Goal: Transaction & Acquisition: Obtain resource

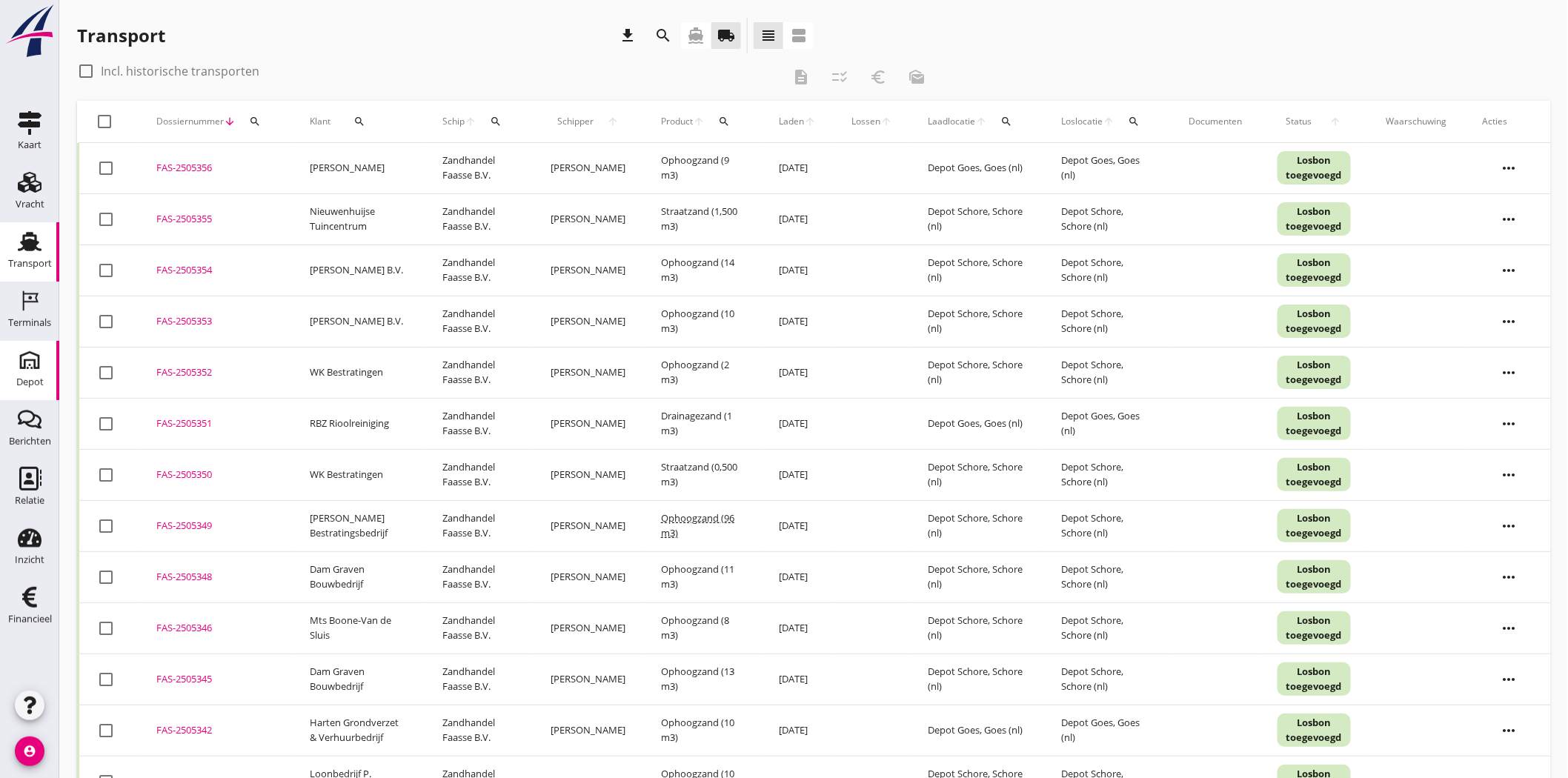
click at [20, 358] on use at bounding box center [30, 361] width 24 height 24
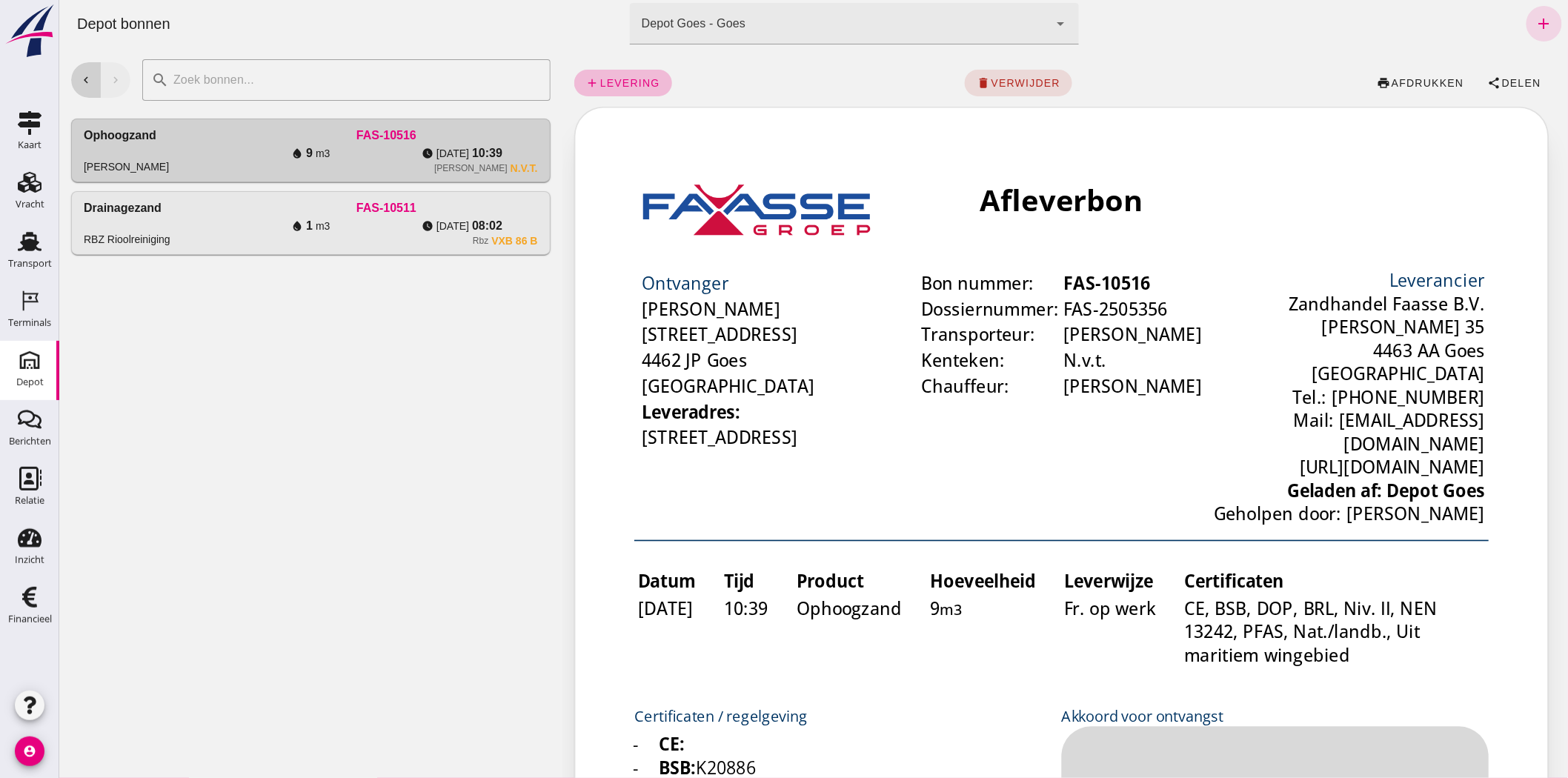
click at [83, 72] on button "chevron_left" at bounding box center [85, 79] width 30 height 35
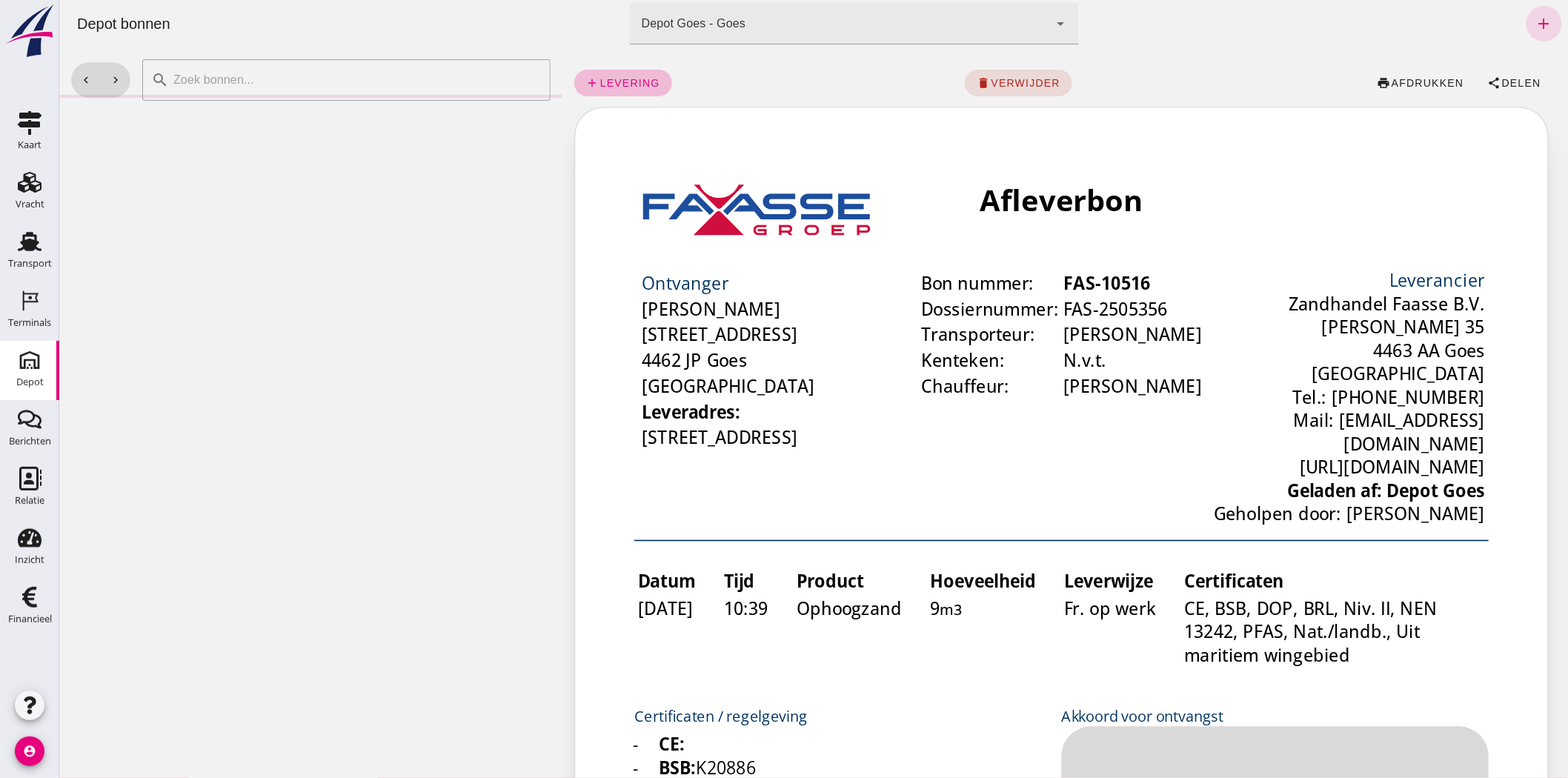
click at [893, 15] on div "Depot Goes - Goes 8d49d884-38cb-411c-a66c-fafb858bb749" at bounding box center [839, 23] width 419 height 41
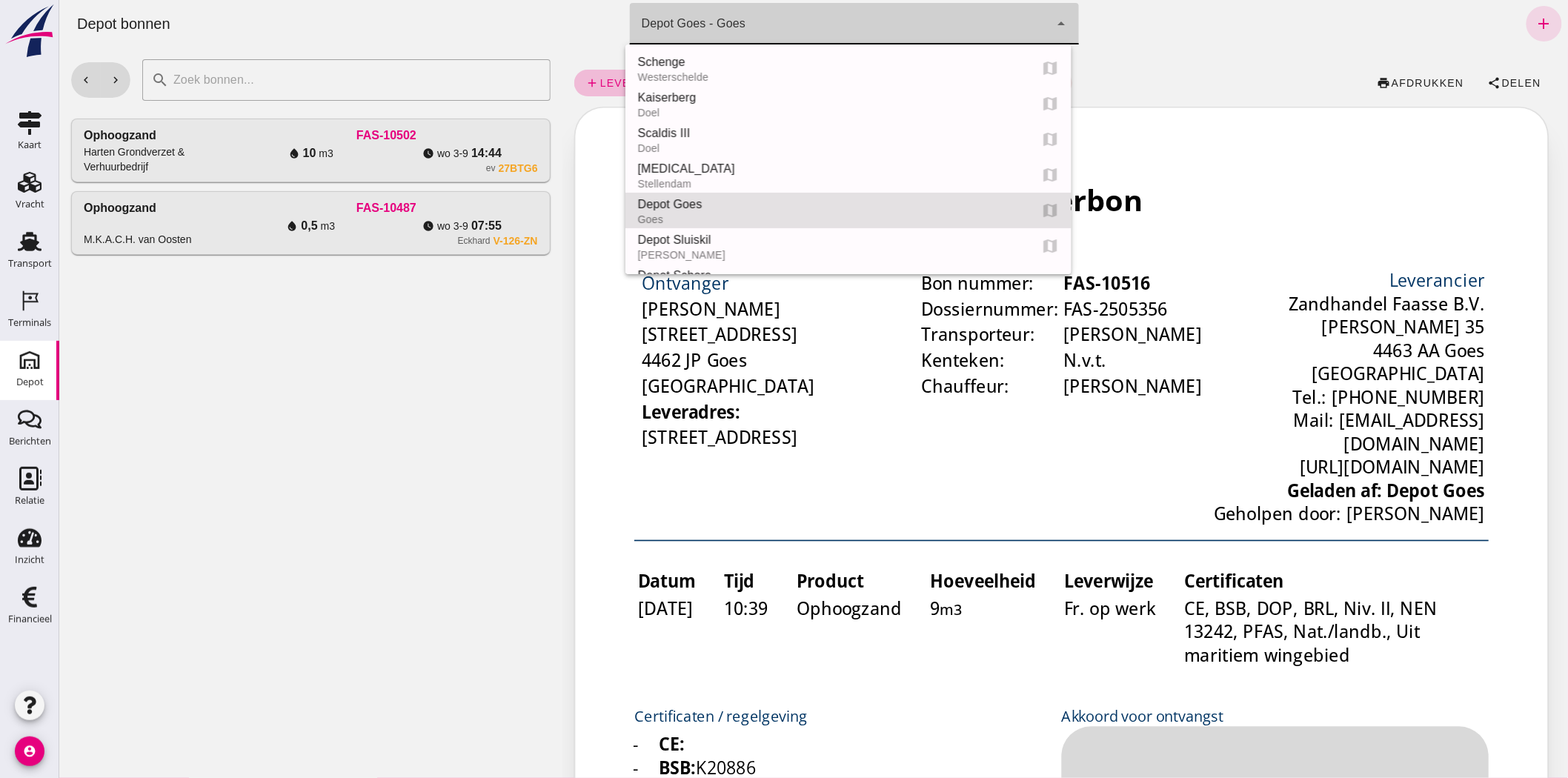
scroll to position [143, 0]
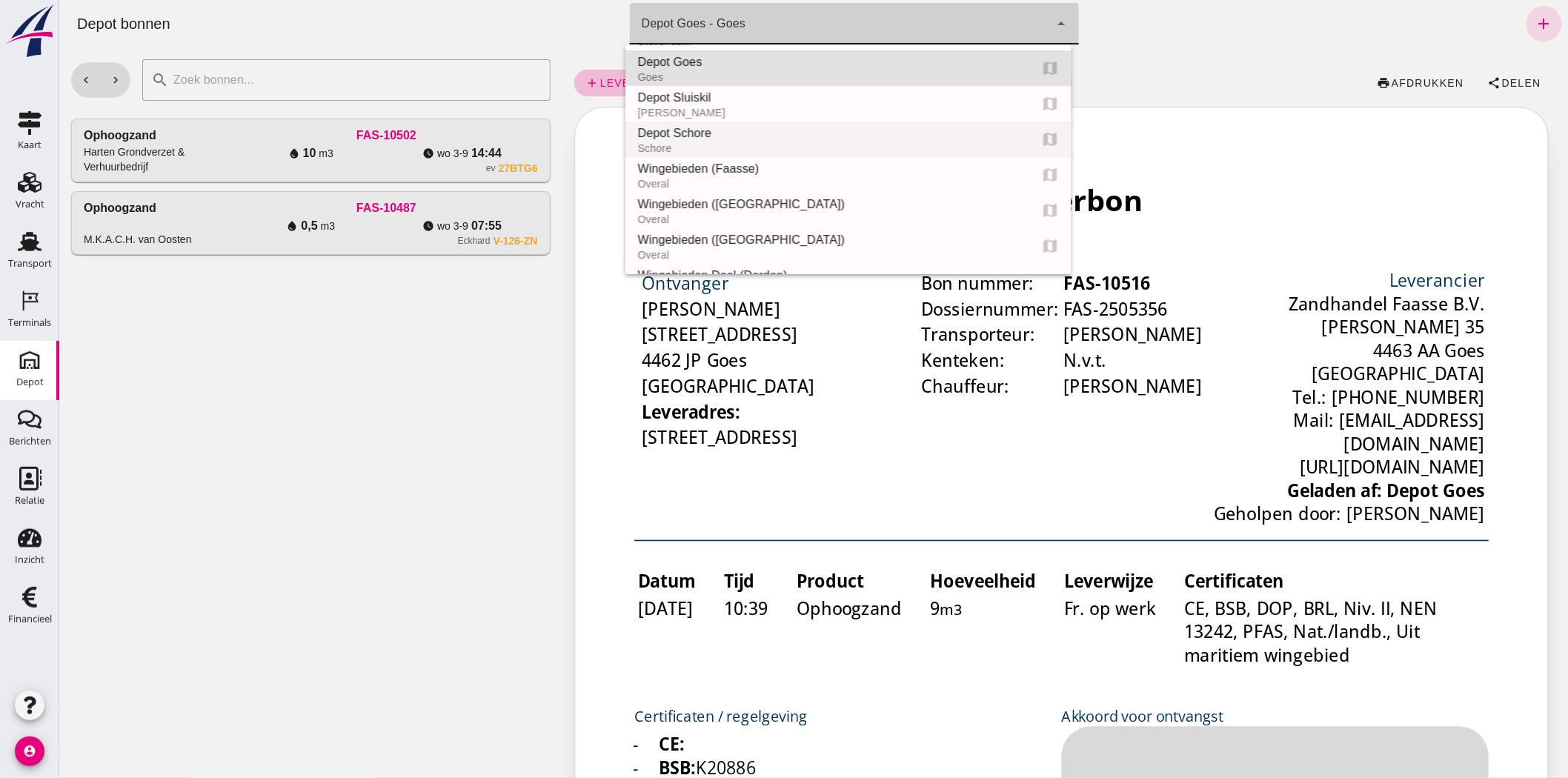
click at [804, 137] on div "Depot Schore" at bounding box center [826, 133] width 380 height 18
type input "da4e762a-ddf1-4556-b2ca-bcf6277de398"
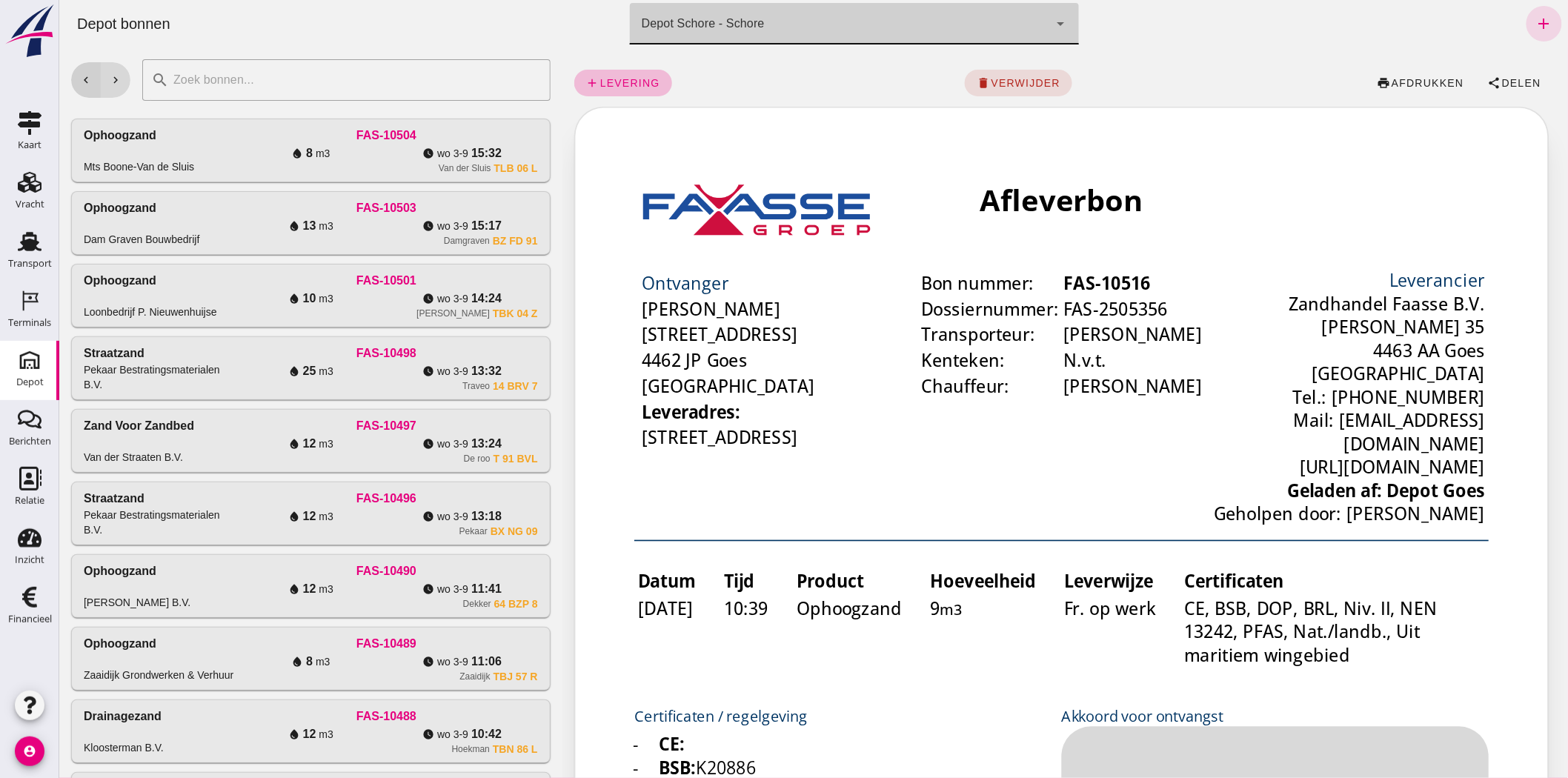
click at [82, 79] on icon "chevron_left" at bounding box center [85, 80] width 14 height 14
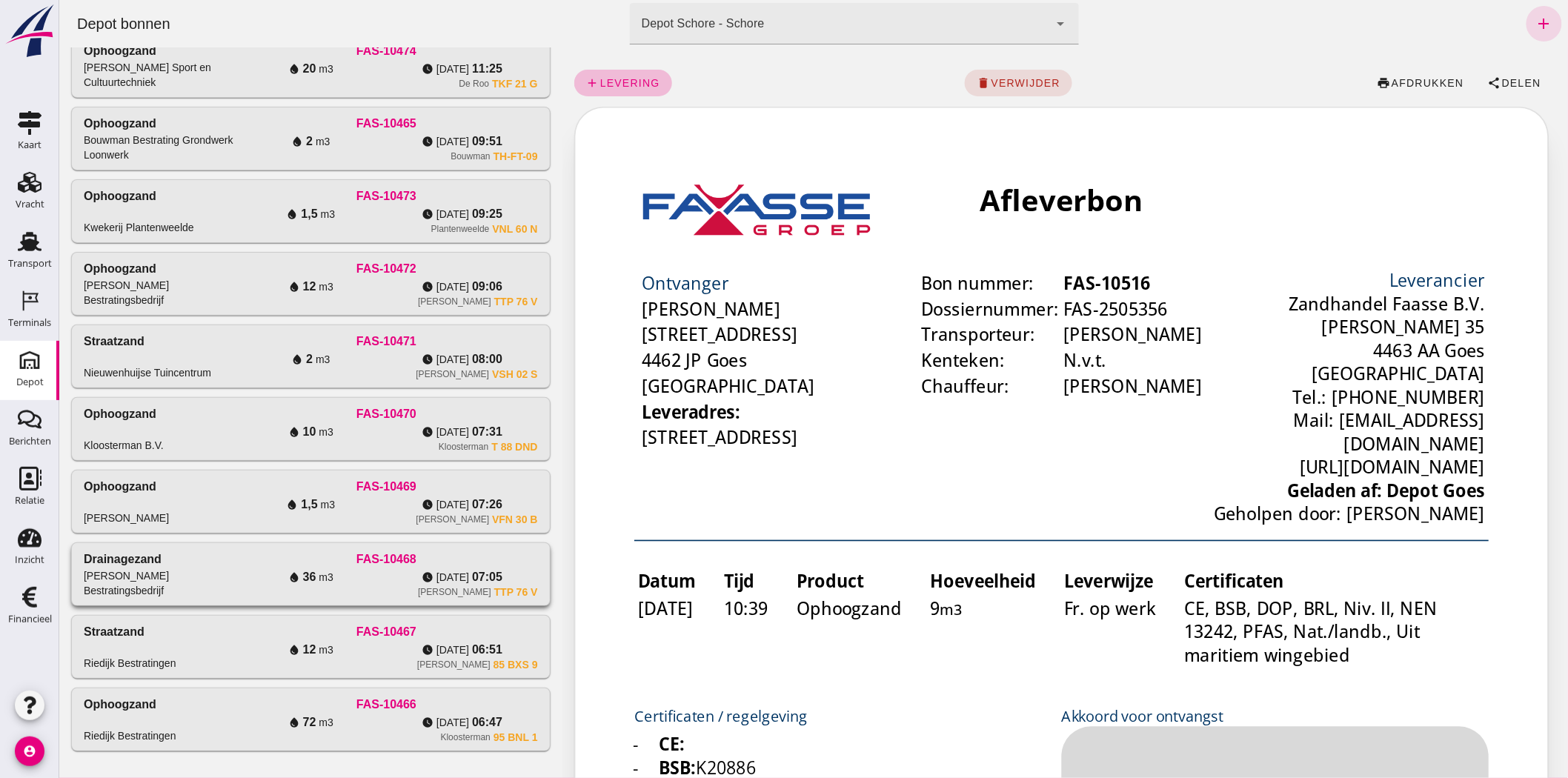
scroll to position [320, 0]
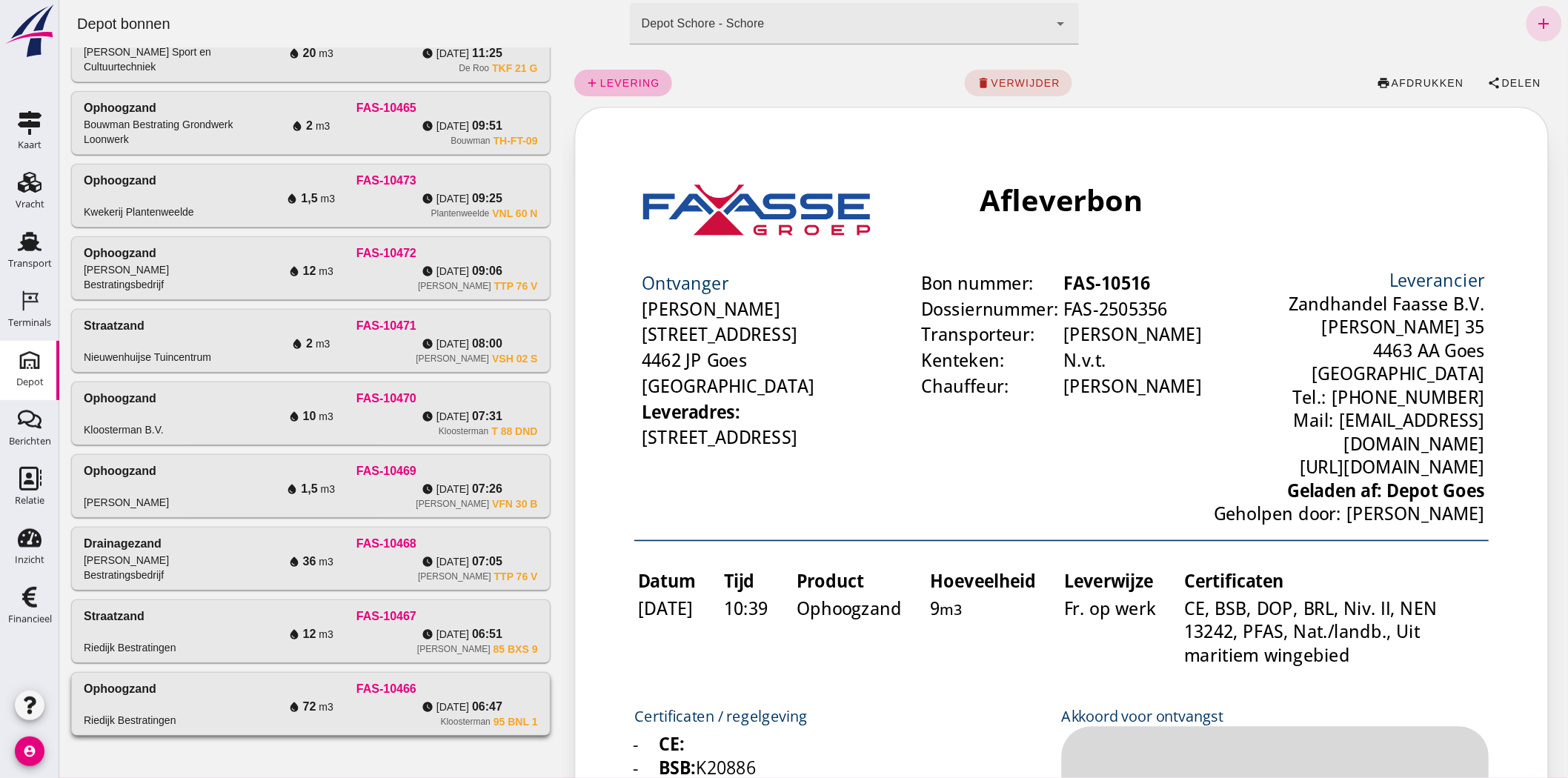
click at [351, 710] on div "water_drop 72 m3" at bounding box center [310, 707] width 151 height 18
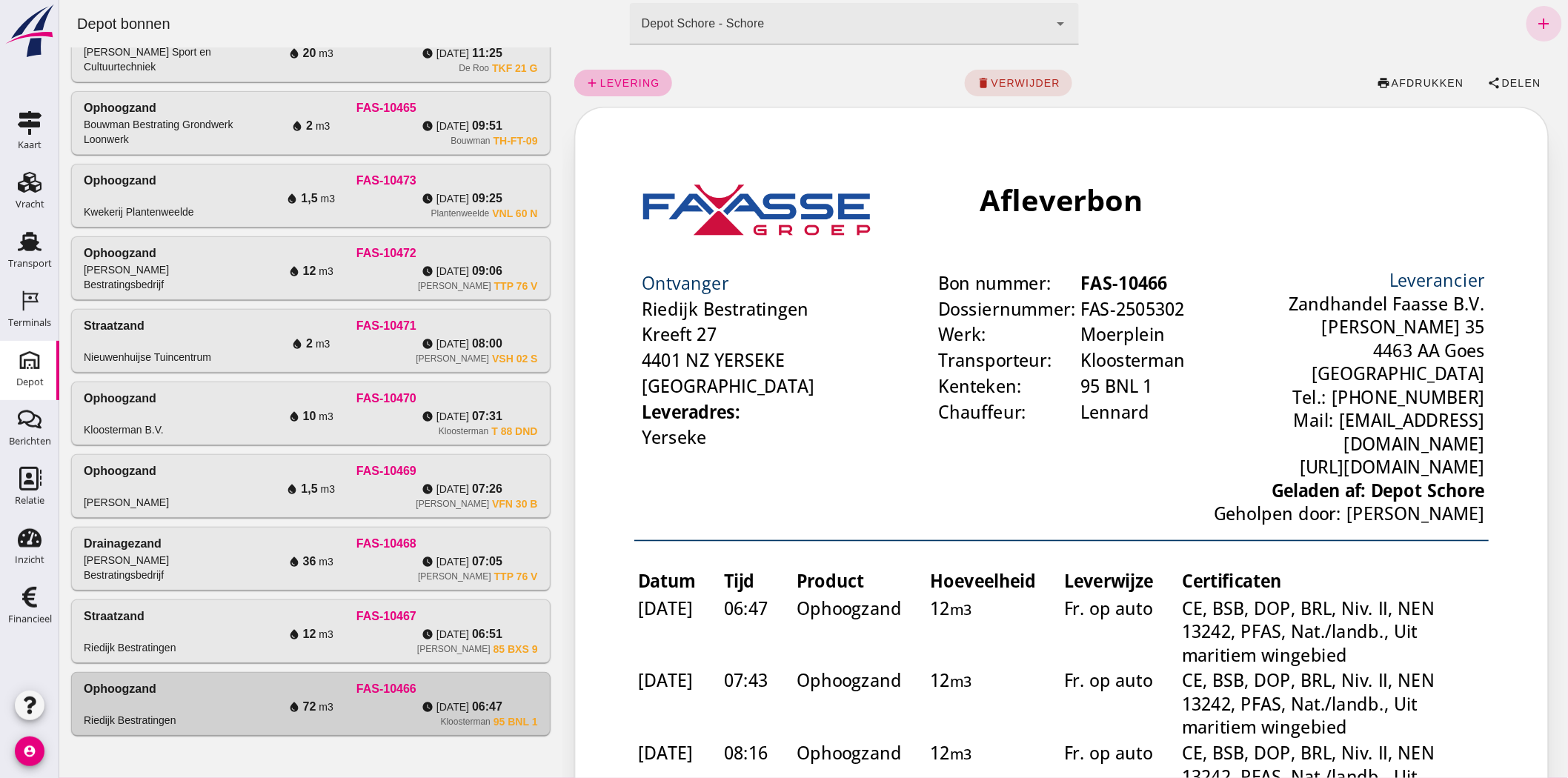
scroll to position [0, 0]
click at [1500, 84] on span "Delen" at bounding box center [1520, 83] width 40 height 12
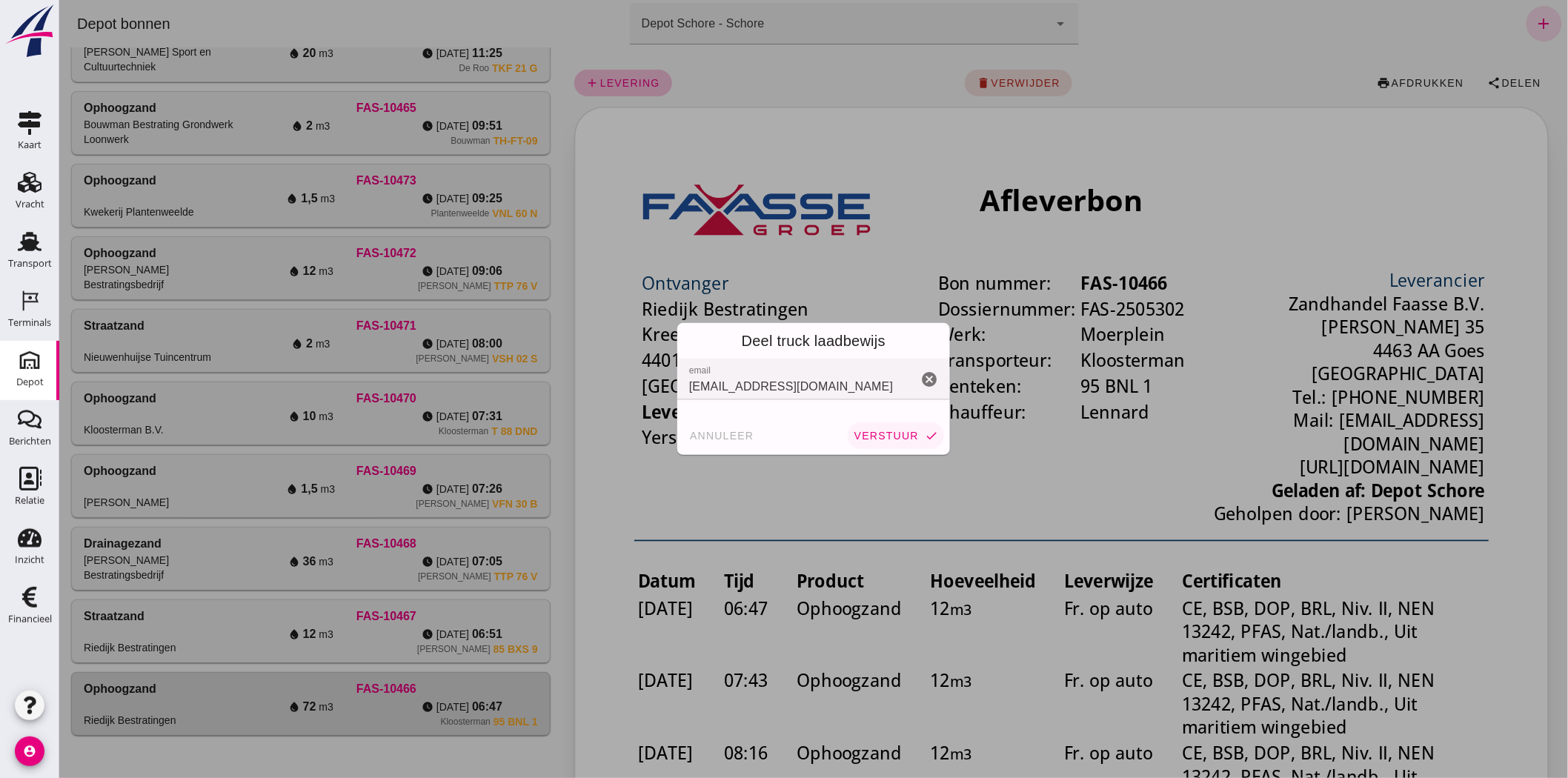
click at [867, 431] on span "verstuur" at bounding box center [885, 435] width 65 height 12
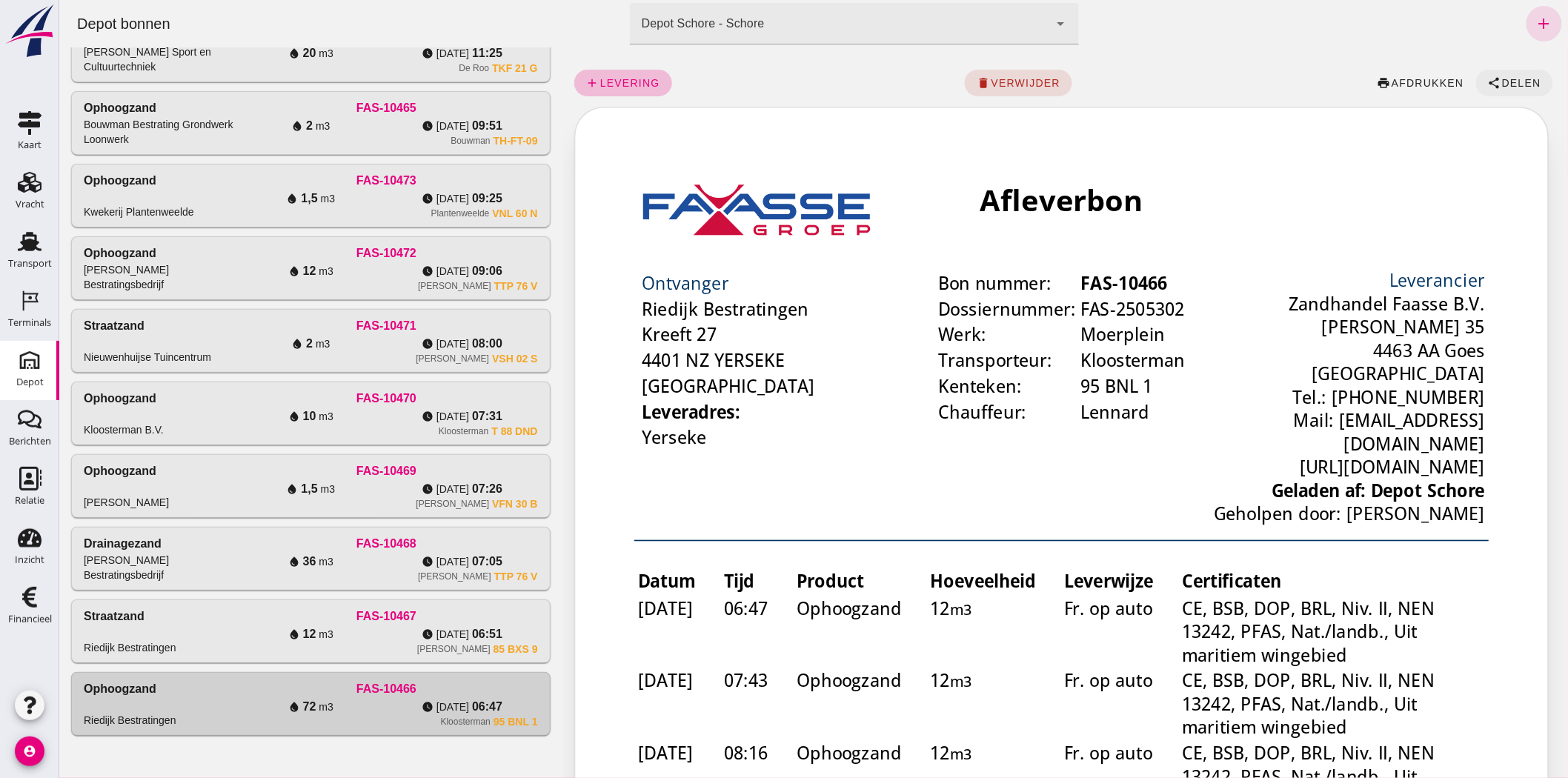
click at [1508, 77] on span "Delen" at bounding box center [1520, 83] width 40 height 12
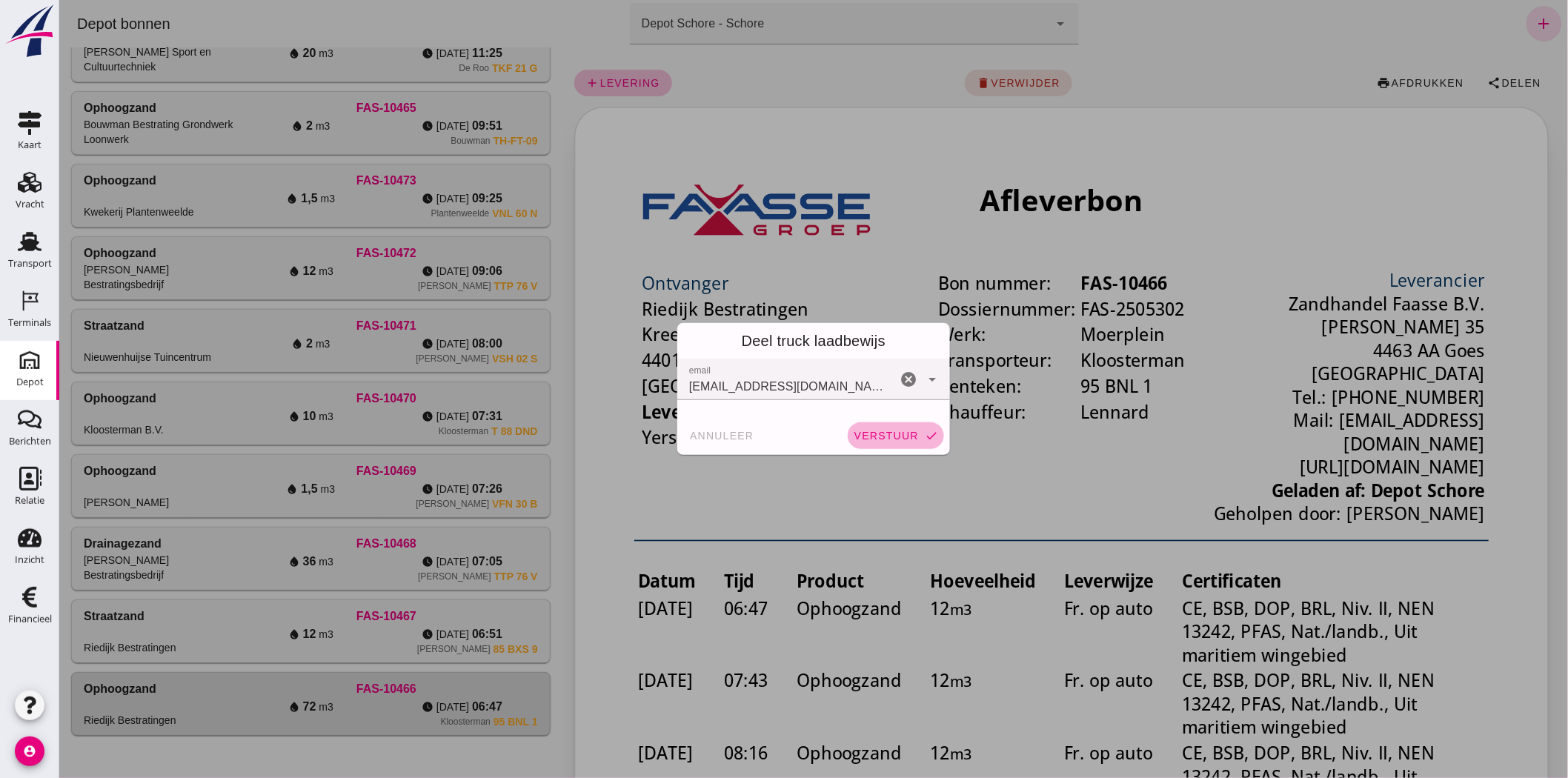
click at [864, 438] on span "verstuur" at bounding box center [885, 435] width 65 height 12
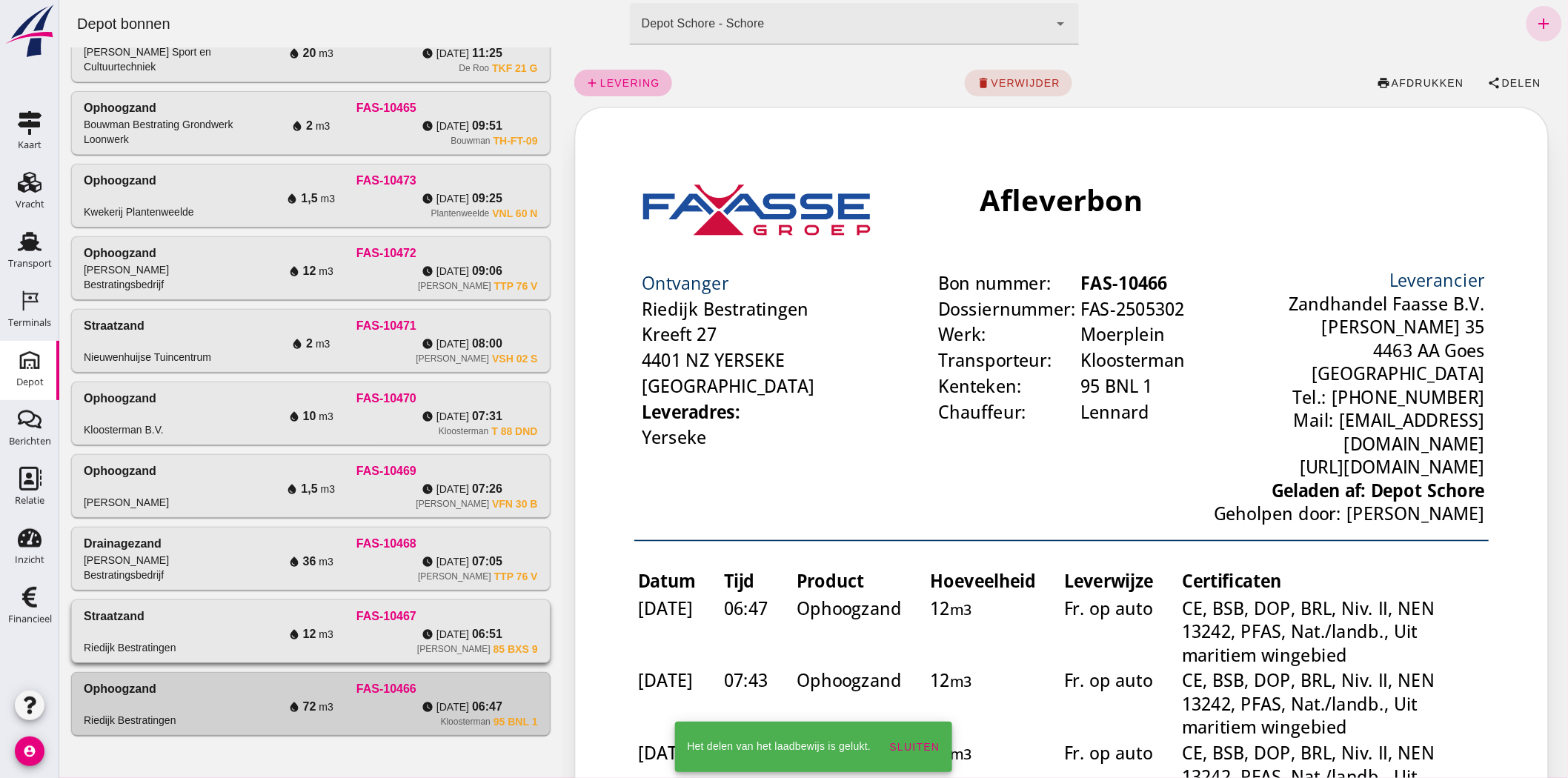
click at [97, 637] on div "Straatzand Riedijk Bestratingen" at bounding box center [159, 631] width 151 height 47
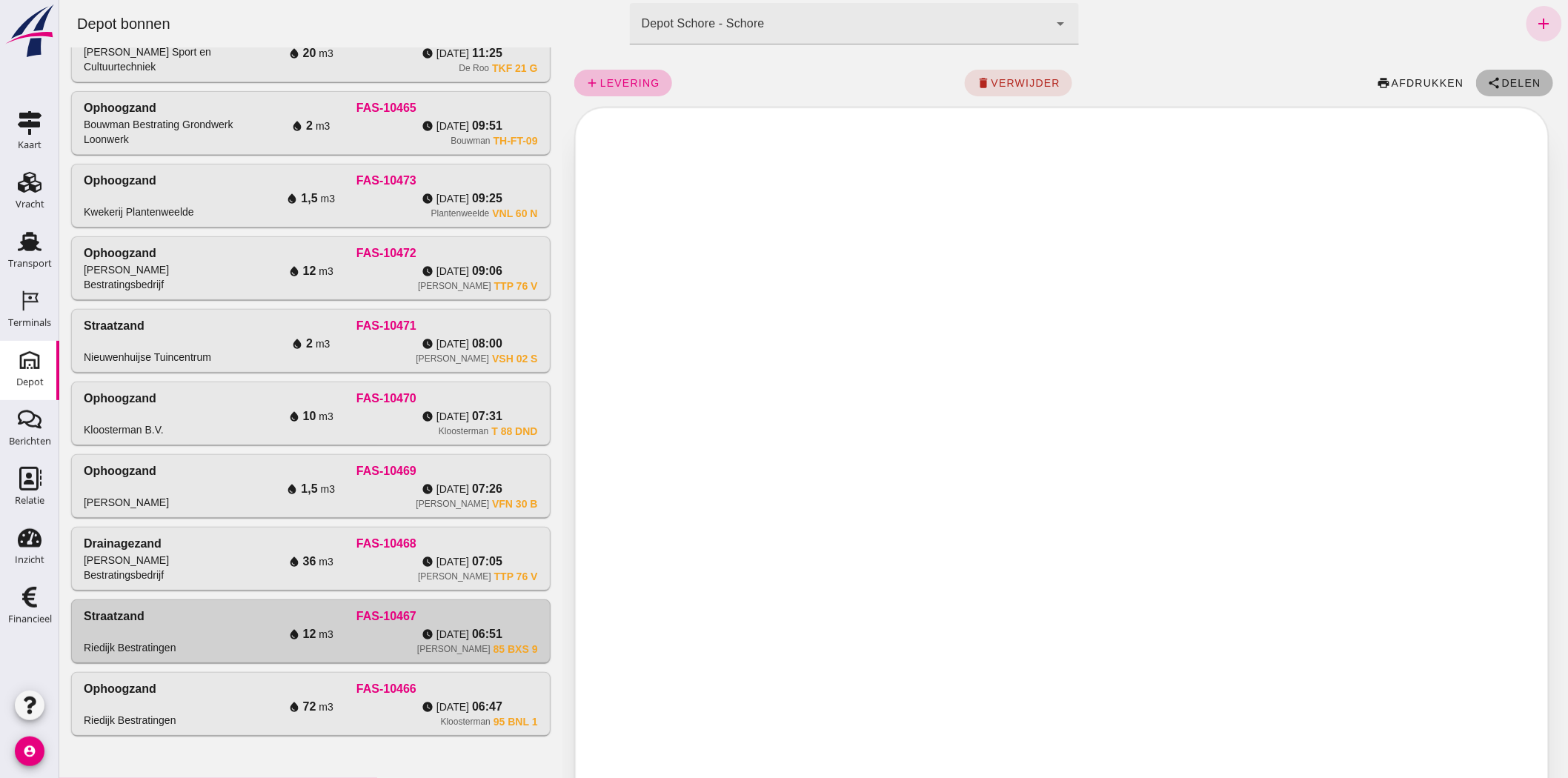
click at [1530, 78] on button "share Delen" at bounding box center [1514, 82] width 77 height 27
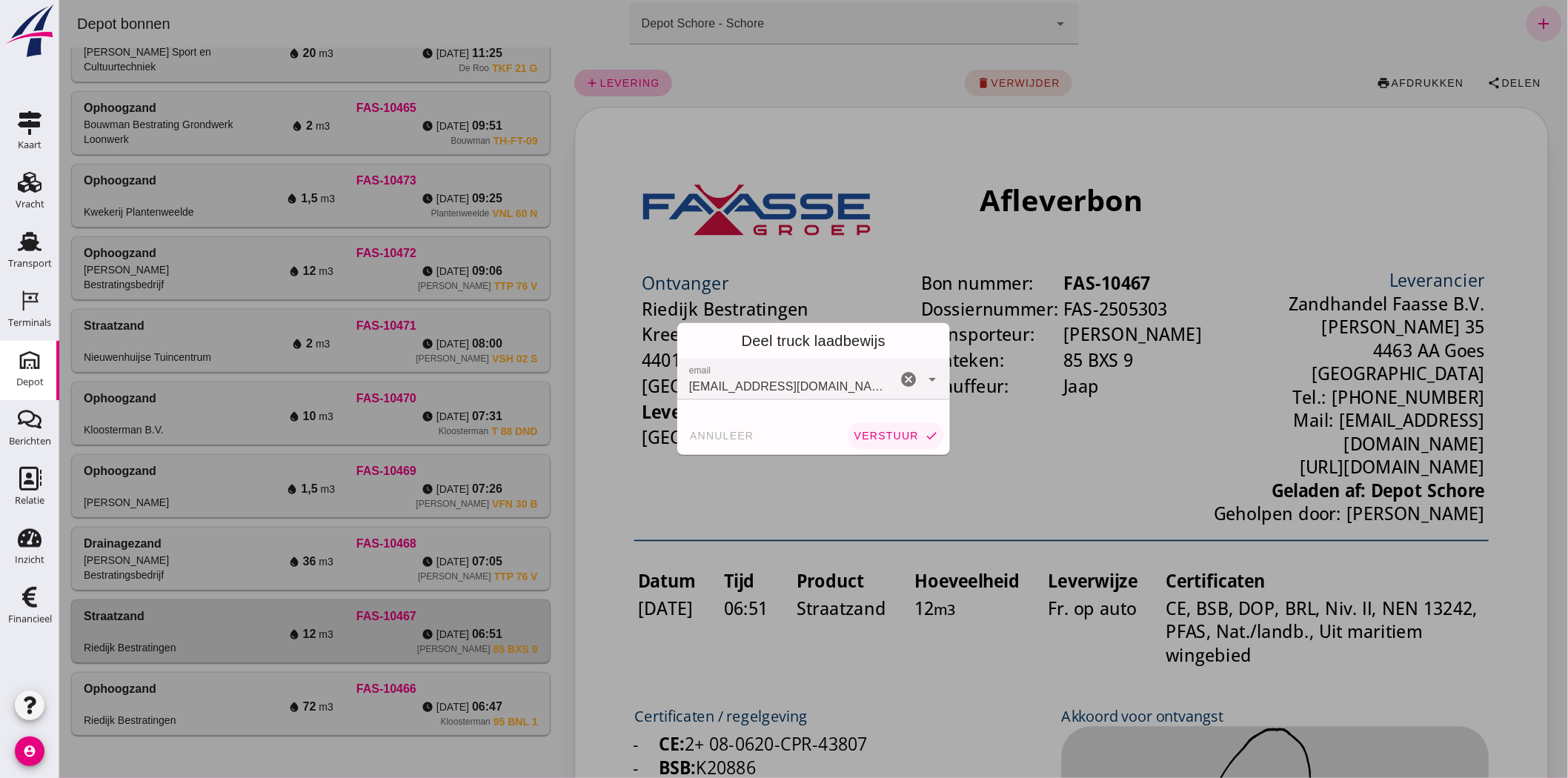
click at [889, 435] on span "verstuur" at bounding box center [885, 435] width 65 height 12
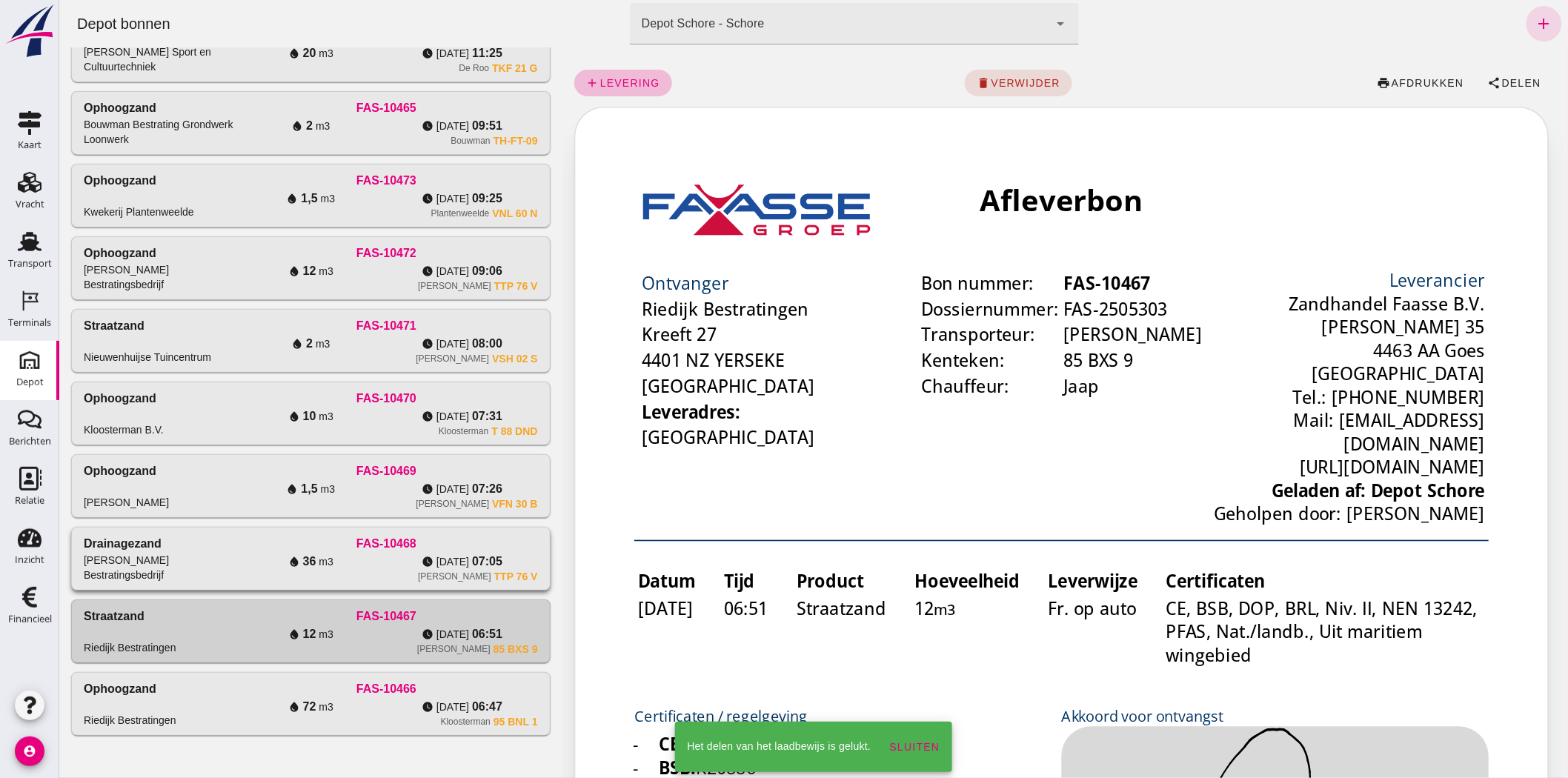
click at [165, 549] on div "Drainagezand M.M. Mol Bestratingsbedrijf" at bounding box center [159, 558] width 151 height 47
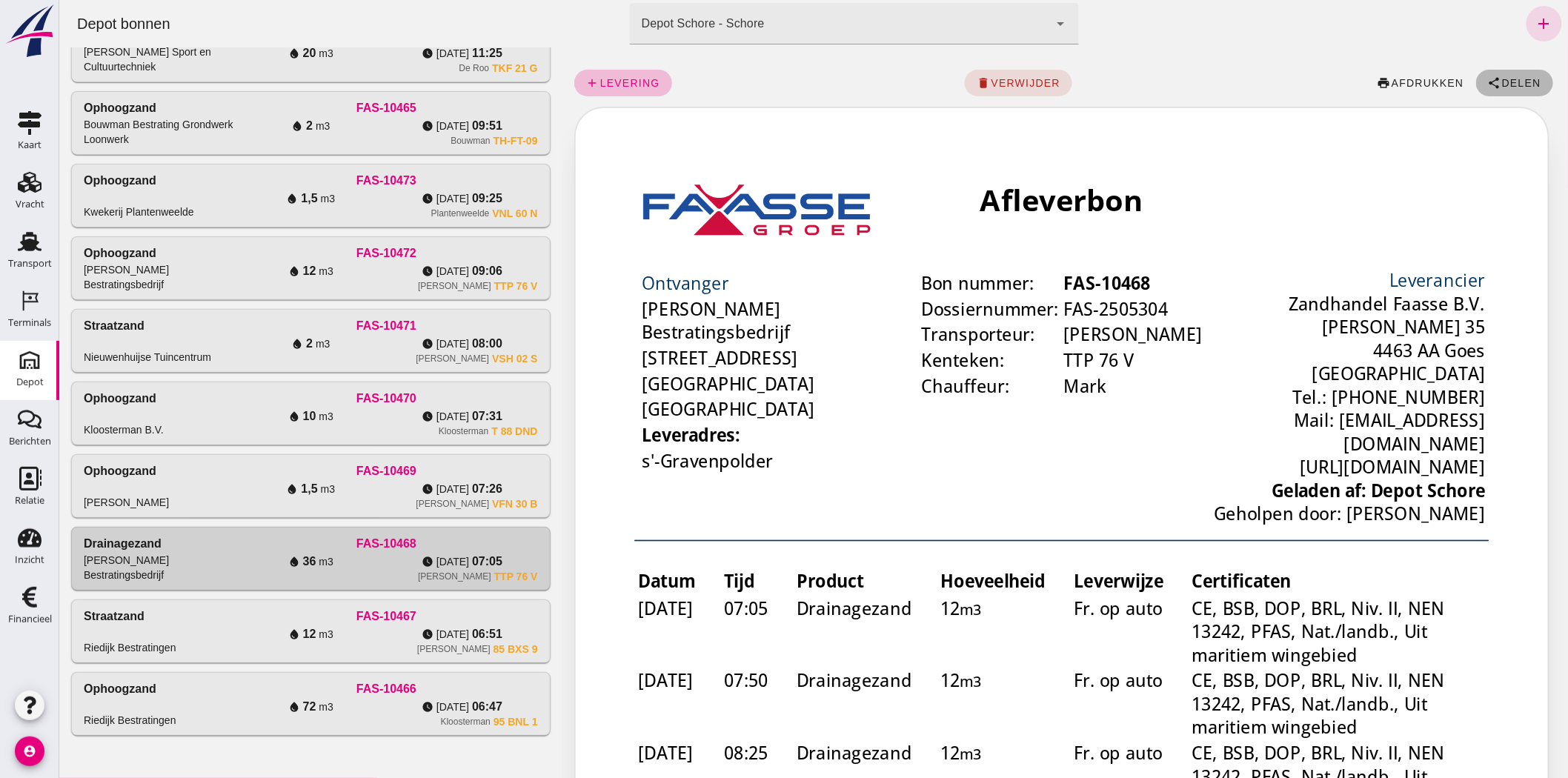
click at [1512, 80] on span "Delen" at bounding box center [1520, 83] width 40 height 12
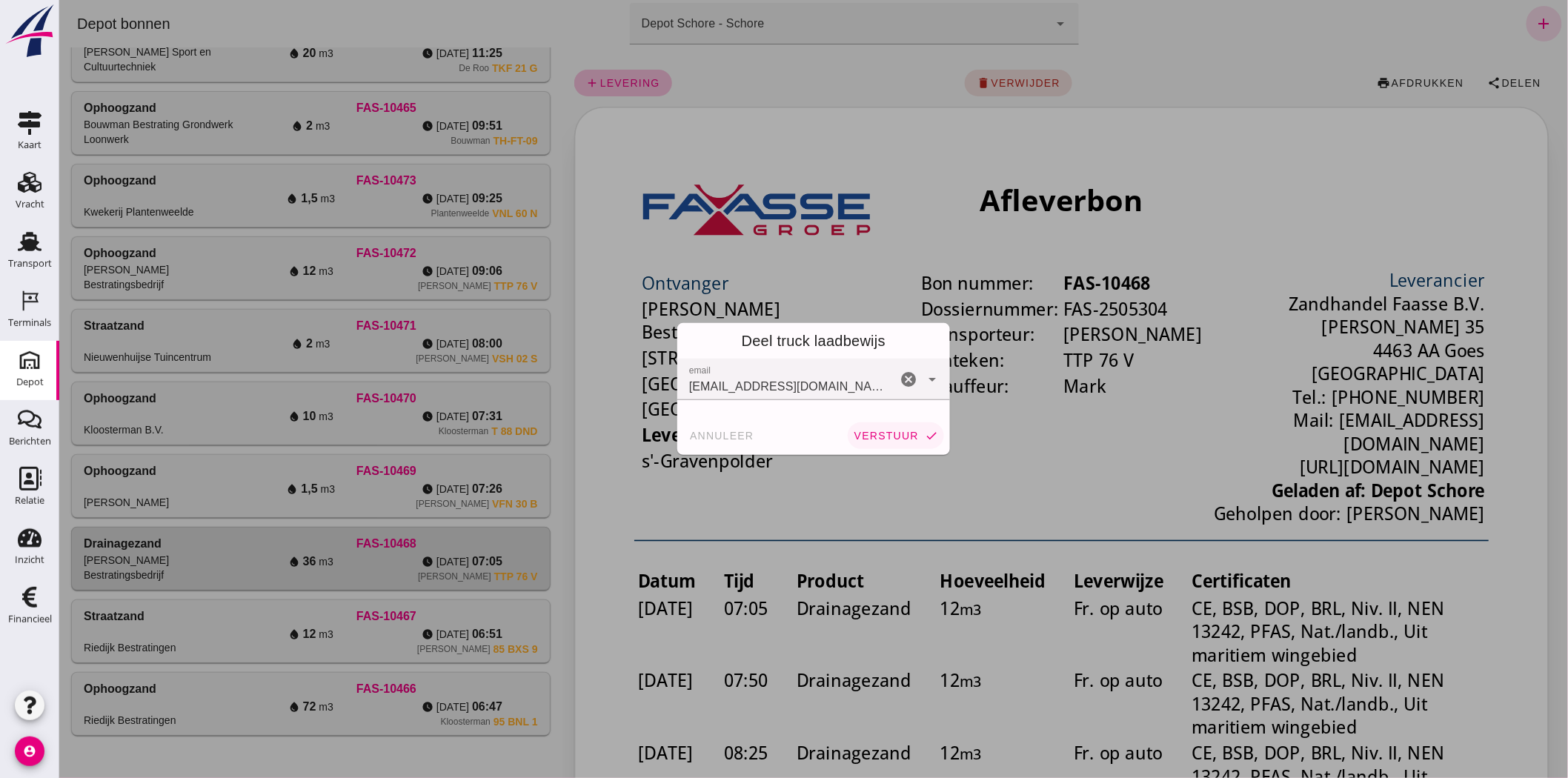
click at [872, 441] on span "verstuur" at bounding box center [885, 435] width 65 height 12
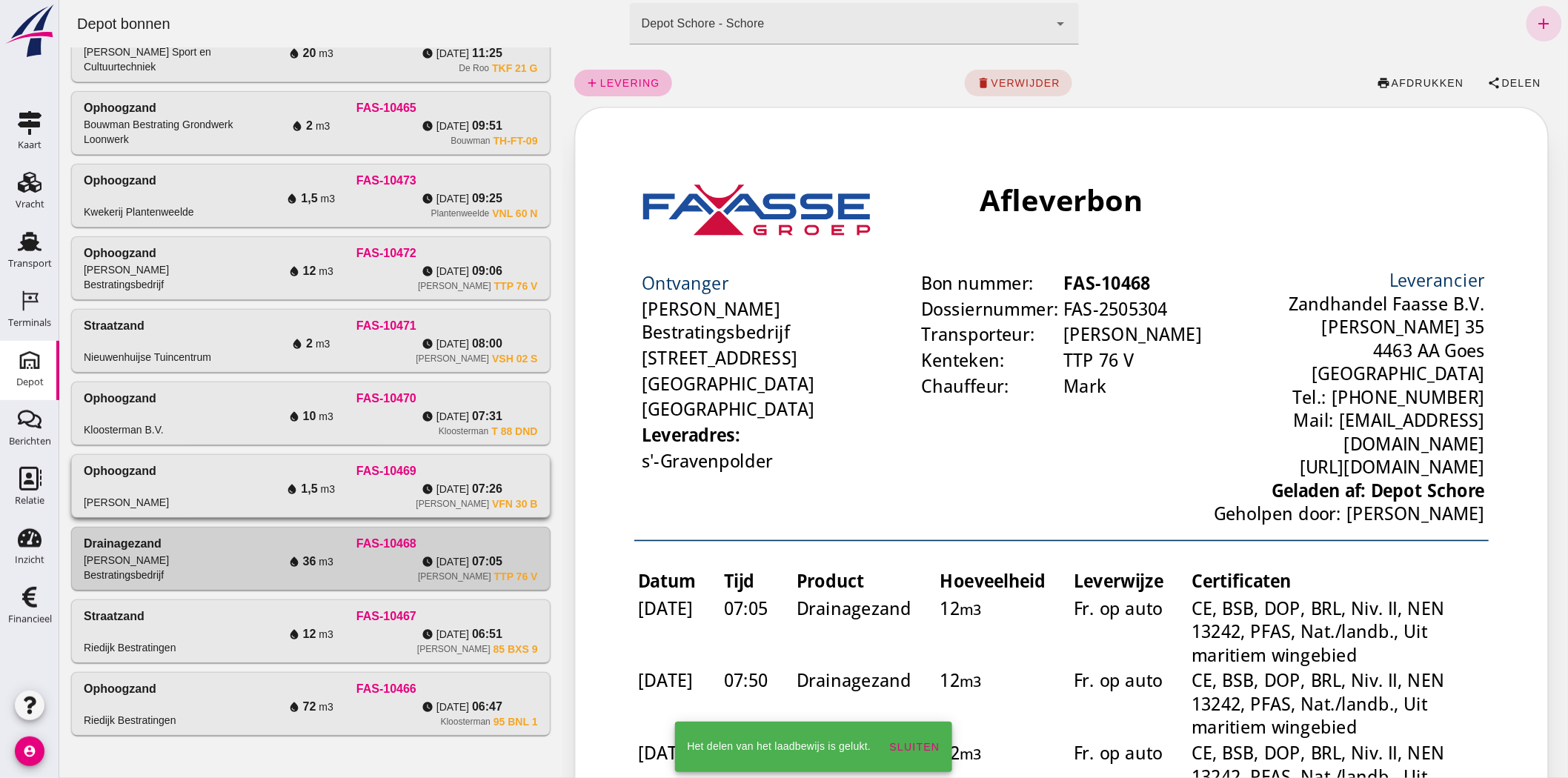
click at [238, 493] on div "water_drop 1,5 m3" at bounding box center [310, 489] width 151 height 18
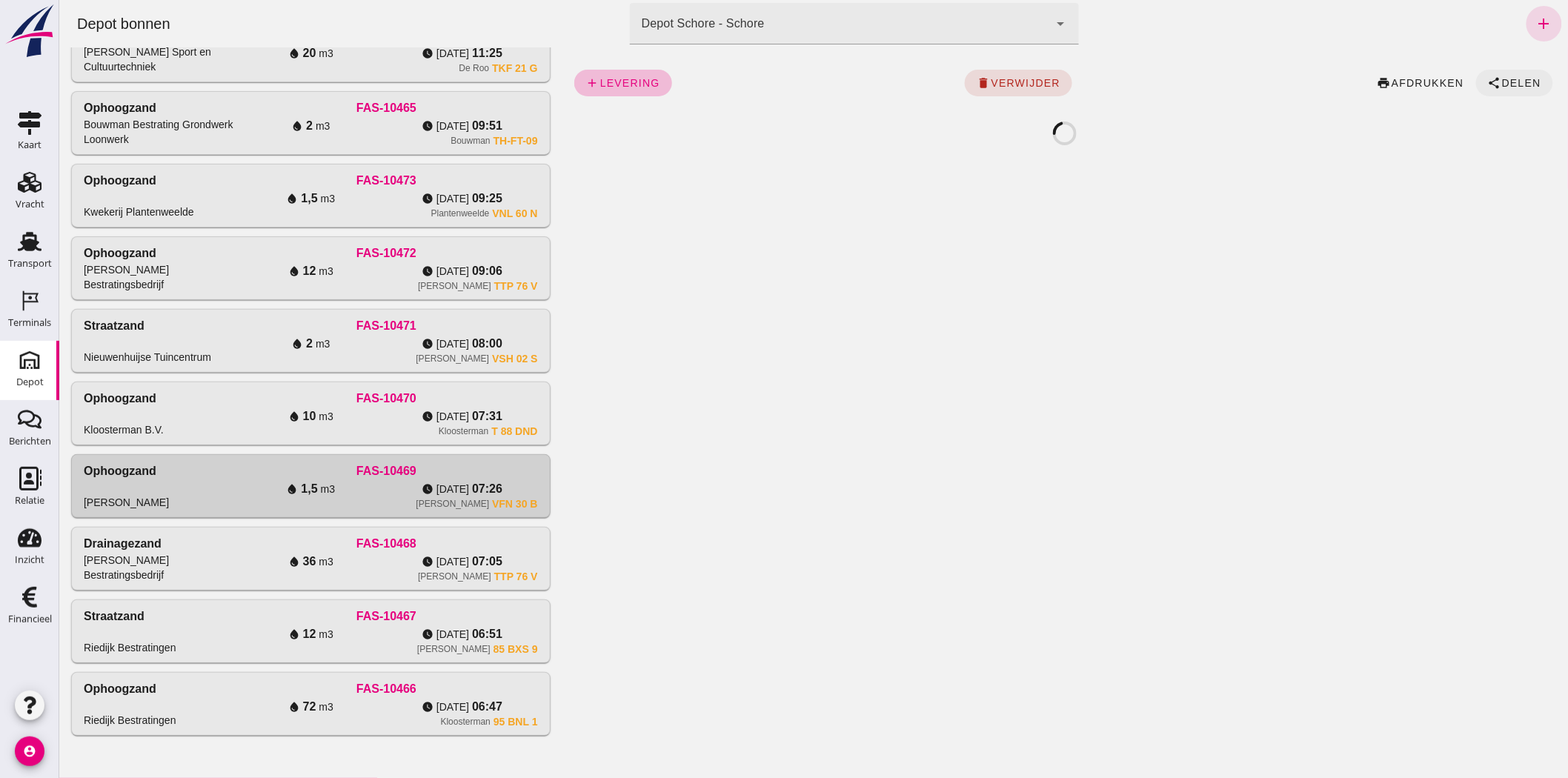
click at [1500, 82] on span "Delen" at bounding box center [1520, 83] width 40 height 12
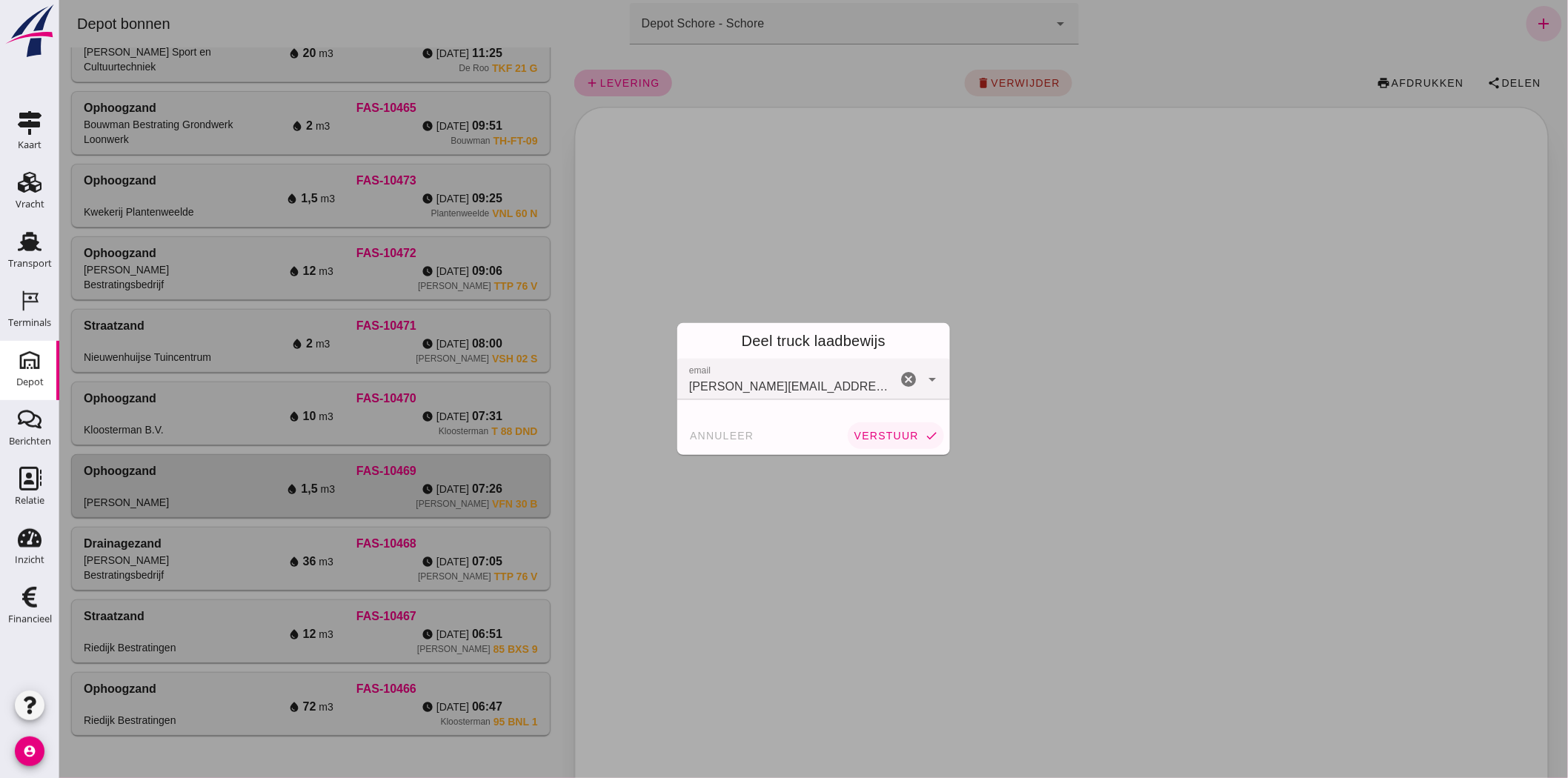
click at [903, 433] on span "verstuur" at bounding box center [885, 435] width 65 height 12
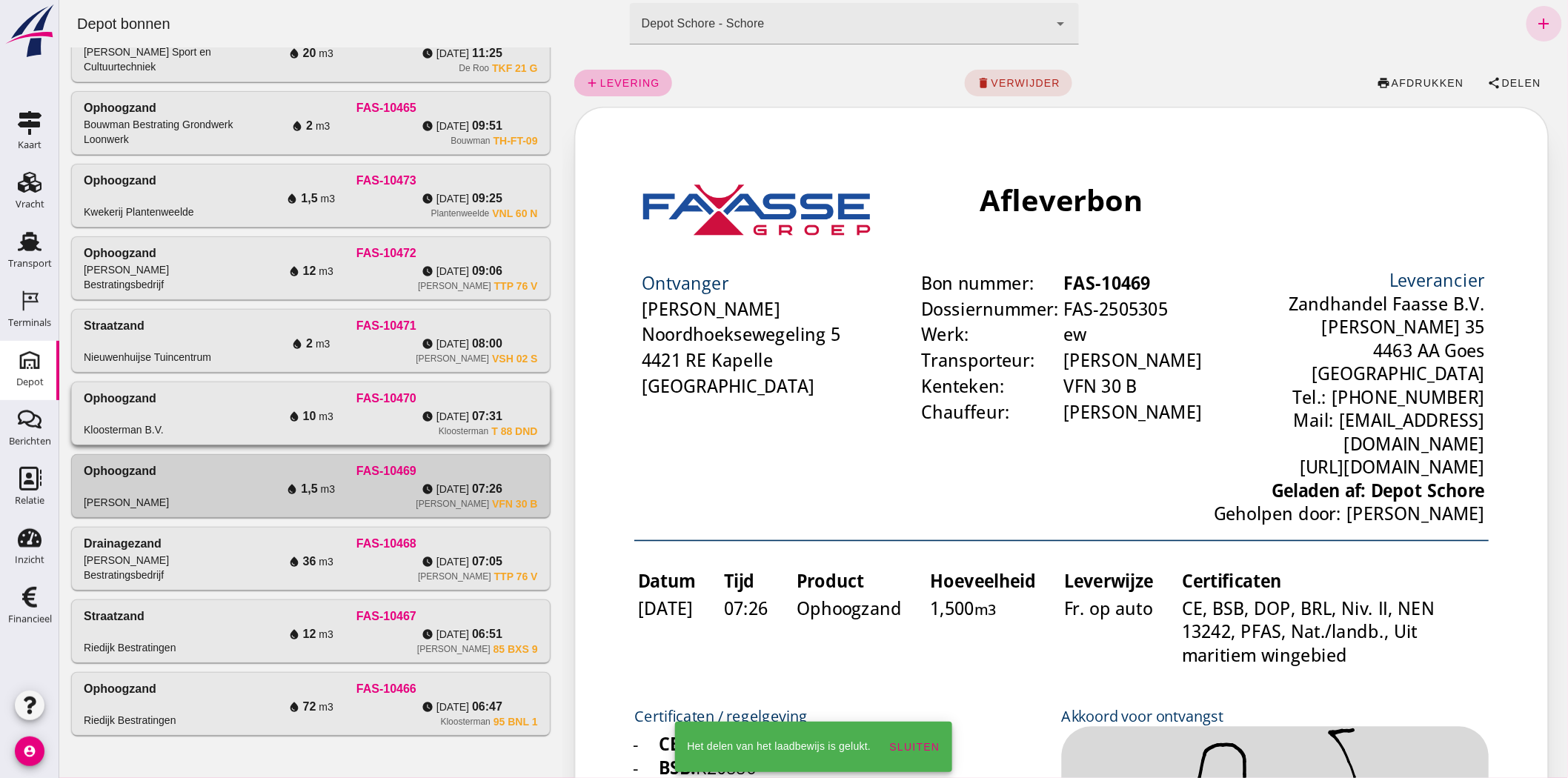
click at [364, 435] on div "Kloosterman T 88 DND" at bounding box center [386, 431] width 302 height 12
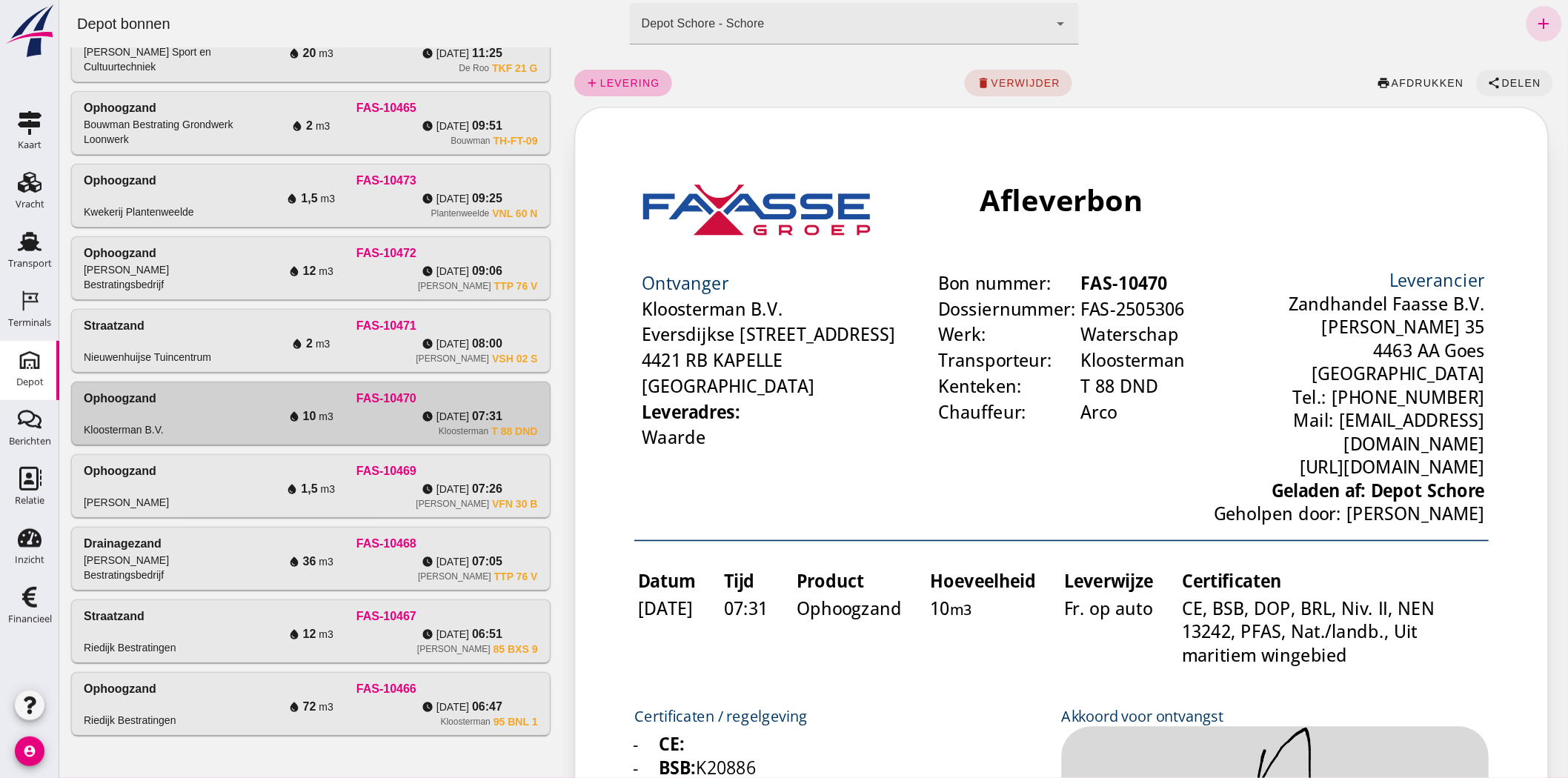
click at [1511, 78] on span "Delen" at bounding box center [1520, 83] width 40 height 12
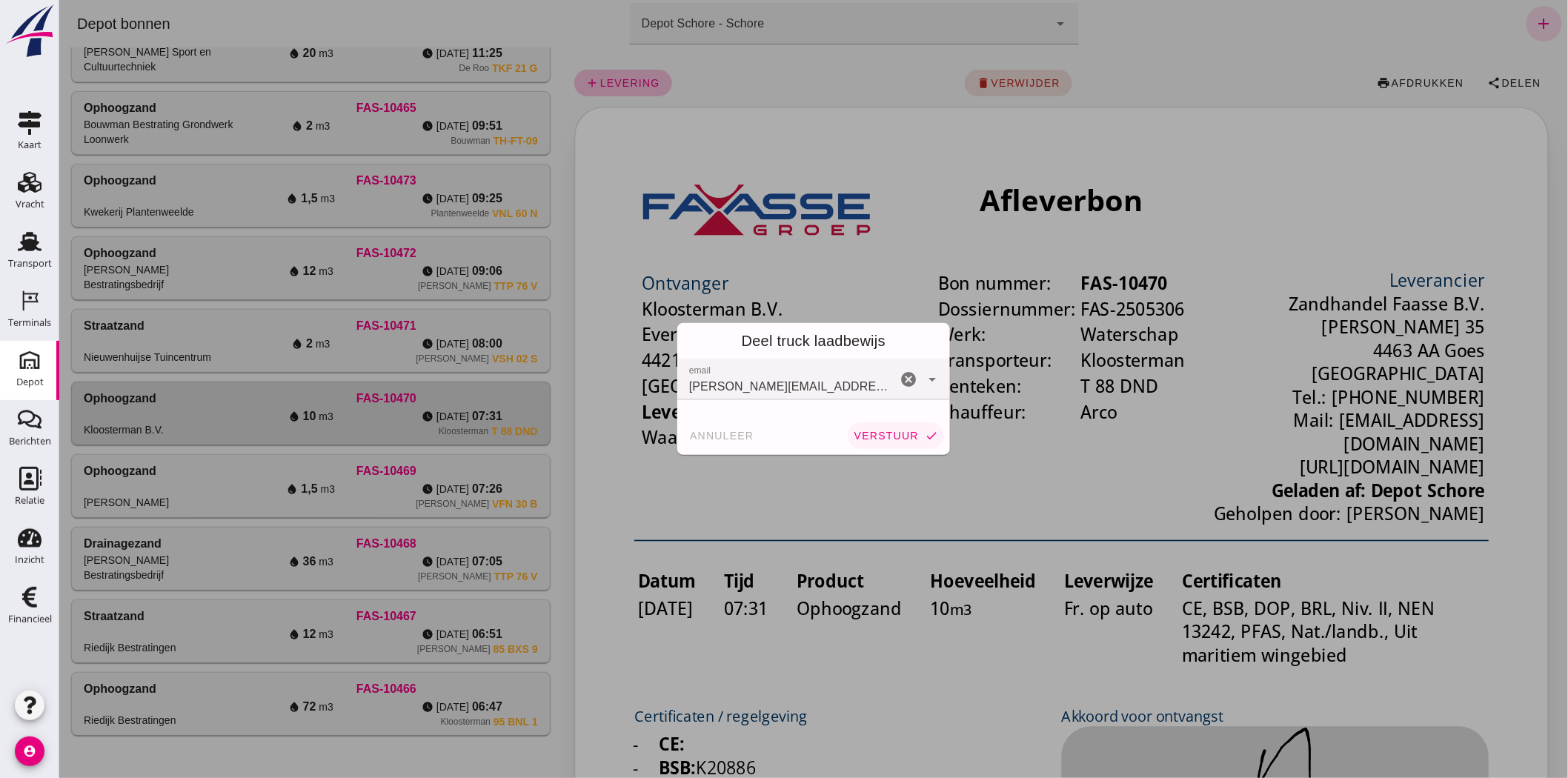
click at [853, 432] on span "verstuur" at bounding box center [885, 435] width 65 height 12
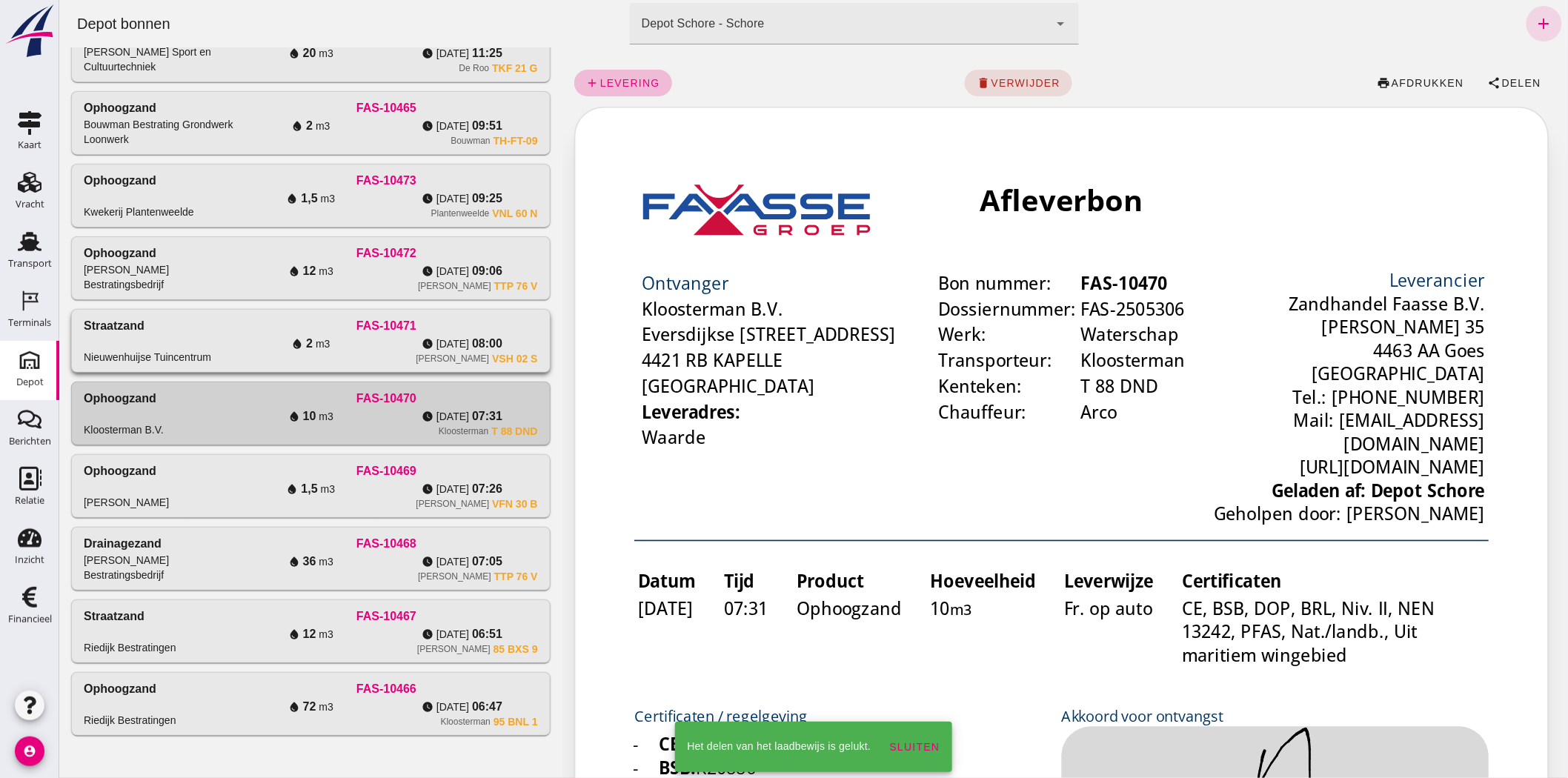
click at [410, 357] on div "[PERSON_NAME] VSH 02 S" at bounding box center [386, 359] width 302 height 12
click at [410, 359] on div "[PERSON_NAME] VSH 02 S" at bounding box center [386, 359] width 302 height 12
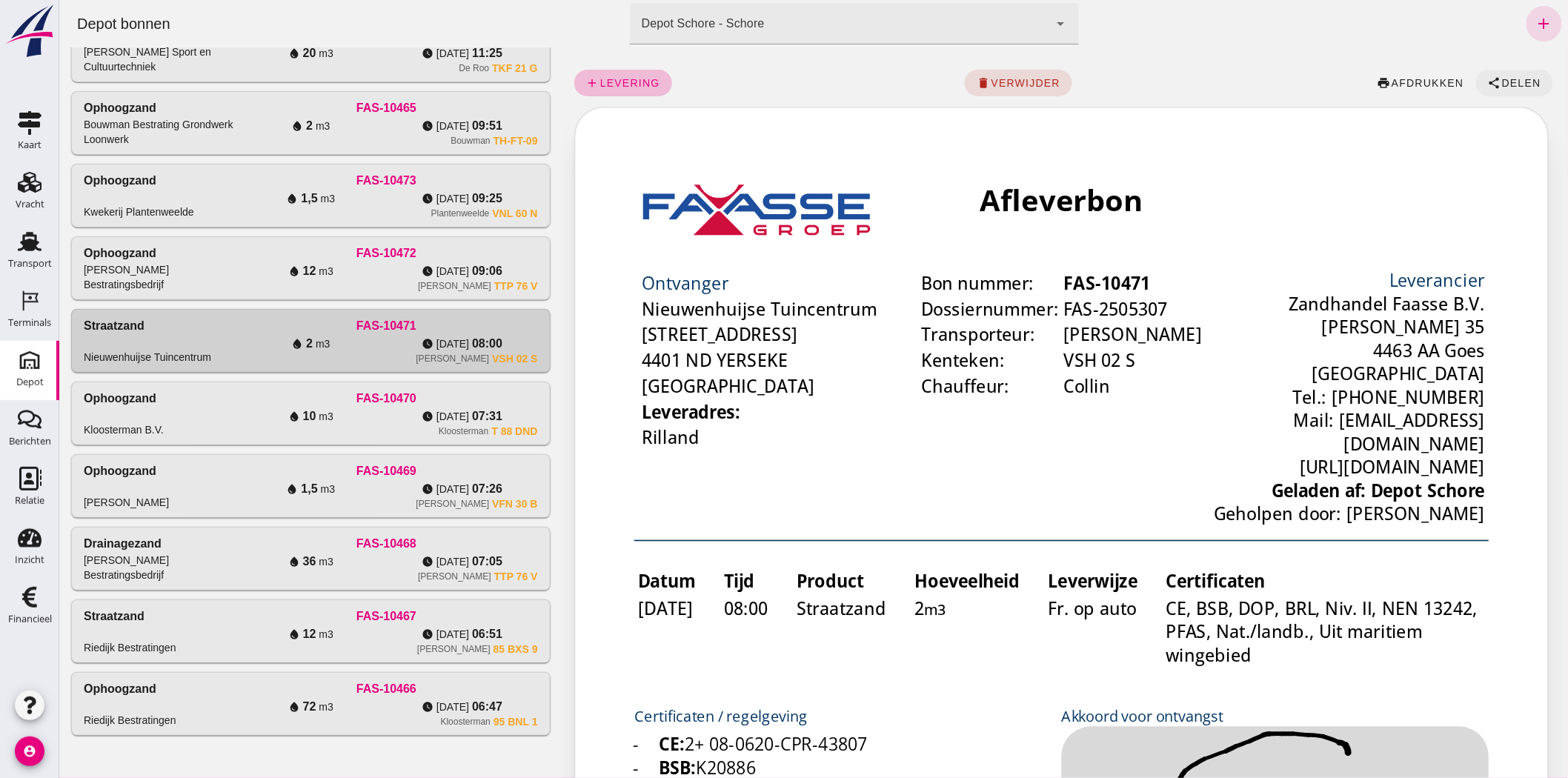
click at [1502, 85] on span "Delen" at bounding box center [1520, 83] width 40 height 12
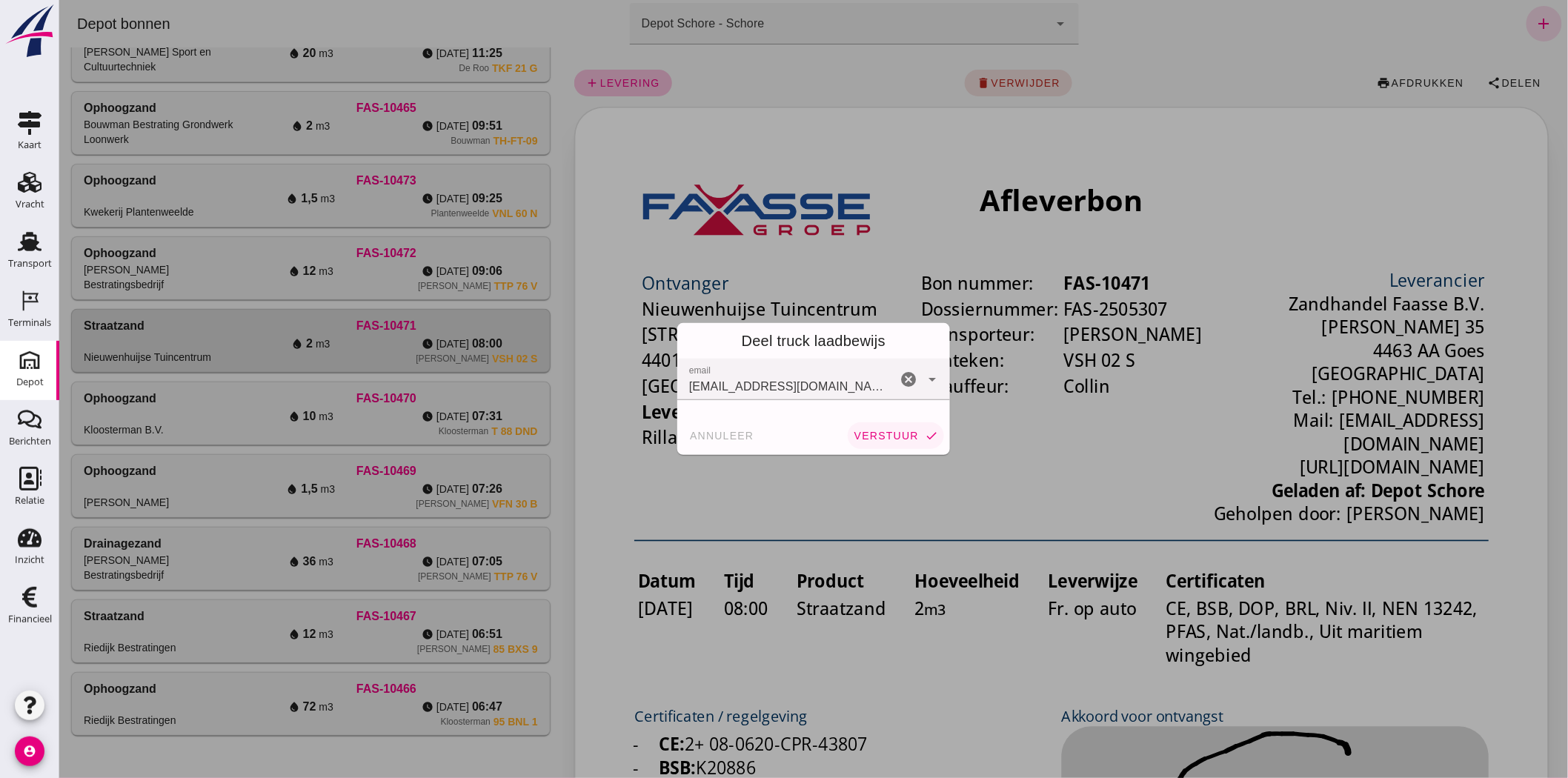
click at [890, 438] on span "verstuur" at bounding box center [885, 435] width 65 height 12
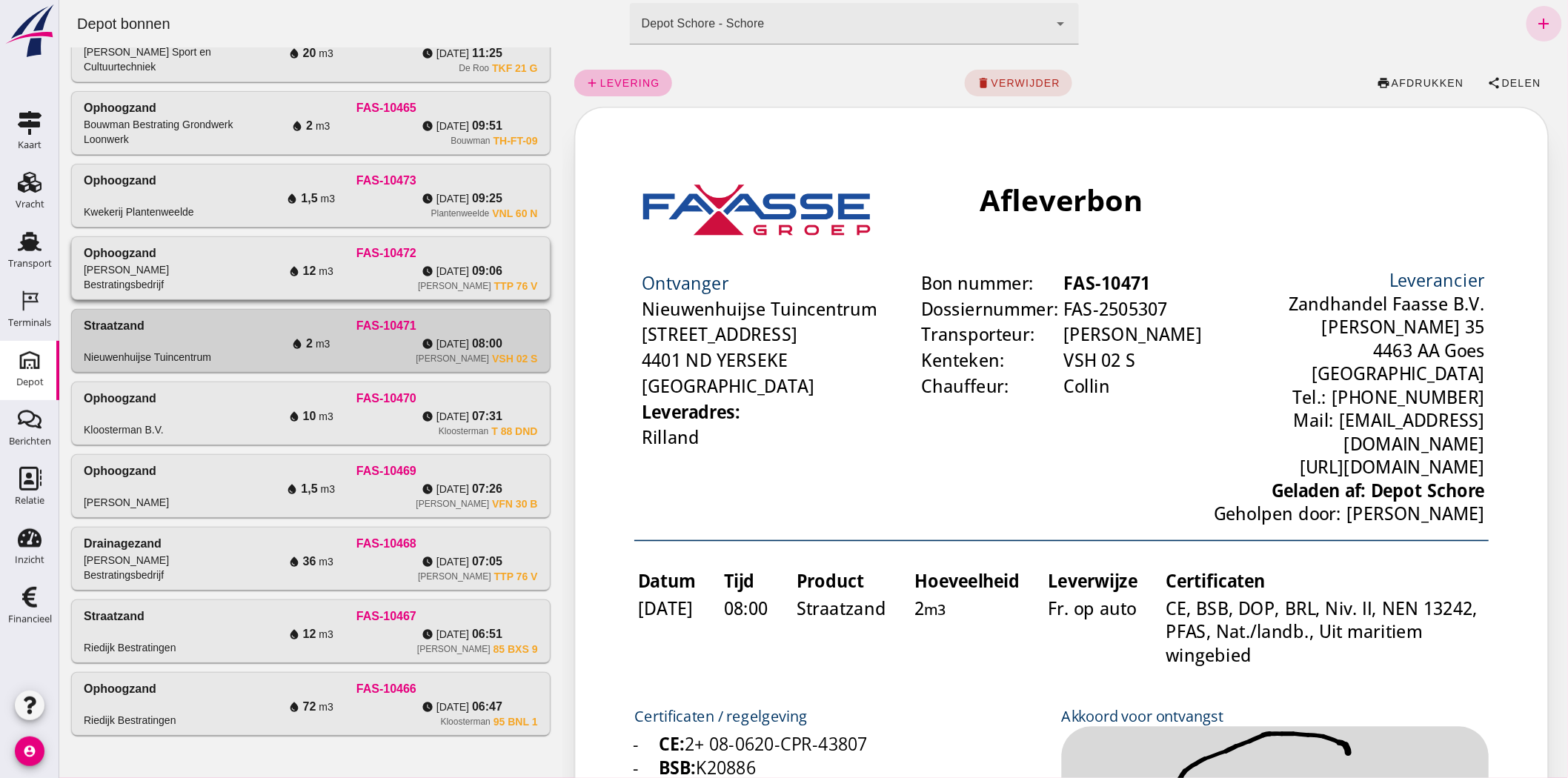
click at [167, 285] on div "[PERSON_NAME] Bestratingsbedrijf" at bounding box center [159, 277] width 151 height 30
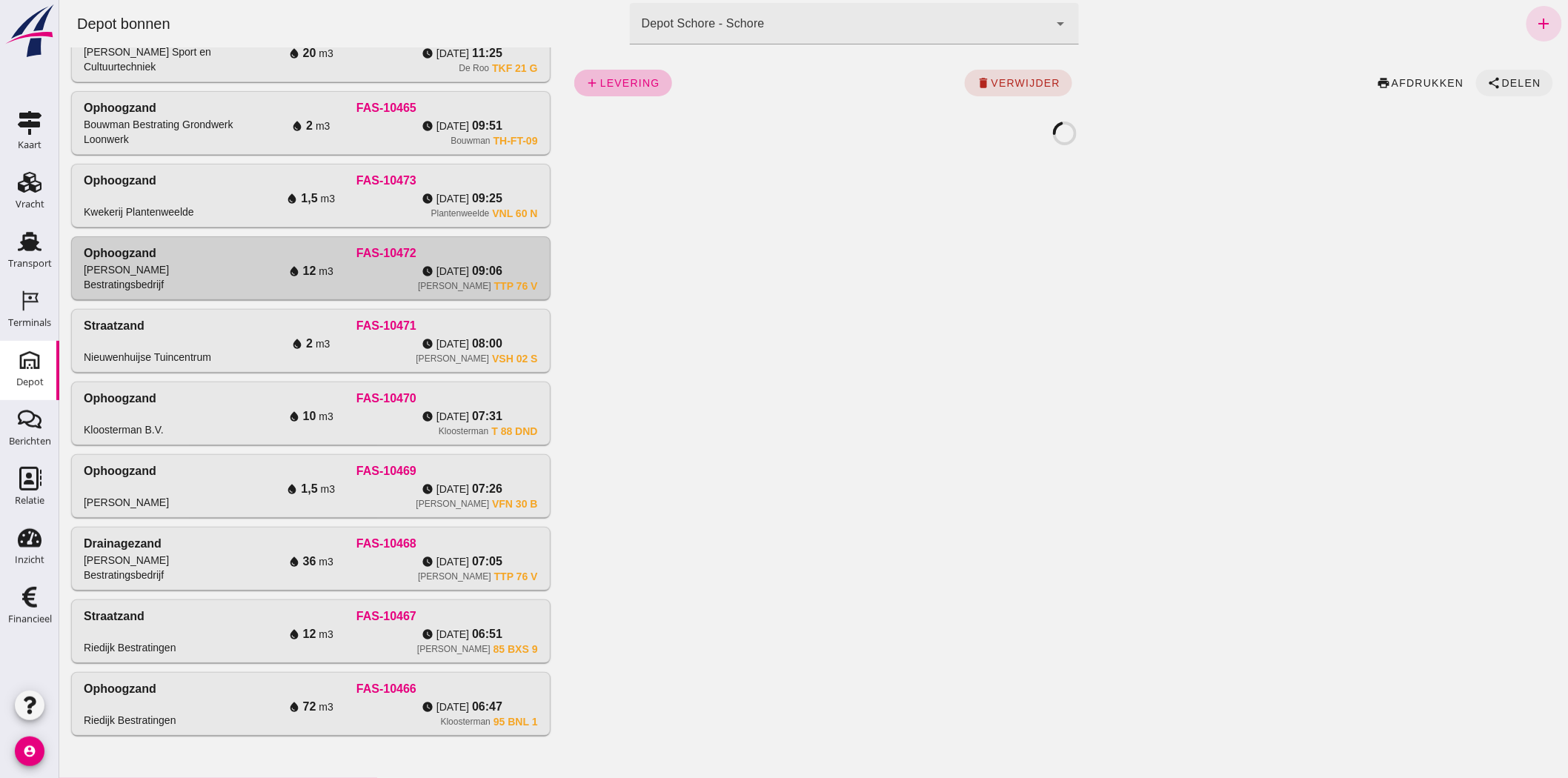
click at [1522, 75] on button "share Delen" at bounding box center [1514, 82] width 77 height 27
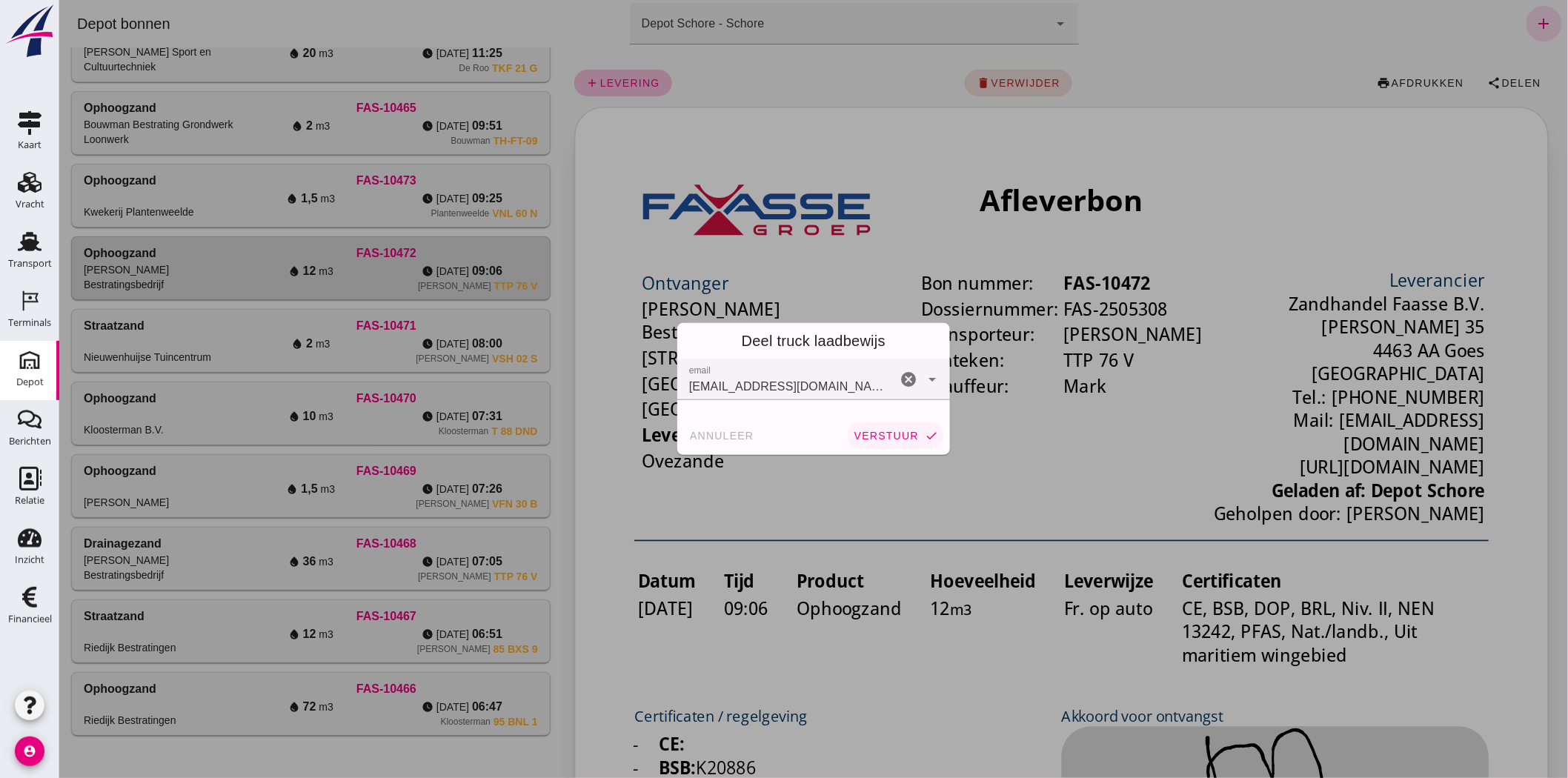
click at [890, 438] on span "verstuur" at bounding box center [885, 435] width 65 height 12
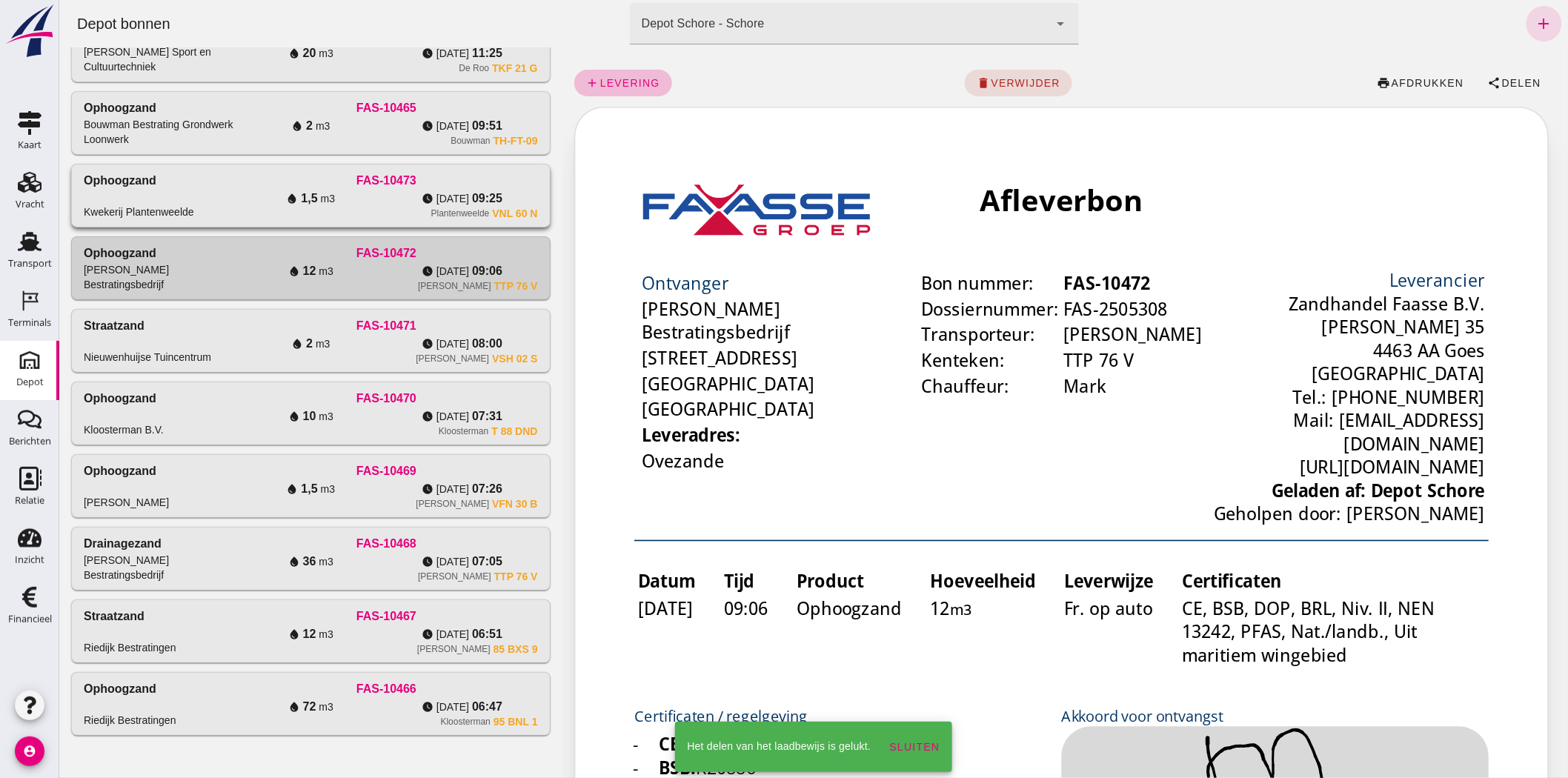
click at [223, 198] on div "Ophoogzand Kwekerij Plantenweelde" at bounding box center [159, 195] width 151 height 47
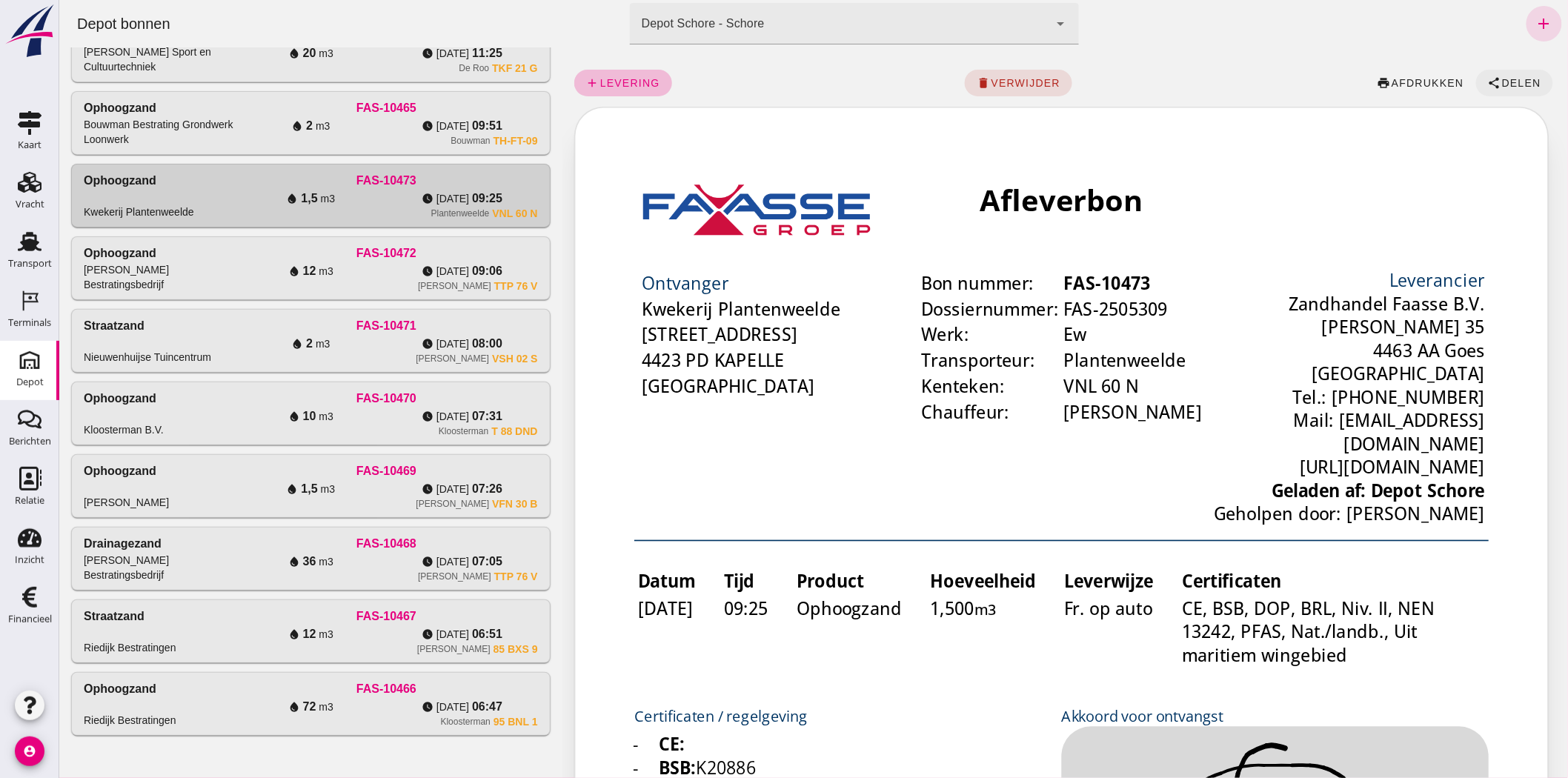
click at [1500, 74] on button "share Delen" at bounding box center [1514, 82] width 77 height 27
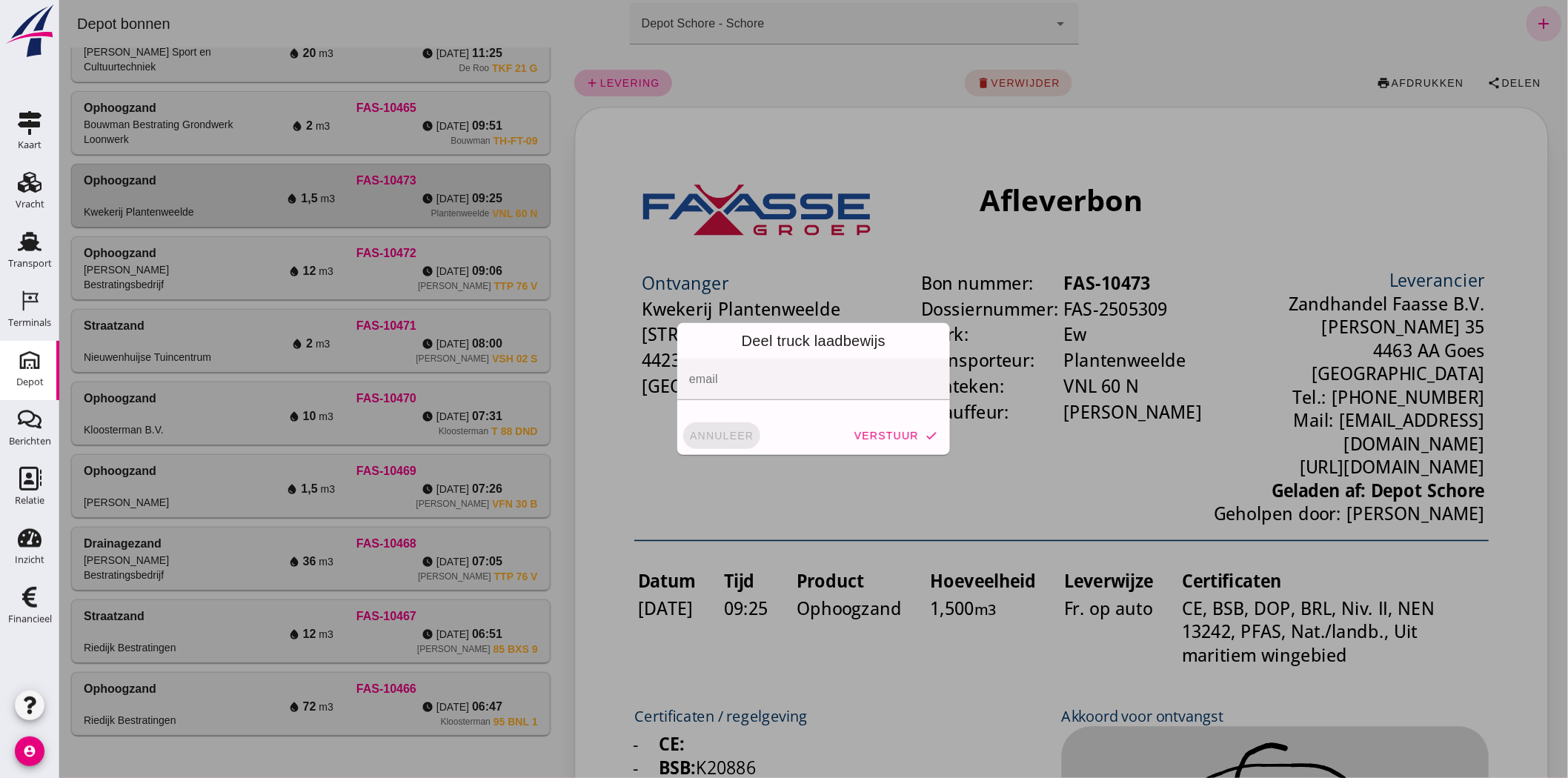
click at [708, 439] on span "annuleer" at bounding box center [721, 435] width 65 height 12
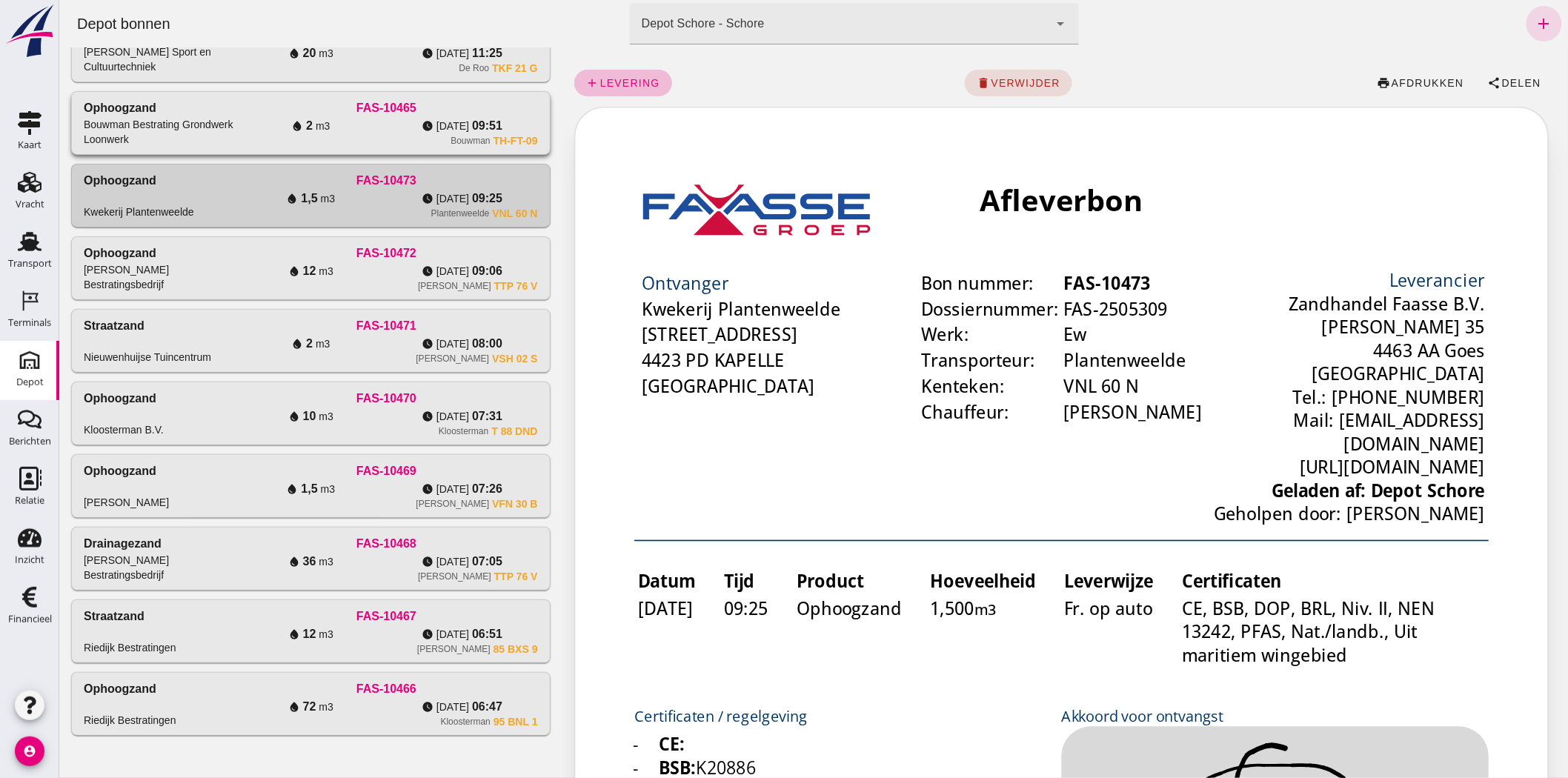
click at [203, 117] on div "Bouwman Bestrating Grondwerk Loonwerk" at bounding box center [159, 131] width 151 height 30
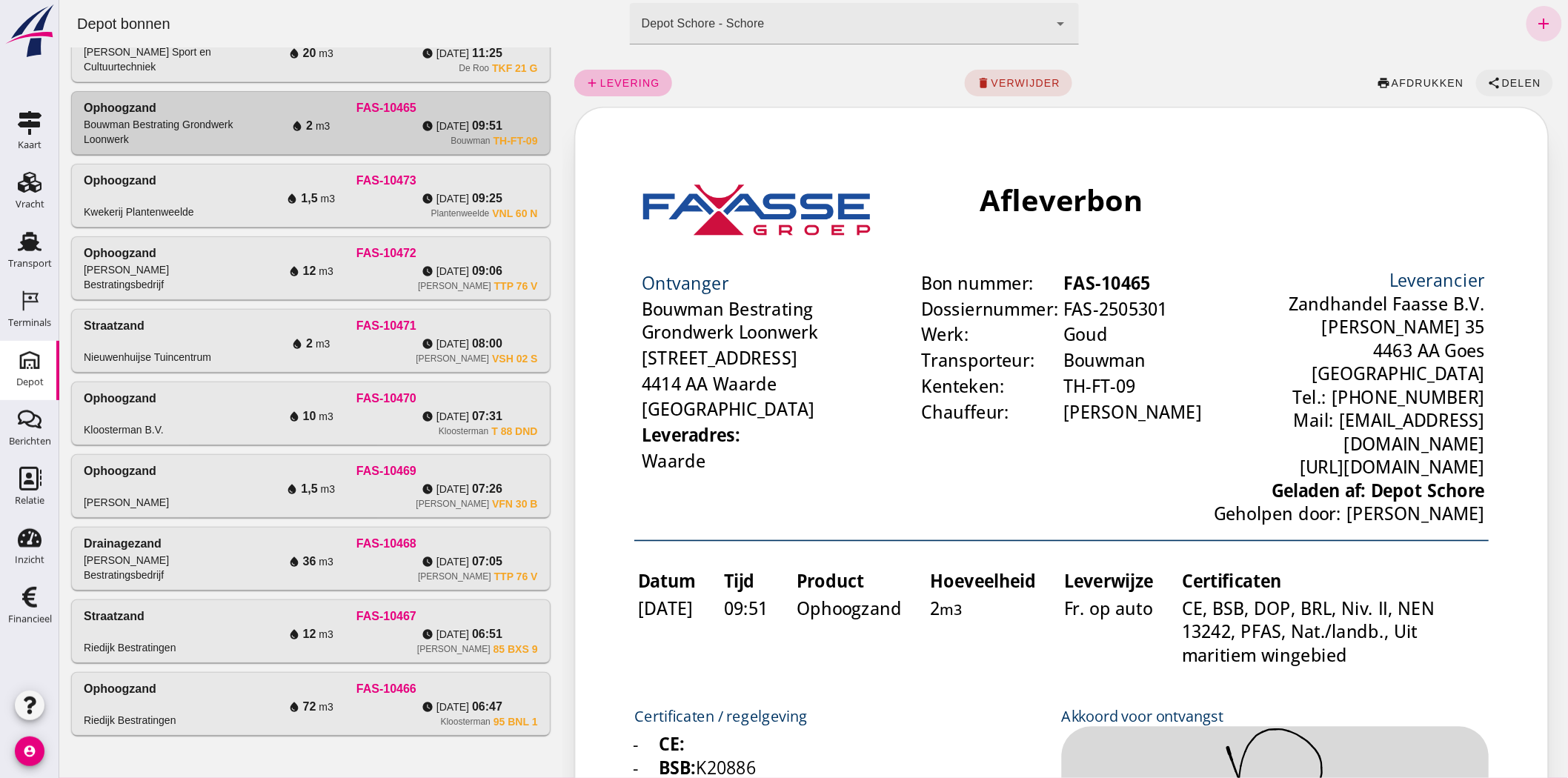
click at [1516, 78] on span "Delen" at bounding box center [1520, 83] width 40 height 12
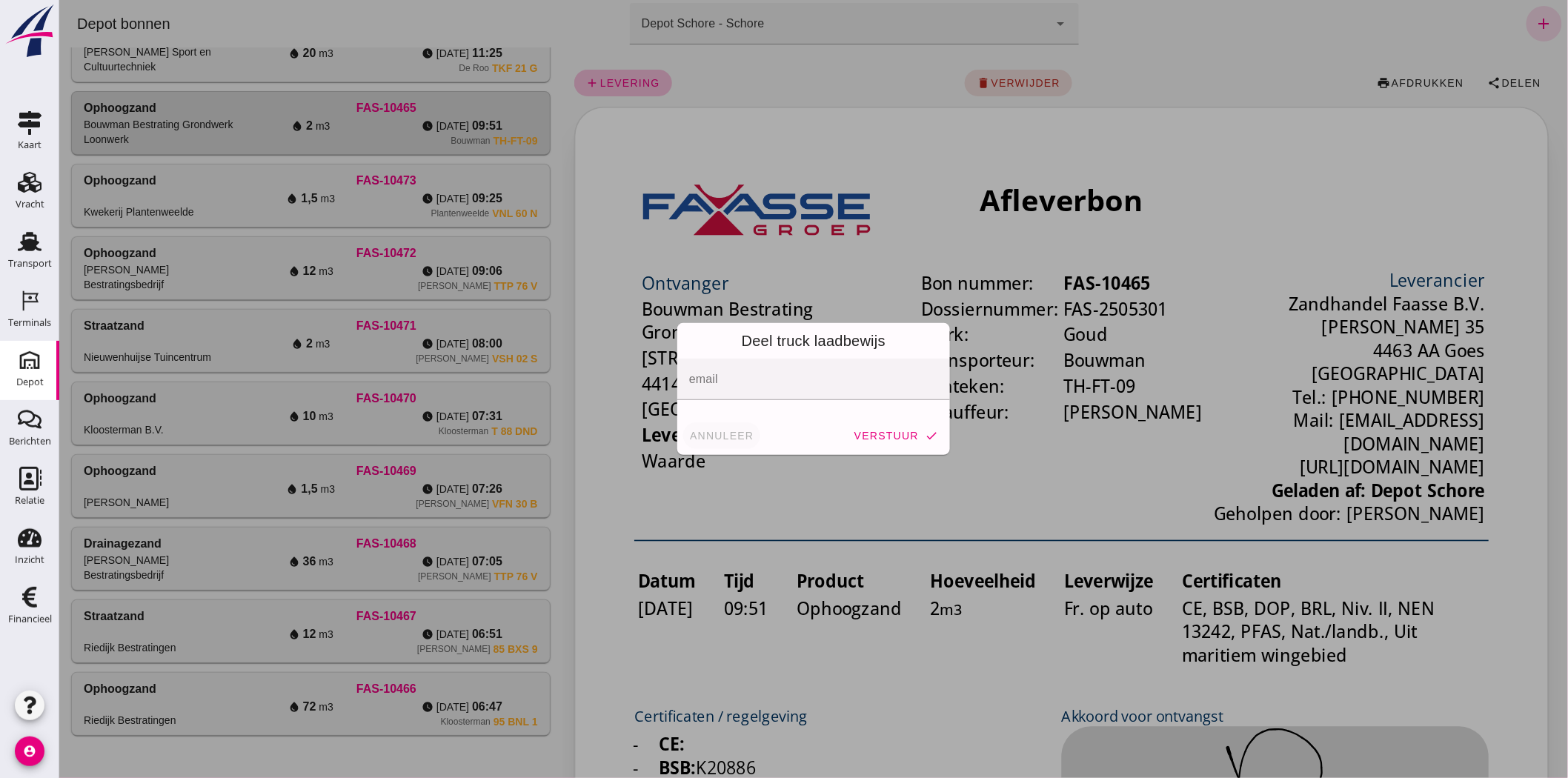
click at [729, 430] on span "annuleer" at bounding box center [721, 435] width 65 height 12
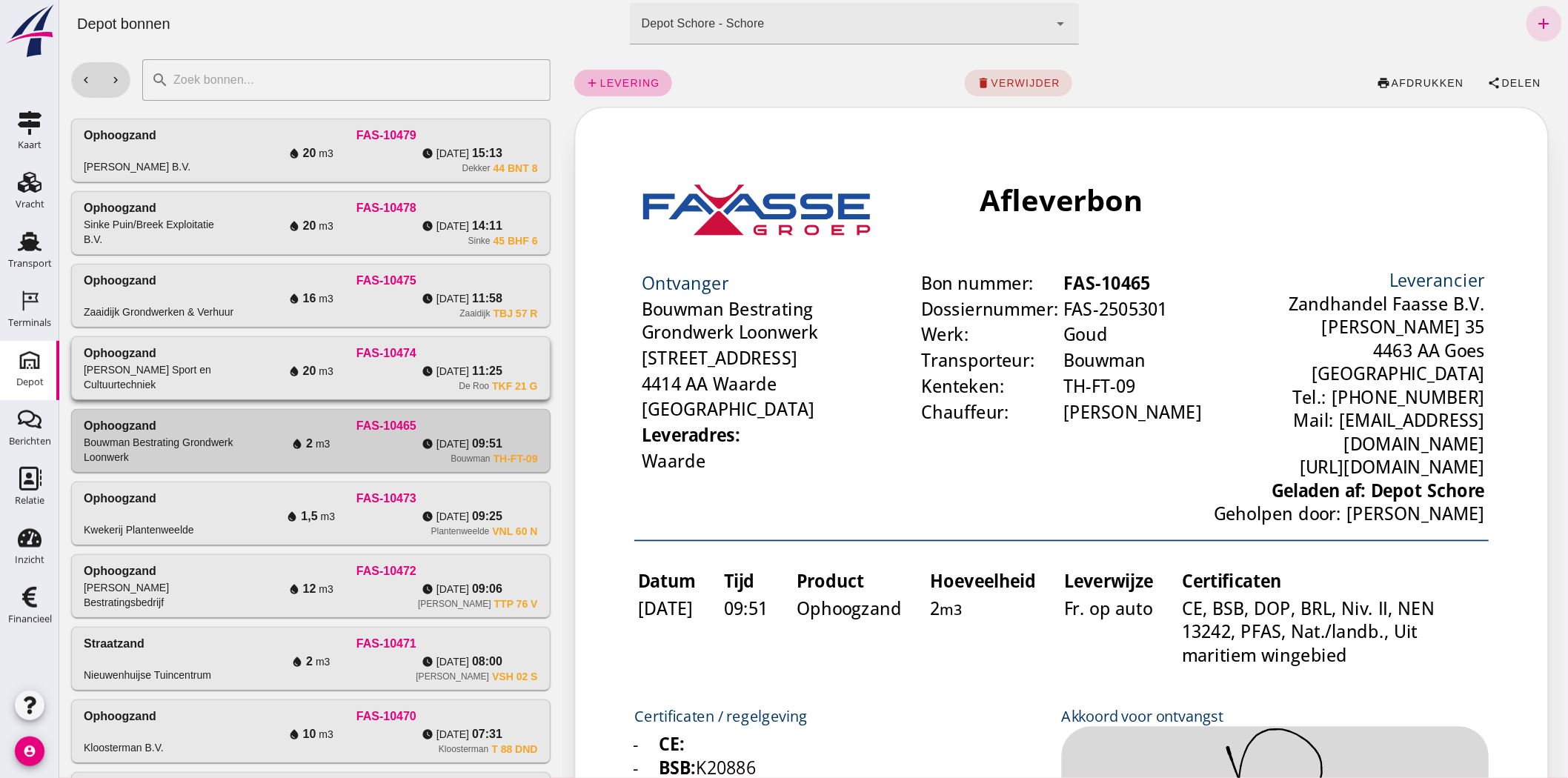
click at [196, 388] on div "[PERSON_NAME] Sport en Cultuurtechniek" at bounding box center [159, 377] width 151 height 30
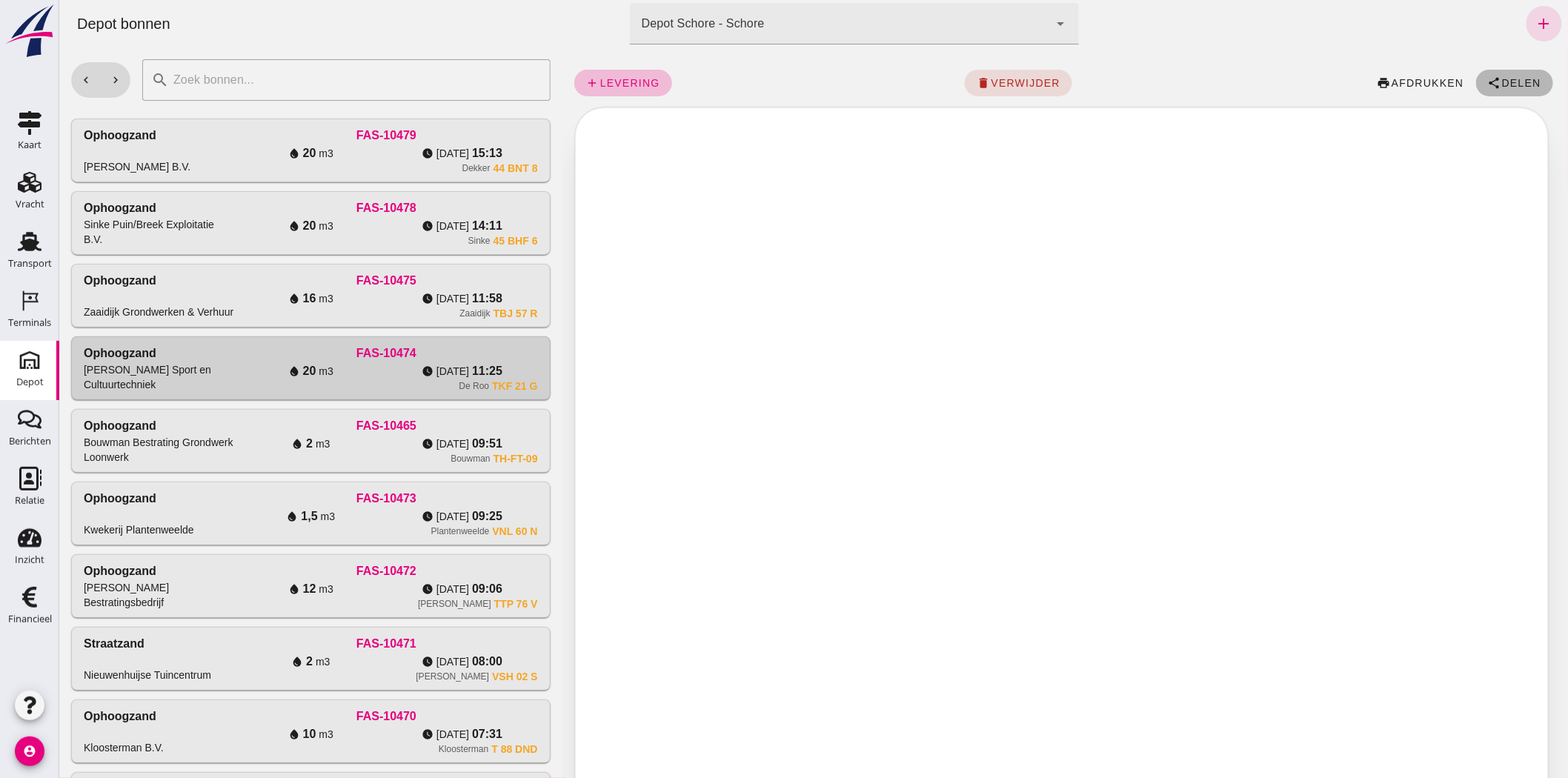
click at [1508, 78] on span "Delen" at bounding box center [1520, 83] width 40 height 12
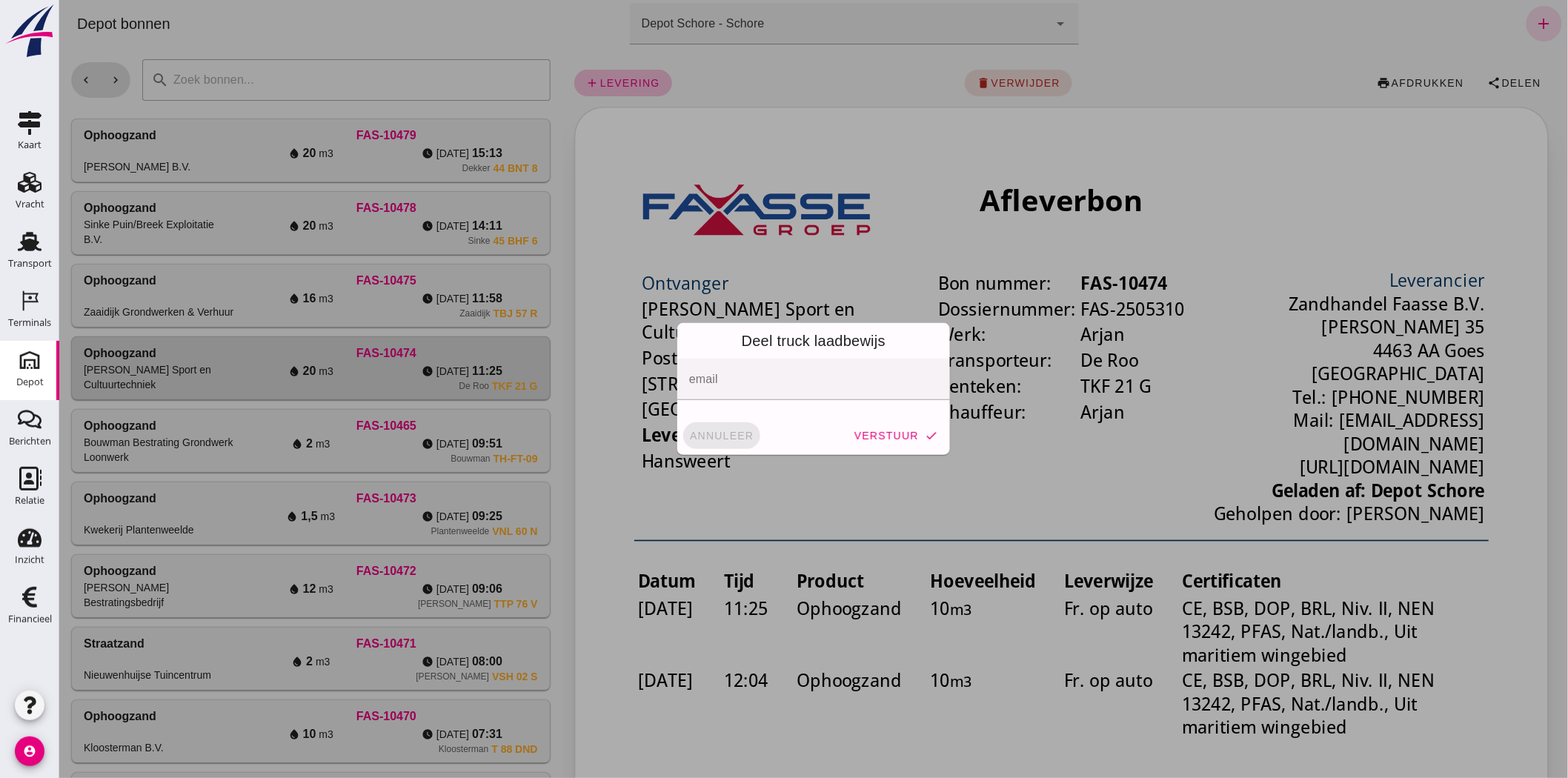
click at [715, 435] on span "annuleer" at bounding box center [721, 435] width 65 height 12
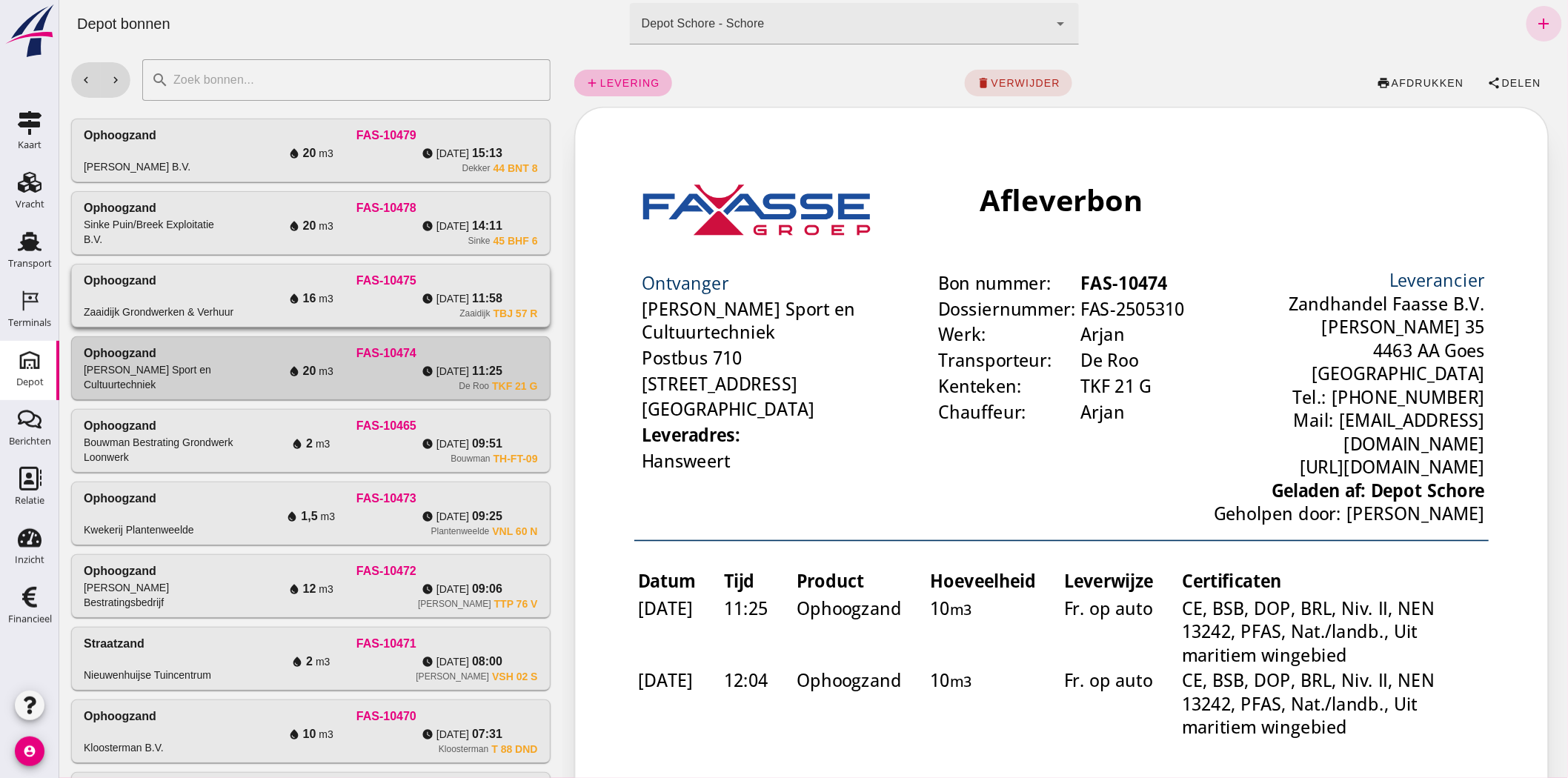
click at [294, 278] on div "FAS-10475" at bounding box center [386, 281] width 302 height 18
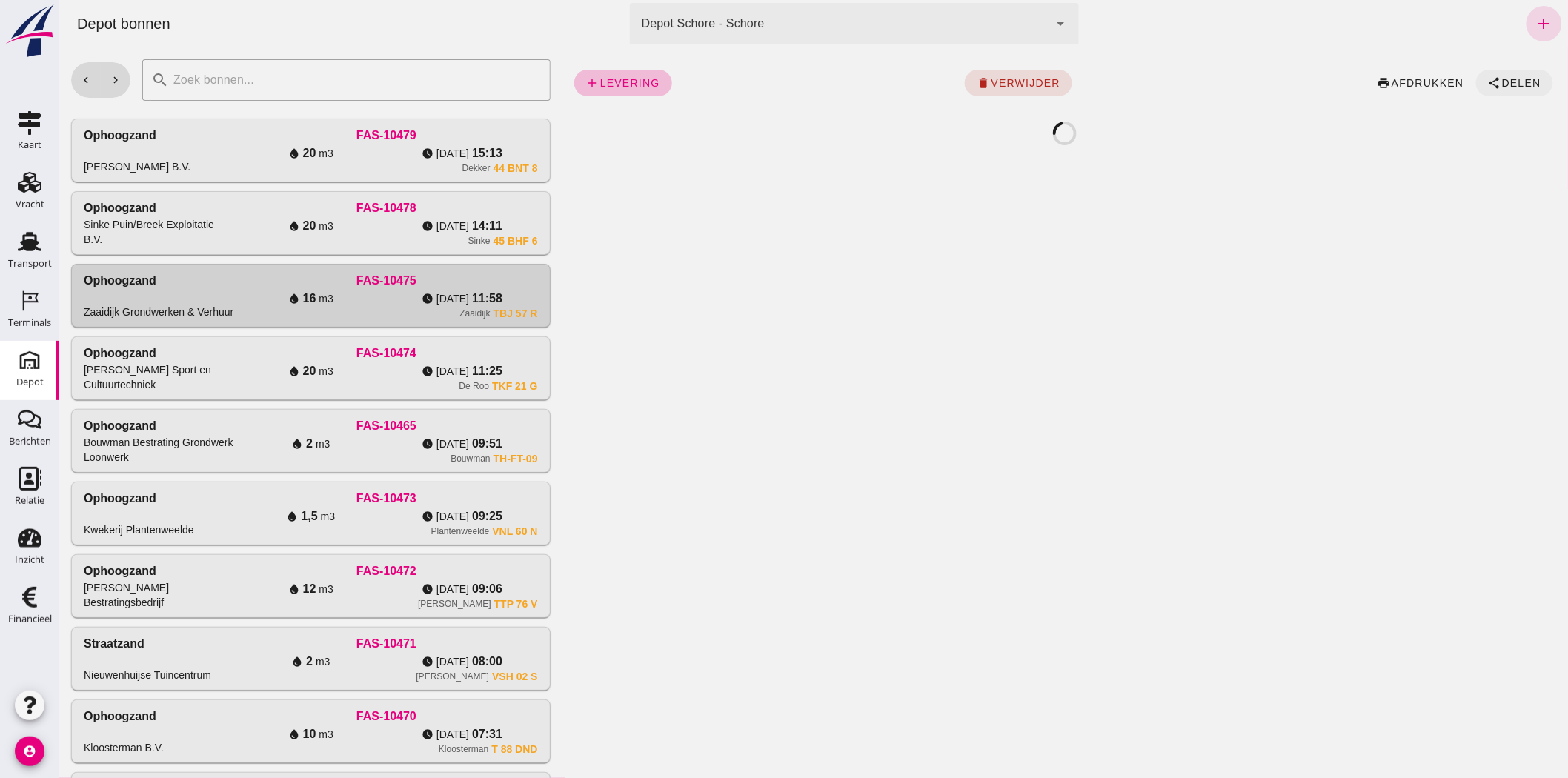
click at [1511, 80] on span "Delen" at bounding box center [1520, 83] width 40 height 12
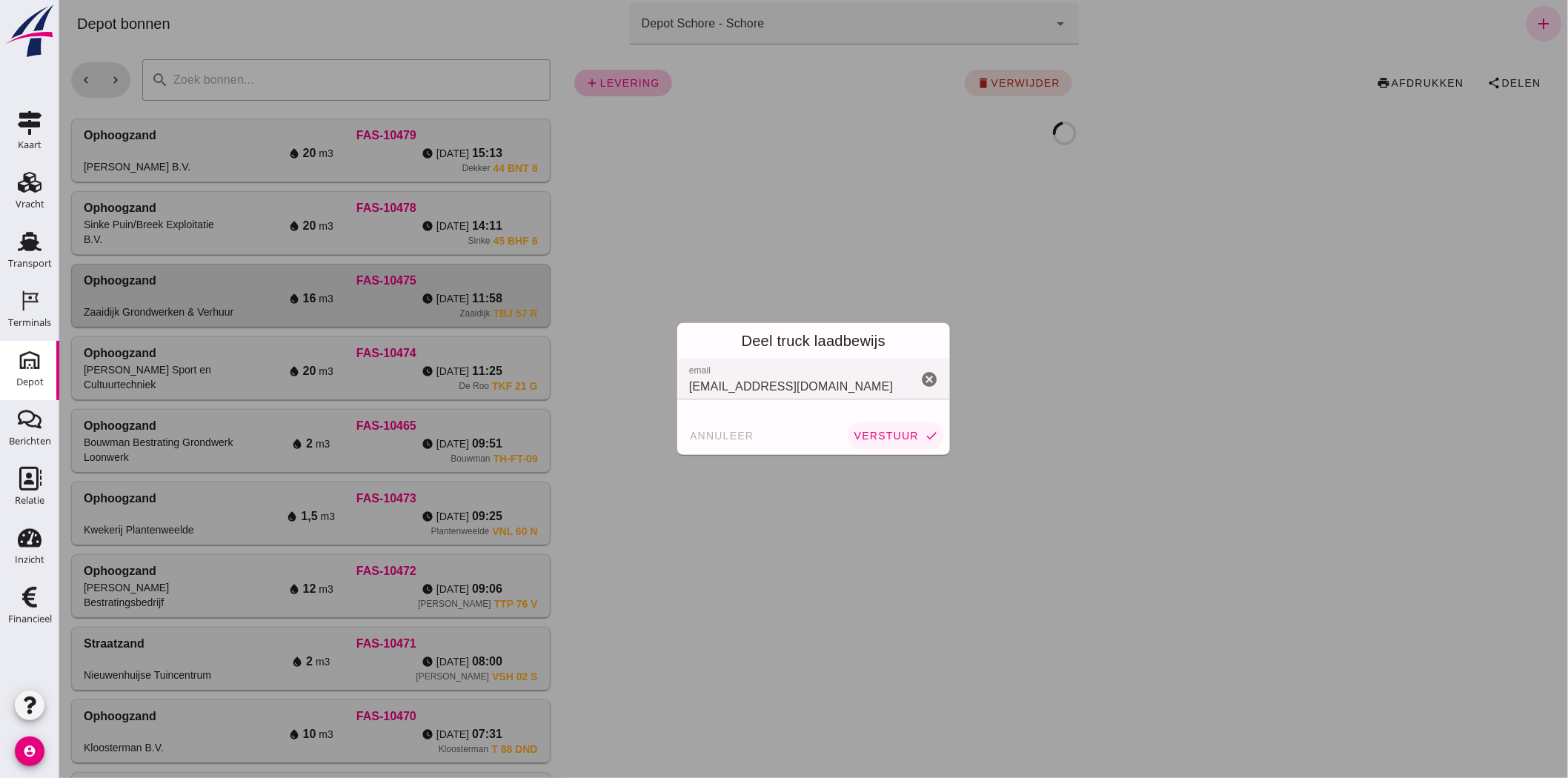
click at [889, 429] on button "verstuur check" at bounding box center [895, 435] width 96 height 27
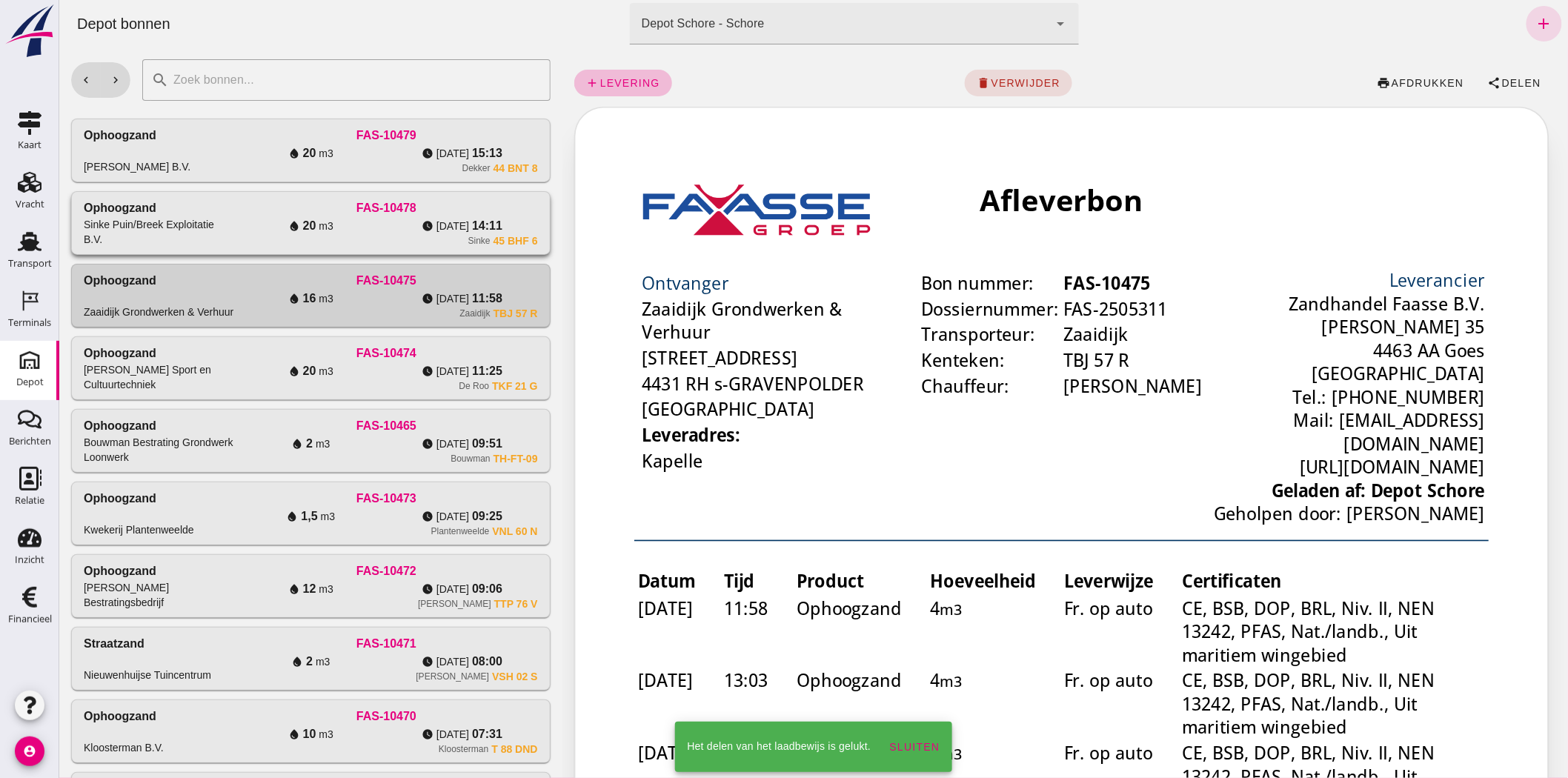
click at [249, 216] on div "FAS-10478" at bounding box center [386, 208] width 302 height 18
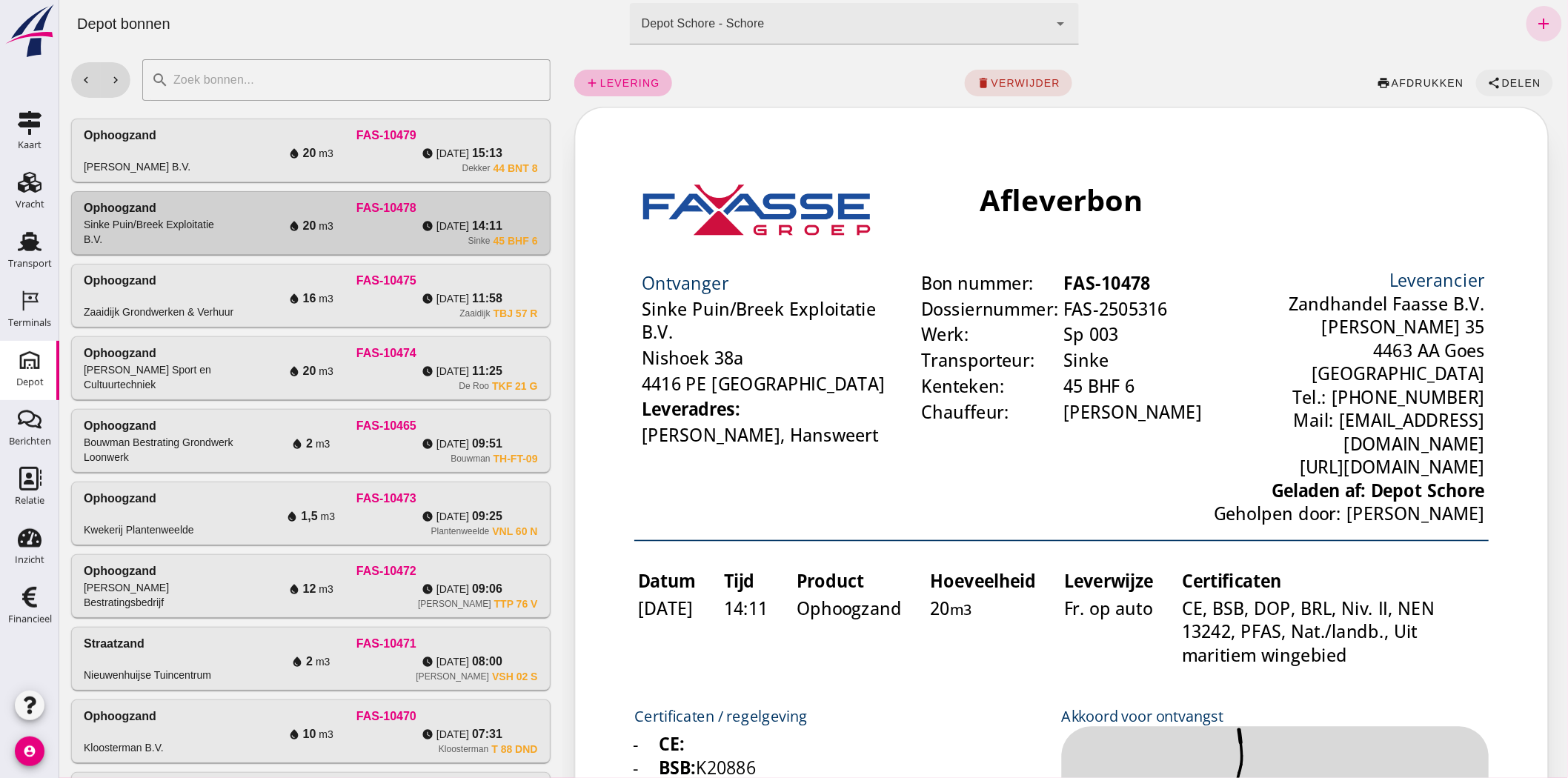
click at [1487, 83] on icon "share" at bounding box center [1494, 83] width 14 height 14
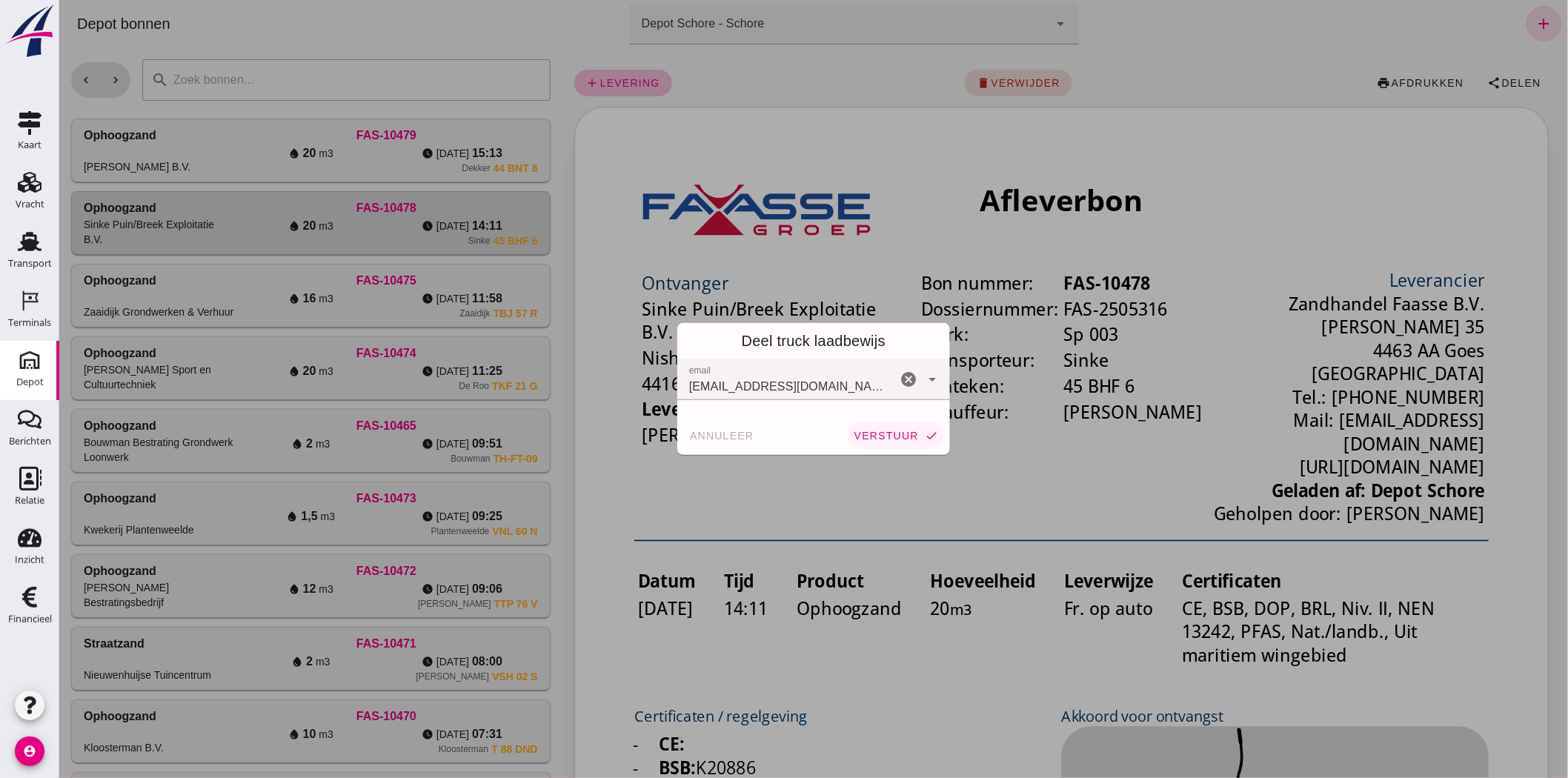
click at [884, 435] on span "verstuur" at bounding box center [885, 435] width 65 height 12
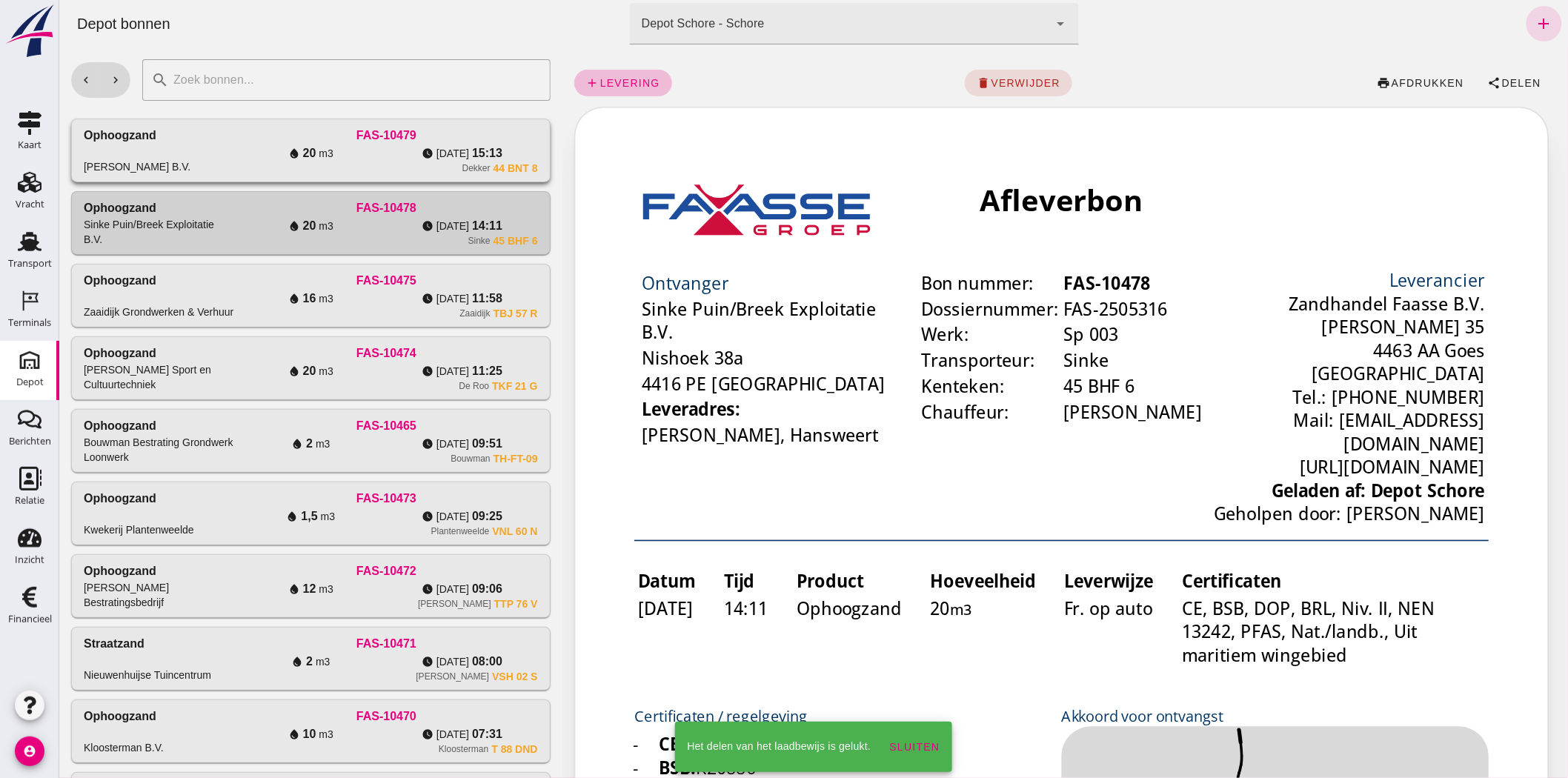
click at [363, 145] on div "water_drop 20 m3" at bounding box center [310, 153] width 151 height 18
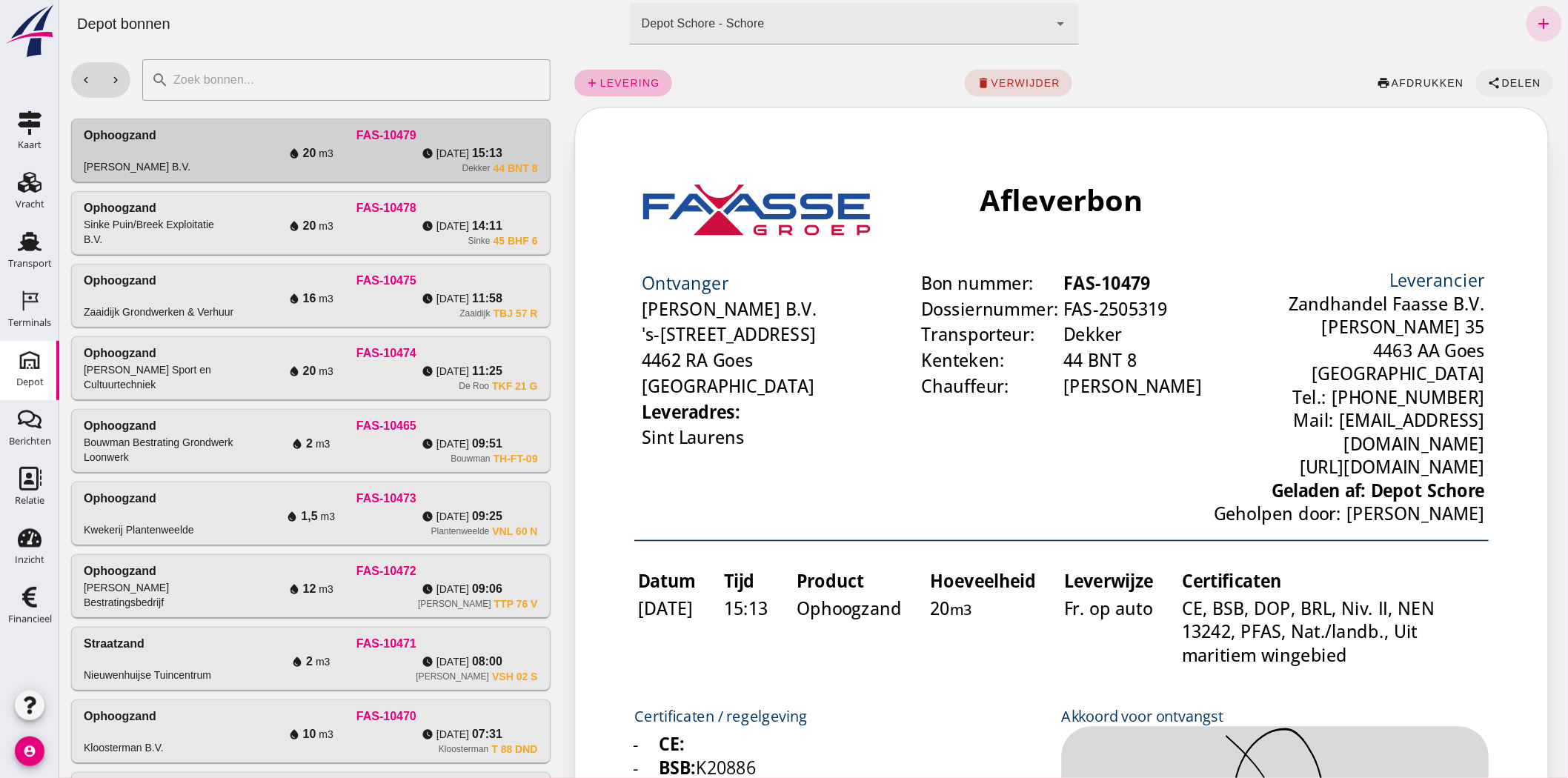
click at [1500, 88] on span "Delen" at bounding box center [1520, 83] width 40 height 12
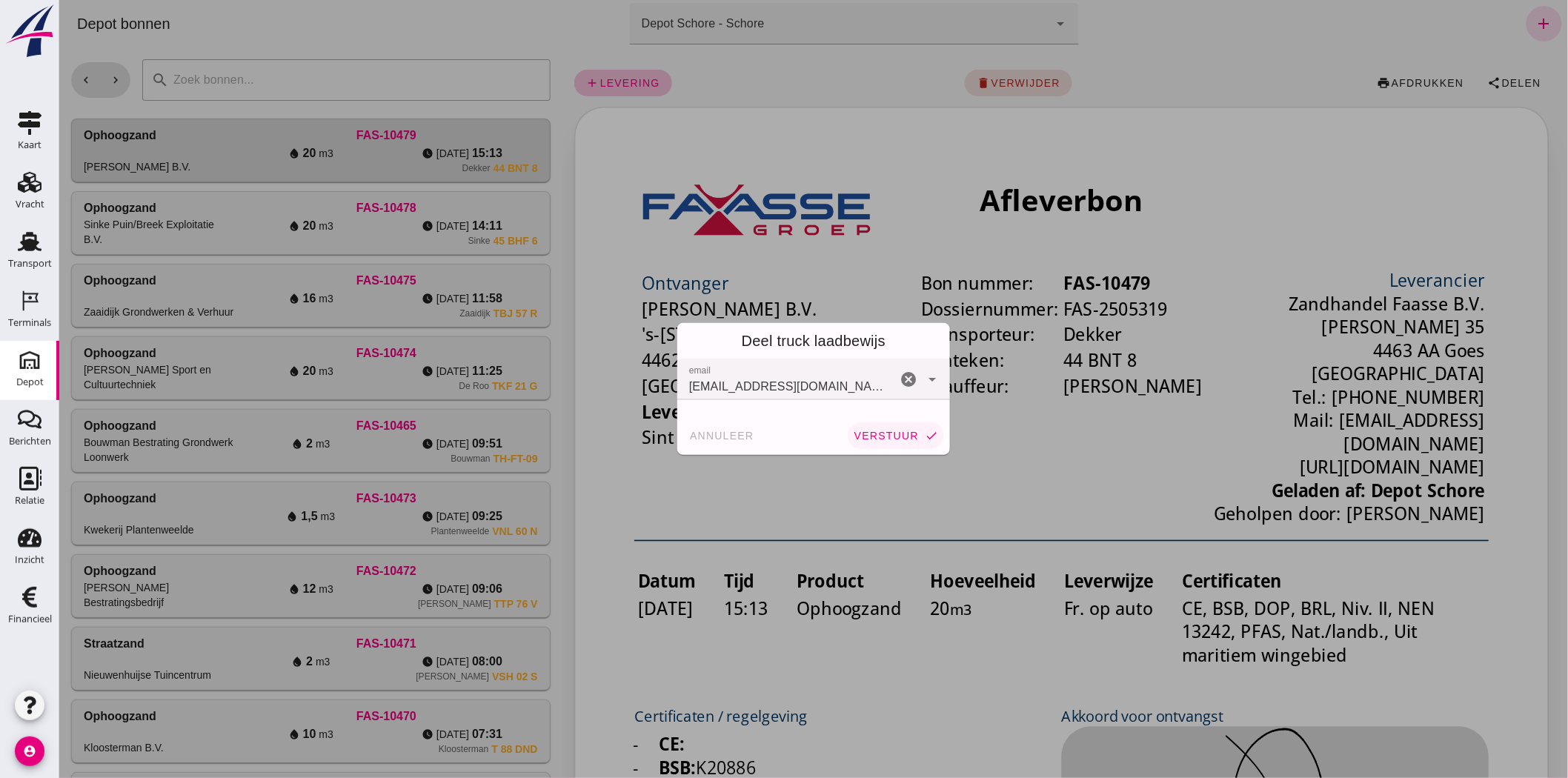
click at [861, 433] on span "verstuur" at bounding box center [885, 435] width 65 height 12
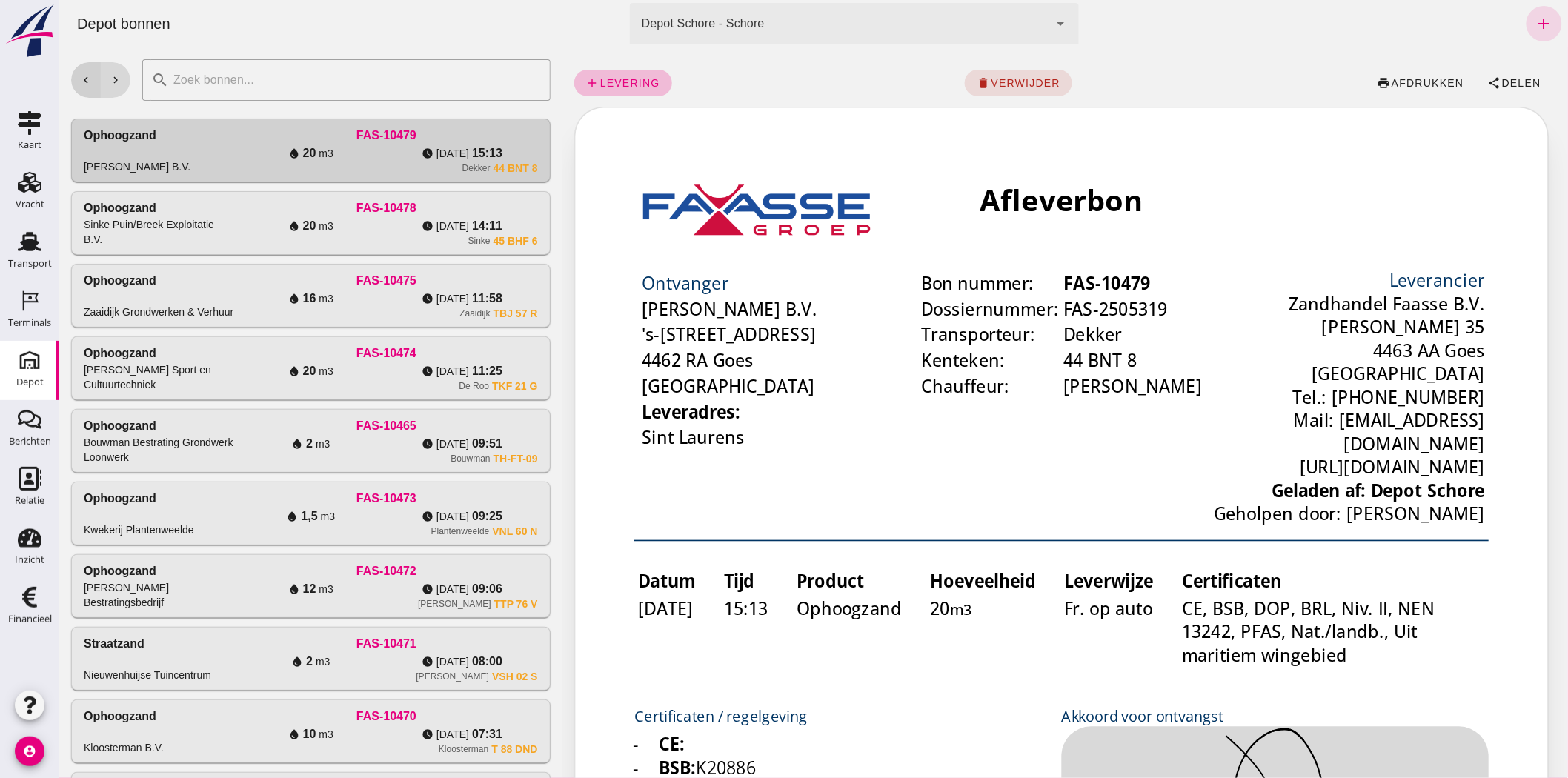
click at [84, 76] on icon "chevron_left" at bounding box center [85, 80] width 14 height 14
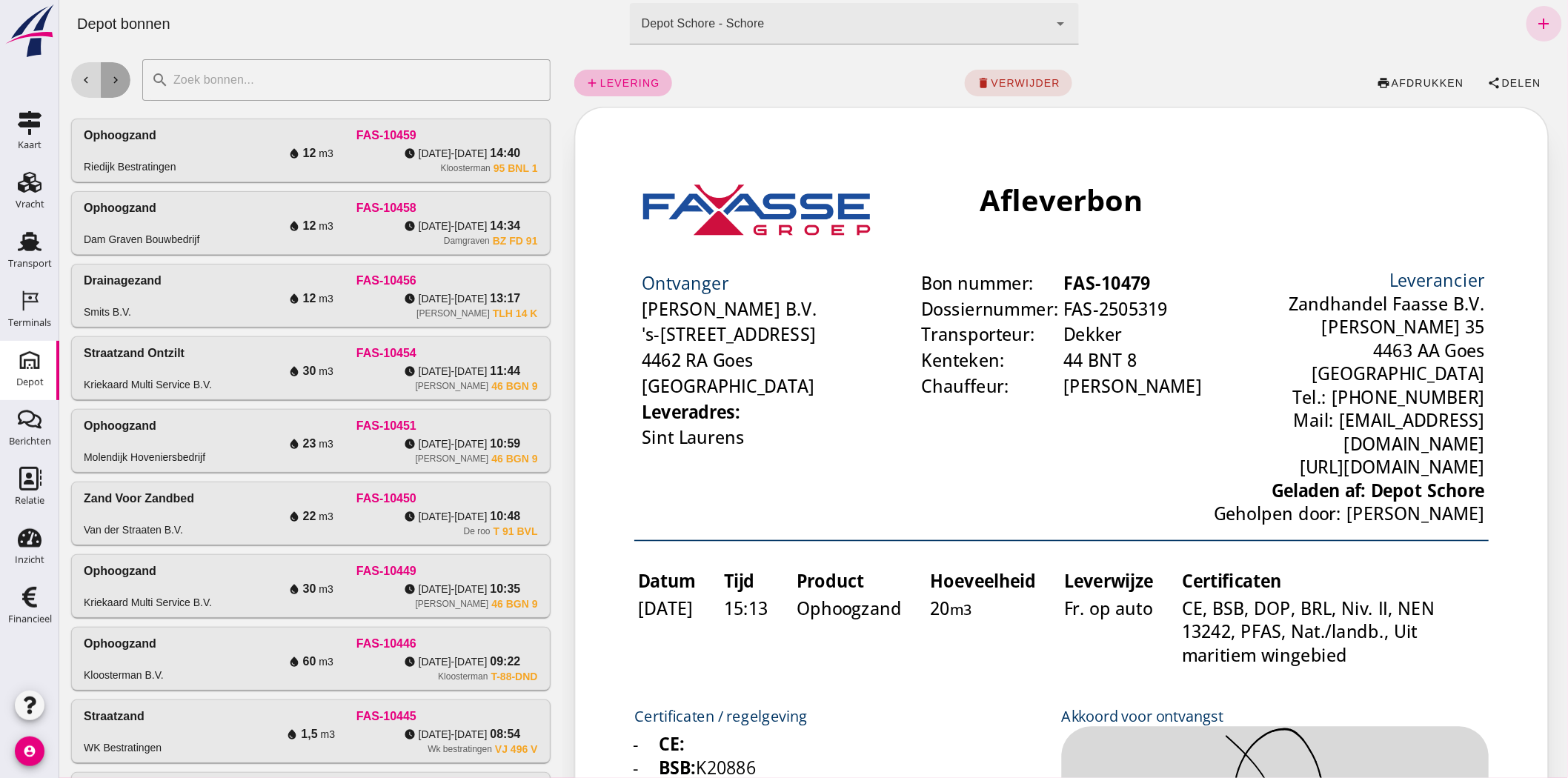
click at [111, 76] on icon "chevron_right" at bounding box center [115, 80] width 14 height 14
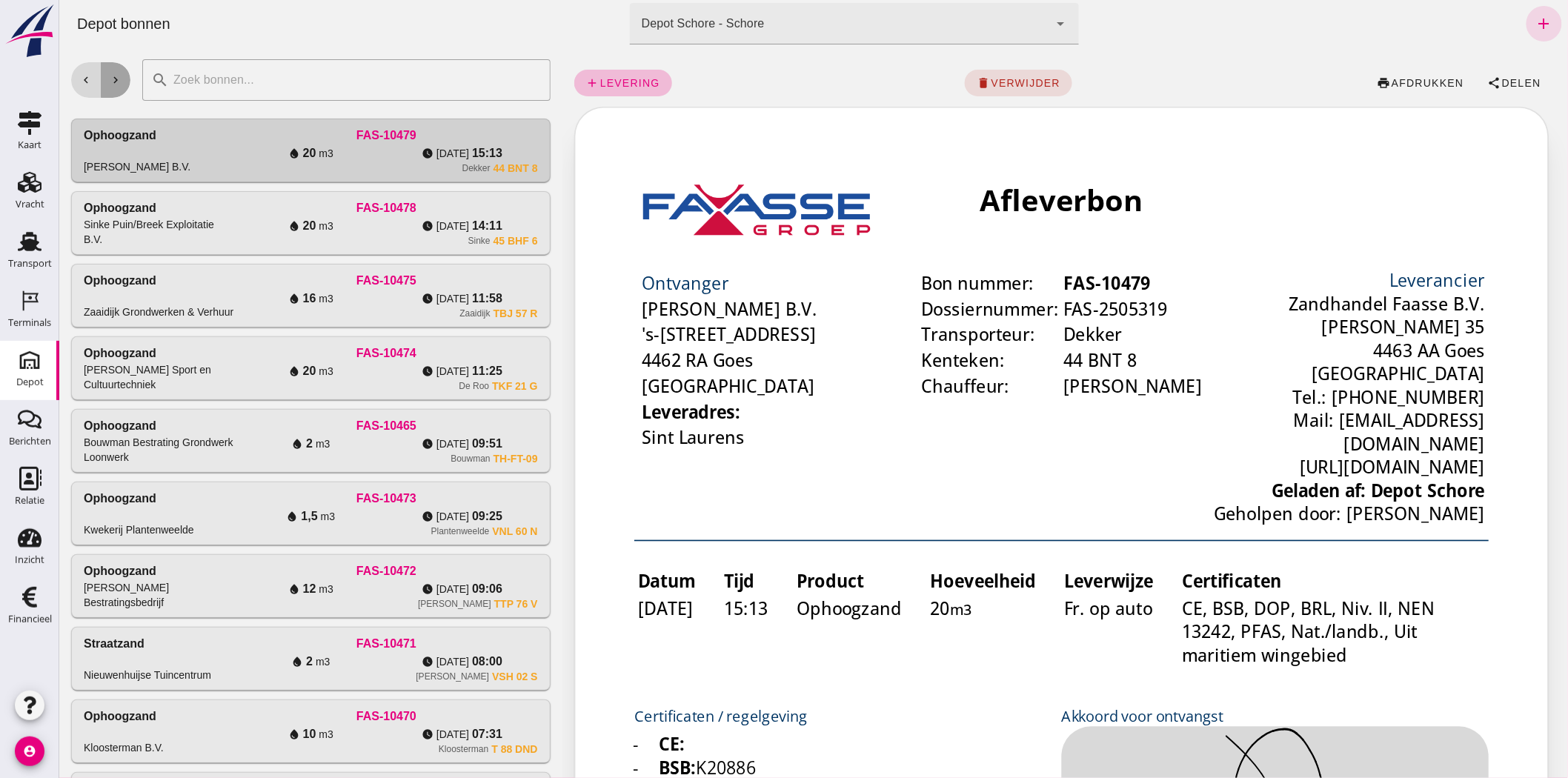
click at [111, 76] on icon "chevron_right" at bounding box center [115, 80] width 14 height 14
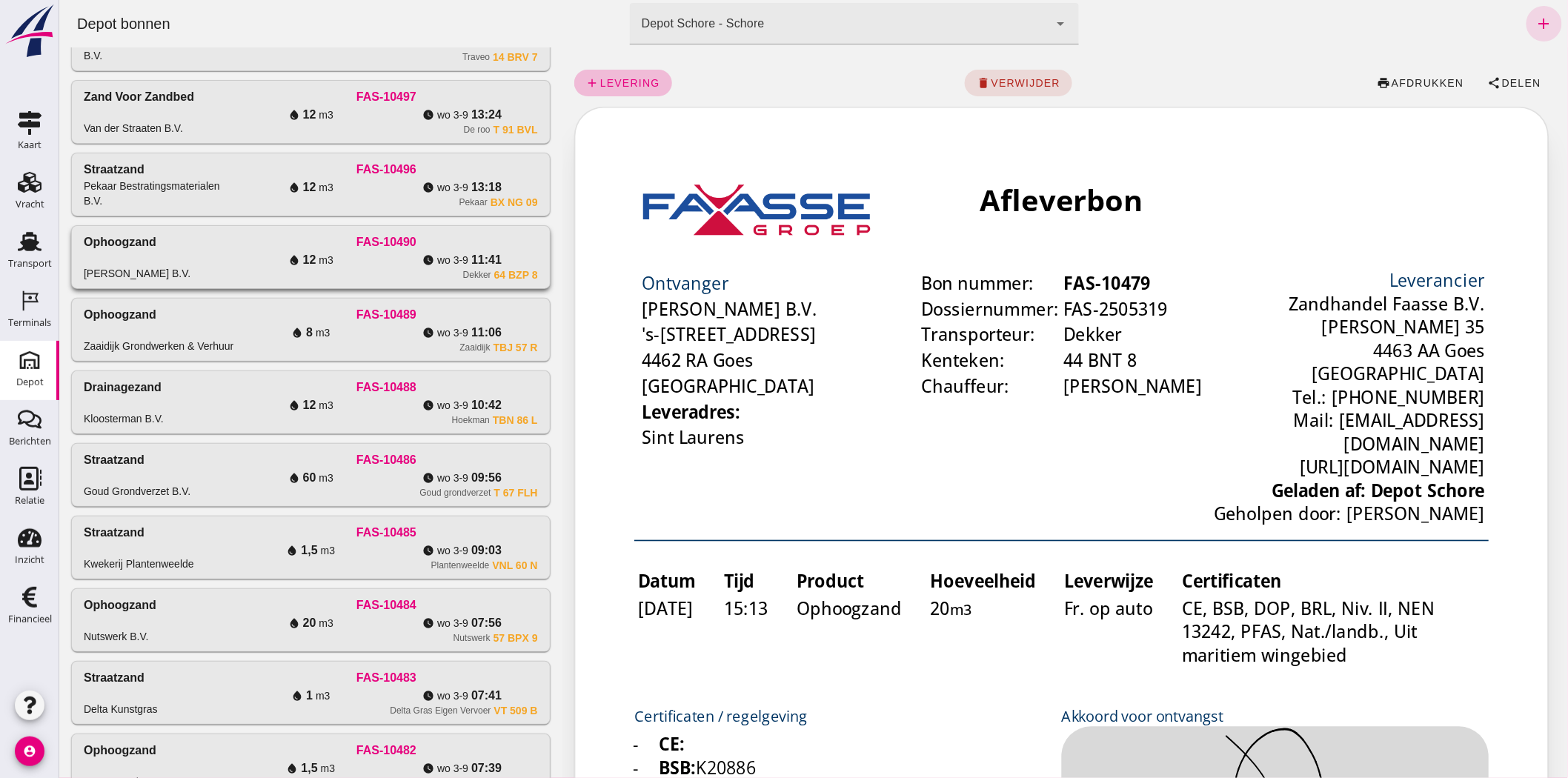
scroll to position [392, 0]
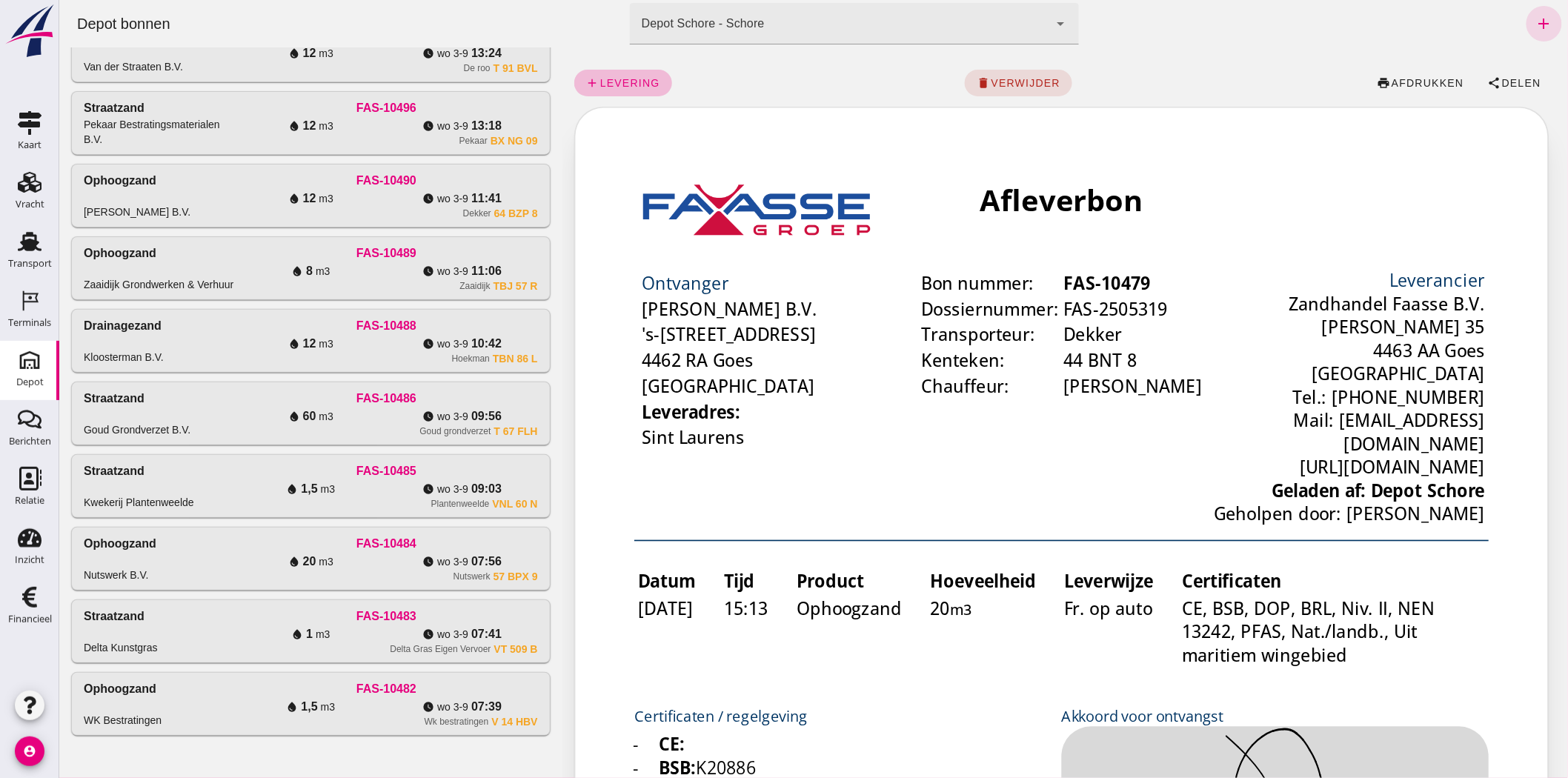
drag, startPoint x: 356, startPoint y: 726, endPoint x: 1402, endPoint y: 24, distance: 1259.7
click at [356, 726] on div "Wk bestratingen V 14 HBV" at bounding box center [386, 722] width 302 height 12
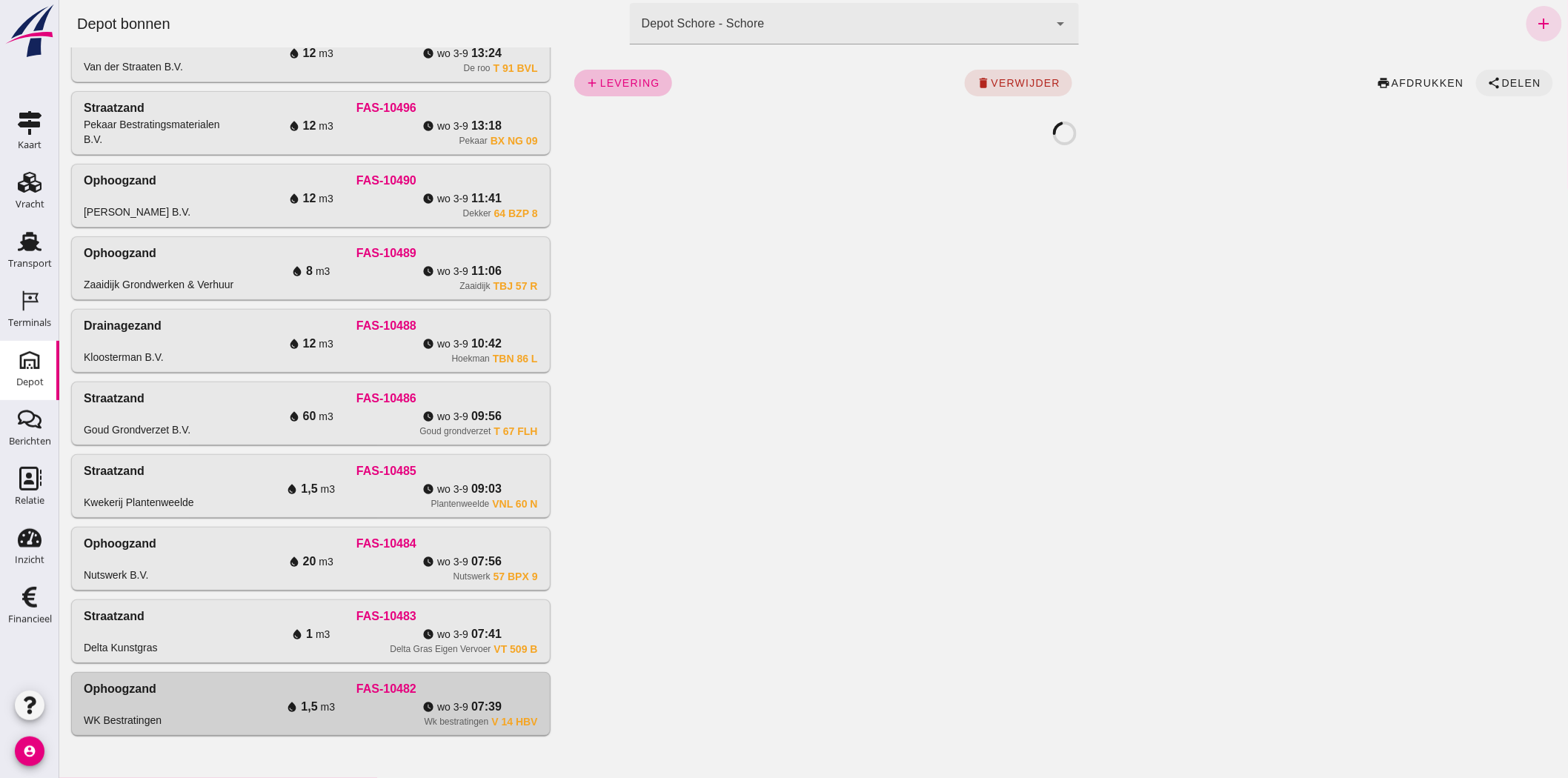
click at [1499, 73] on button "share Delen" at bounding box center [1514, 82] width 77 height 27
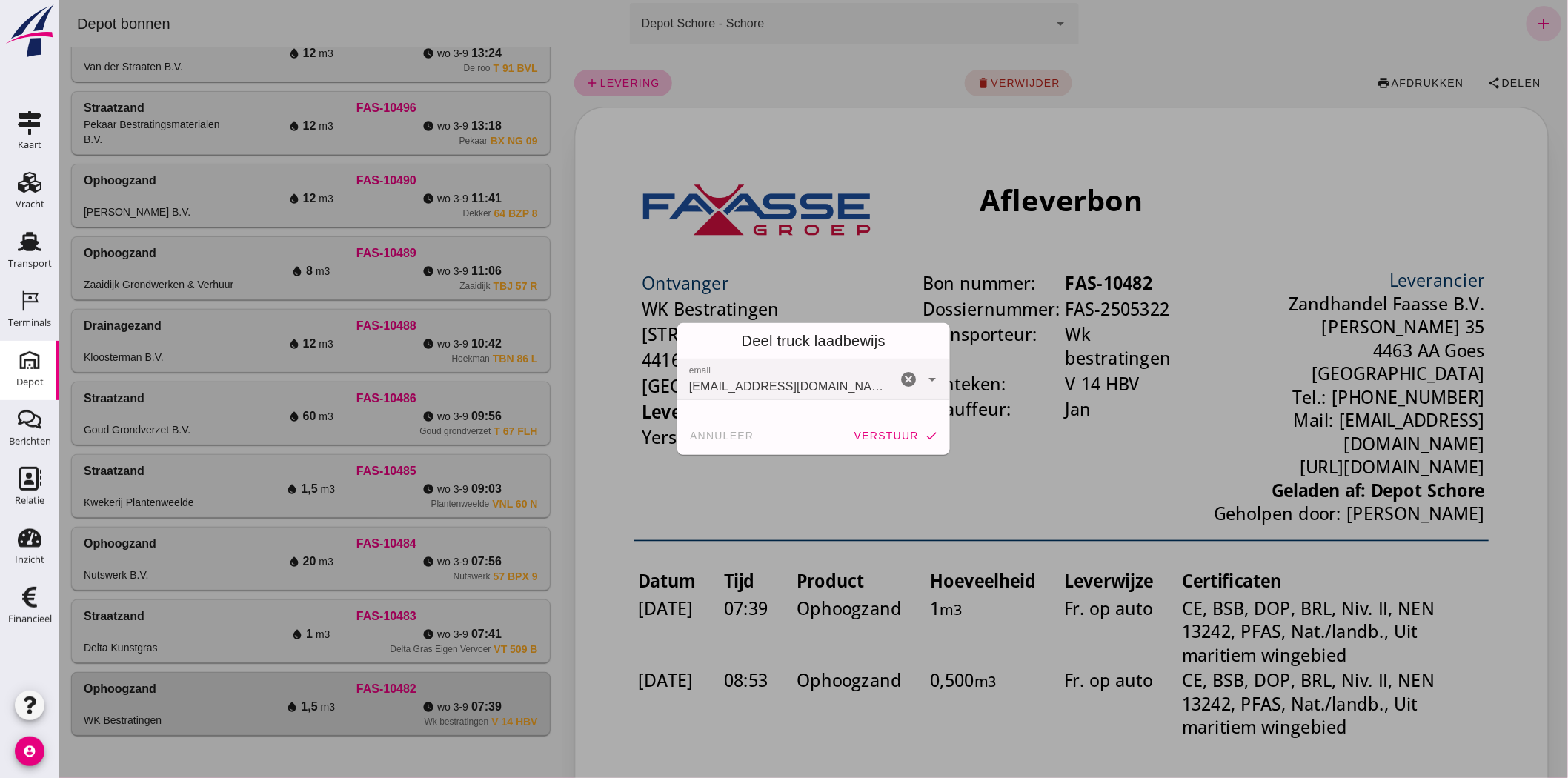
click at [907, 432] on span "verstuur" at bounding box center [885, 435] width 65 height 12
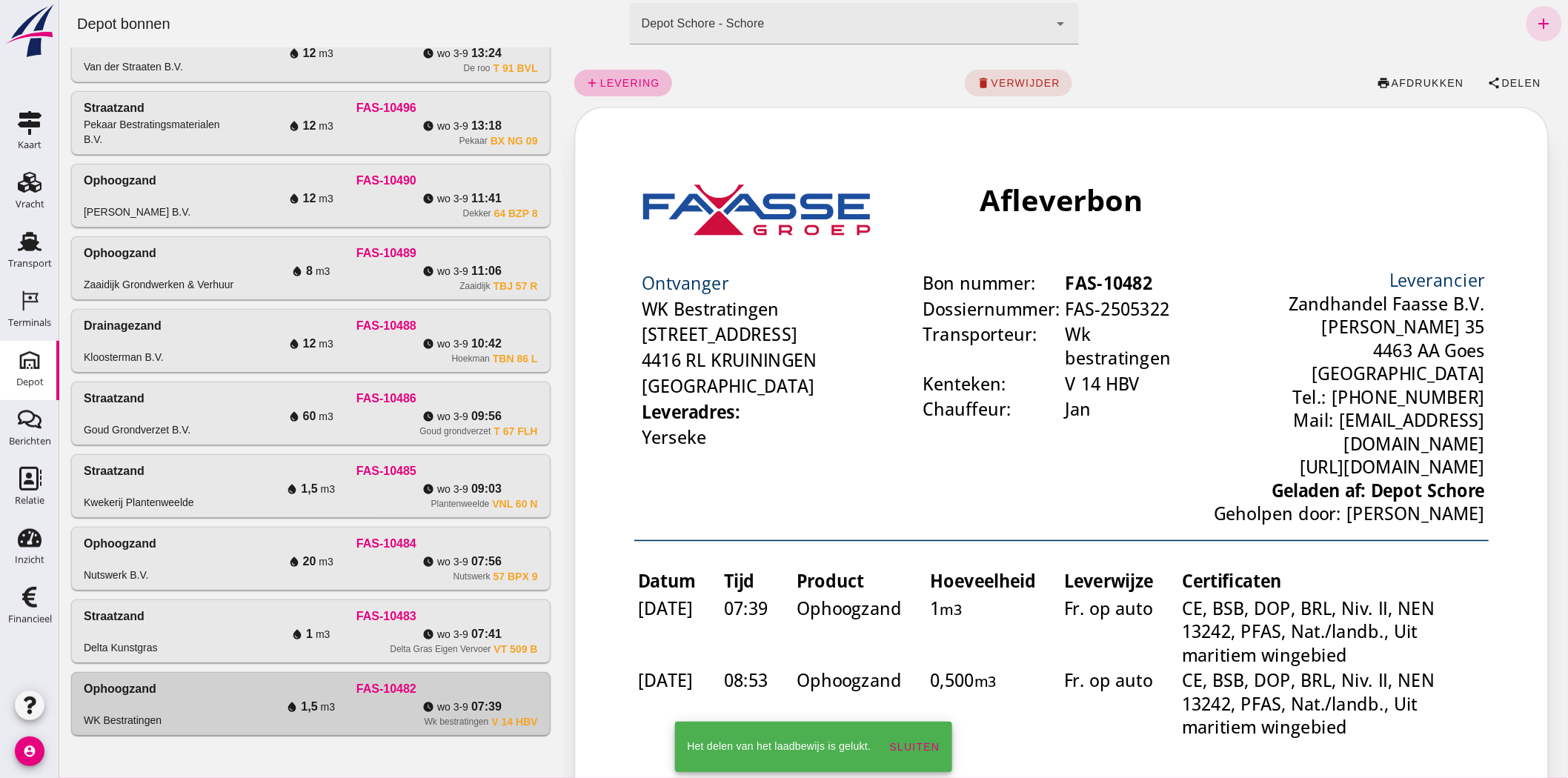
click at [349, 641] on div "water_drop 1 m3" at bounding box center [310, 634] width 151 height 18
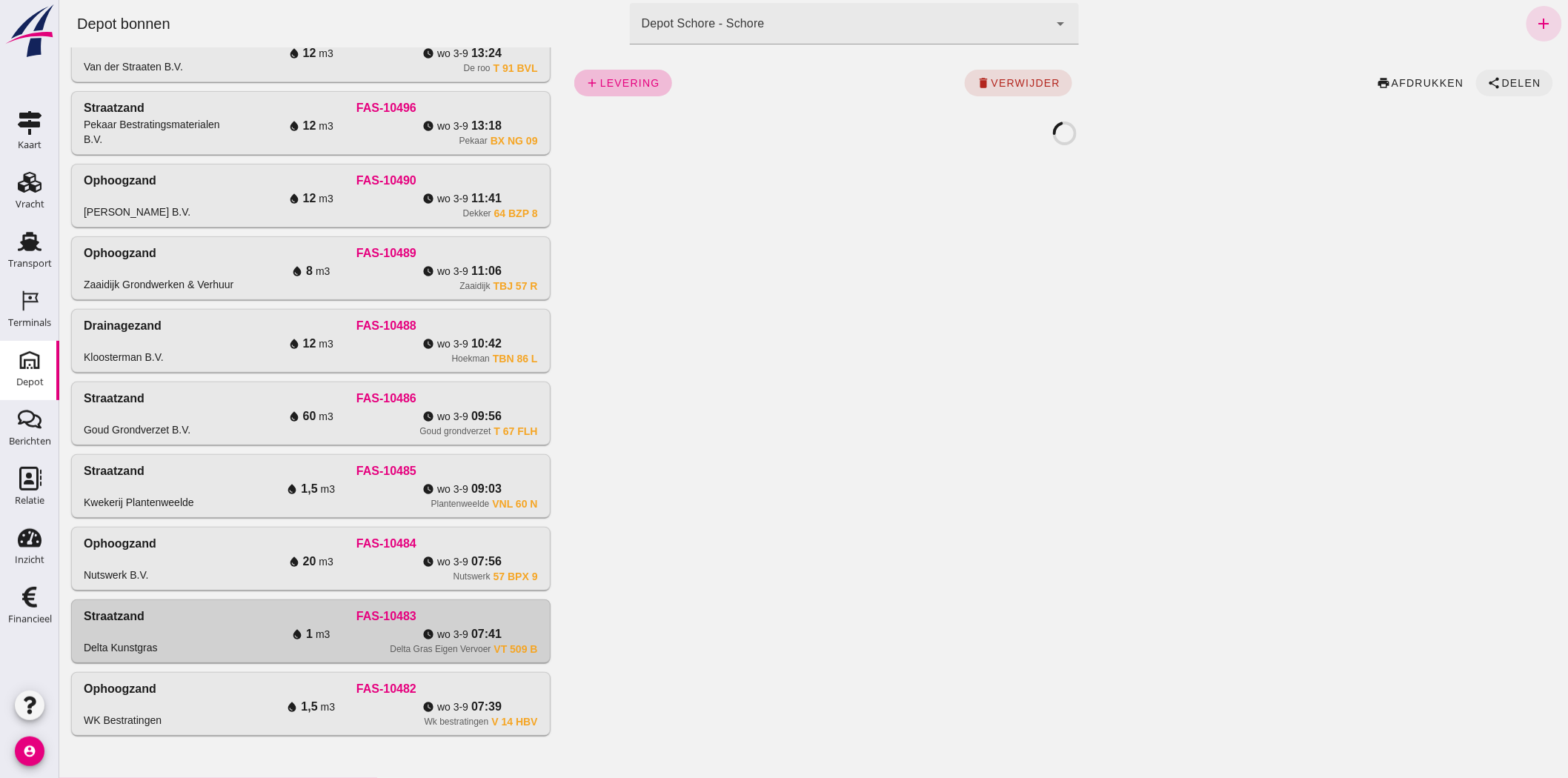
click at [1500, 82] on span "Delen" at bounding box center [1520, 83] width 40 height 12
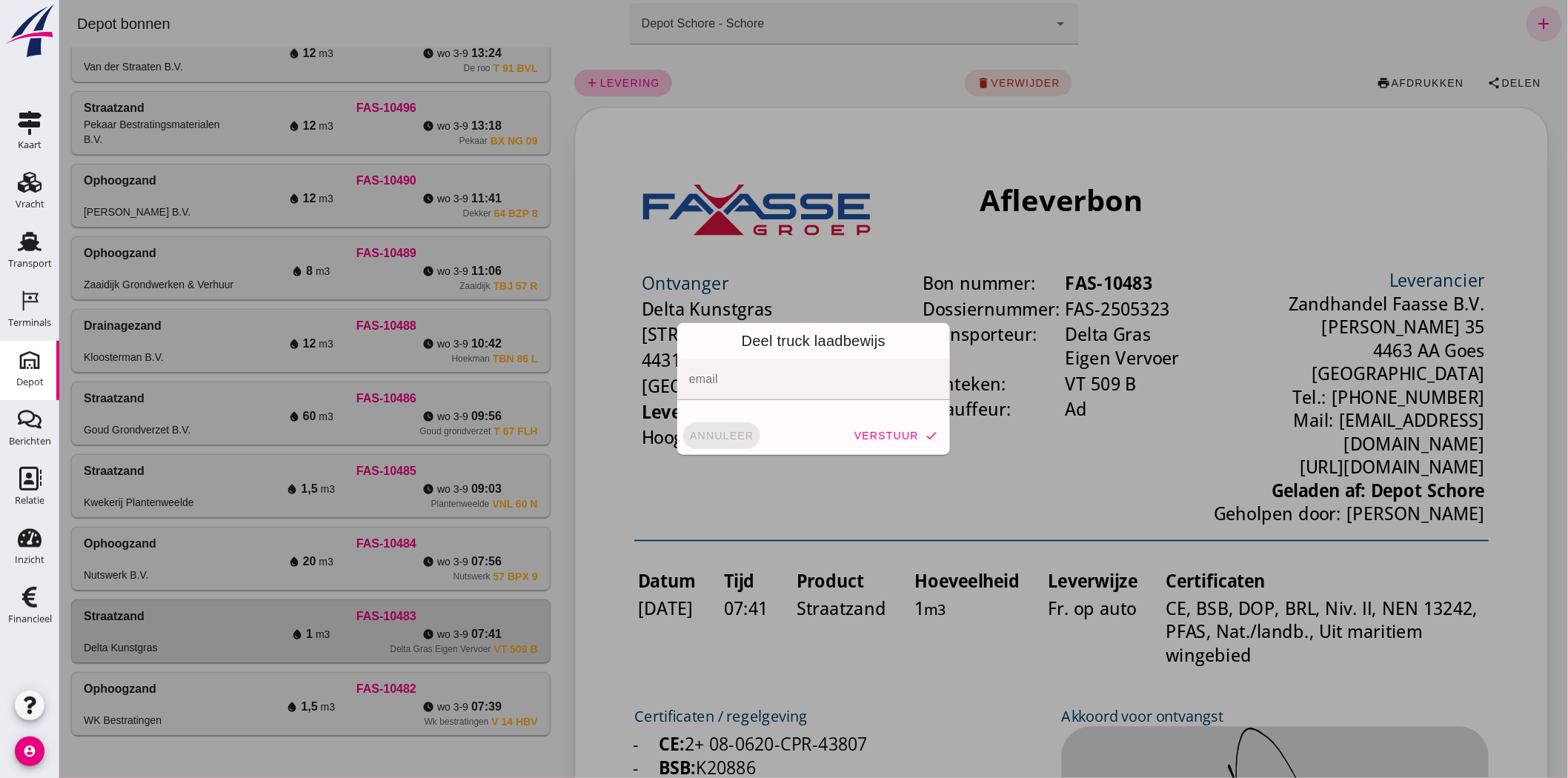
click at [713, 430] on span "annuleer" at bounding box center [721, 435] width 65 height 12
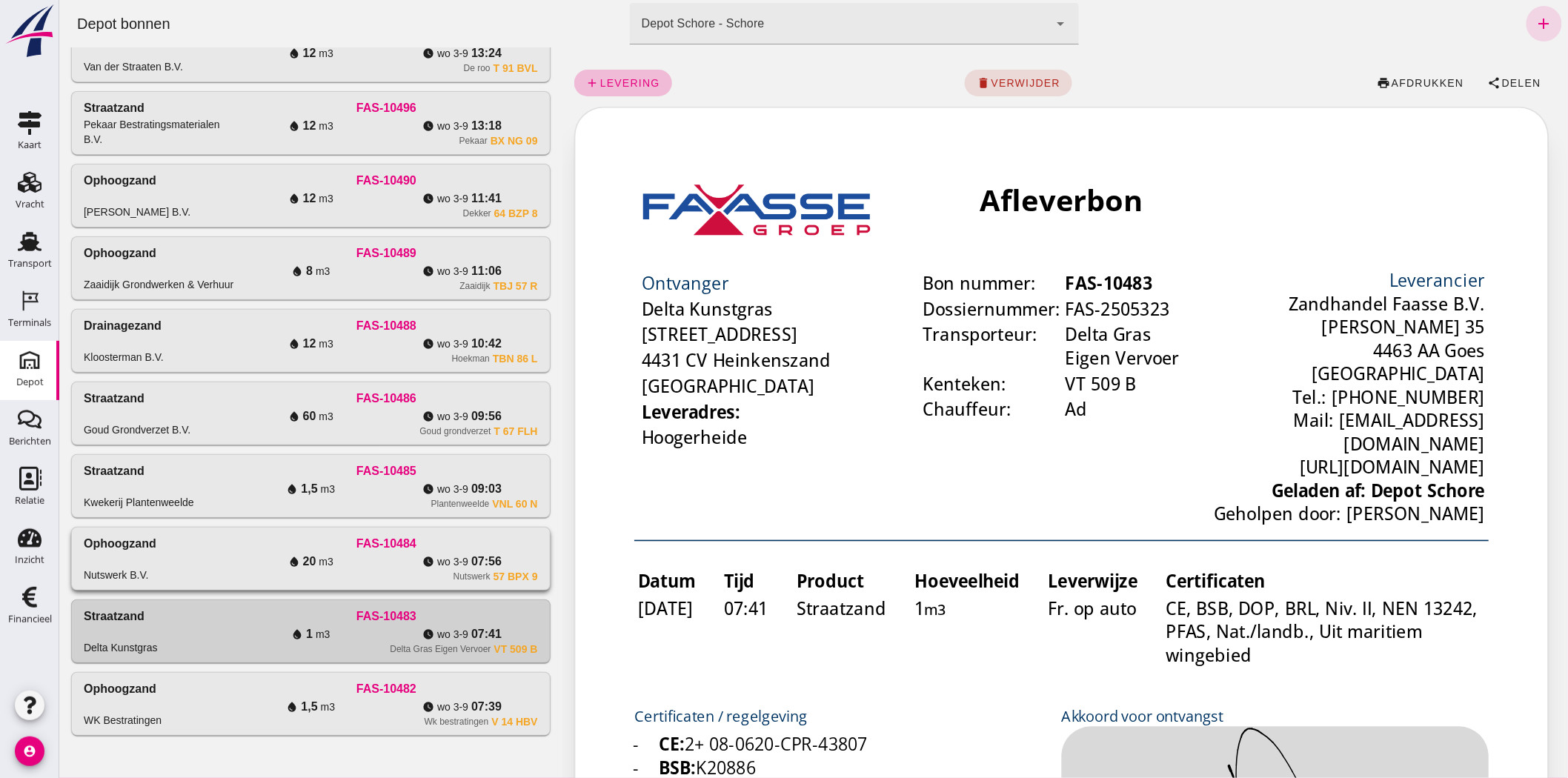
click at [401, 563] on div "watch_later [DATE] 07:56" at bounding box center [461, 562] width 151 height 18
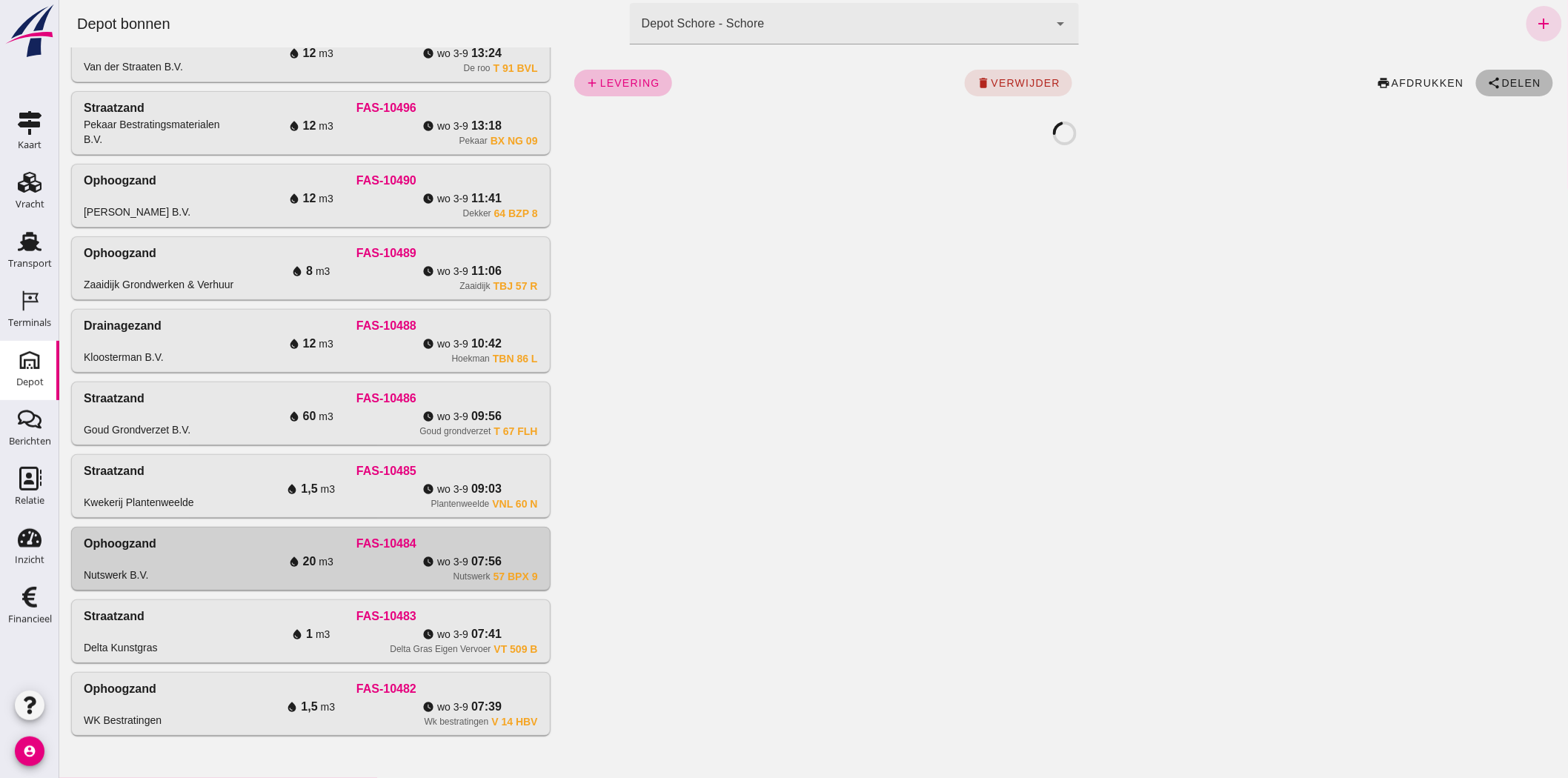
click at [1510, 89] on button "share Delen" at bounding box center [1514, 82] width 77 height 27
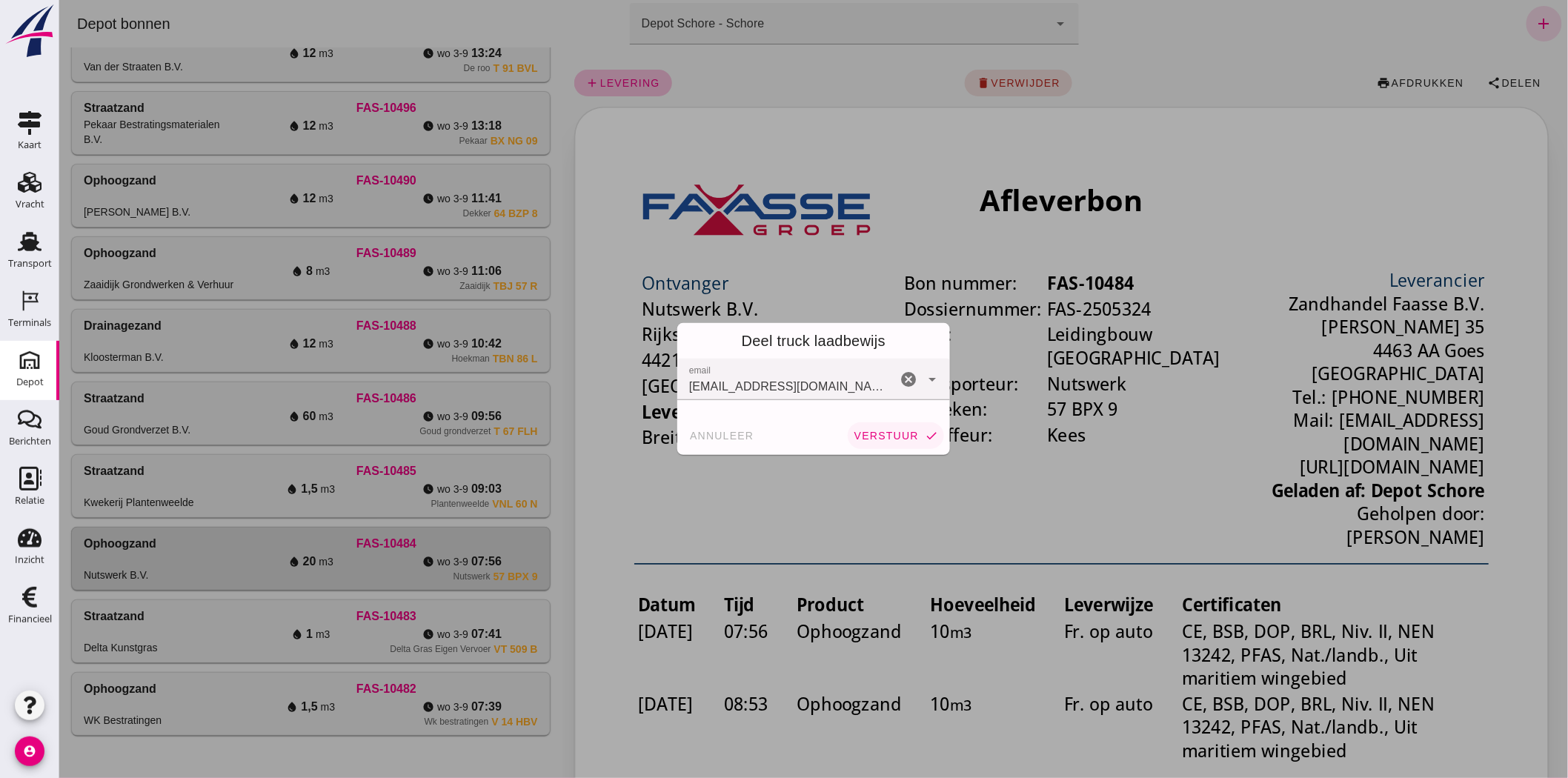
click at [848, 427] on button "verstuur check" at bounding box center [895, 435] width 96 height 27
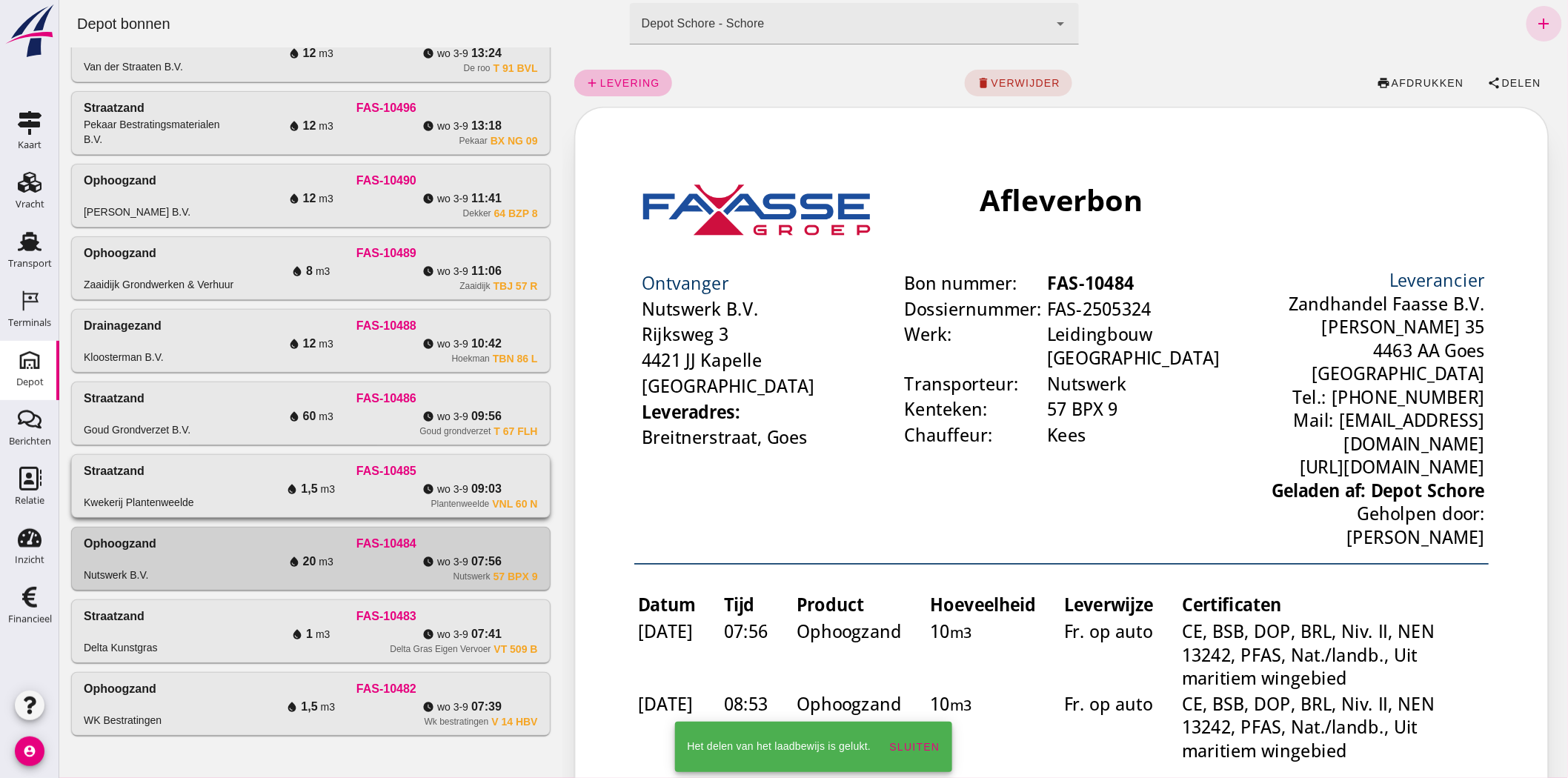
click at [341, 490] on div "water_drop 1,5 m3" at bounding box center [310, 489] width 151 height 18
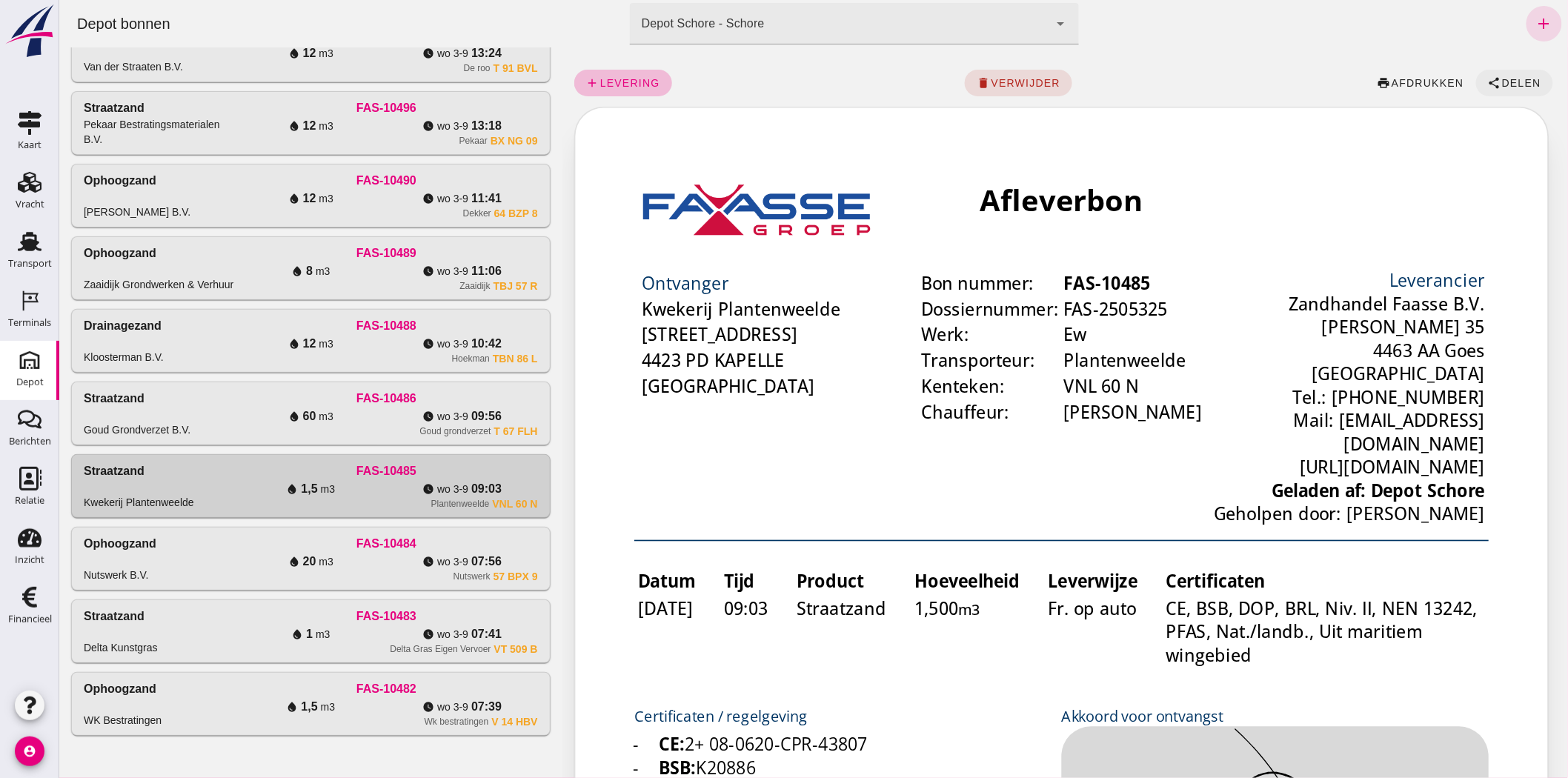
click at [1505, 84] on span "Delen" at bounding box center [1520, 83] width 40 height 12
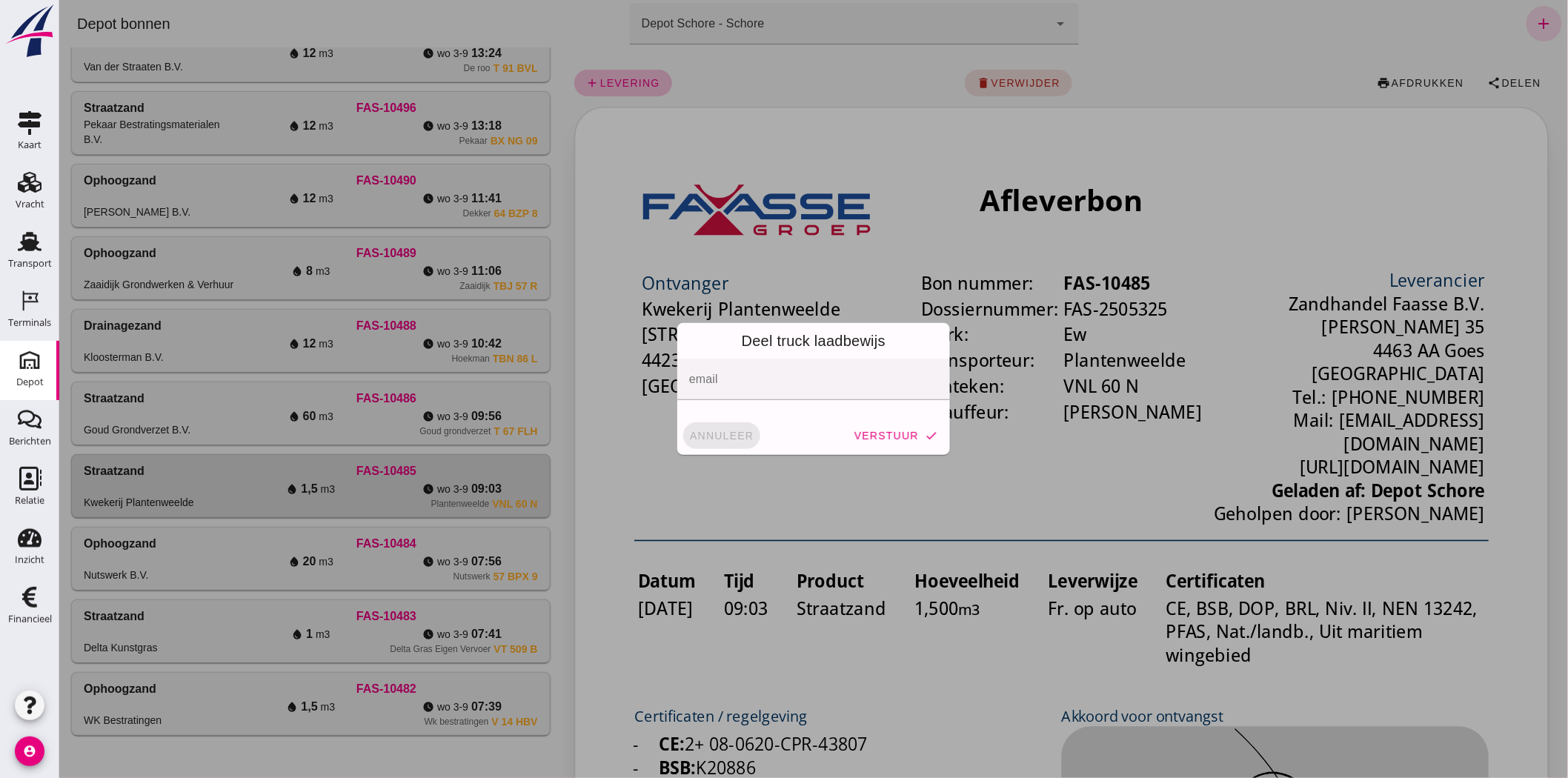
click at [689, 437] on span "annuleer" at bounding box center [721, 435] width 65 height 12
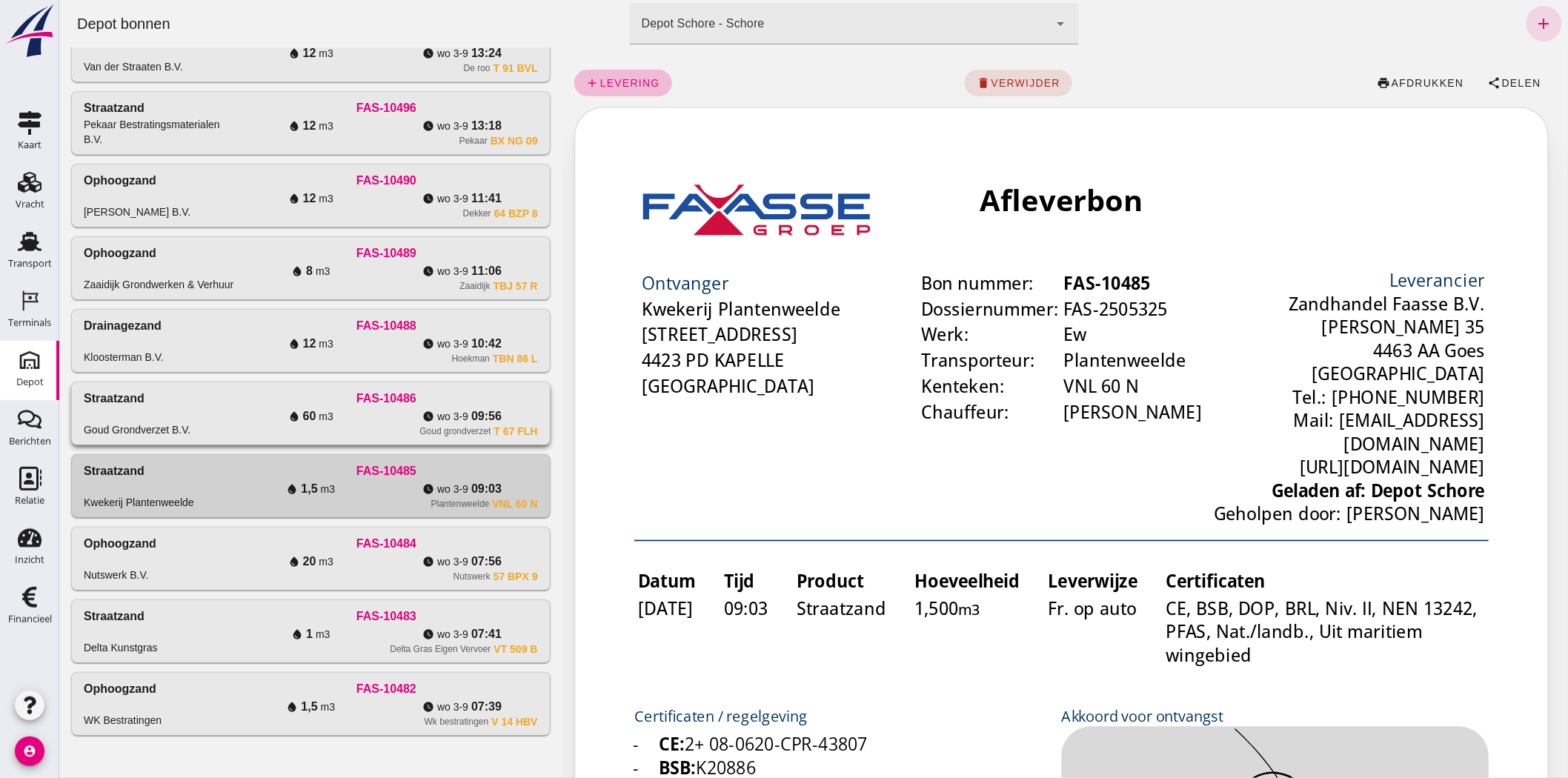
click at [450, 403] on div "FAS-10486" at bounding box center [386, 398] width 302 height 18
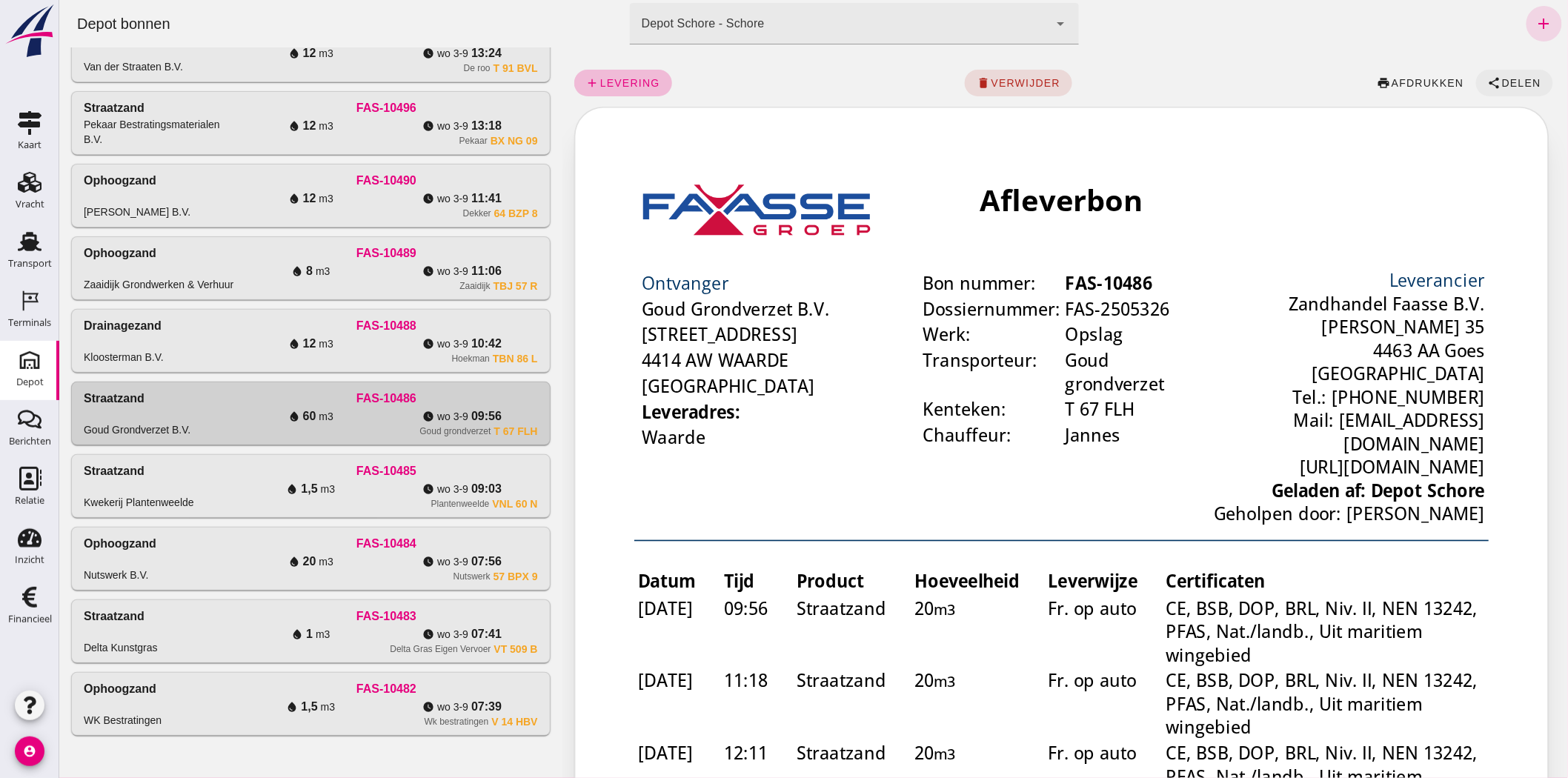
click at [1487, 75] on button "share Delen" at bounding box center [1514, 82] width 77 height 27
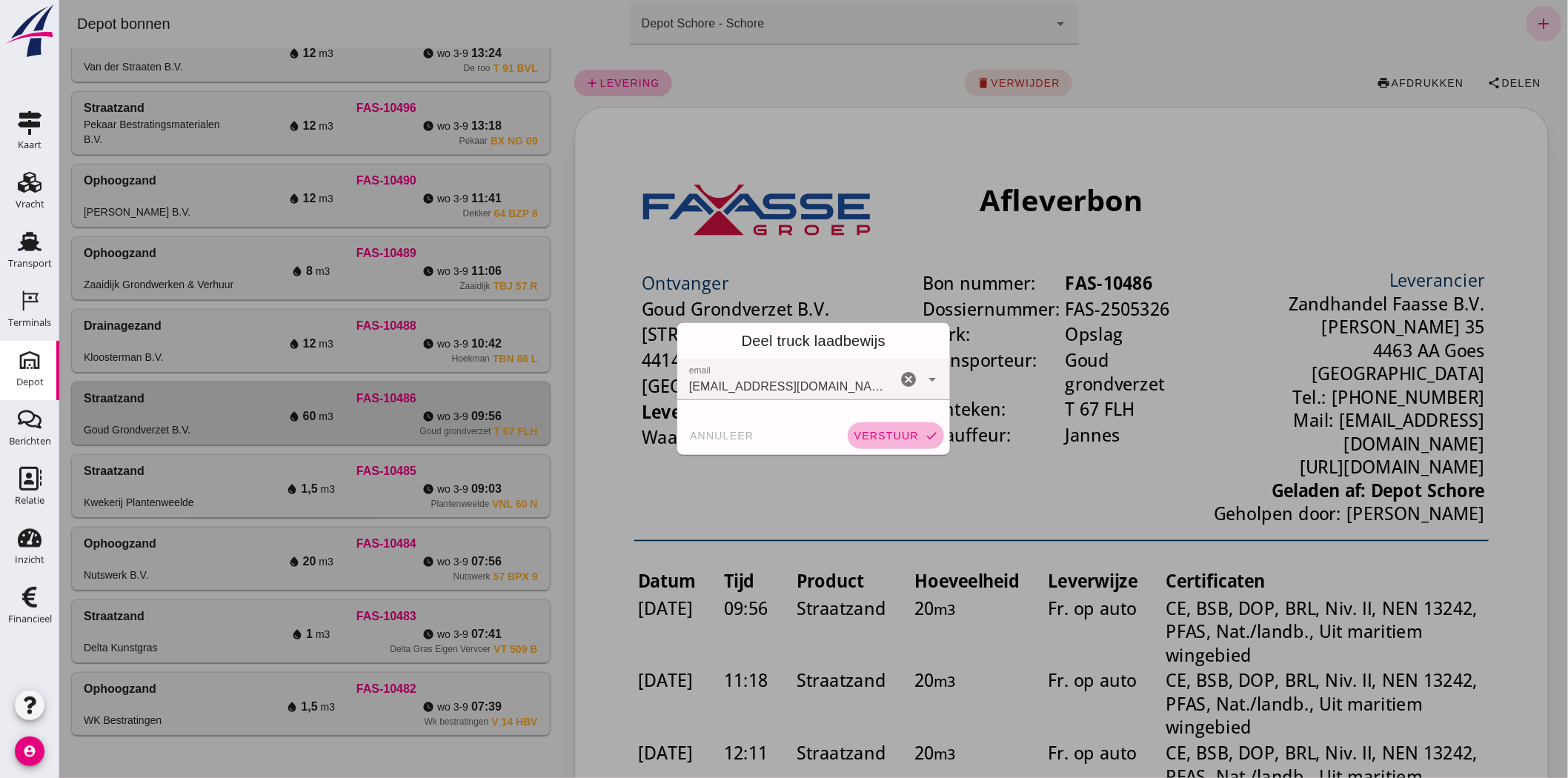
click at [878, 434] on span "verstuur" at bounding box center [885, 435] width 65 height 12
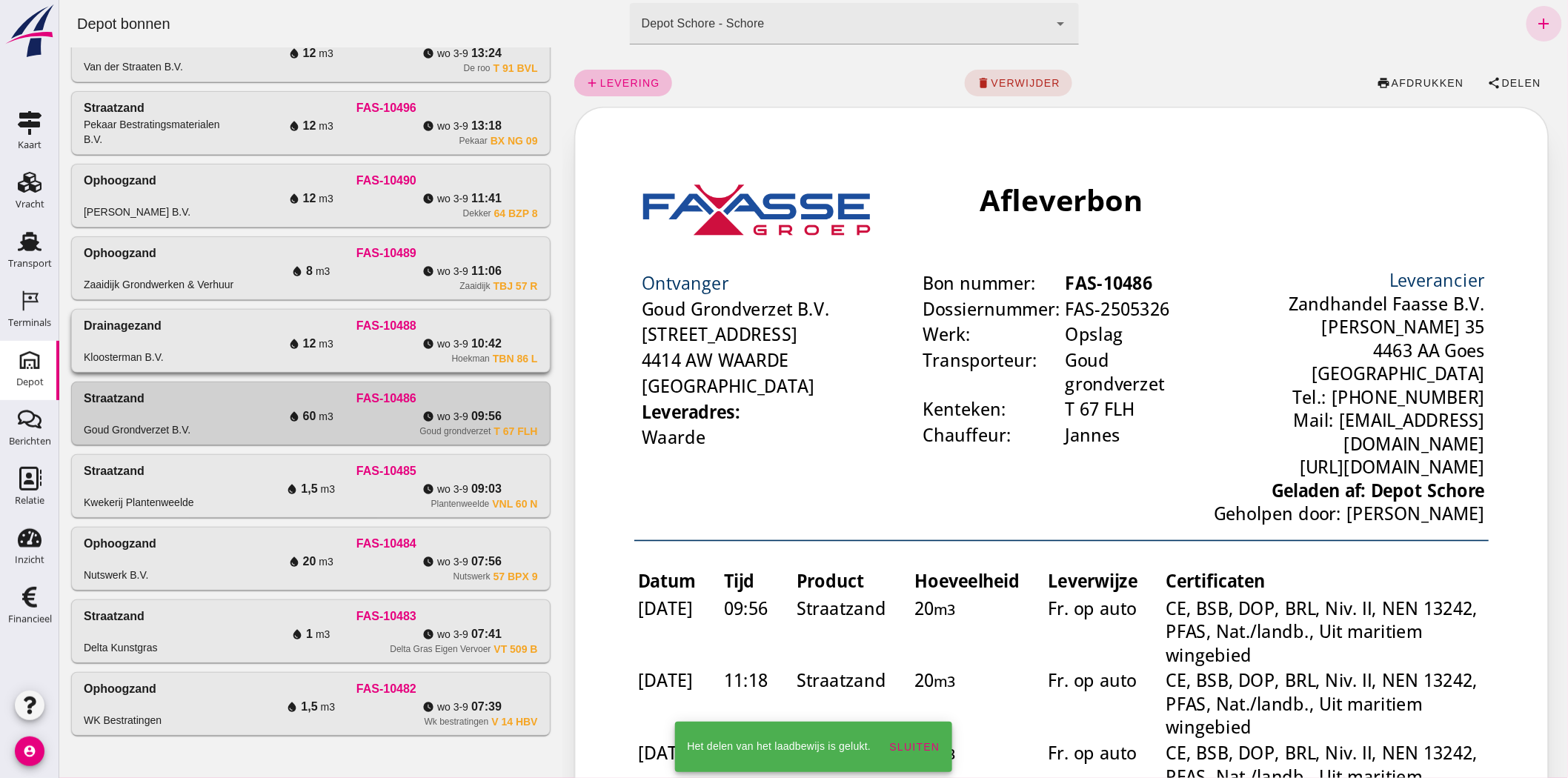
click at [352, 346] on div "water_drop 12 m3" at bounding box center [310, 343] width 151 height 18
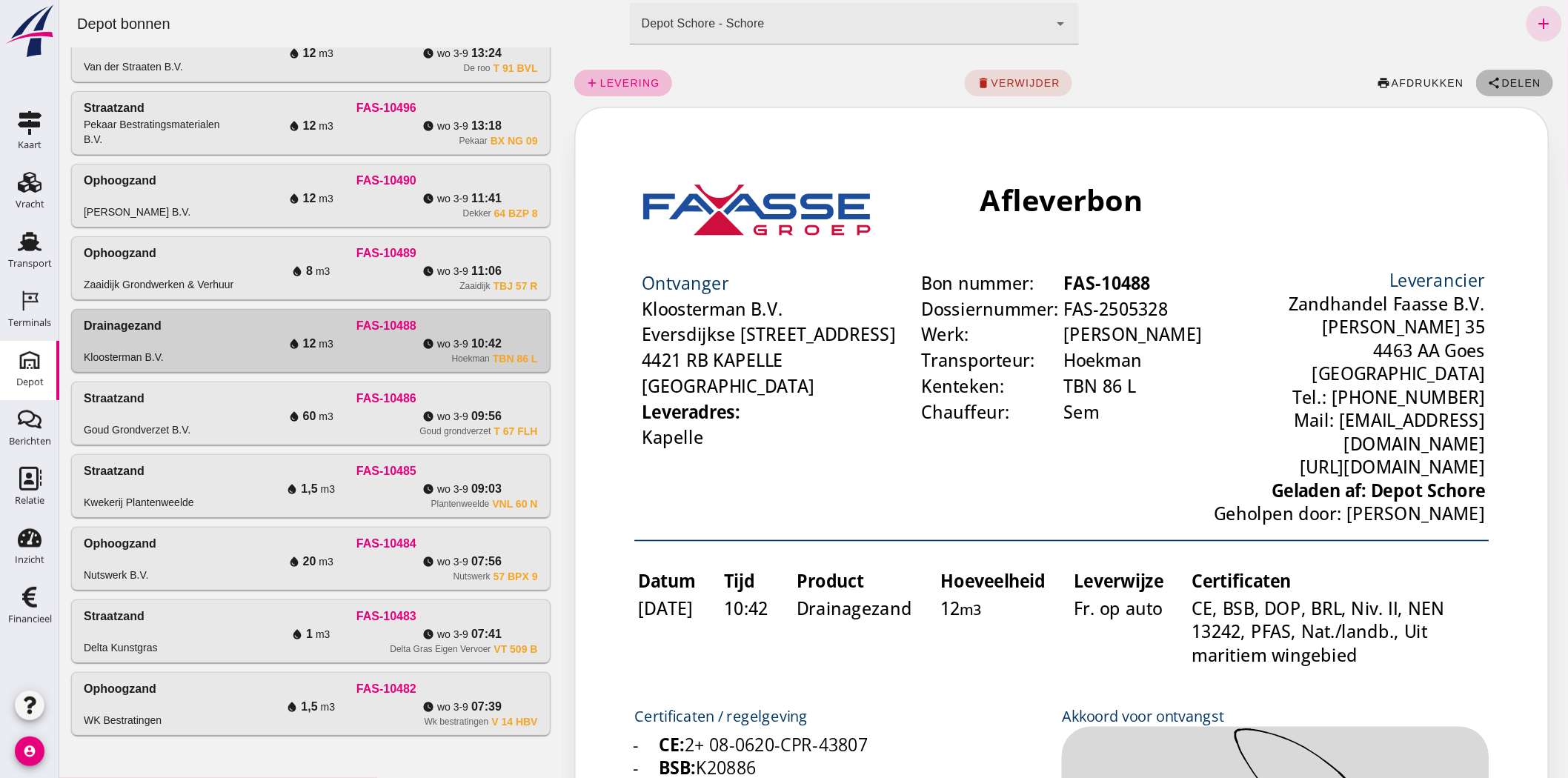
click at [1507, 84] on span "Delen" at bounding box center [1520, 83] width 40 height 12
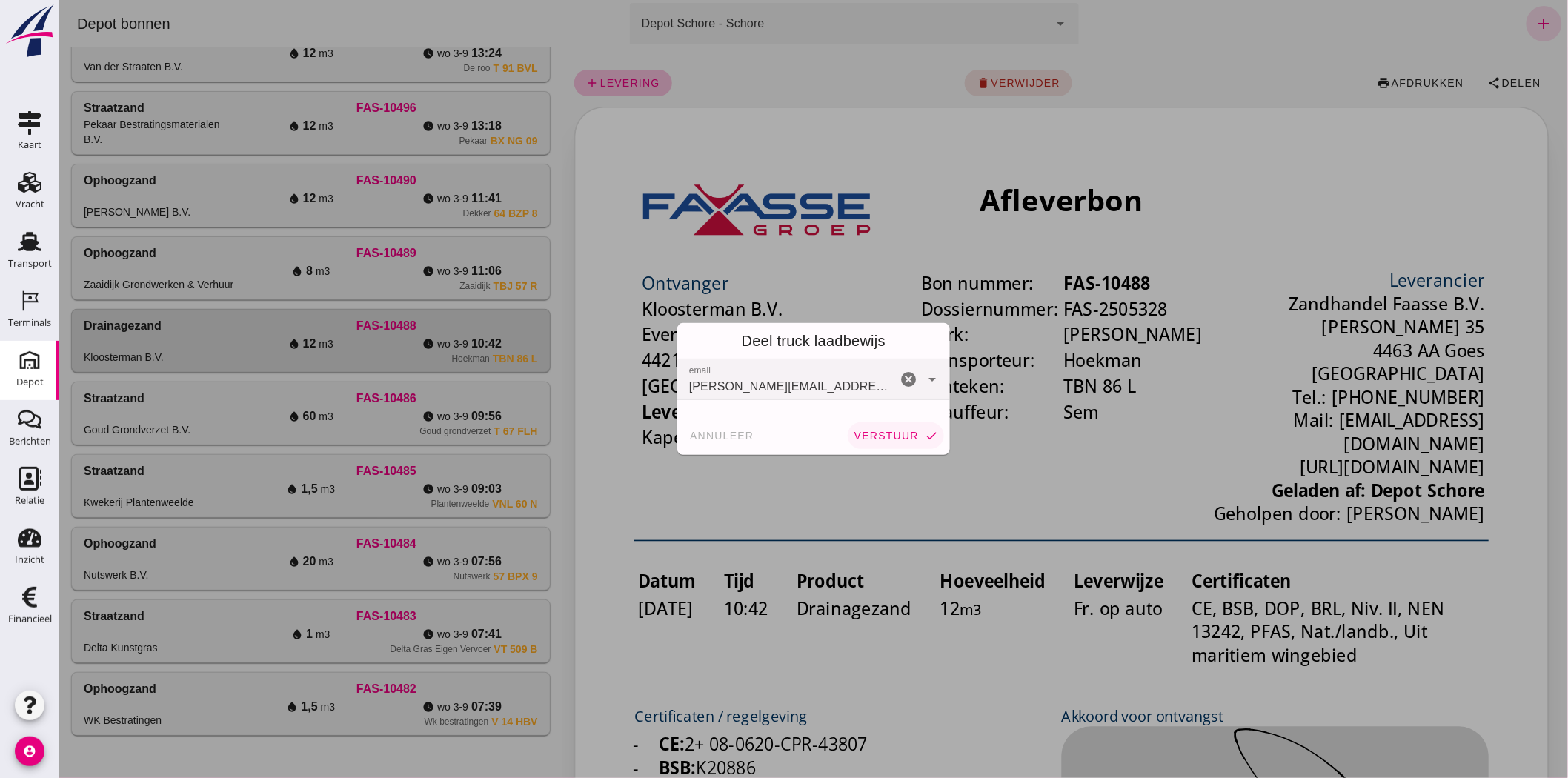
click at [896, 437] on span "verstuur" at bounding box center [885, 435] width 65 height 12
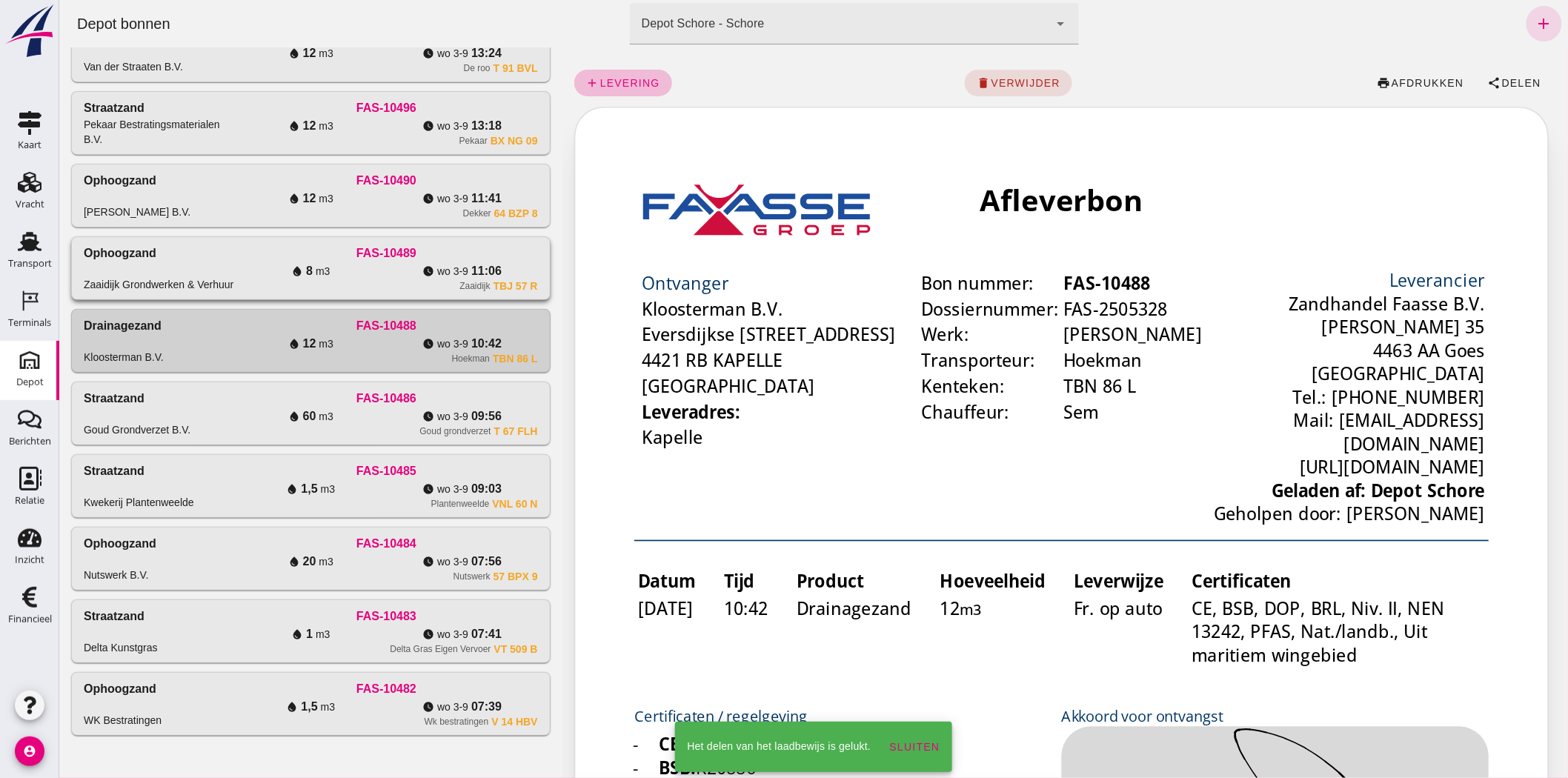
click at [431, 283] on div "Zaaidijk TBJ 57 R" at bounding box center [386, 286] width 302 height 12
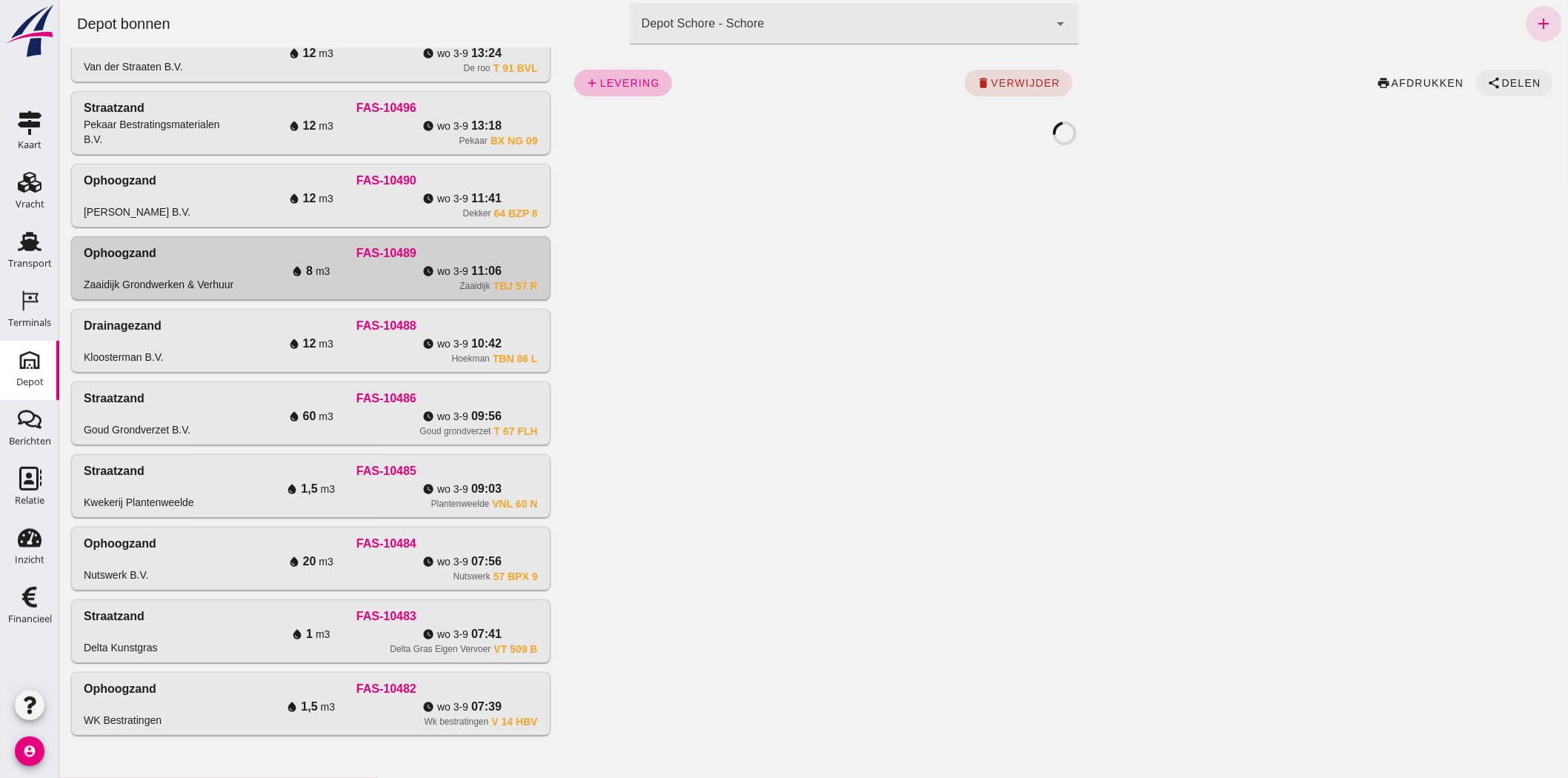
click at [1500, 78] on span "Delen" at bounding box center [1520, 83] width 40 height 12
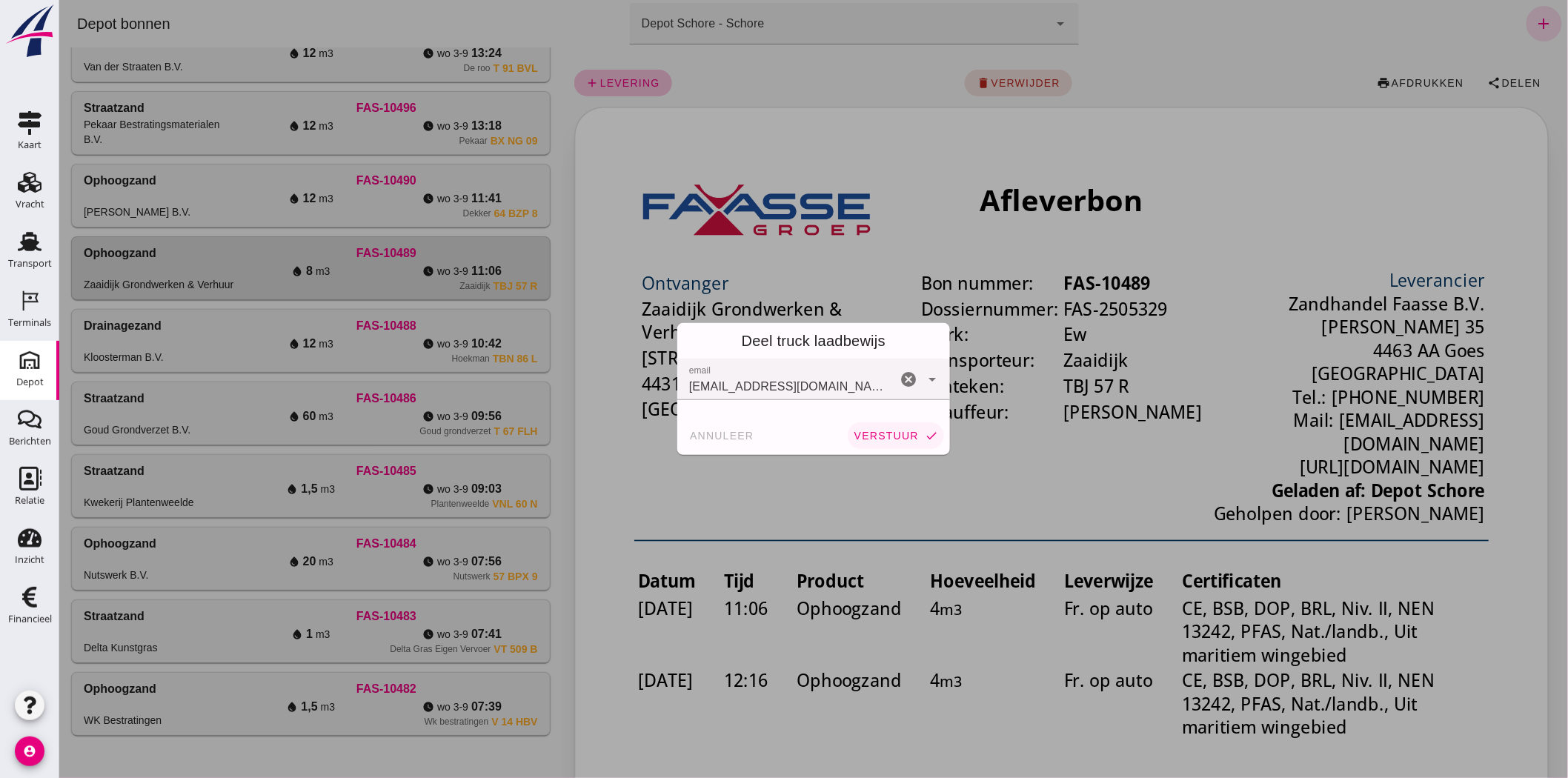
click at [901, 437] on span "verstuur" at bounding box center [885, 435] width 65 height 12
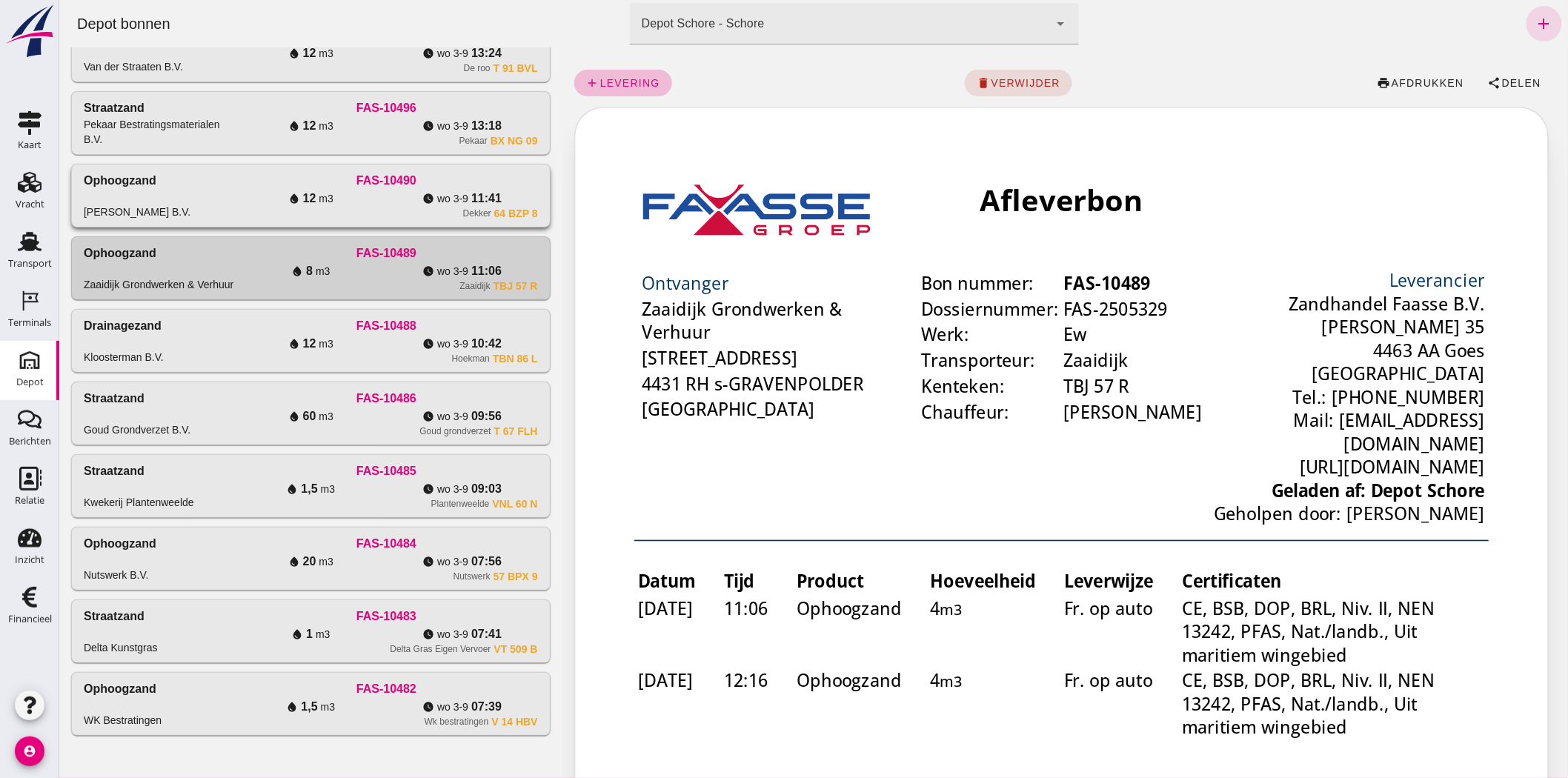
click at [387, 195] on div "watch_later [DATE] 11:41" at bounding box center [461, 198] width 151 height 18
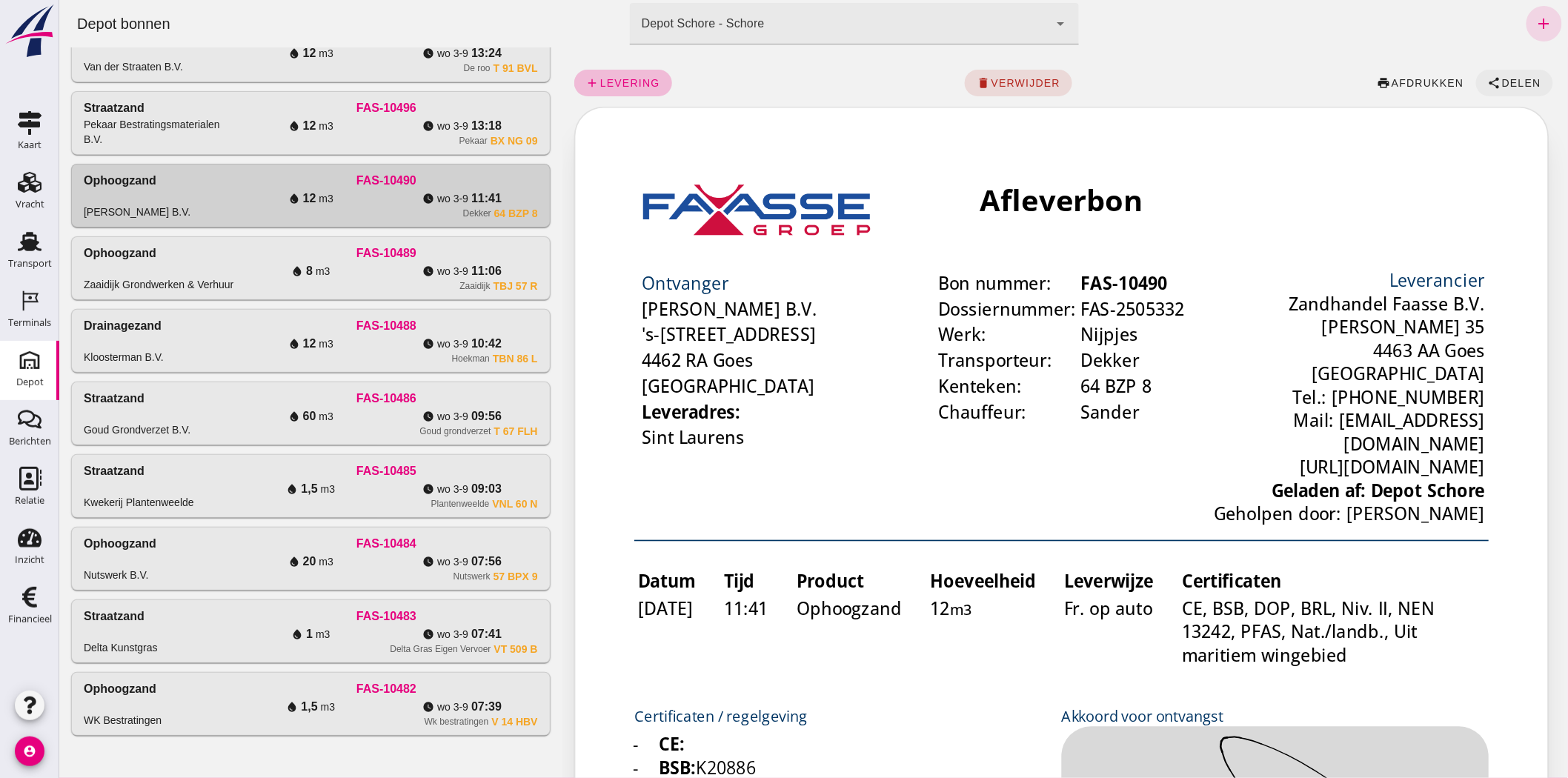
click at [1506, 78] on span "Delen" at bounding box center [1520, 83] width 40 height 12
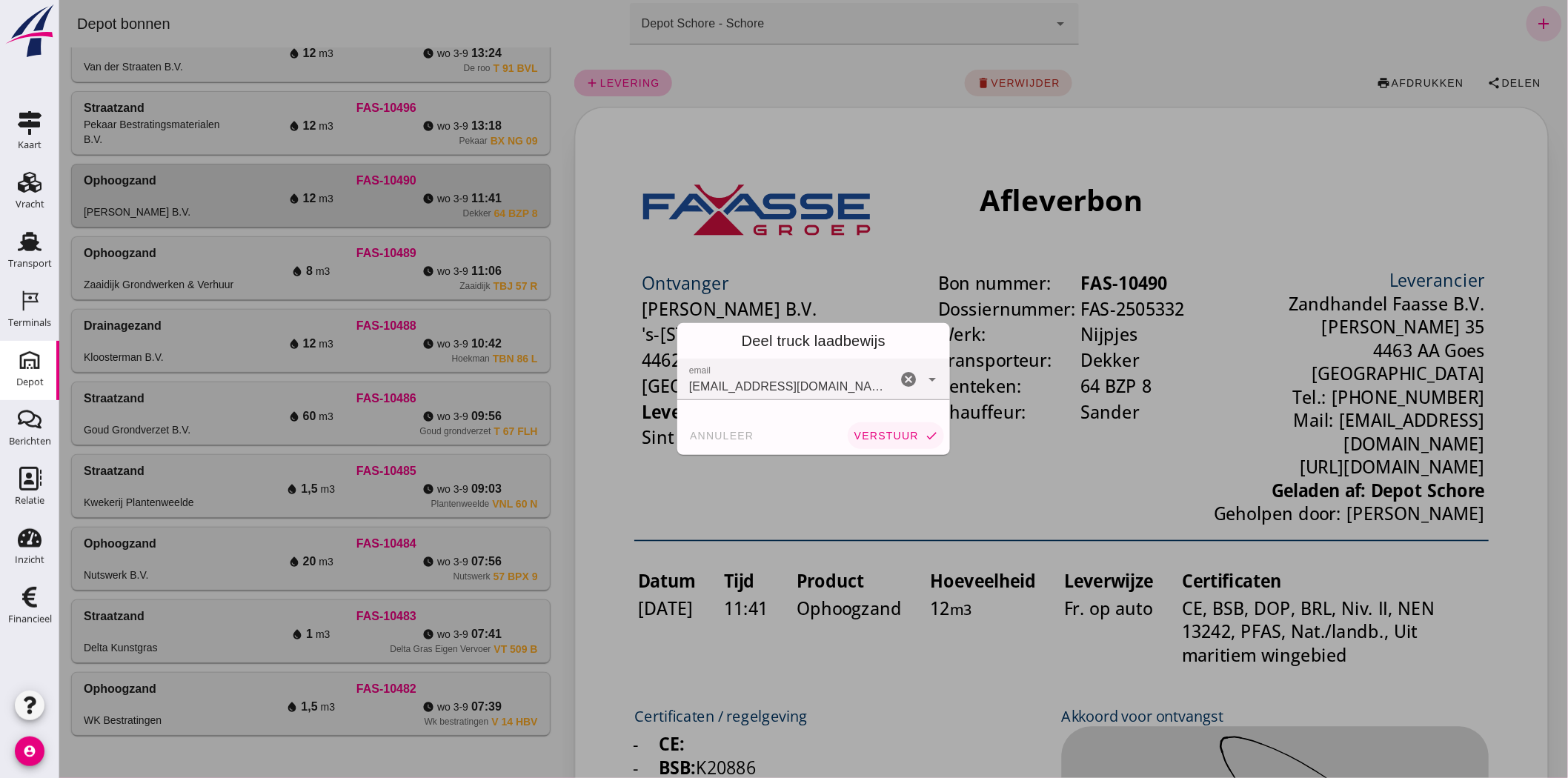
click at [883, 431] on span "verstuur" at bounding box center [885, 435] width 65 height 12
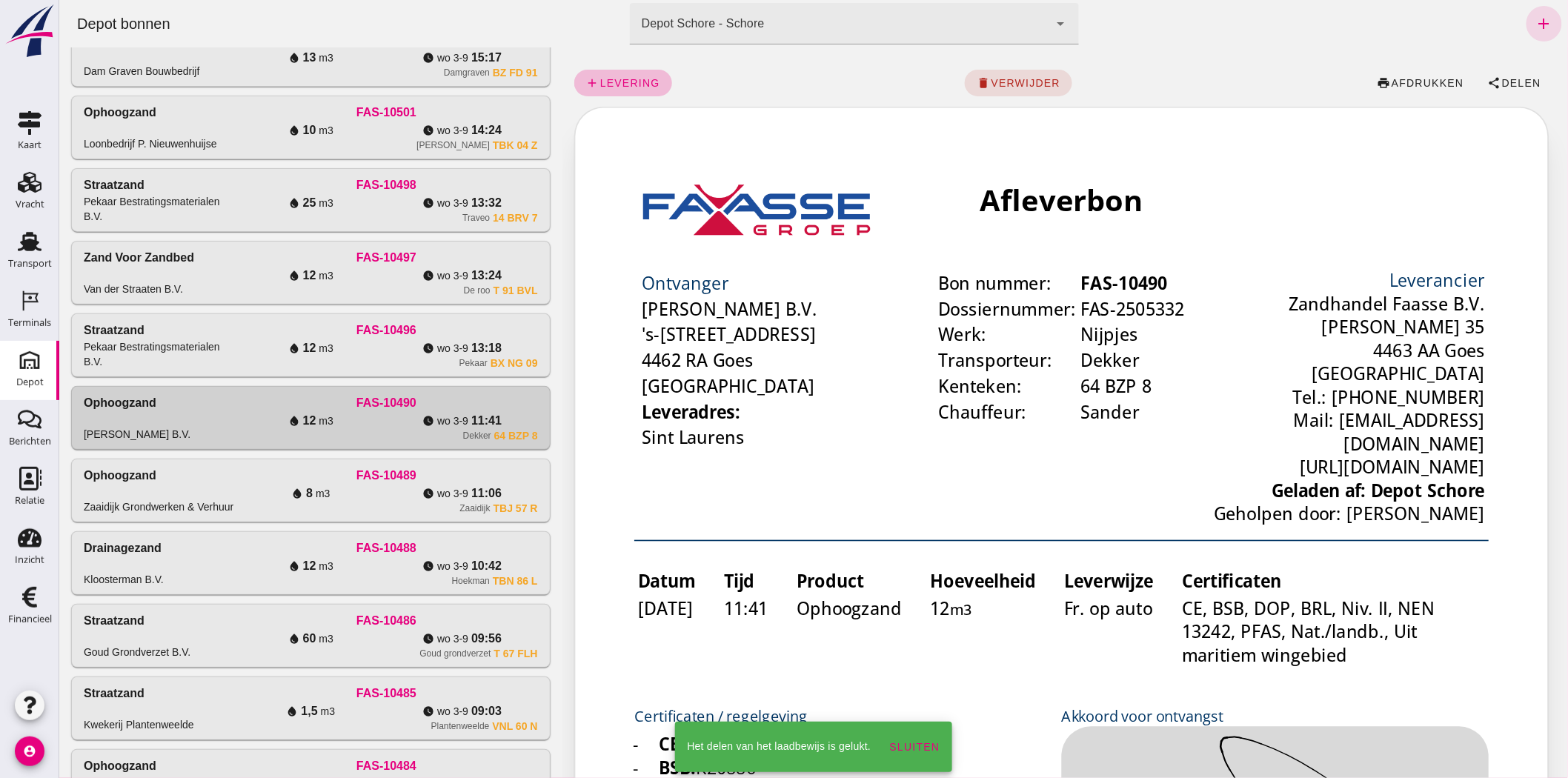
scroll to position [63, 0]
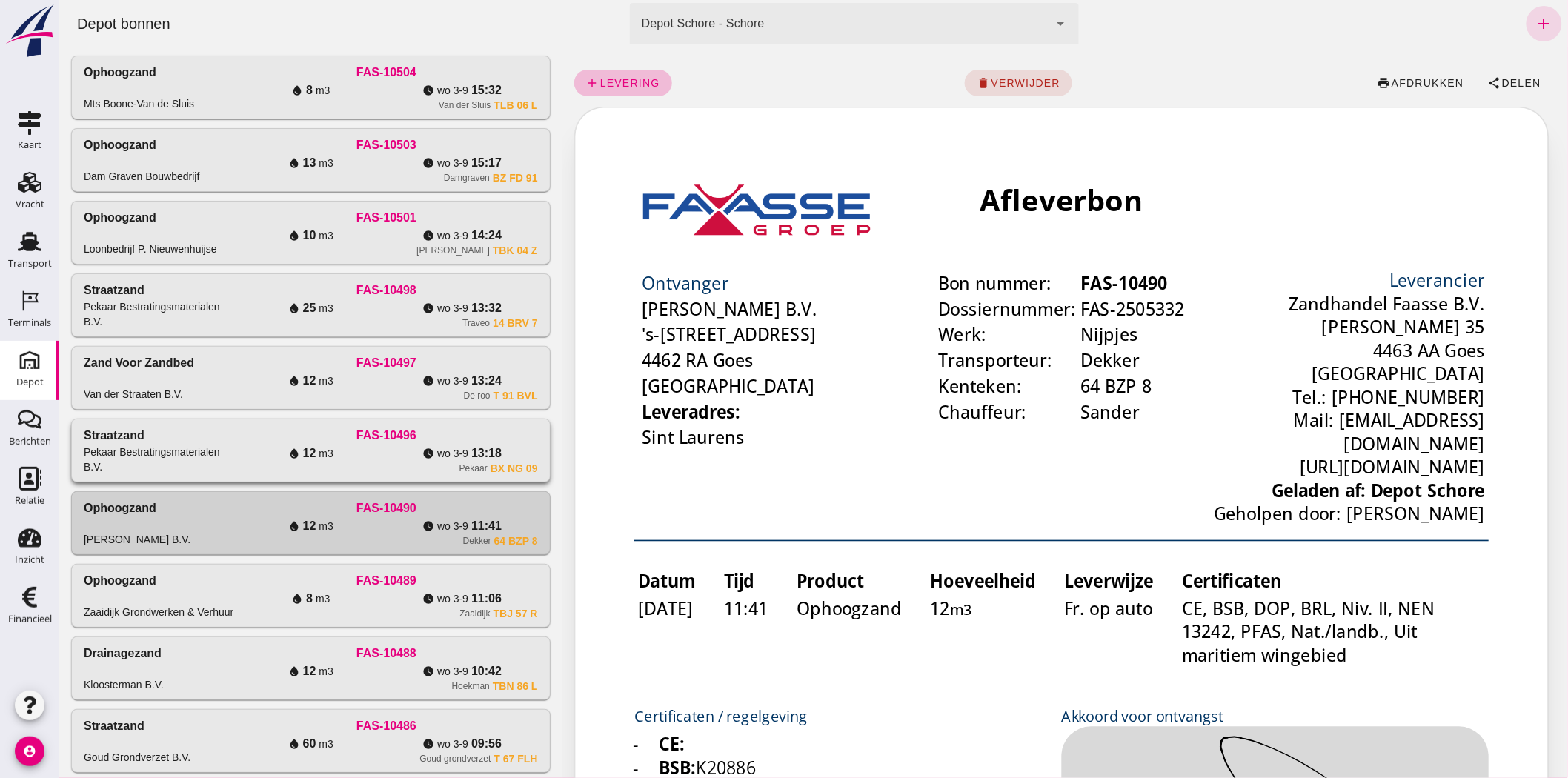
click at [432, 446] on div "watch_later [DATE] 13:18" at bounding box center [461, 453] width 151 height 18
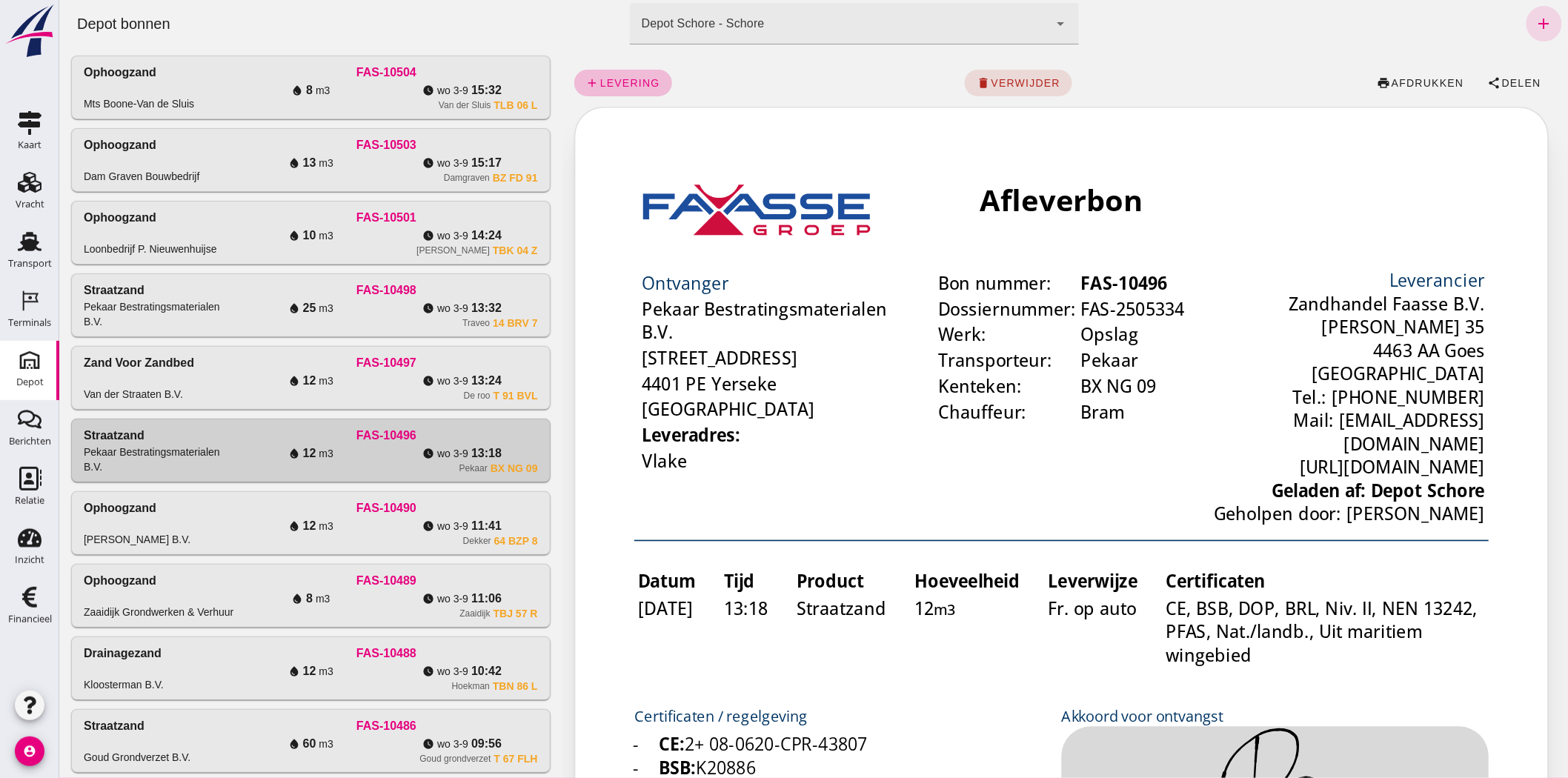
scroll to position [0, 0]
click at [1501, 78] on span "Delen" at bounding box center [1520, 83] width 40 height 12
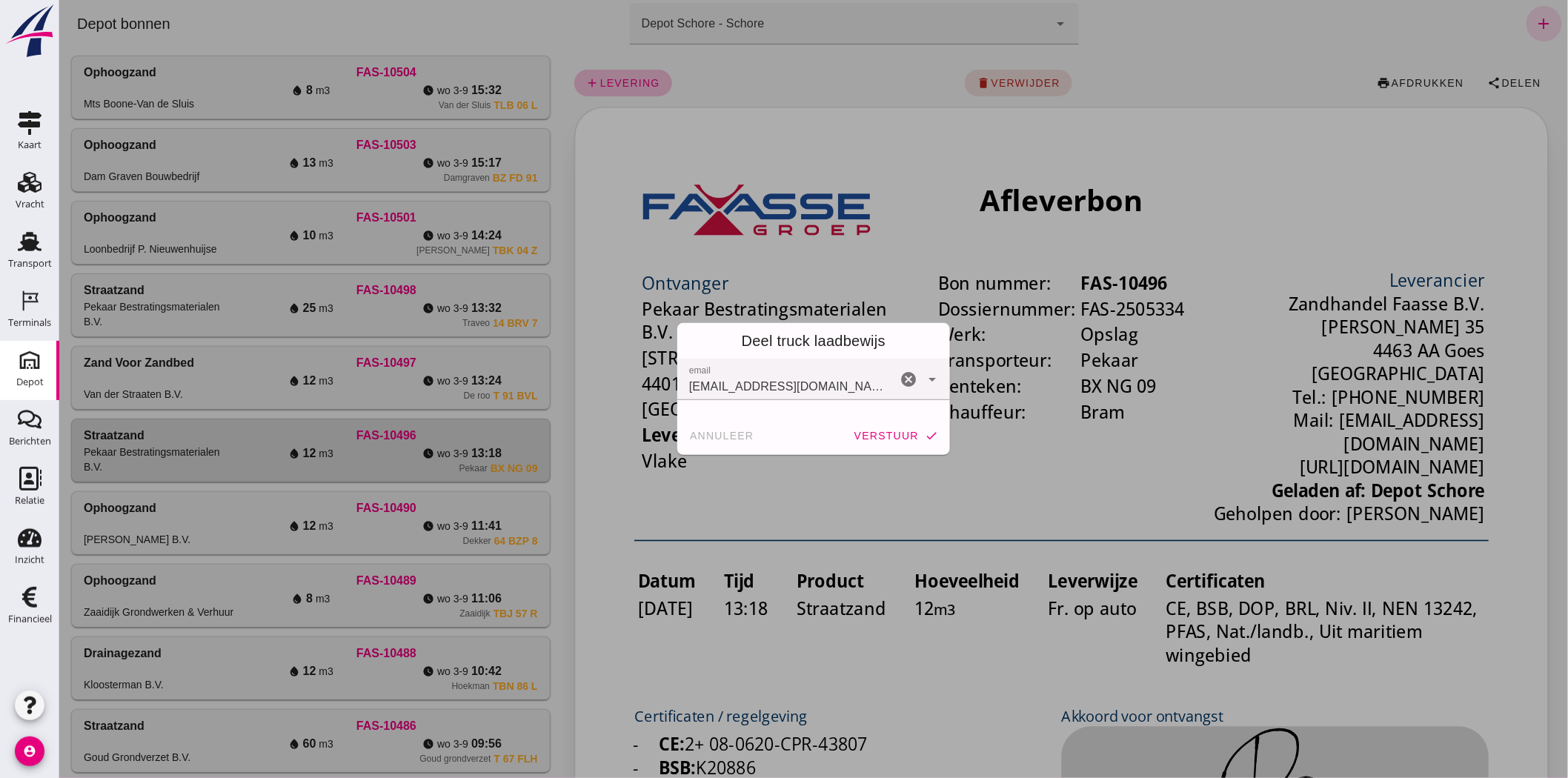
click at [866, 433] on span "verstuur" at bounding box center [885, 435] width 65 height 12
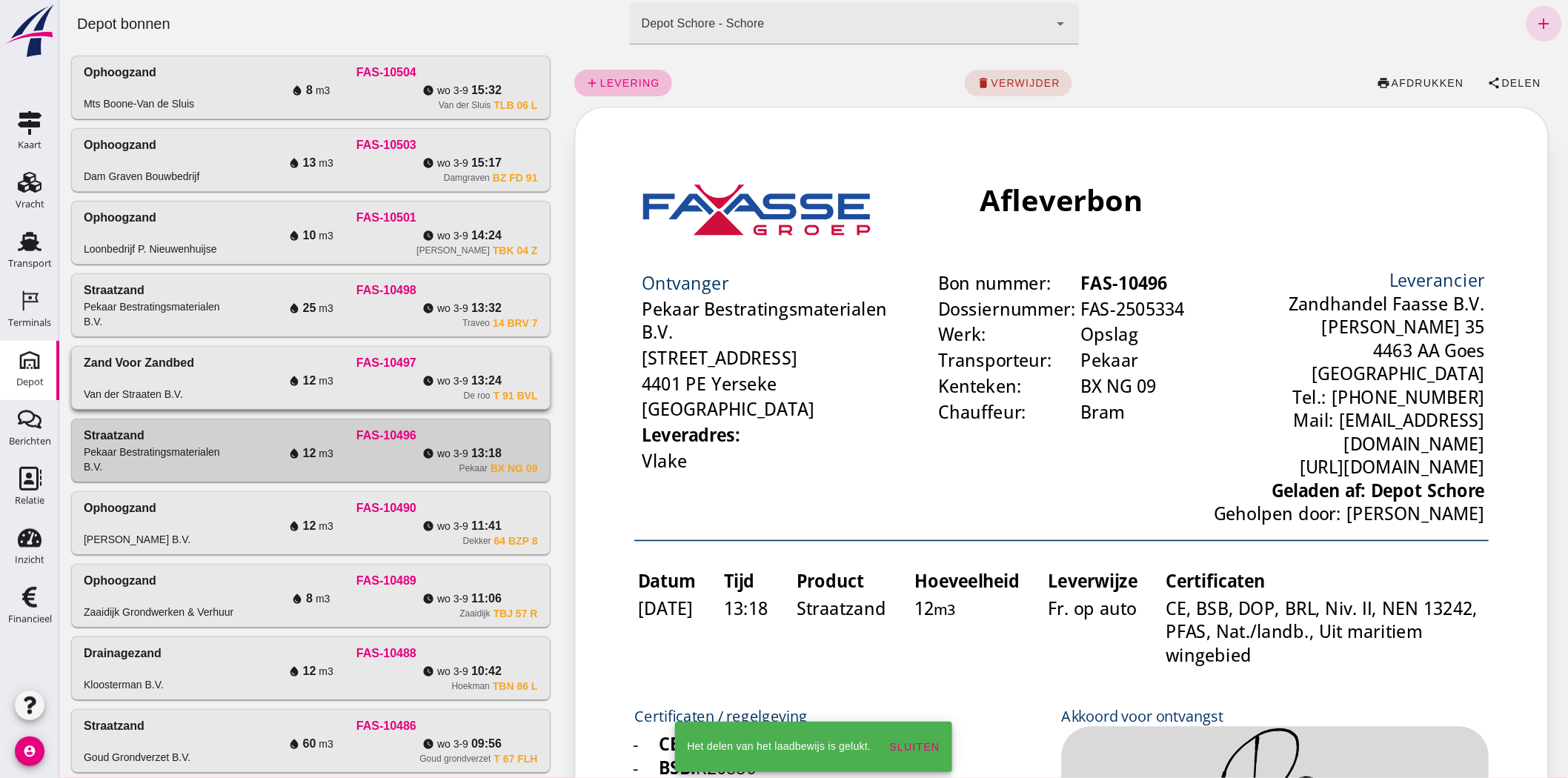
click at [422, 393] on div "De roo T 91 BVL" at bounding box center [386, 396] width 302 height 12
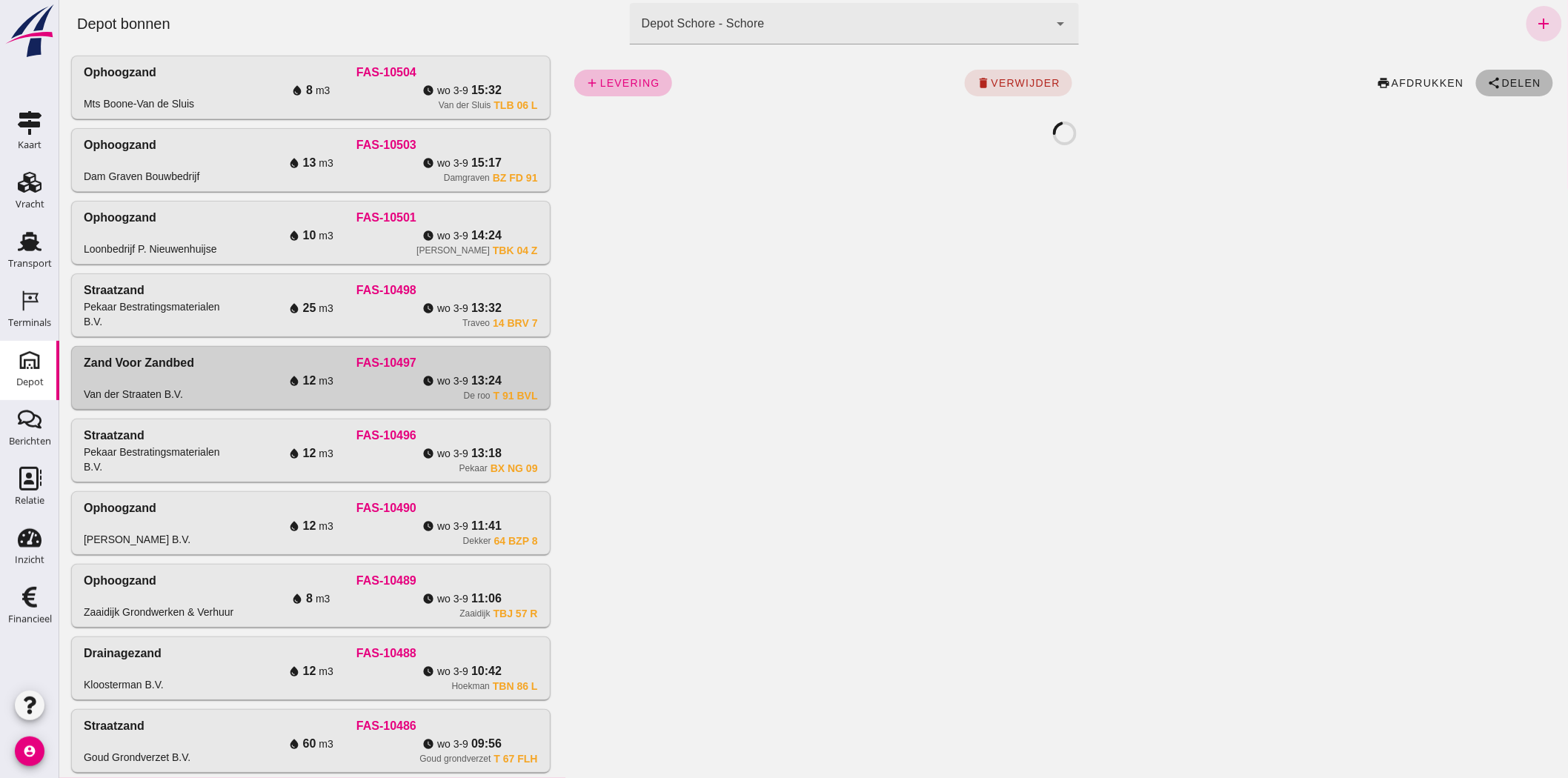
click at [1500, 78] on span "Delen" at bounding box center [1520, 83] width 40 height 12
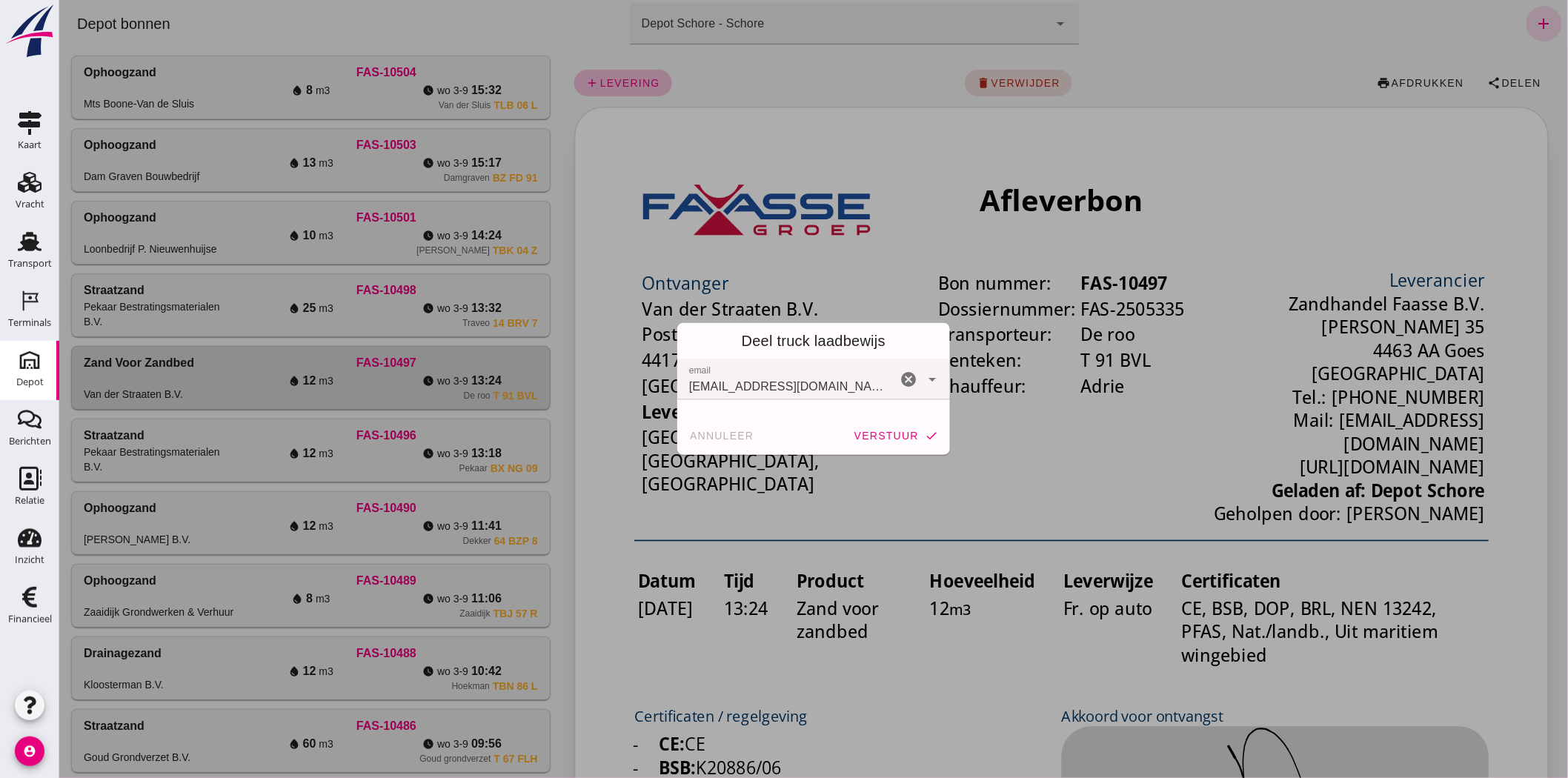
click at [898, 427] on button "verstuur check" at bounding box center [895, 435] width 96 height 27
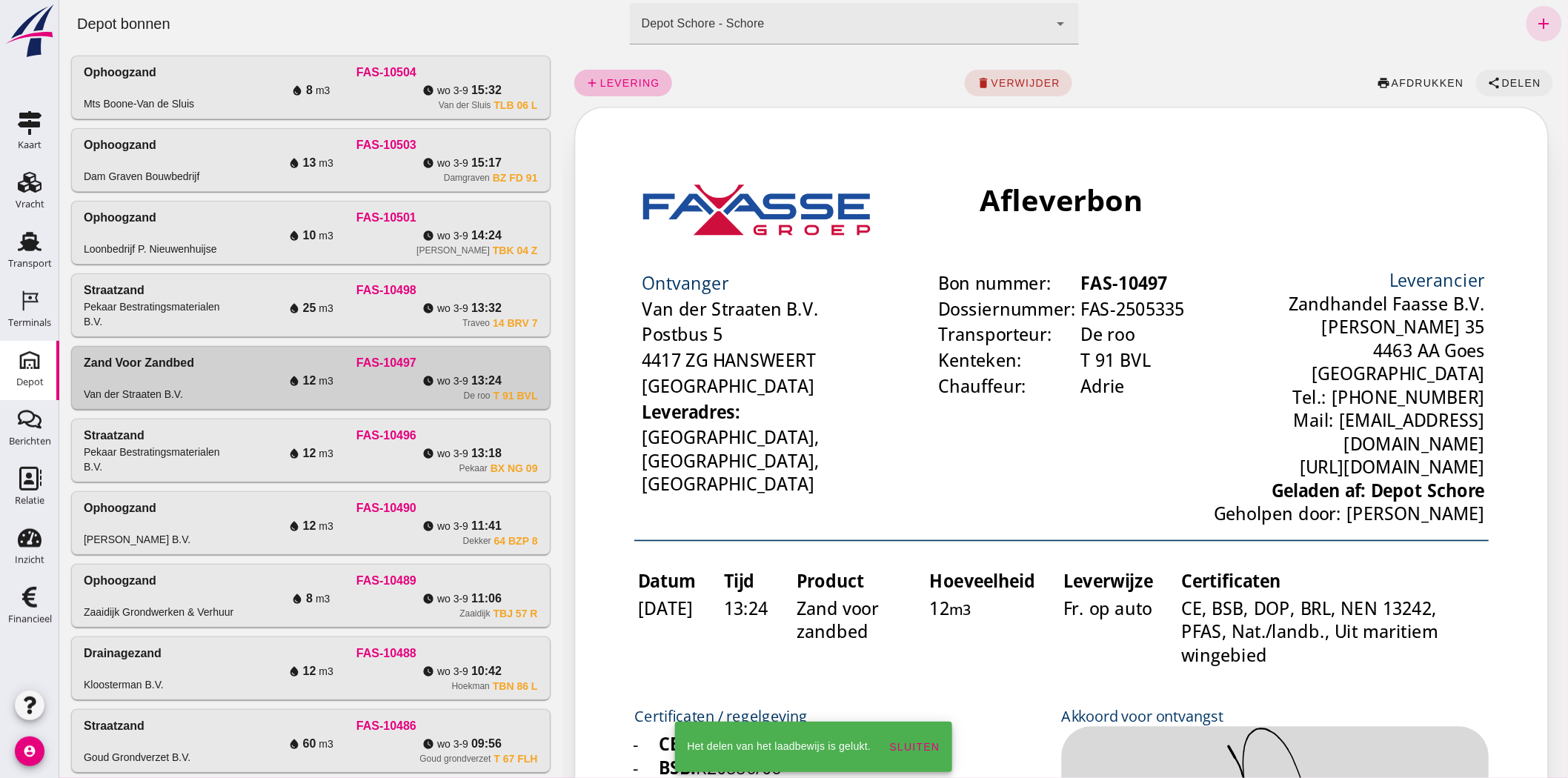
drag, startPoint x: 392, startPoint y: 323, endPoint x: 1515, endPoint y: 92, distance: 1146.5
click at [392, 324] on div "Traveo 14 BRV 7" at bounding box center [386, 323] width 302 height 12
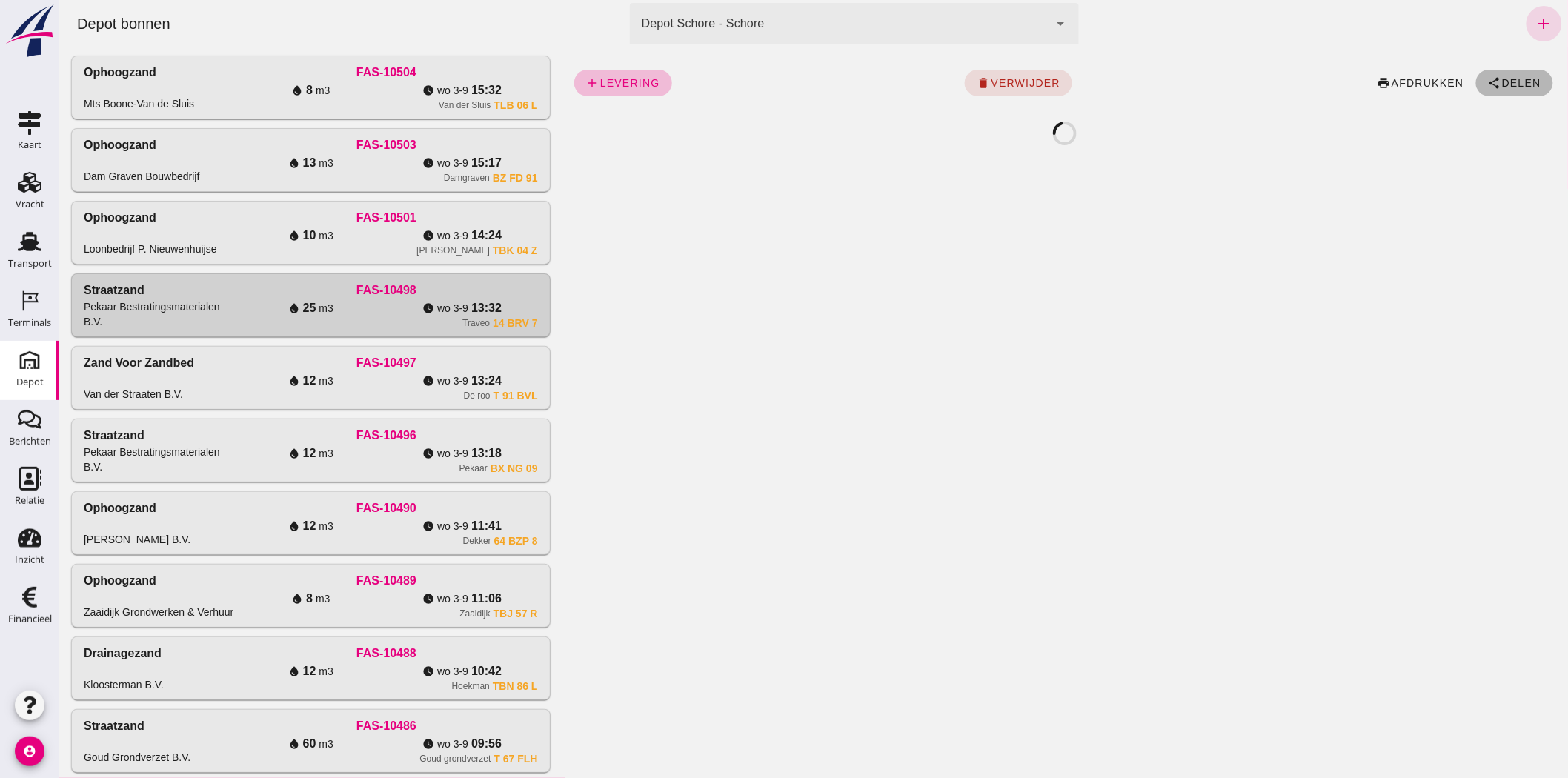
click at [1513, 73] on button "share Delen" at bounding box center [1514, 82] width 77 height 27
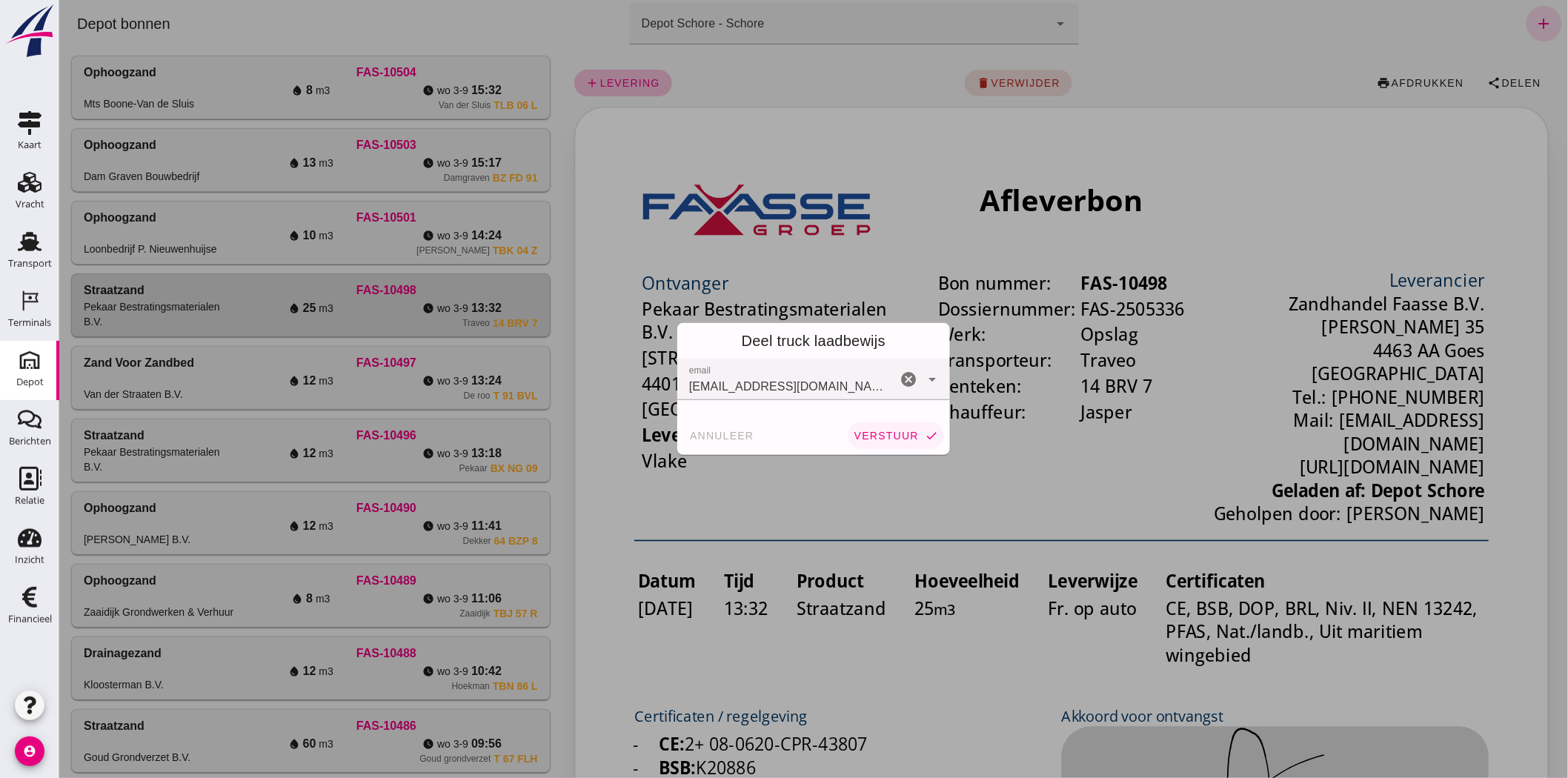
click at [882, 435] on span "verstuur" at bounding box center [885, 435] width 65 height 12
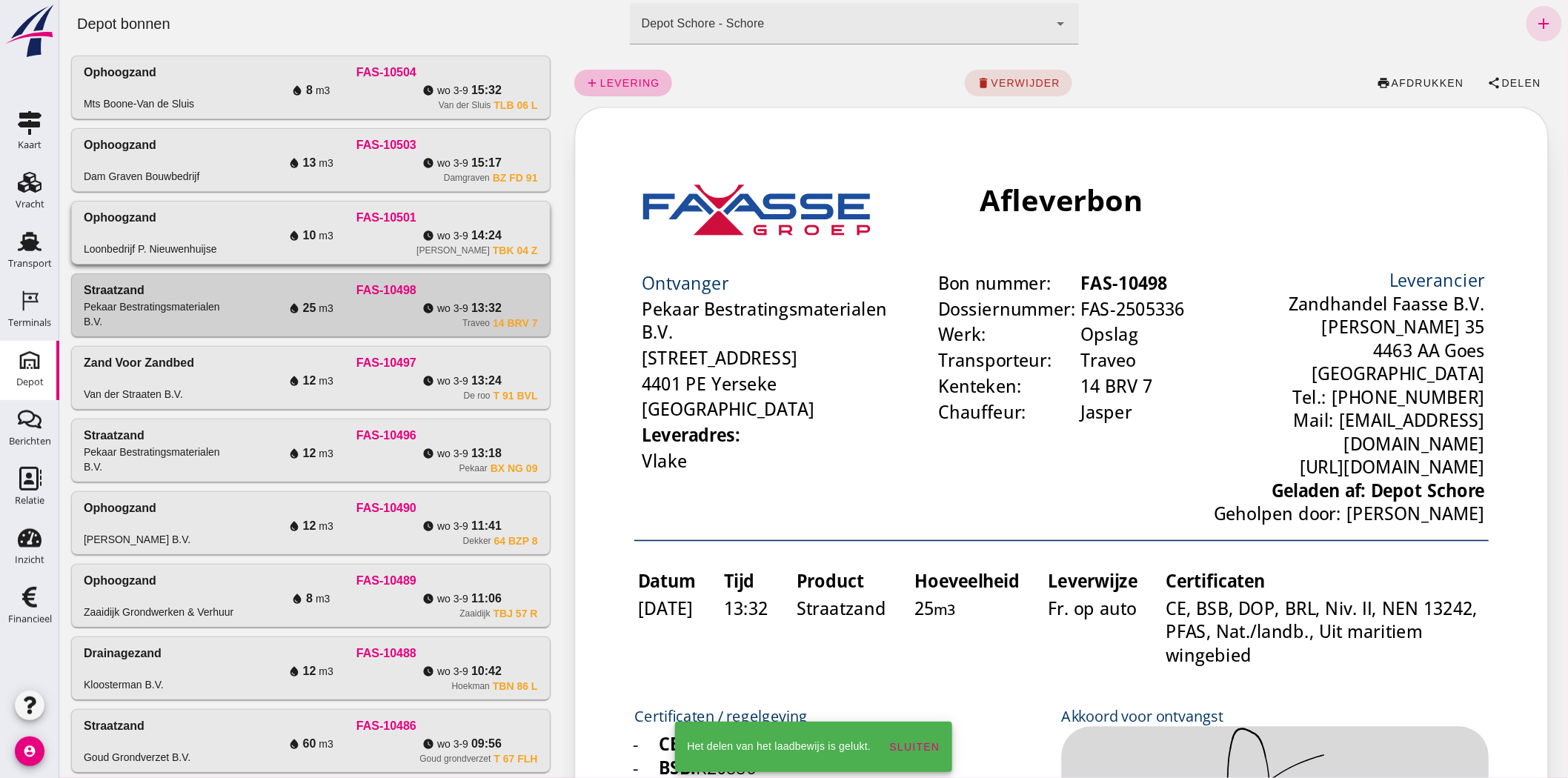
drag, startPoint x: 506, startPoint y: 224, endPoint x: 1634, endPoint y: 23, distance: 1145.8
click at [506, 224] on div "FAS-10501" at bounding box center [386, 217] width 302 height 18
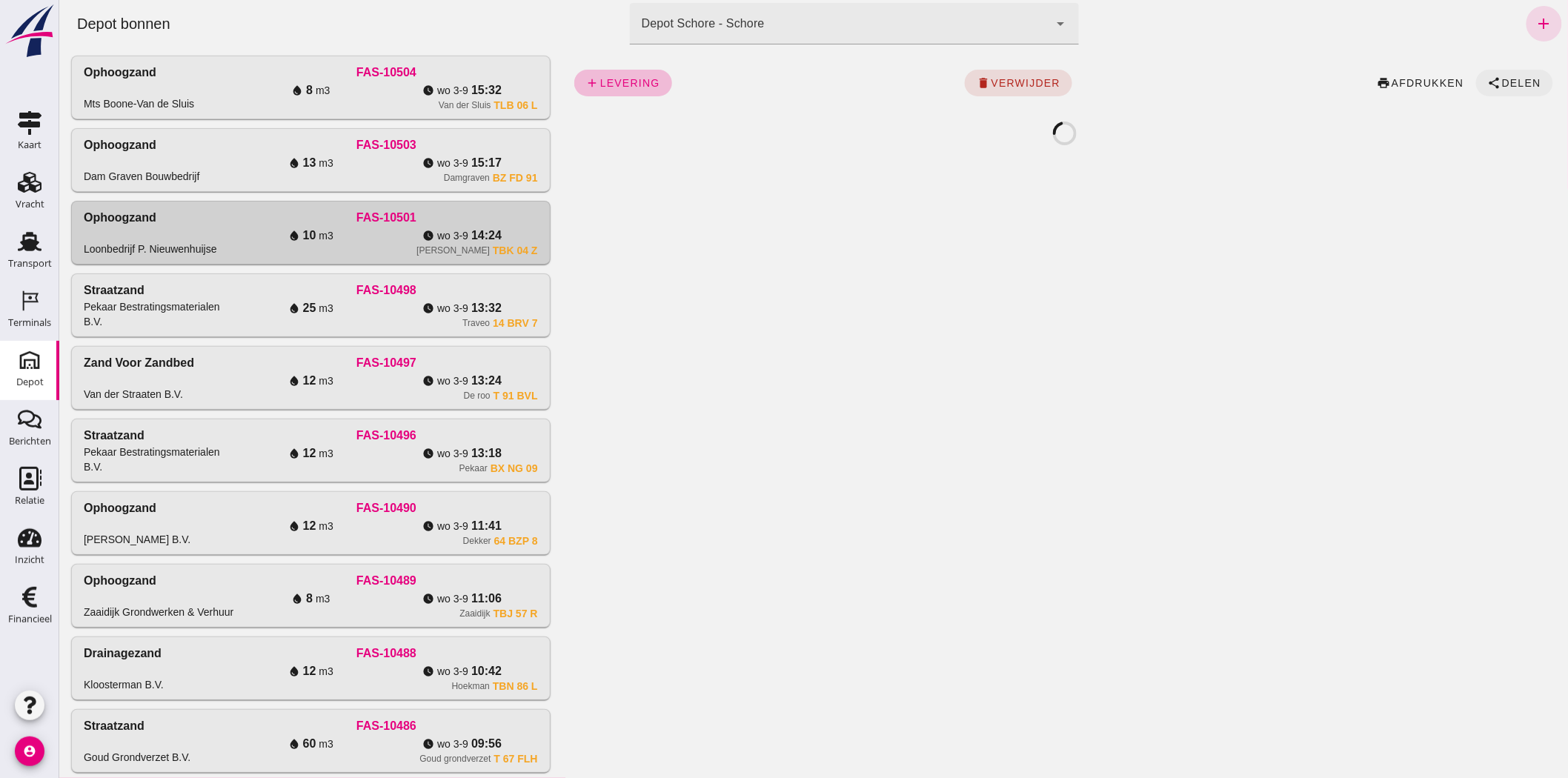
click at [1500, 79] on span "Delen" at bounding box center [1520, 83] width 40 height 12
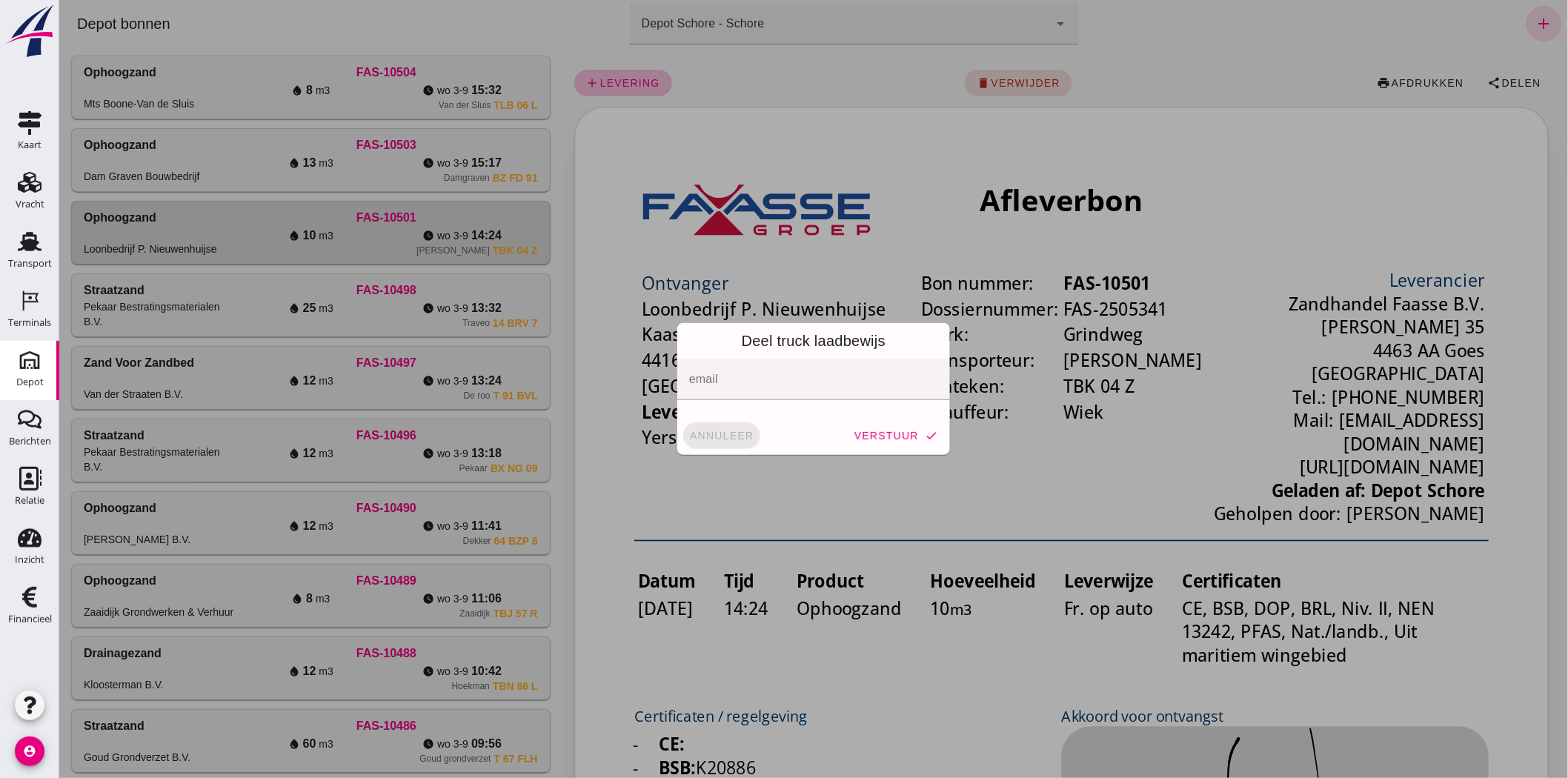
click at [724, 438] on span "annuleer" at bounding box center [721, 435] width 65 height 12
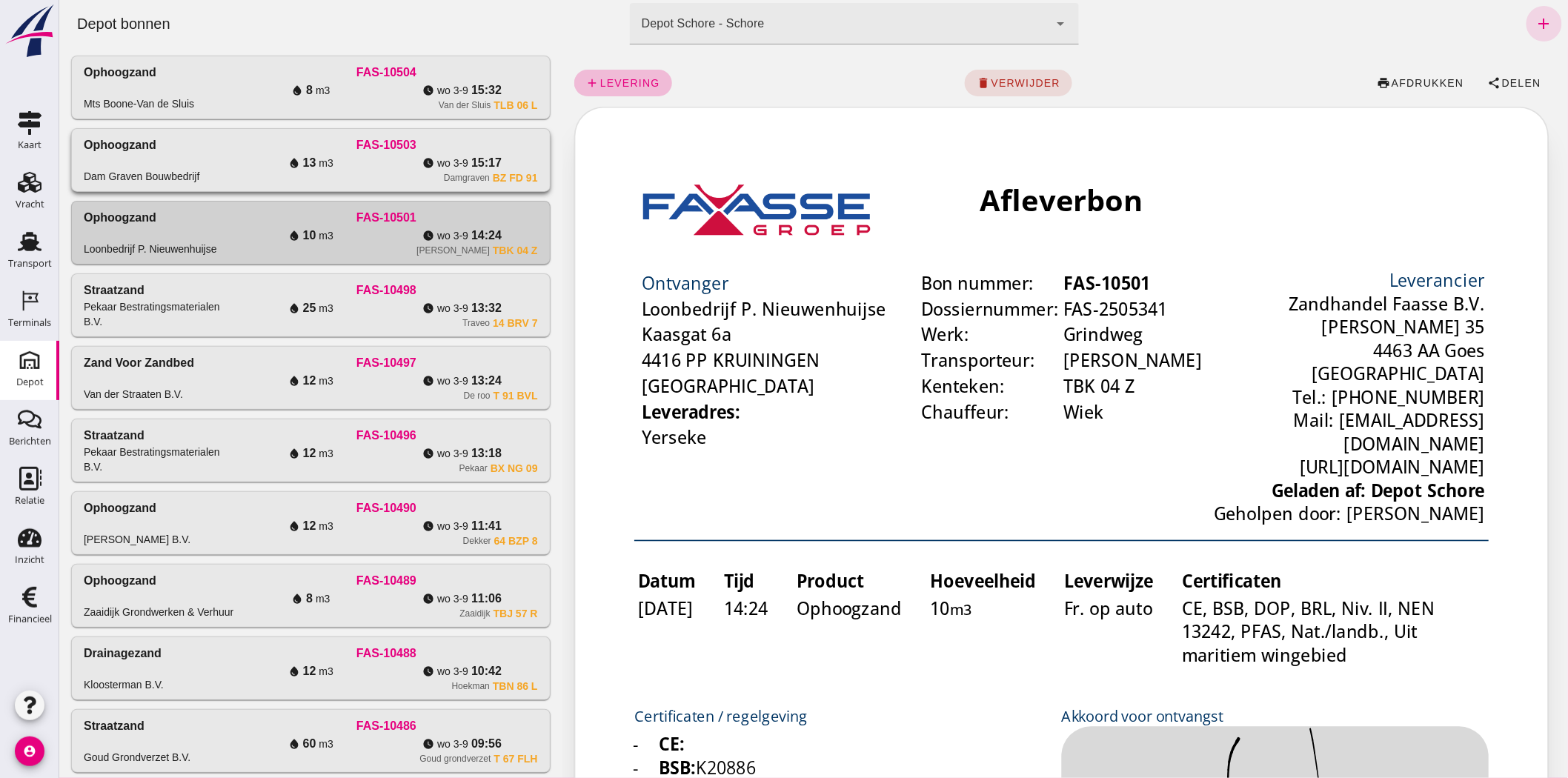
click at [379, 156] on div "water_drop 13 m3" at bounding box center [310, 162] width 151 height 18
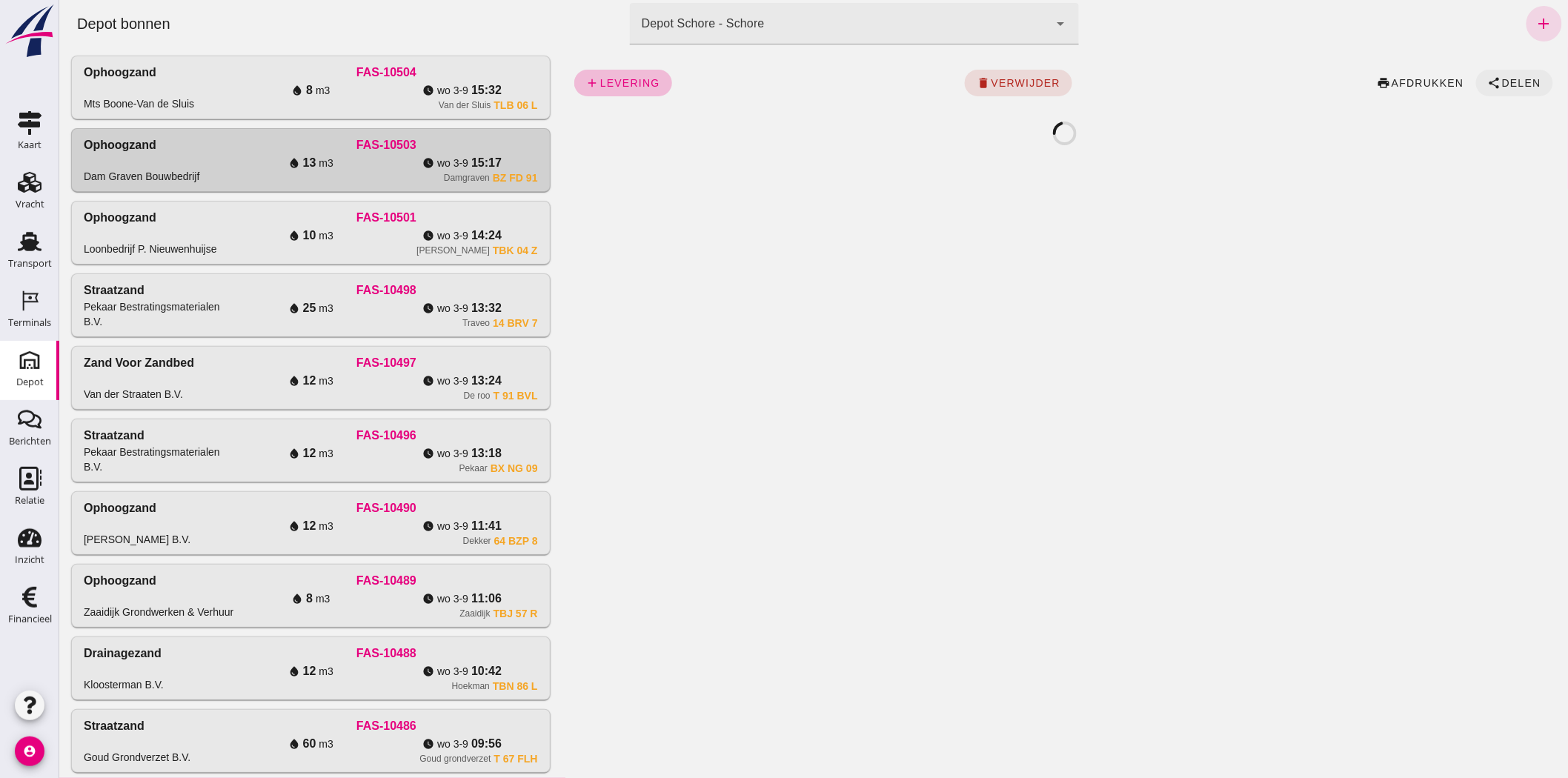
click at [1501, 78] on span "Delen" at bounding box center [1520, 83] width 40 height 12
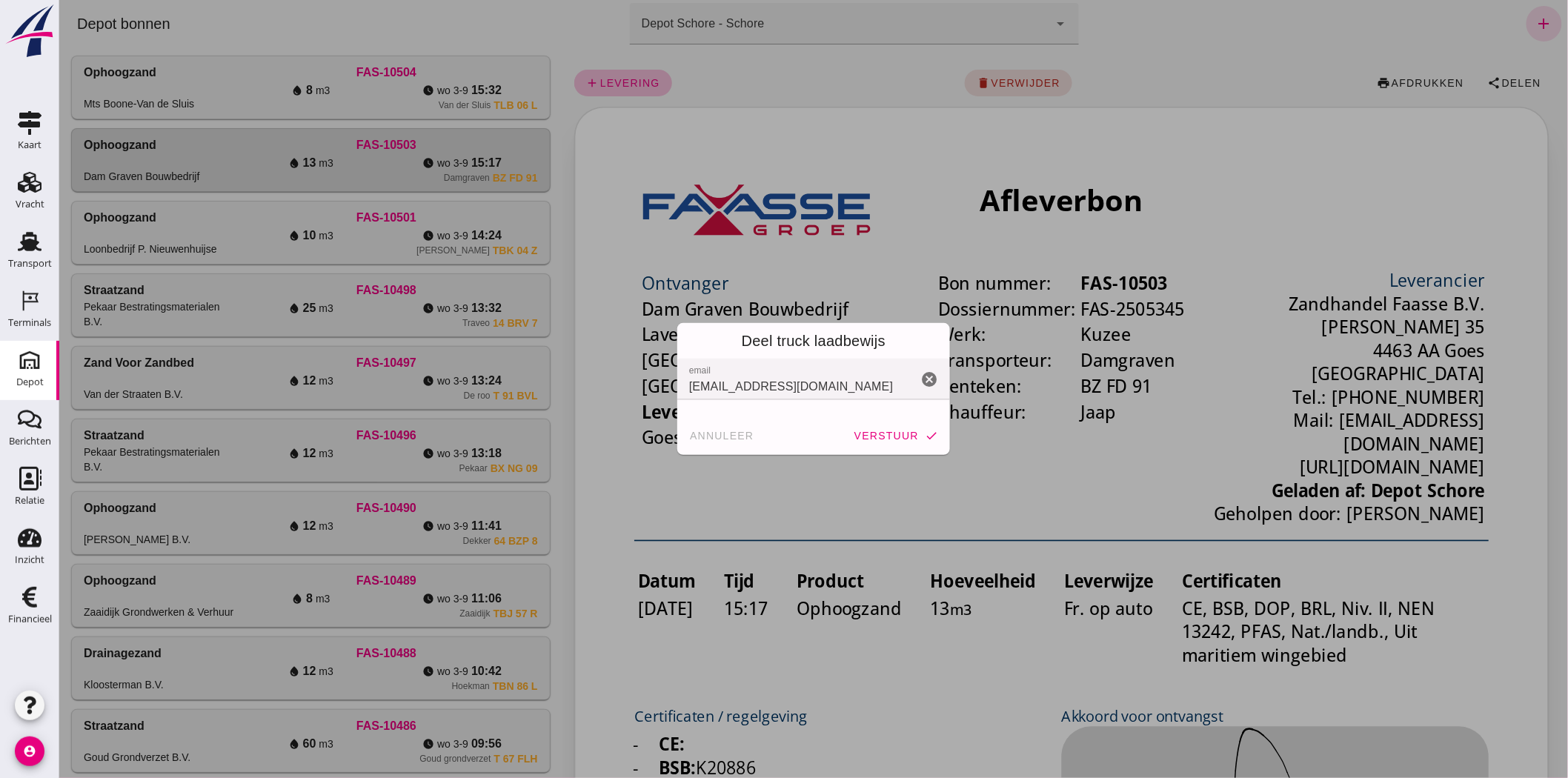
click at [890, 430] on span "verstuur" at bounding box center [885, 435] width 65 height 12
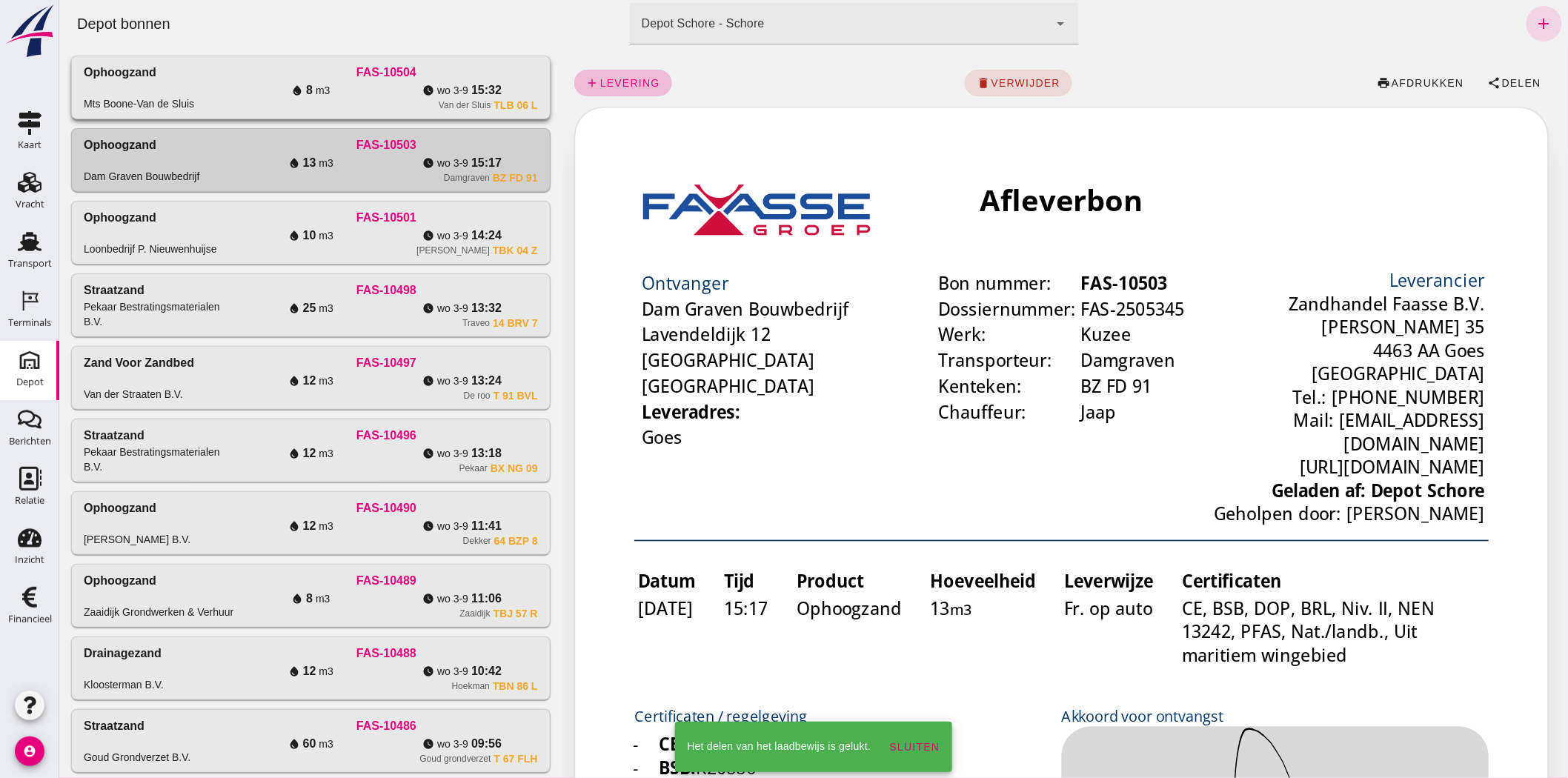
drag, startPoint x: 410, startPoint y: 90, endPoint x: 1638, endPoint y: 46, distance: 1228.8
click at [410, 90] on div "watch_later [DATE] 15:32" at bounding box center [461, 90] width 151 height 18
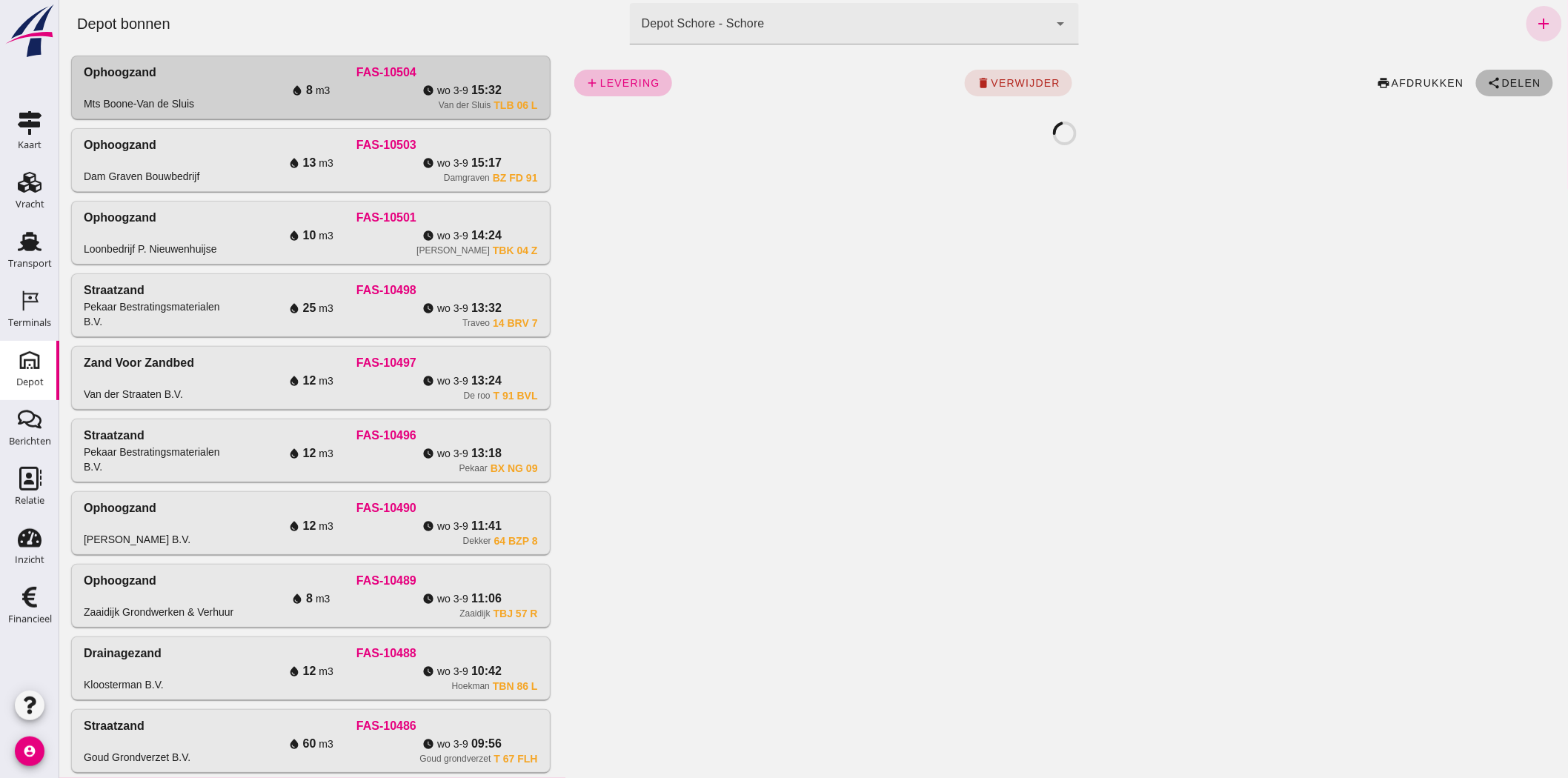
click at [1513, 78] on span "Delen" at bounding box center [1520, 83] width 40 height 12
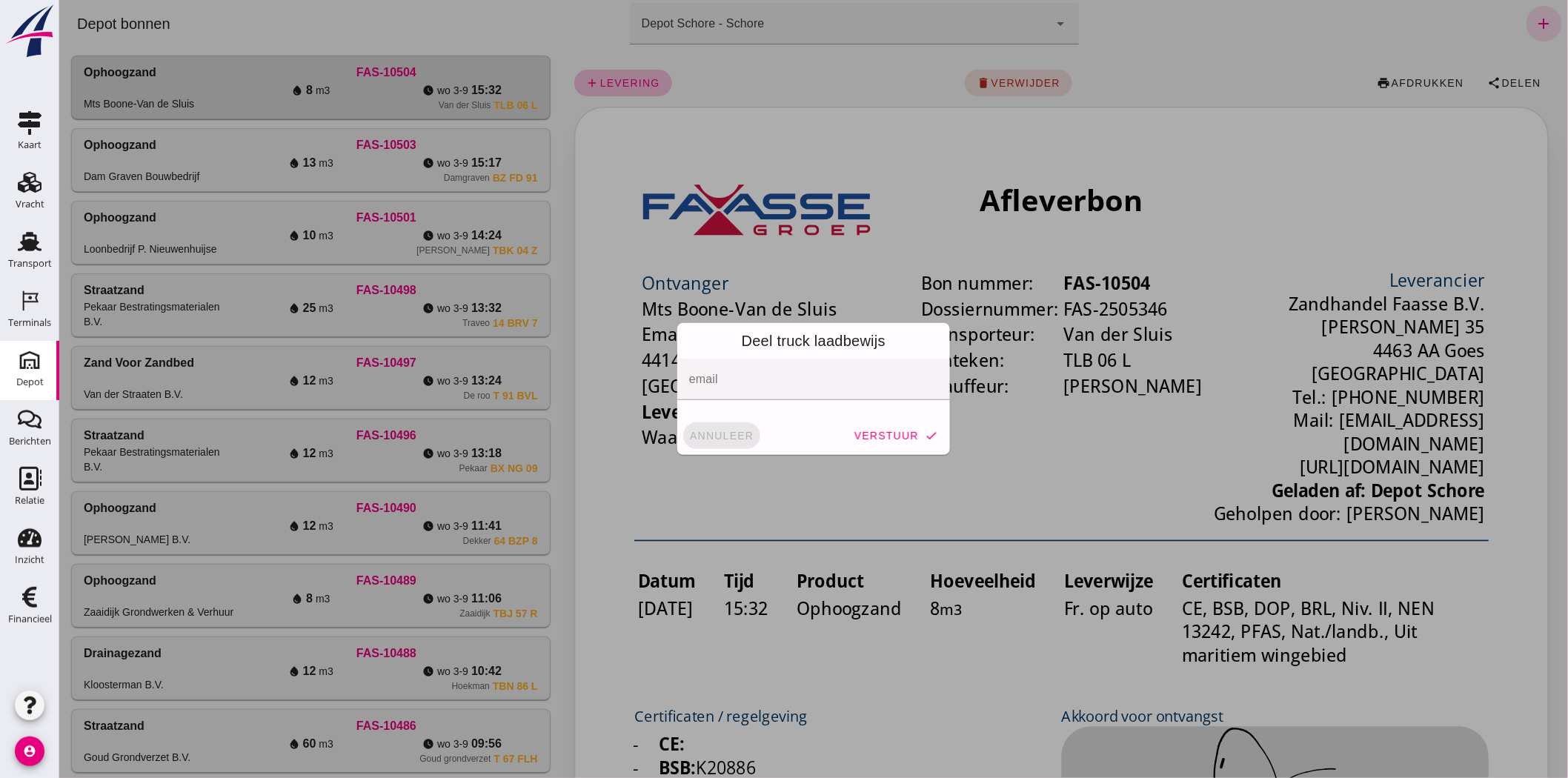
click at [700, 438] on span "annuleer" at bounding box center [721, 435] width 65 height 12
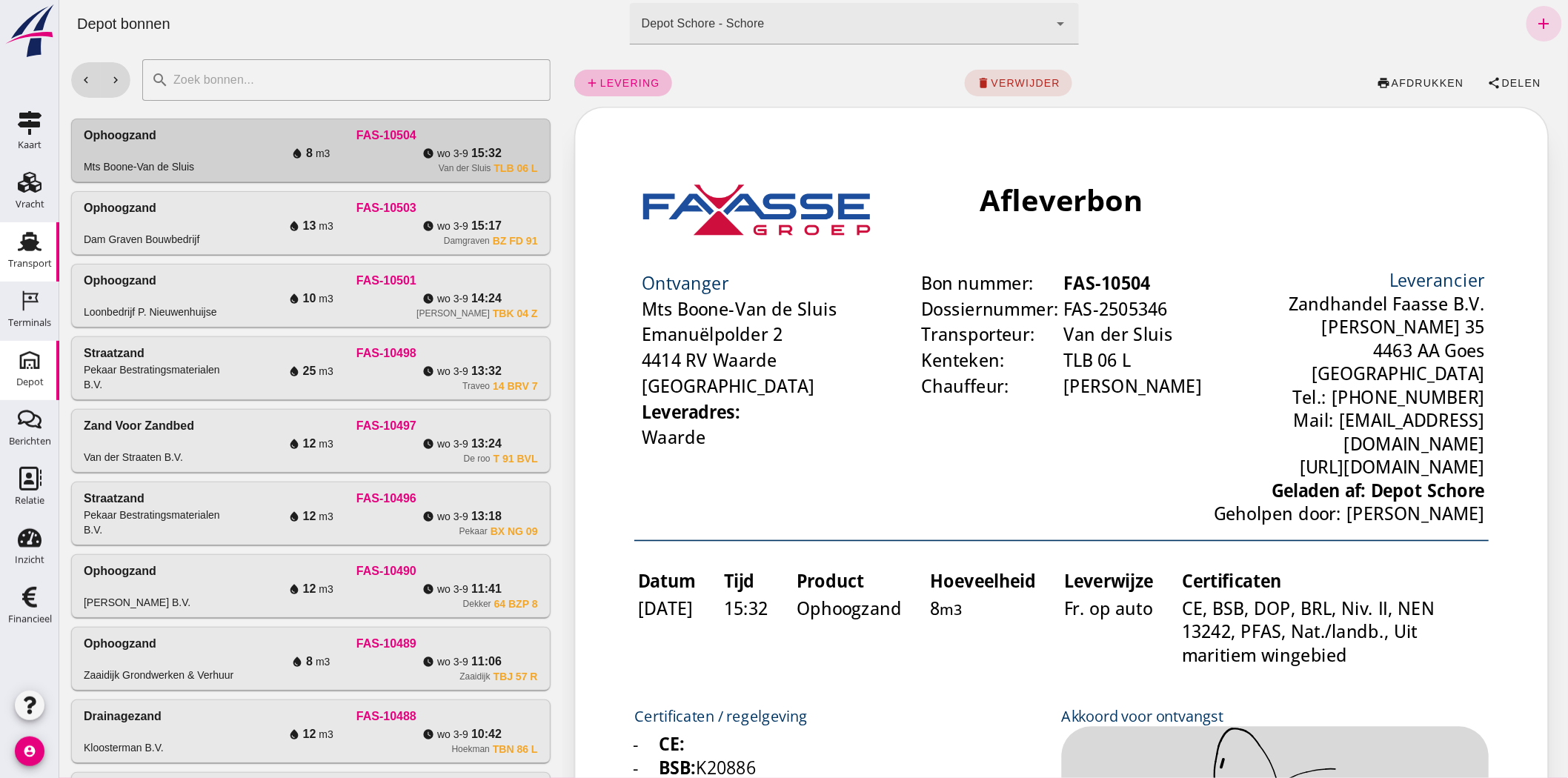
click at [20, 263] on div "Transport" at bounding box center [29, 263] width 44 height 9
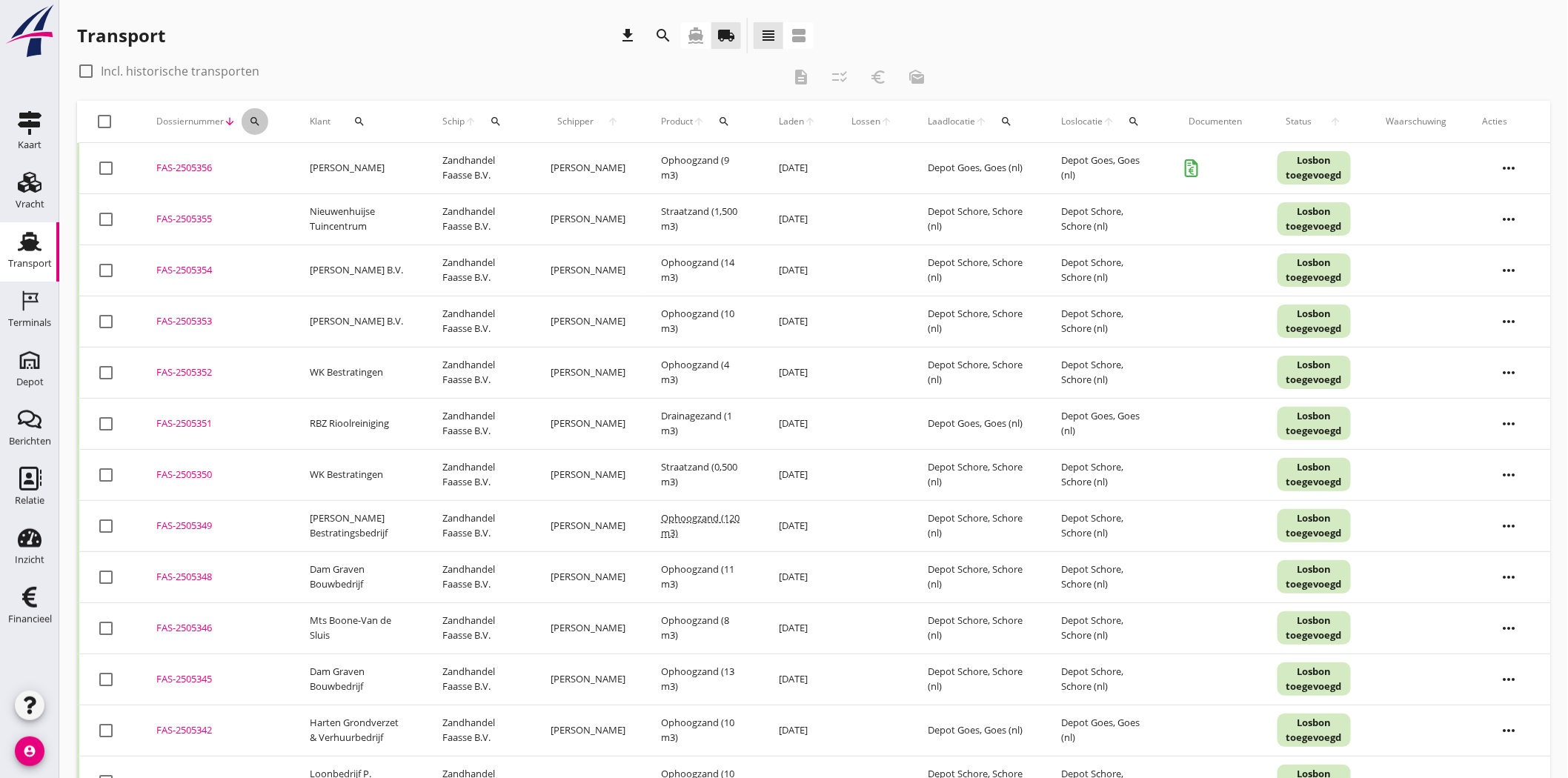
click at [256, 117] on icon "search" at bounding box center [255, 122] width 12 height 12
click at [352, 8] on div "Transport download search directions_boat local_shipping view_headline view_age…" at bounding box center [813, 591] width 1509 height 1182
click at [354, 115] on button "search" at bounding box center [359, 121] width 46 height 27
click at [467, 167] on input "Zoeken op opdrachtgever..." at bounding box center [419, 165] width 154 height 24
click at [551, 165] on icon "check" at bounding box center [559, 164] width 18 height 18
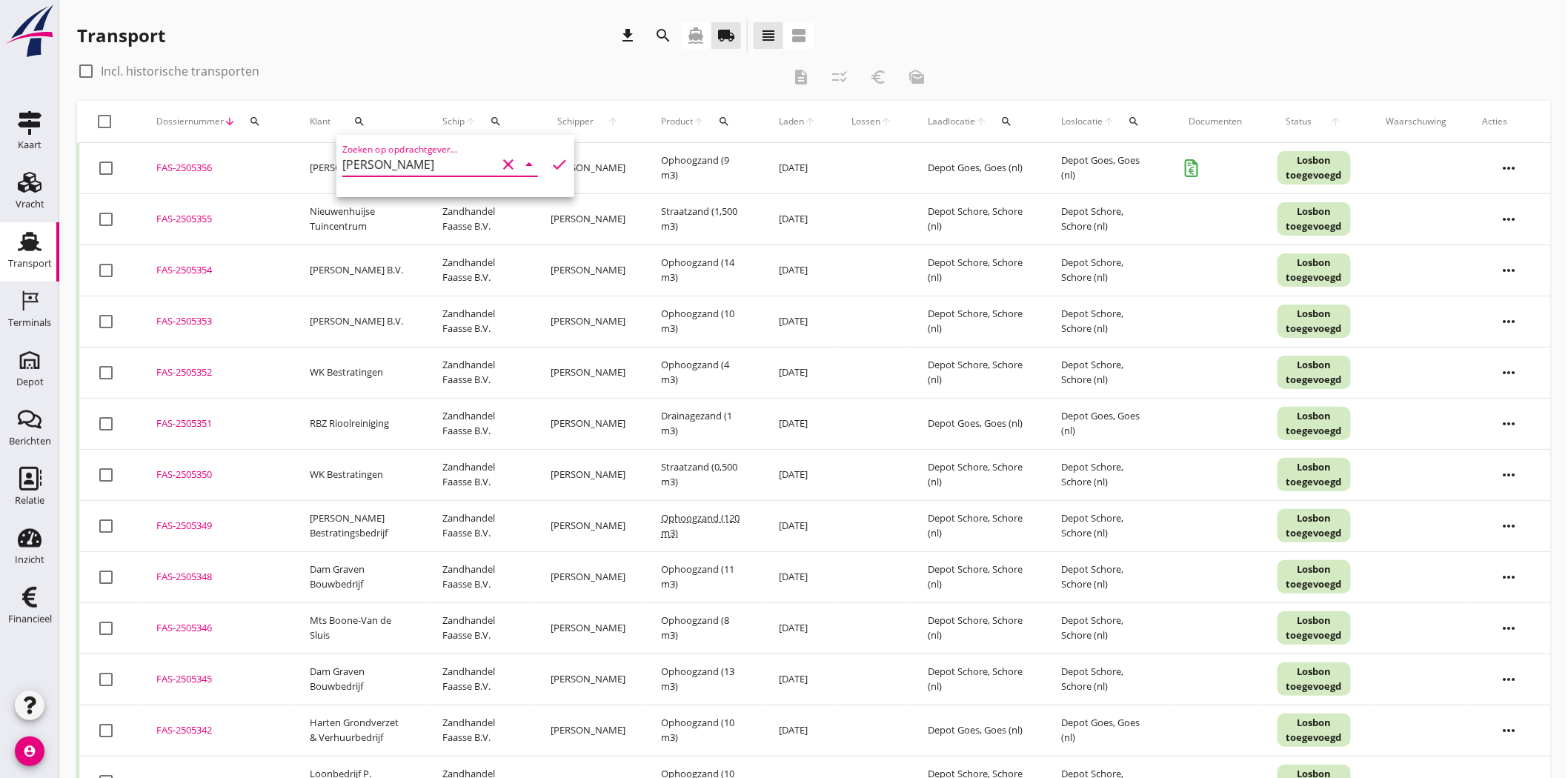
click at [392, 161] on input "[PERSON_NAME]" at bounding box center [419, 165] width 154 height 24
drag, startPoint x: 392, startPoint y: 161, endPoint x: 290, endPoint y: 174, distance: 102.8
click at [290, 174] on div "Deel track en trace Vracht details Vracht aanpassen Schip wijzigen Vracht kopie…" at bounding box center [784, 591] width 1568 height 1182
click at [366, 123] on div "search" at bounding box center [359, 122] width 46 height 12
click at [392, 161] on input "[PERSON_NAME]" at bounding box center [419, 165] width 154 height 24
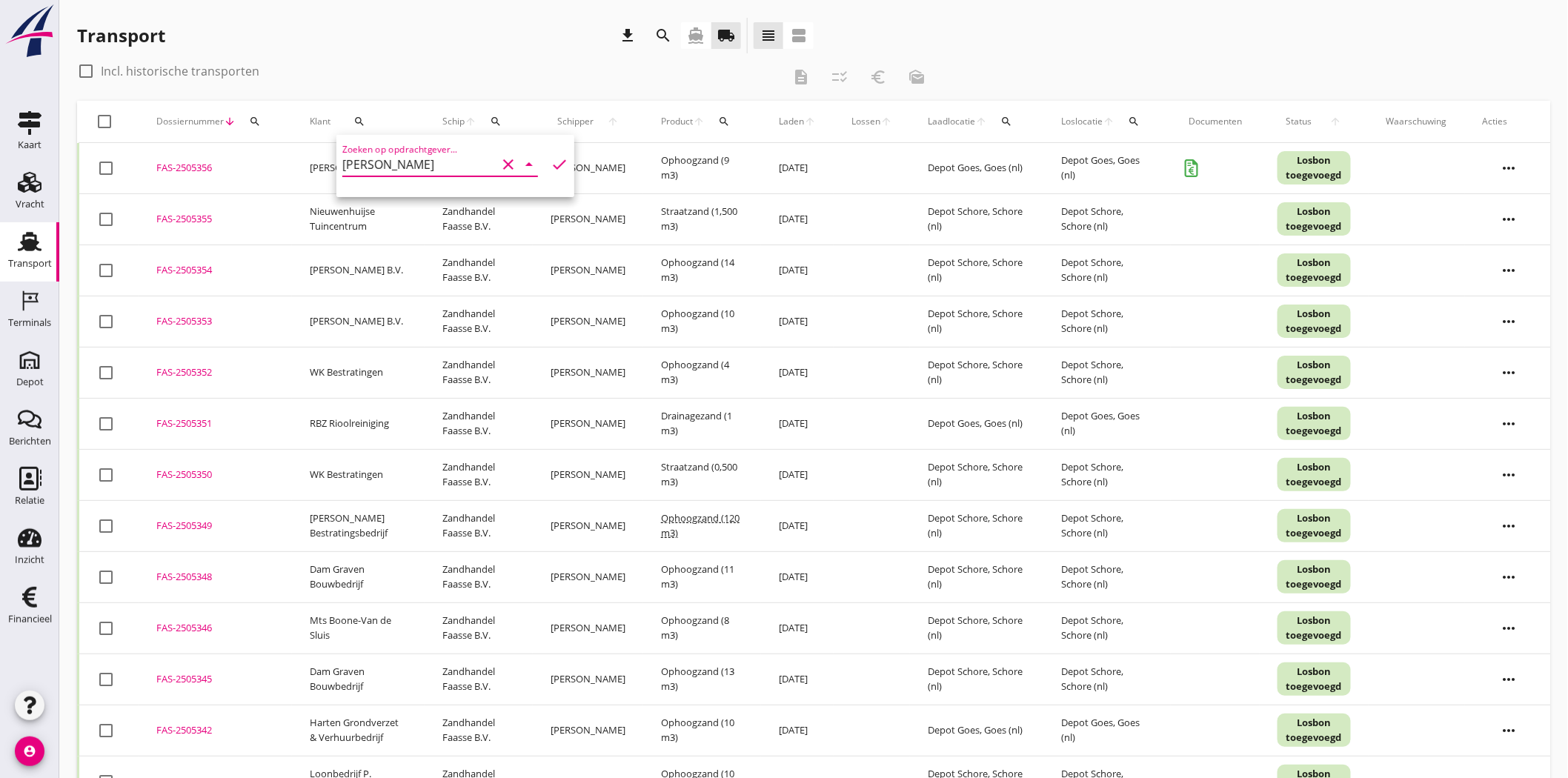
click at [398, 165] on input "[PERSON_NAME]" at bounding box center [419, 165] width 154 height 24
click at [448, 154] on input "[PERSON_NAME]" at bounding box center [419, 165] width 154 height 24
type input "w"
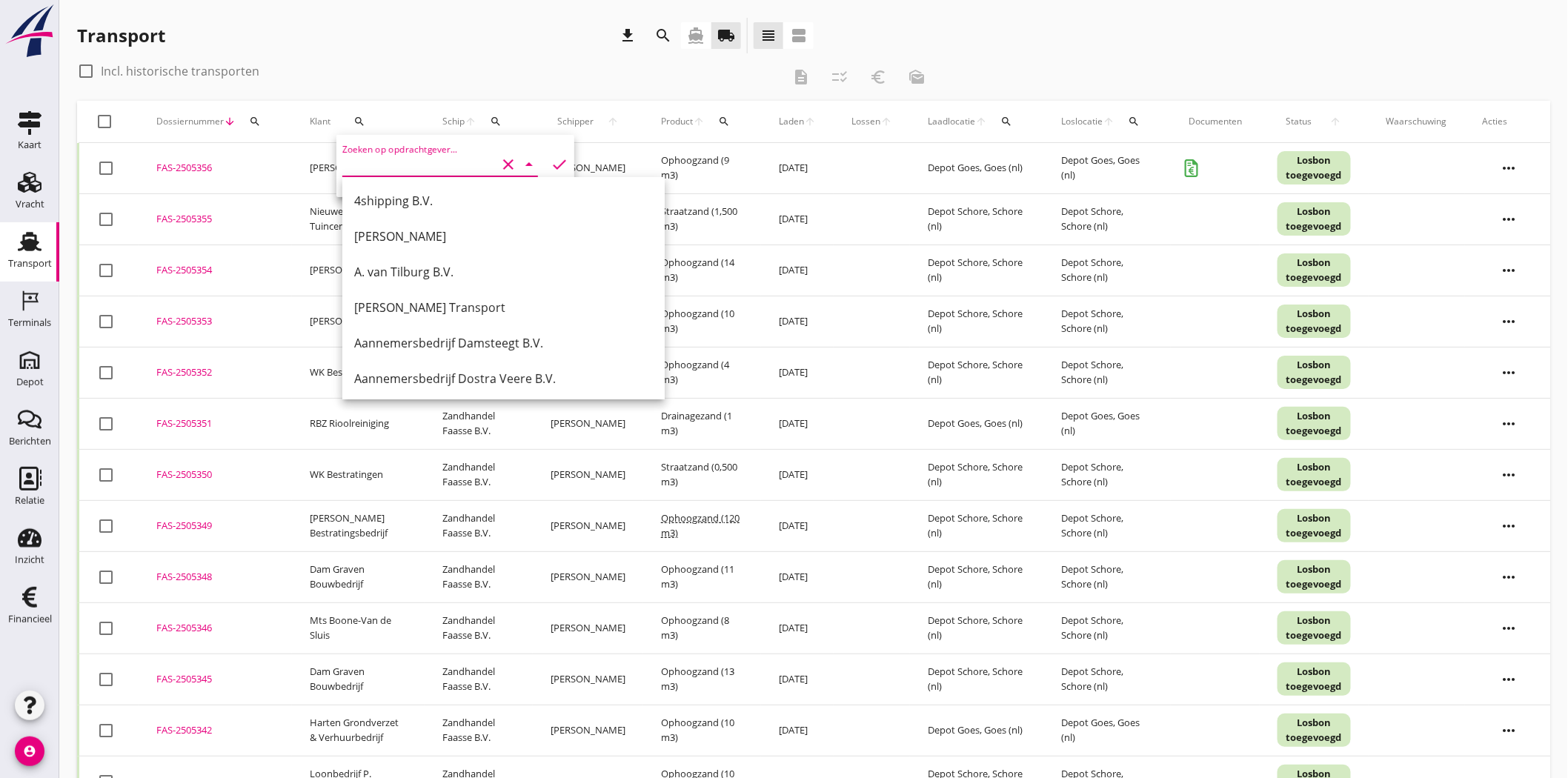
type input "j"
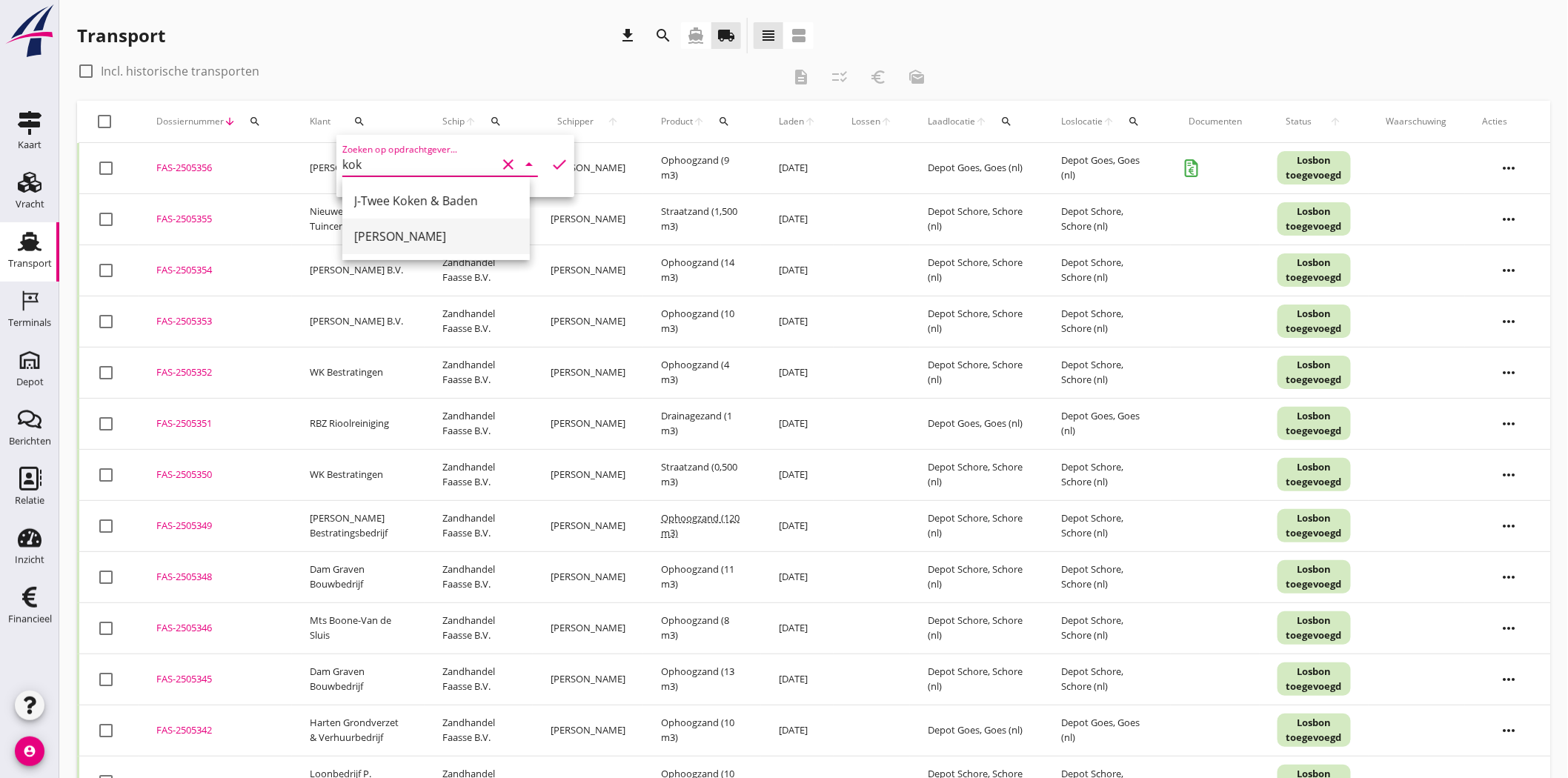
click at [426, 238] on div "[PERSON_NAME]" at bounding box center [435, 236] width 164 height 18
type input "[PERSON_NAME]"
click at [550, 161] on icon "check" at bounding box center [559, 164] width 18 height 18
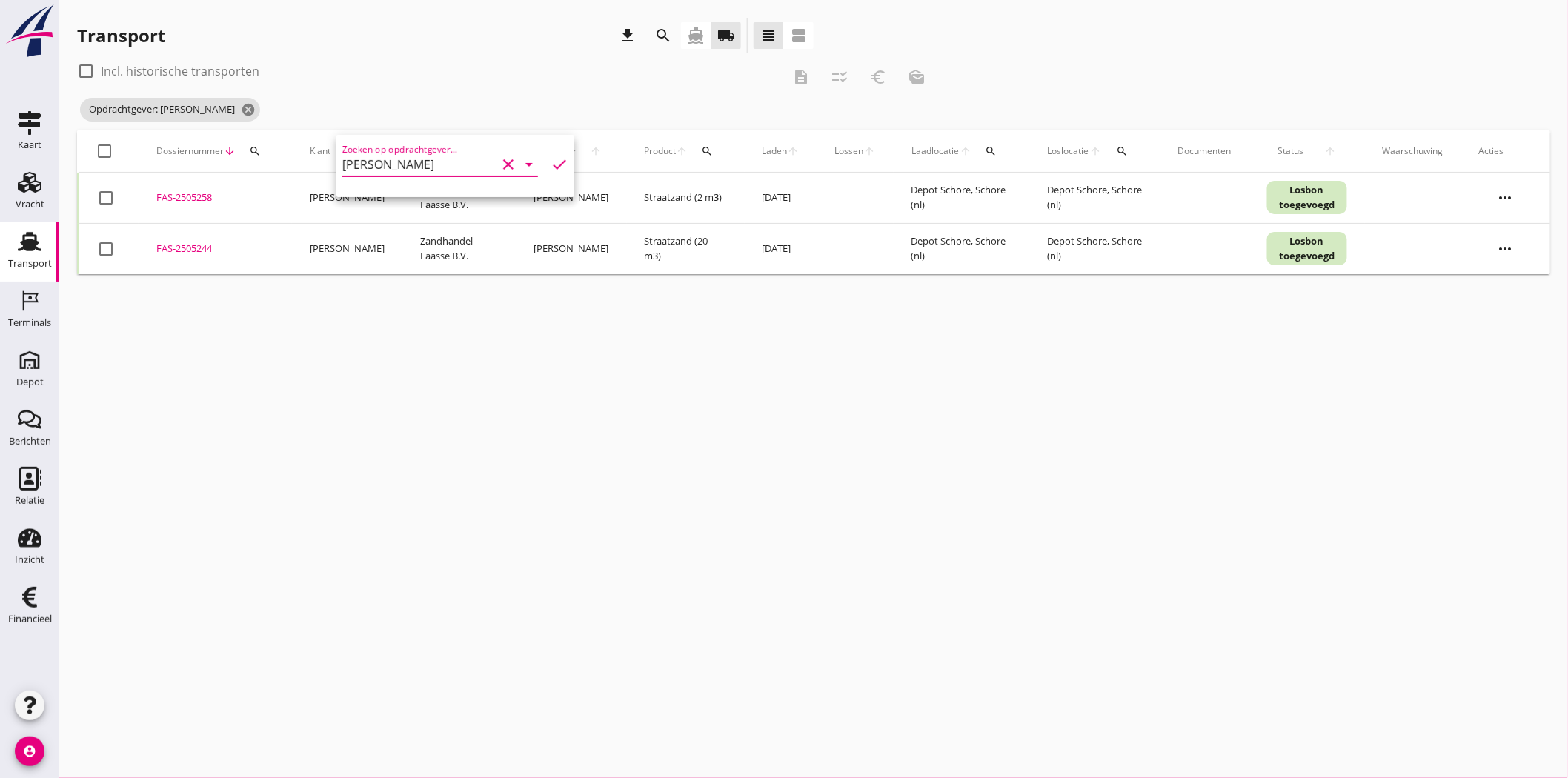
click at [506, 386] on div "cancel You are impersonating another user. Transport download search directions…" at bounding box center [813, 389] width 1509 height 778
click at [106, 194] on div at bounding box center [106, 198] width 25 height 25
checkbox input "true"
click at [100, 253] on div at bounding box center [106, 248] width 25 height 25
checkbox input "true"
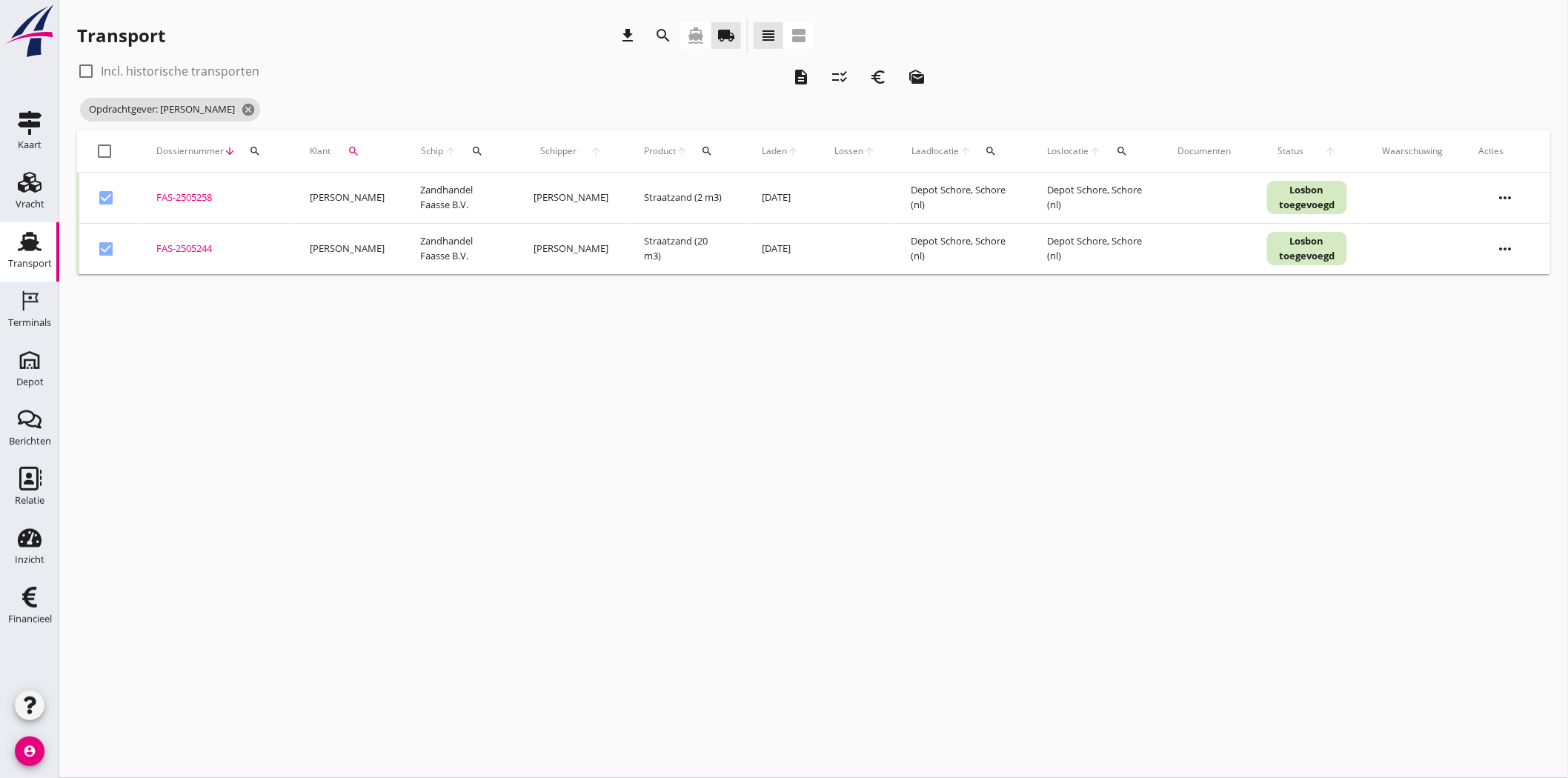
click at [884, 76] on icon "euro_symbol" at bounding box center [878, 76] width 18 height 18
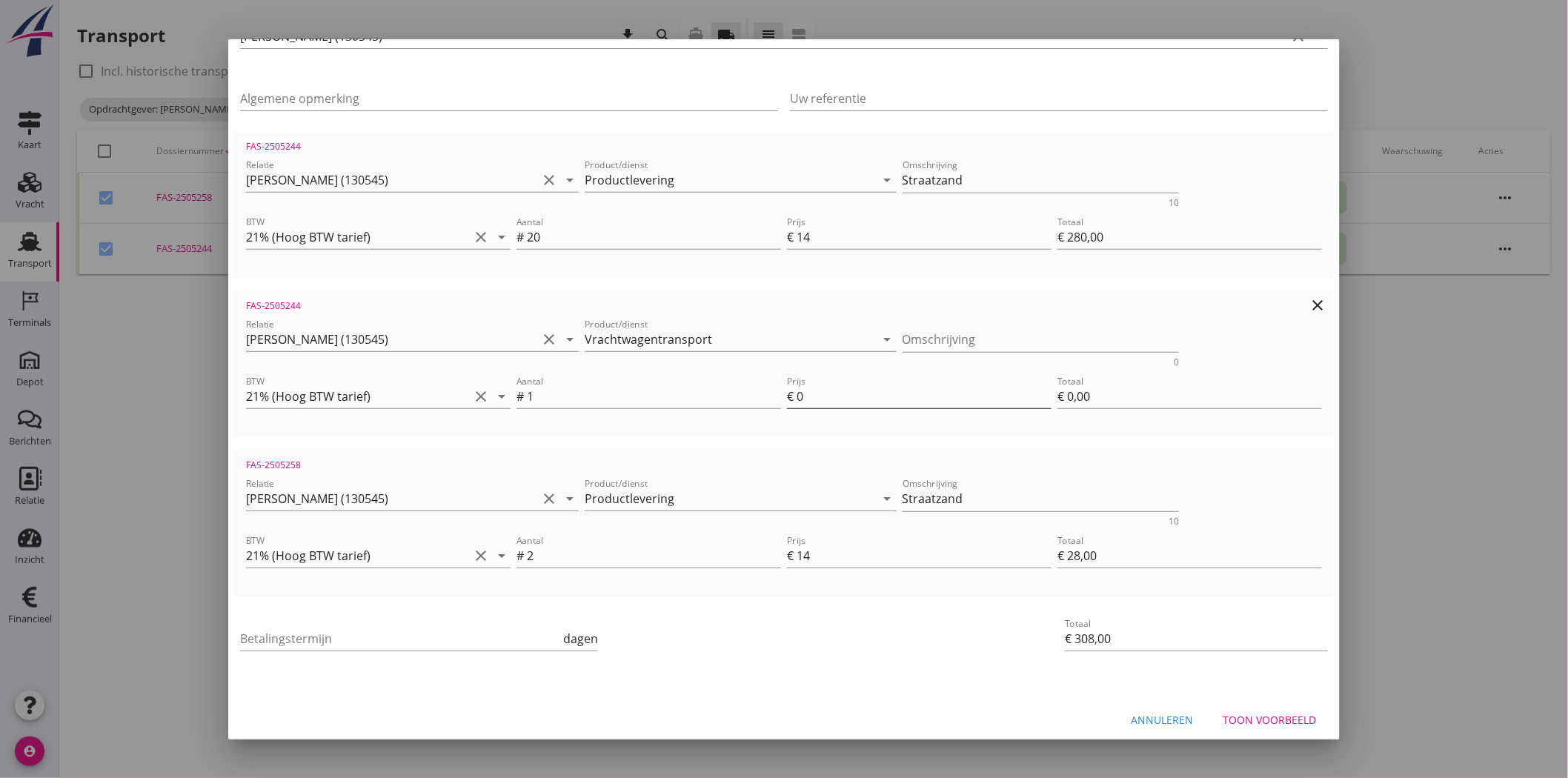
scroll to position [204, 0]
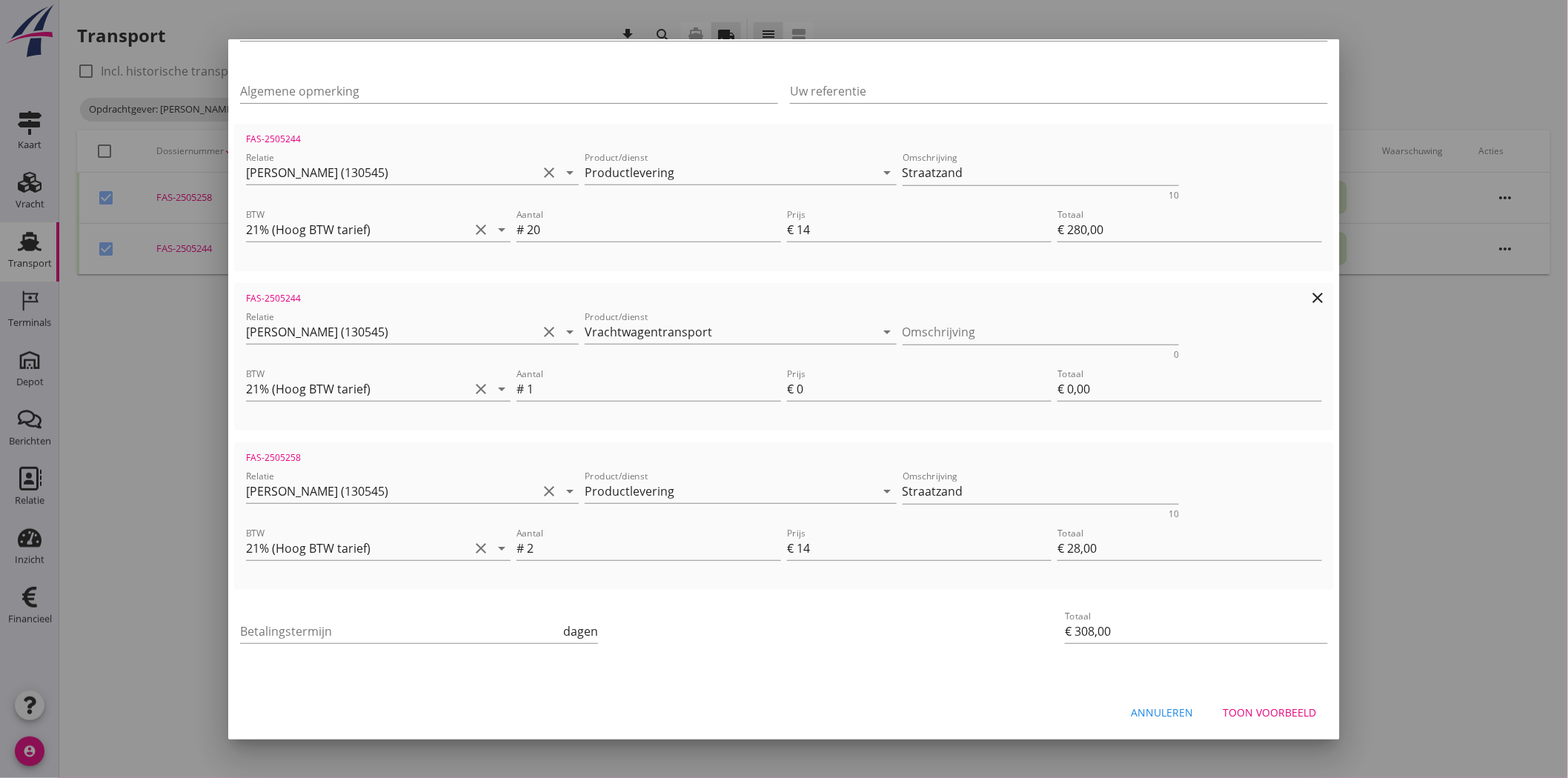
click at [925, 317] on div "Omschrijving 0" at bounding box center [1041, 335] width 277 height 48
click at [932, 324] on textarea "Omschrijving" at bounding box center [1041, 332] width 277 height 24
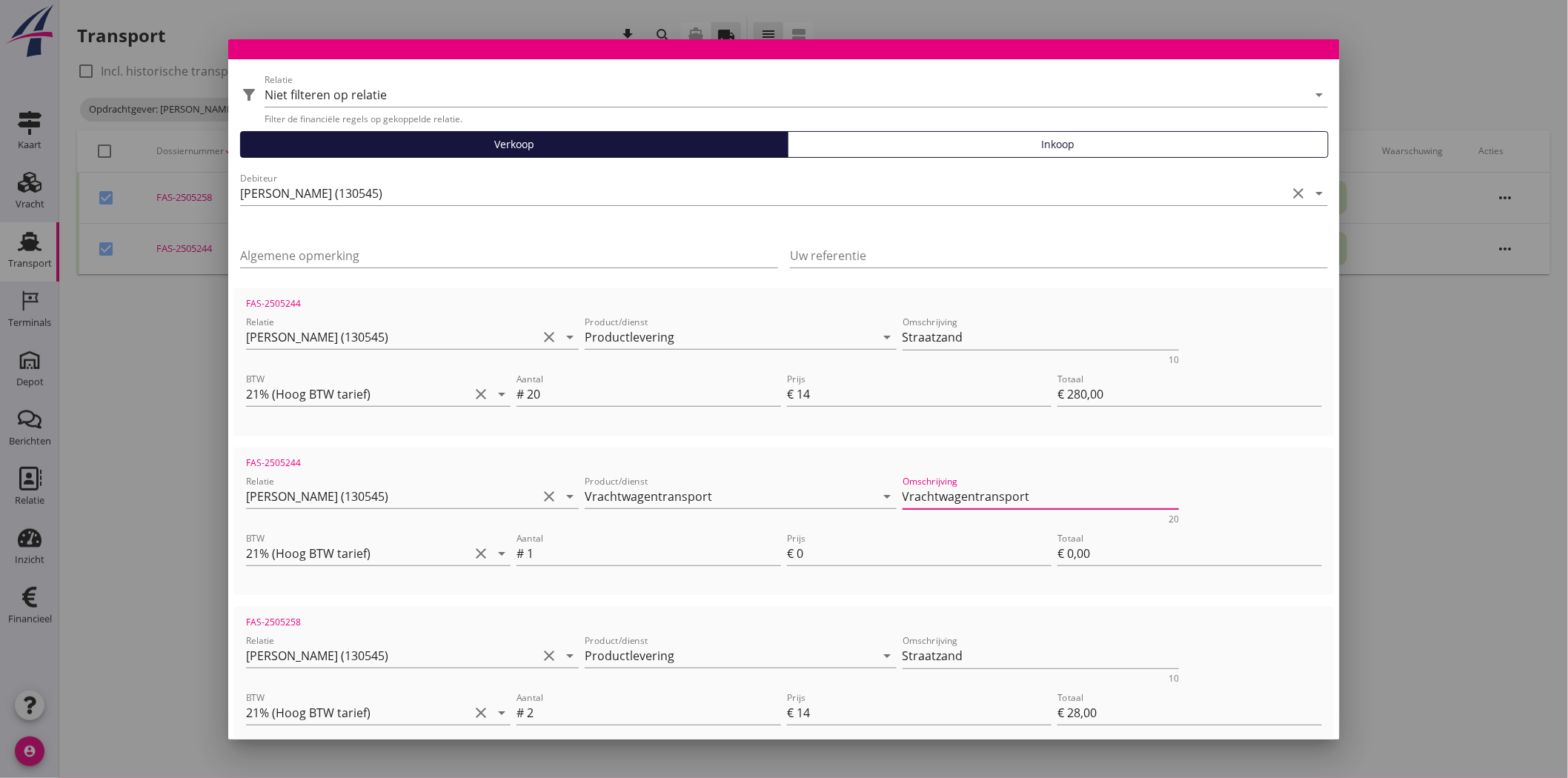
type textarea "Vrachtwagentransport"
click at [1520, 390] on div at bounding box center [784, 389] width 1568 height 778
click at [16, 260] on div at bounding box center [784, 389] width 1568 height 778
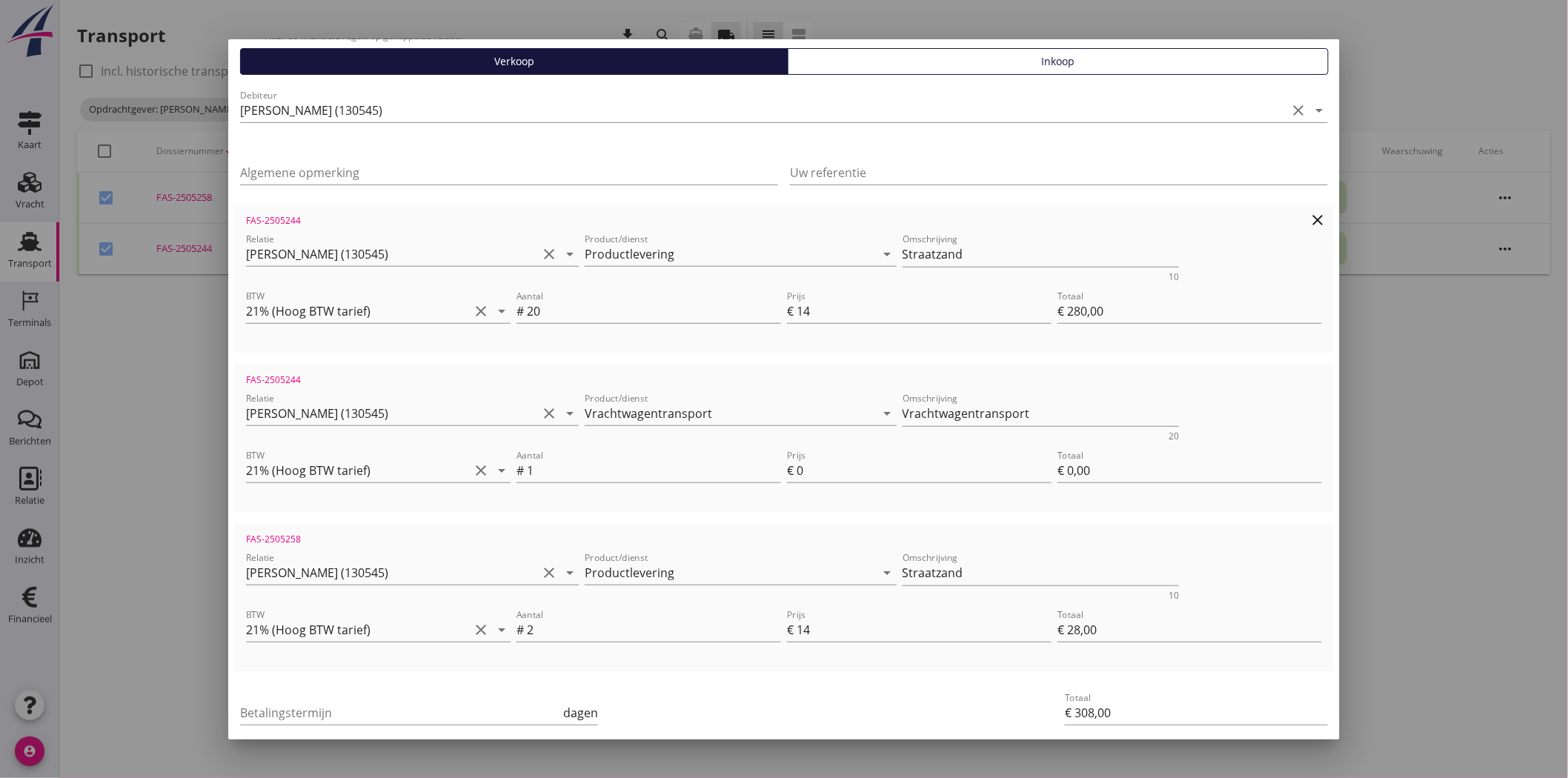
scroll to position [204, 0]
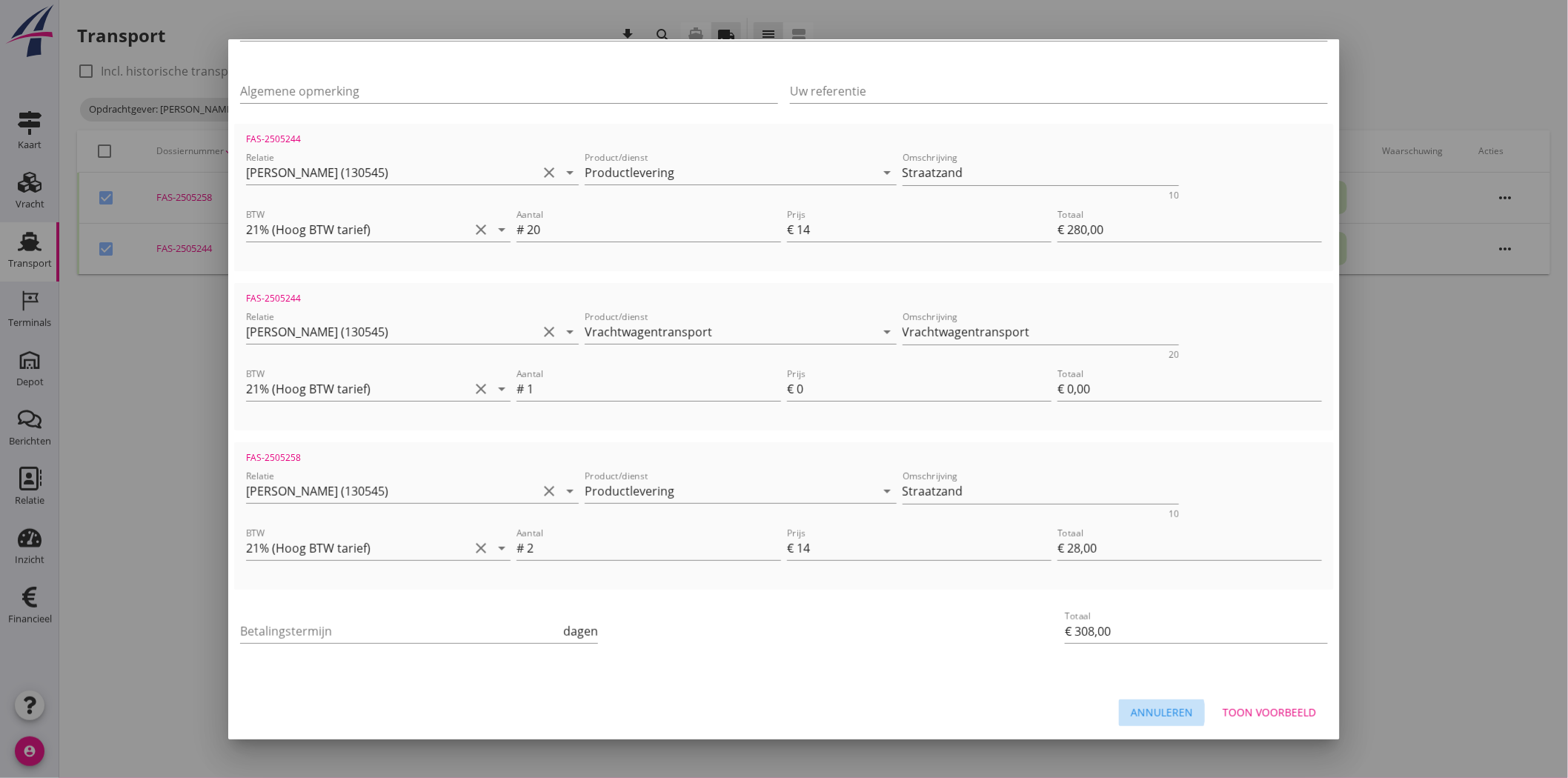
click at [1138, 700] on button "Annuleren" at bounding box center [1162, 713] width 86 height 27
checkbox input "false"
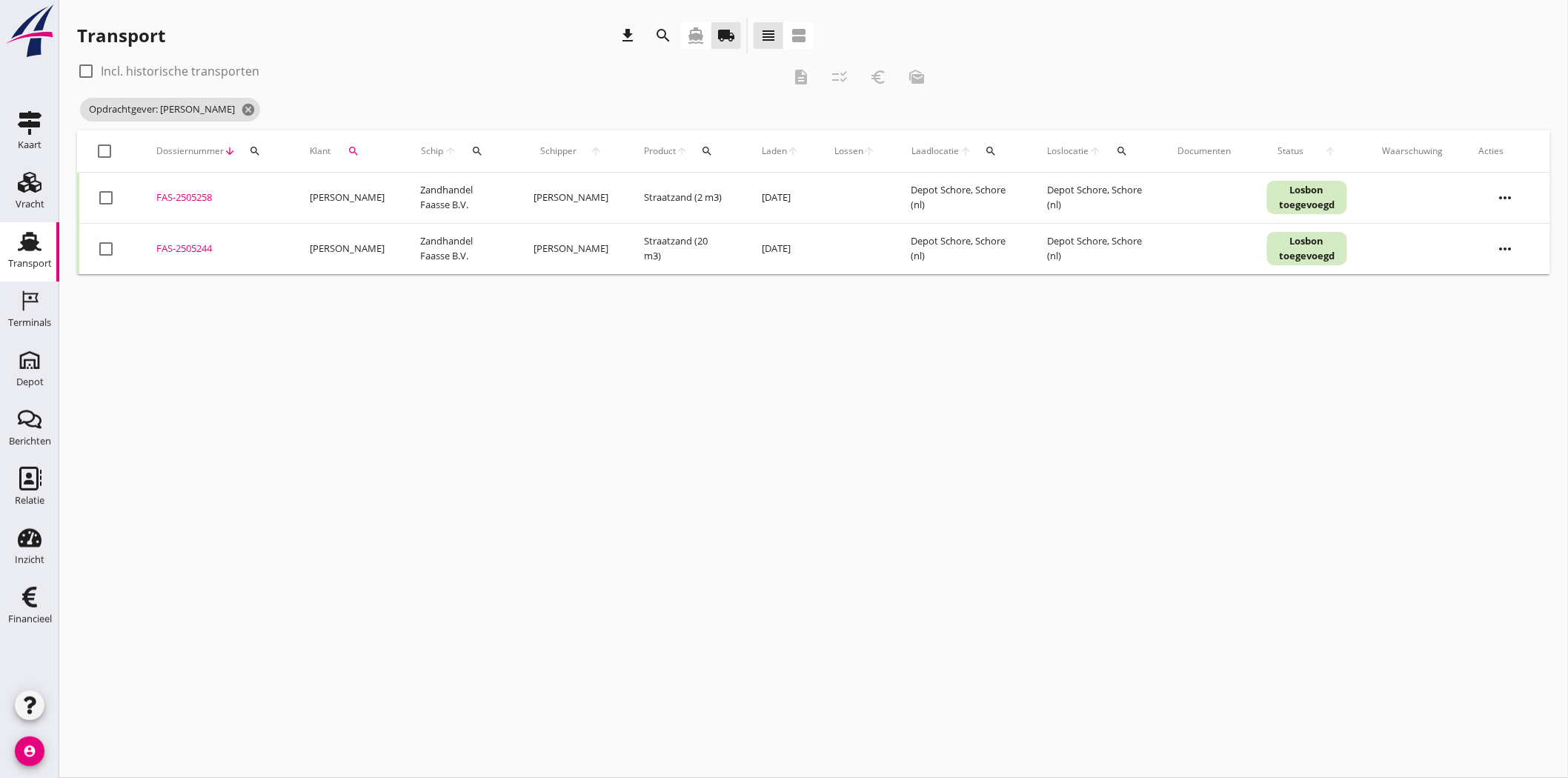
click at [190, 196] on div "FAS-2505258" at bounding box center [215, 198] width 118 height 15
click at [191, 245] on div "FAS-2505244" at bounding box center [215, 248] width 118 height 15
click at [181, 250] on div "FAS-2505244" at bounding box center [215, 248] width 118 height 15
click at [349, 154] on icon "search" at bounding box center [354, 151] width 12 height 12
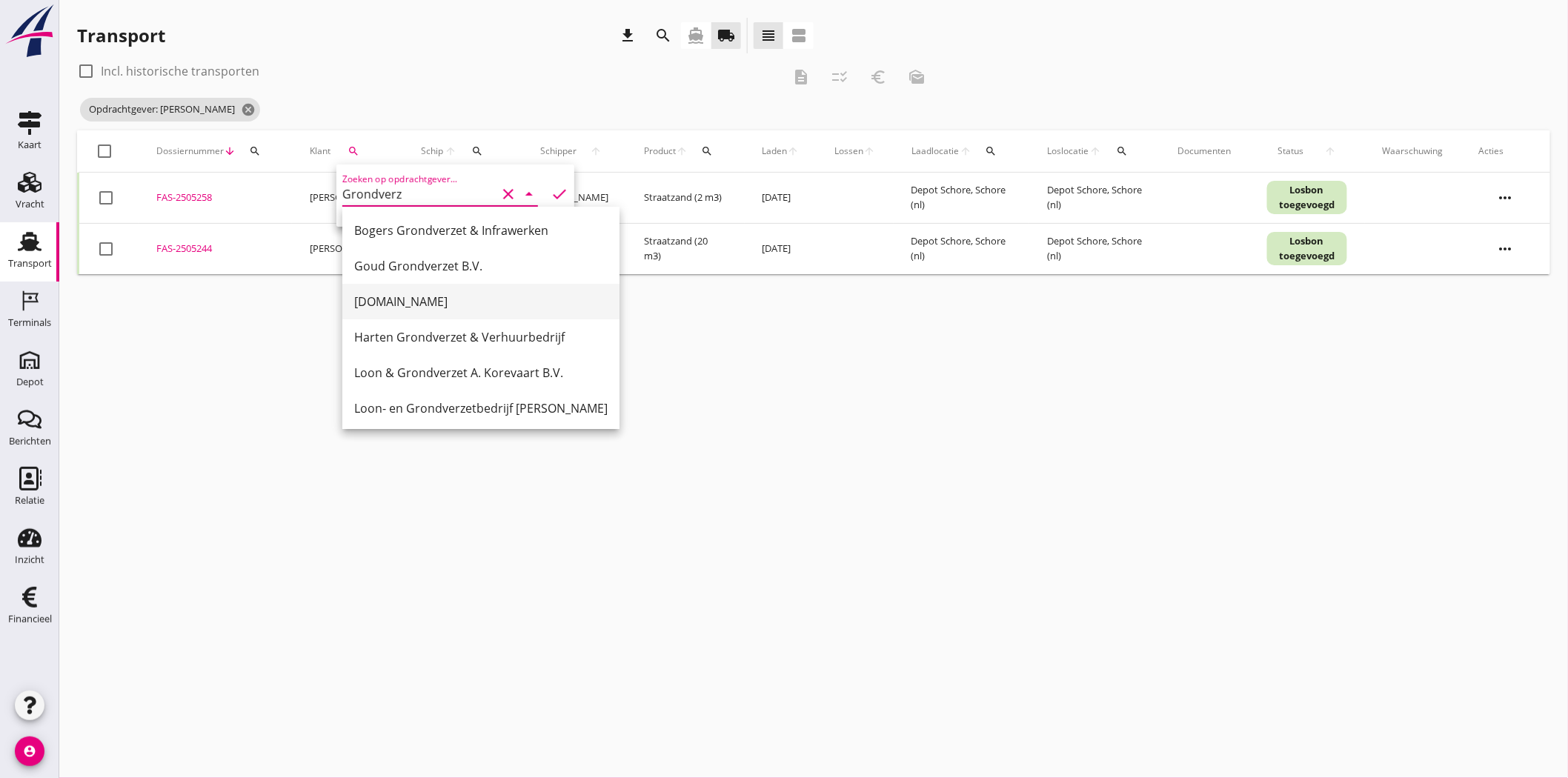
click at [538, 311] on div "[DOMAIN_NAME]" at bounding box center [480, 301] width 253 height 35
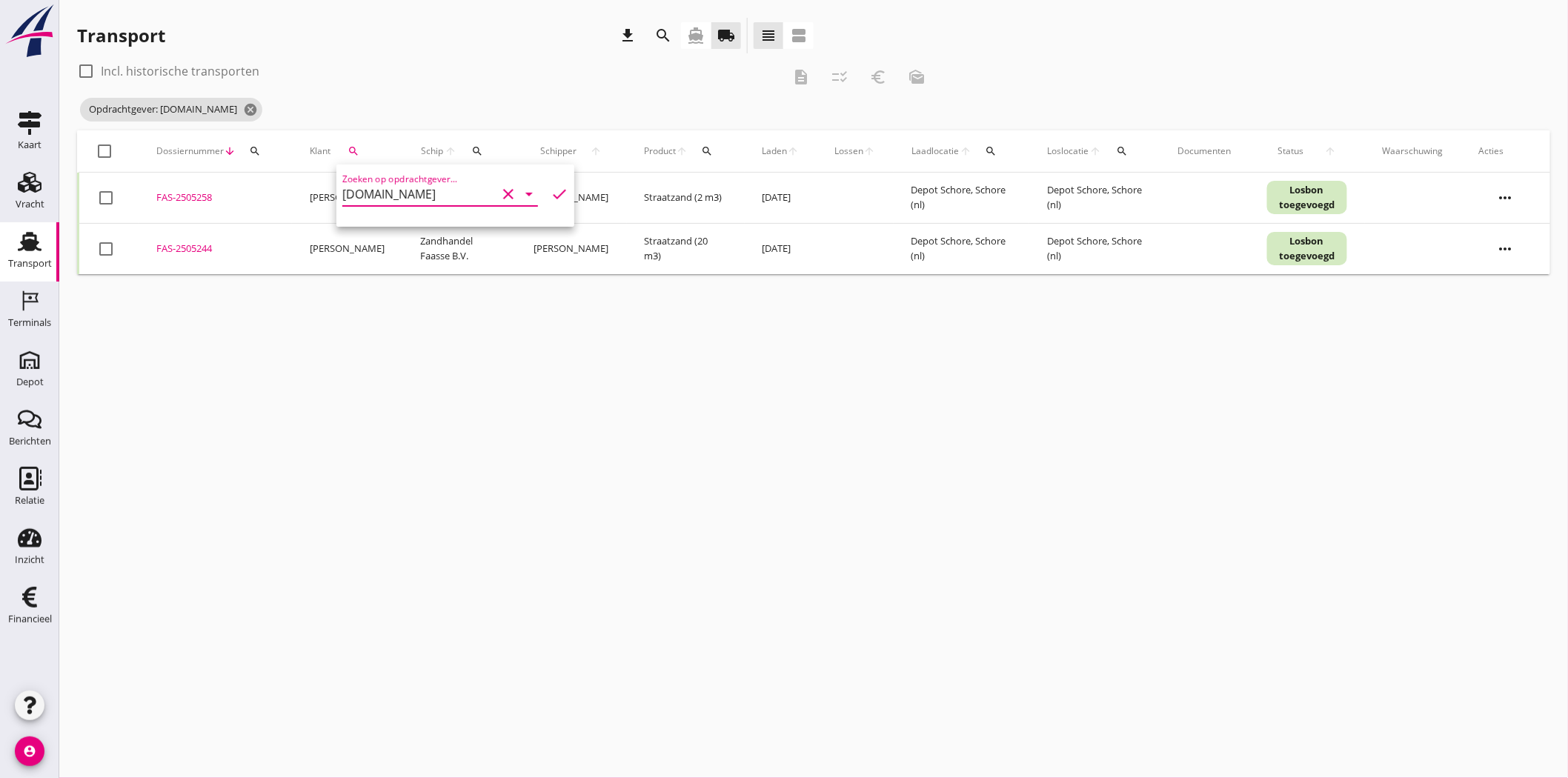
type input "[DOMAIN_NAME]"
click at [550, 194] on icon "check" at bounding box center [559, 194] width 18 height 18
click at [185, 195] on div "FAS-2505195" at bounding box center [215, 198] width 118 height 15
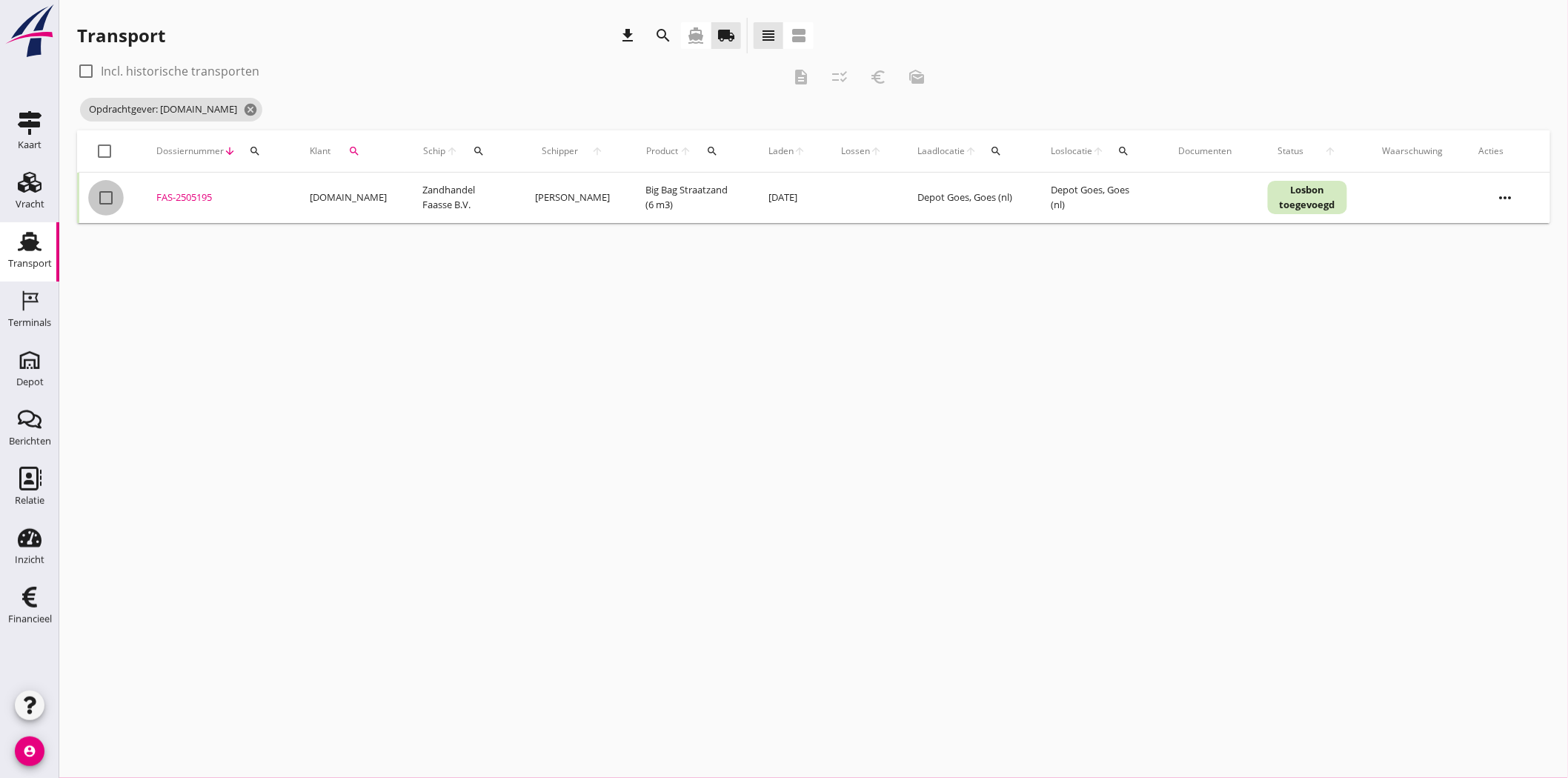
click at [111, 192] on div at bounding box center [106, 198] width 25 height 25
click at [889, 76] on div "euro_symbol" at bounding box center [878, 76] width 27 height 18
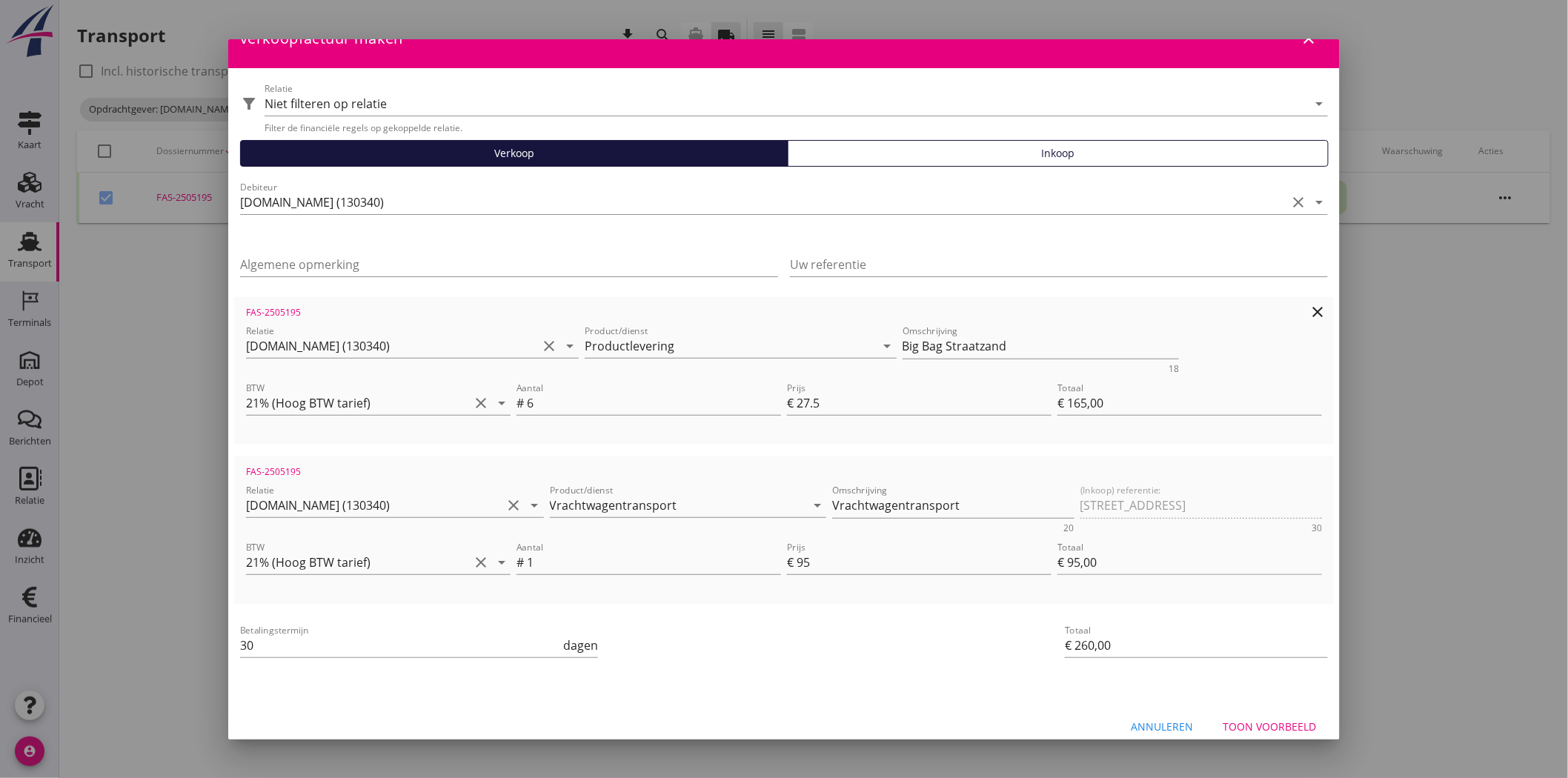
scroll to position [45, 0]
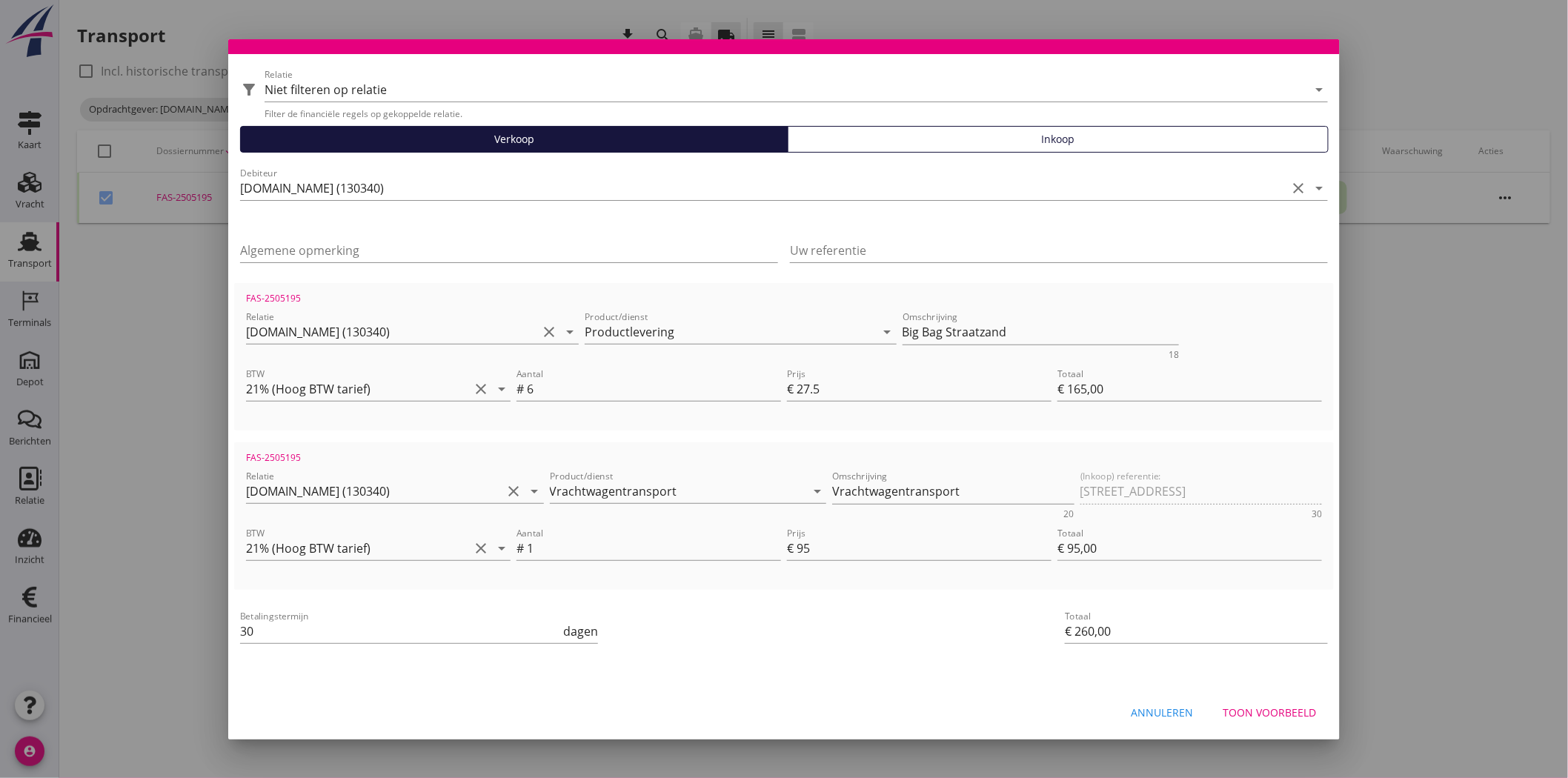
click at [1250, 709] on div "Toon voorbeeld" at bounding box center [1269, 713] width 94 height 15
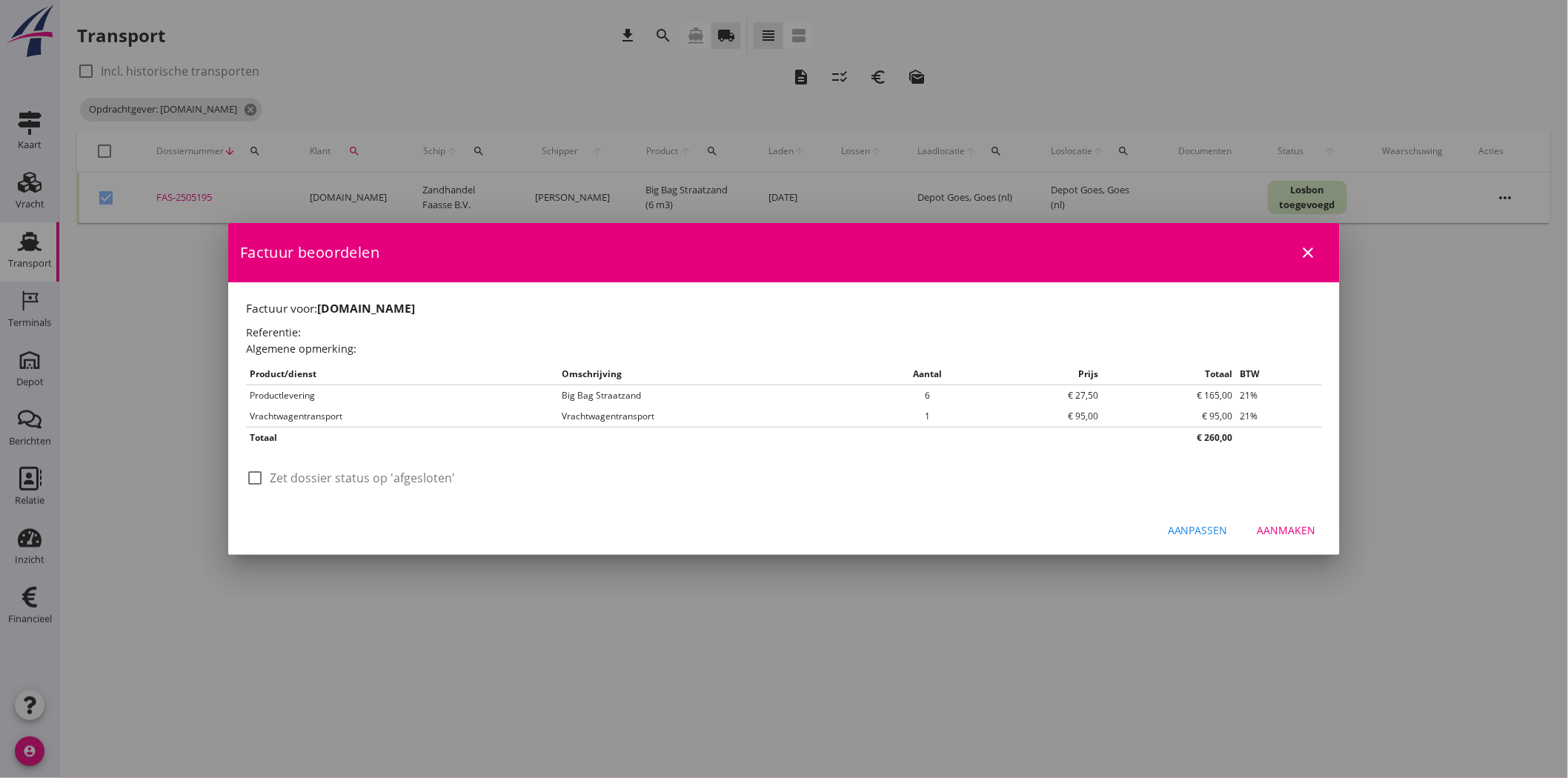
scroll to position [0, 0]
click at [1195, 535] on div "Aanpassen" at bounding box center [1198, 530] width 60 height 15
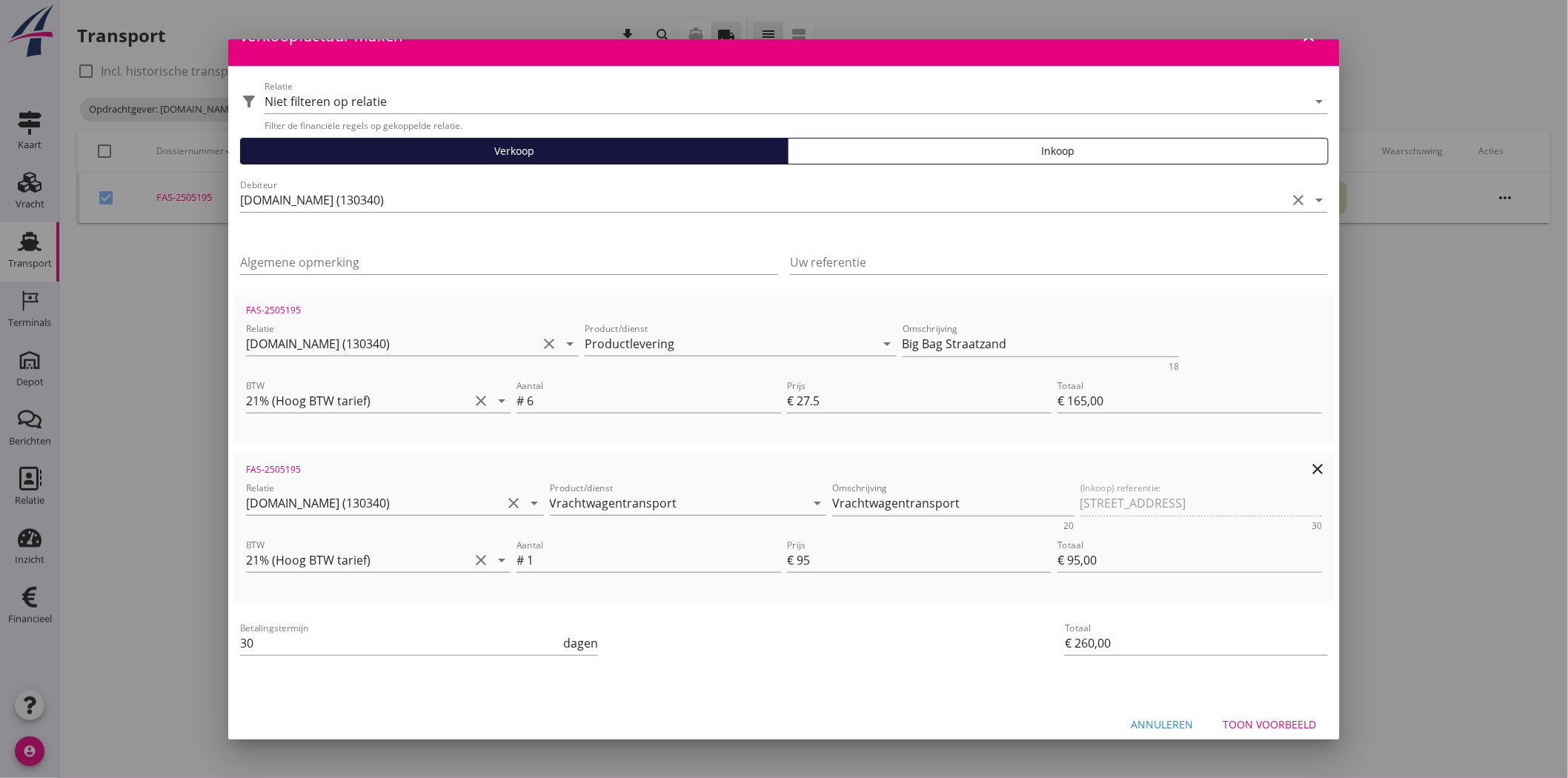
scroll to position [45, 0]
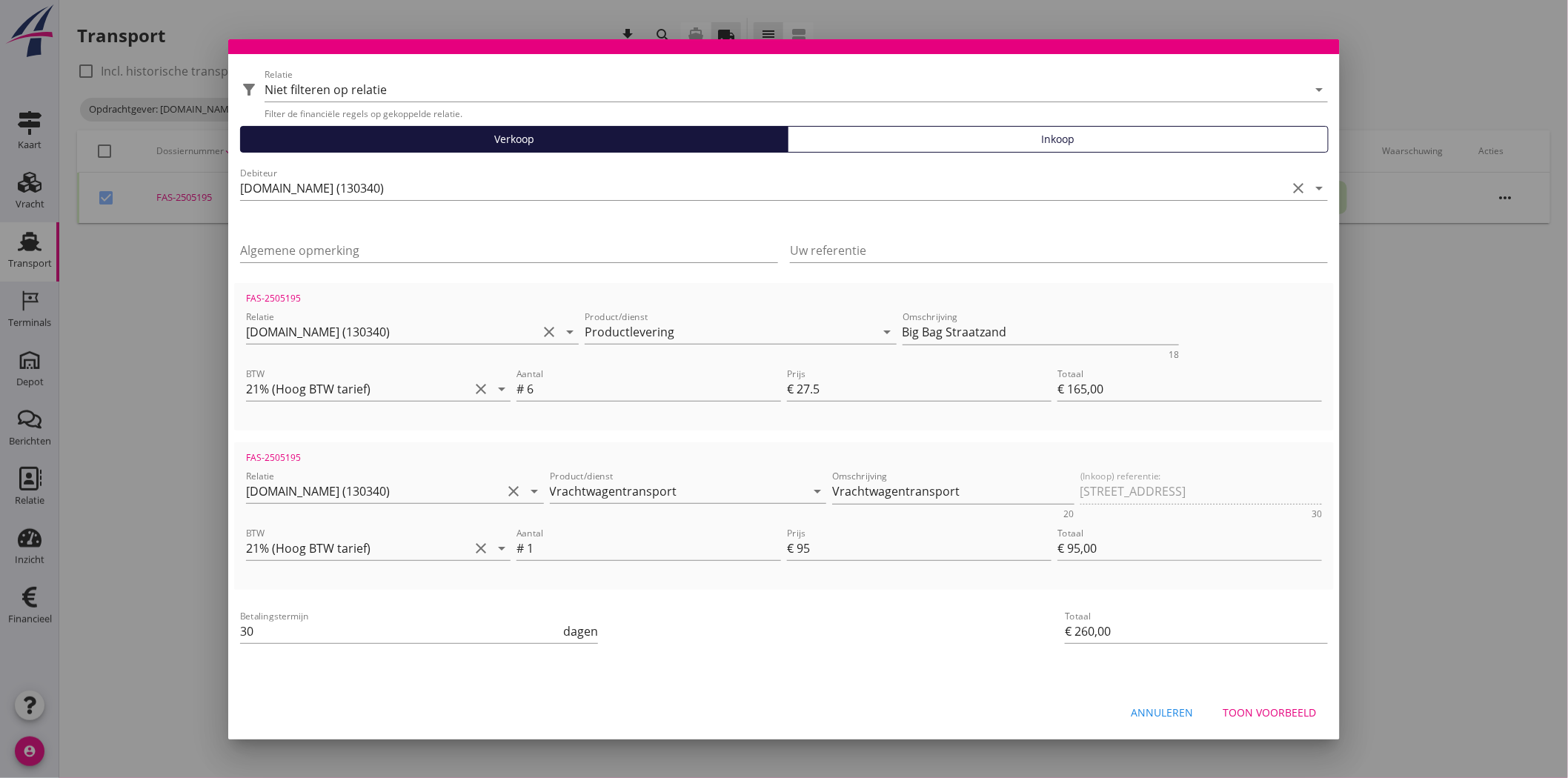
click at [1262, 709] on div "Toon voorbeeld" at bounding box center [1269, 713] width 94 height 15
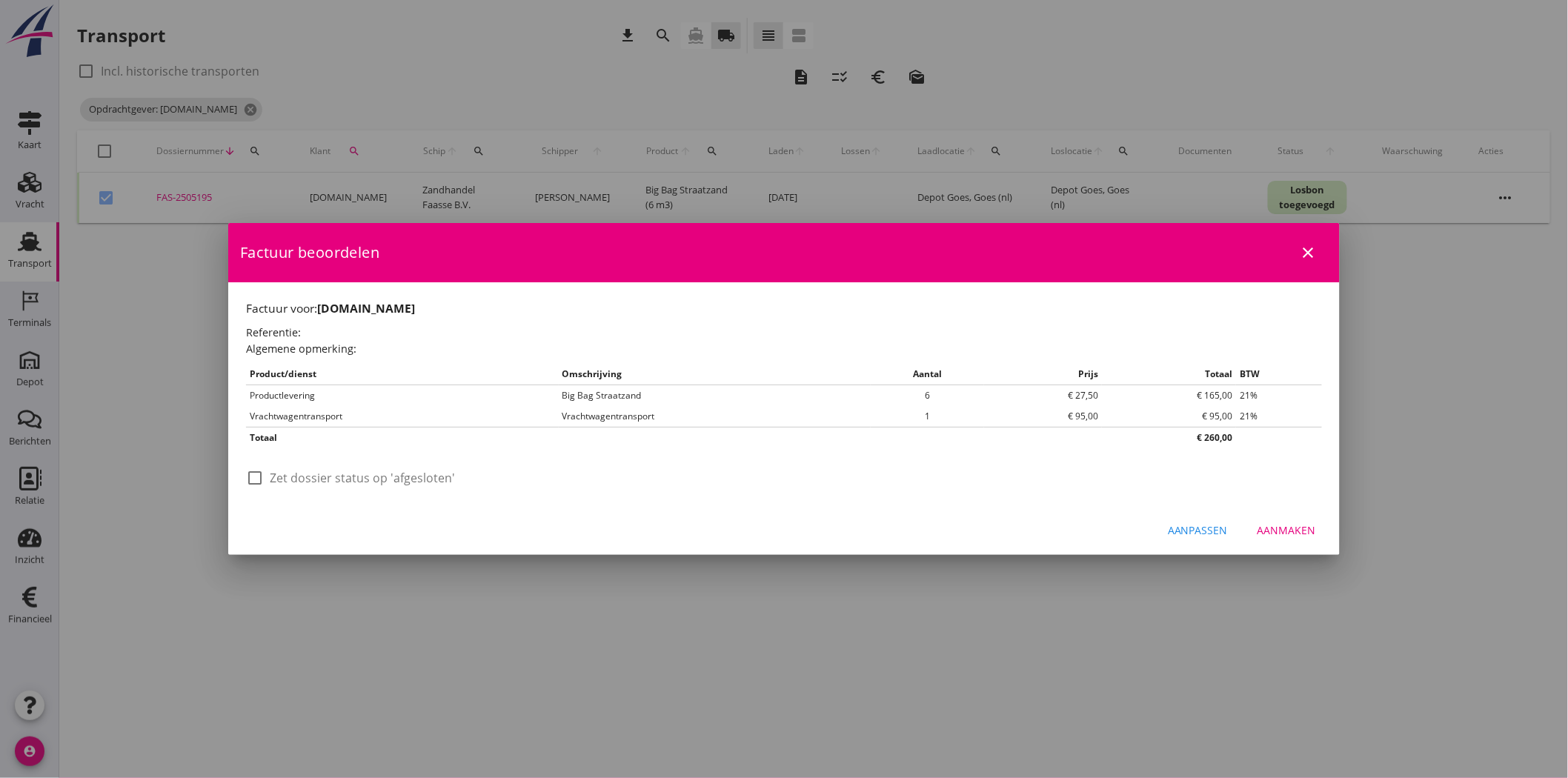
scroll to position [0, 0]
click at [1294, 535] on div "Aanmaken" at bounding box center [1286, 530] width 58 height 15
checkbox input "false"
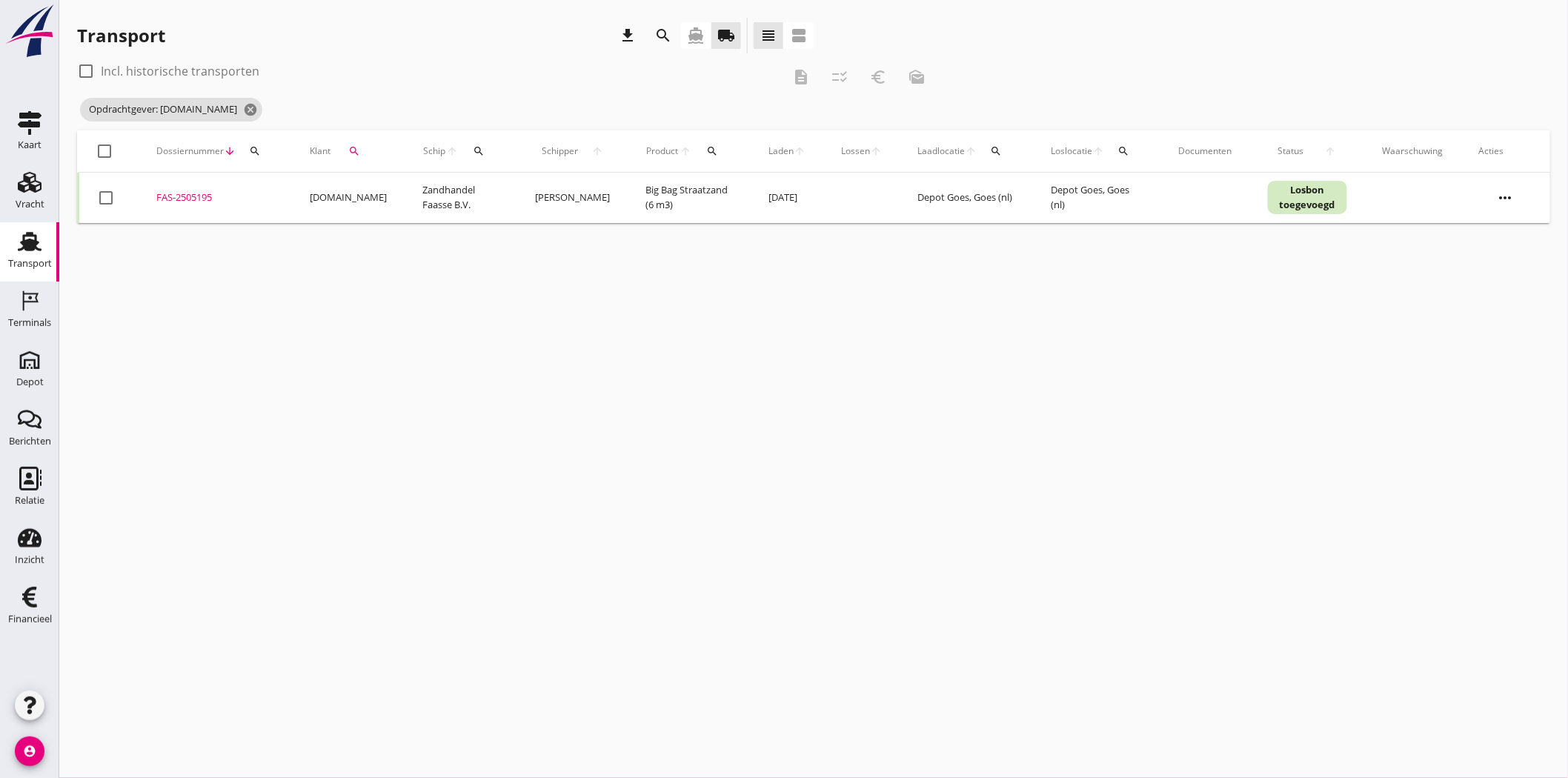
click at [195, 201] on div "FAS-2505195" at bounding box center [215, 198] width 118 height 15
click at [245, 111] on icon "cancel" at bounding box center [250, 109] width 15 height 15
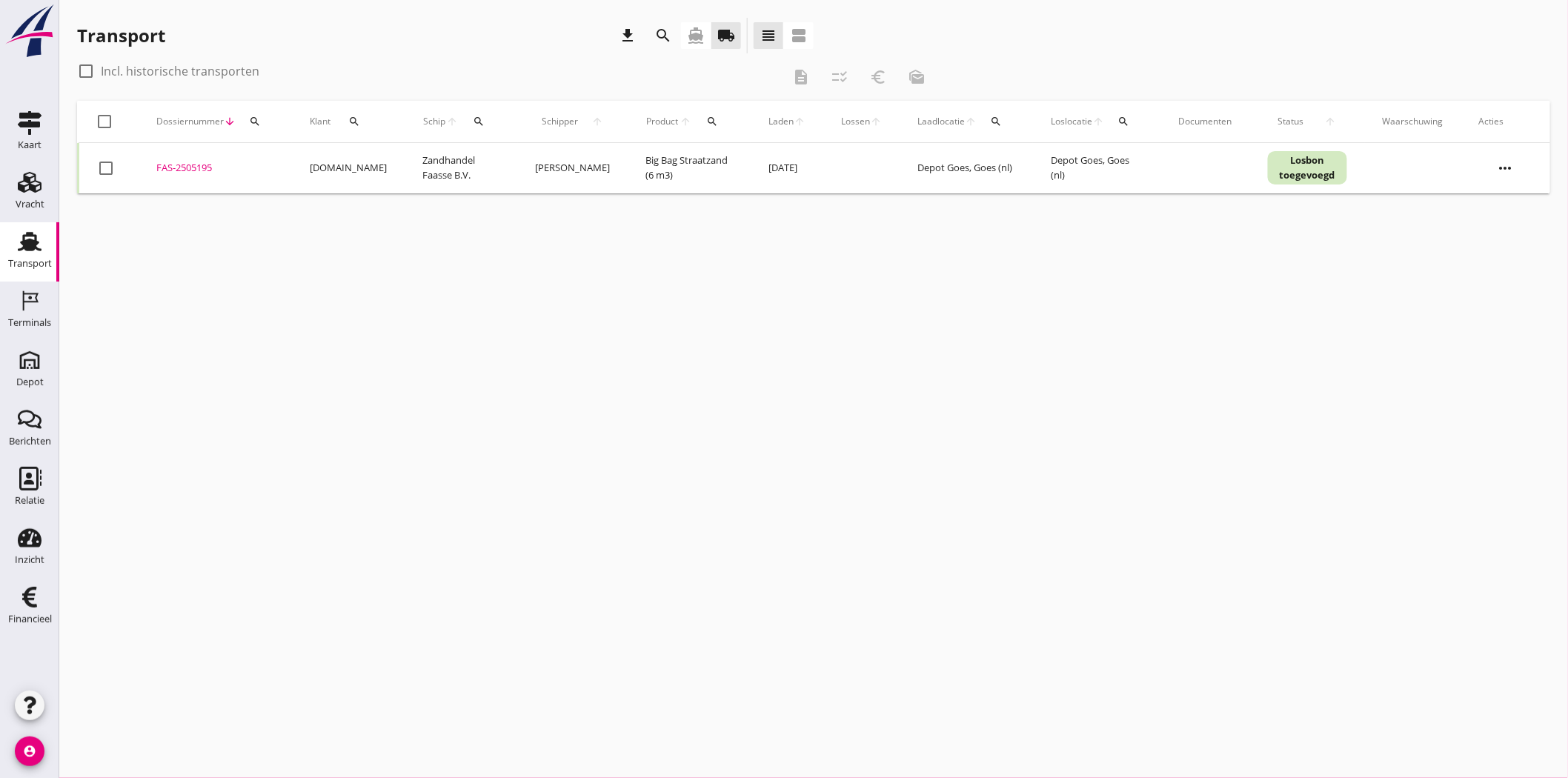
click at [84, 69] on div at bounding box center [85, 70] width 25 height 25
click at [456, 42] on div "Transport download search directions_boat local_shipping view_headline view_age…" at bounding box center [446, 35] width 737 height 35
click at [22, 187] on use at bounding box center [30, 182] width 24 height 21
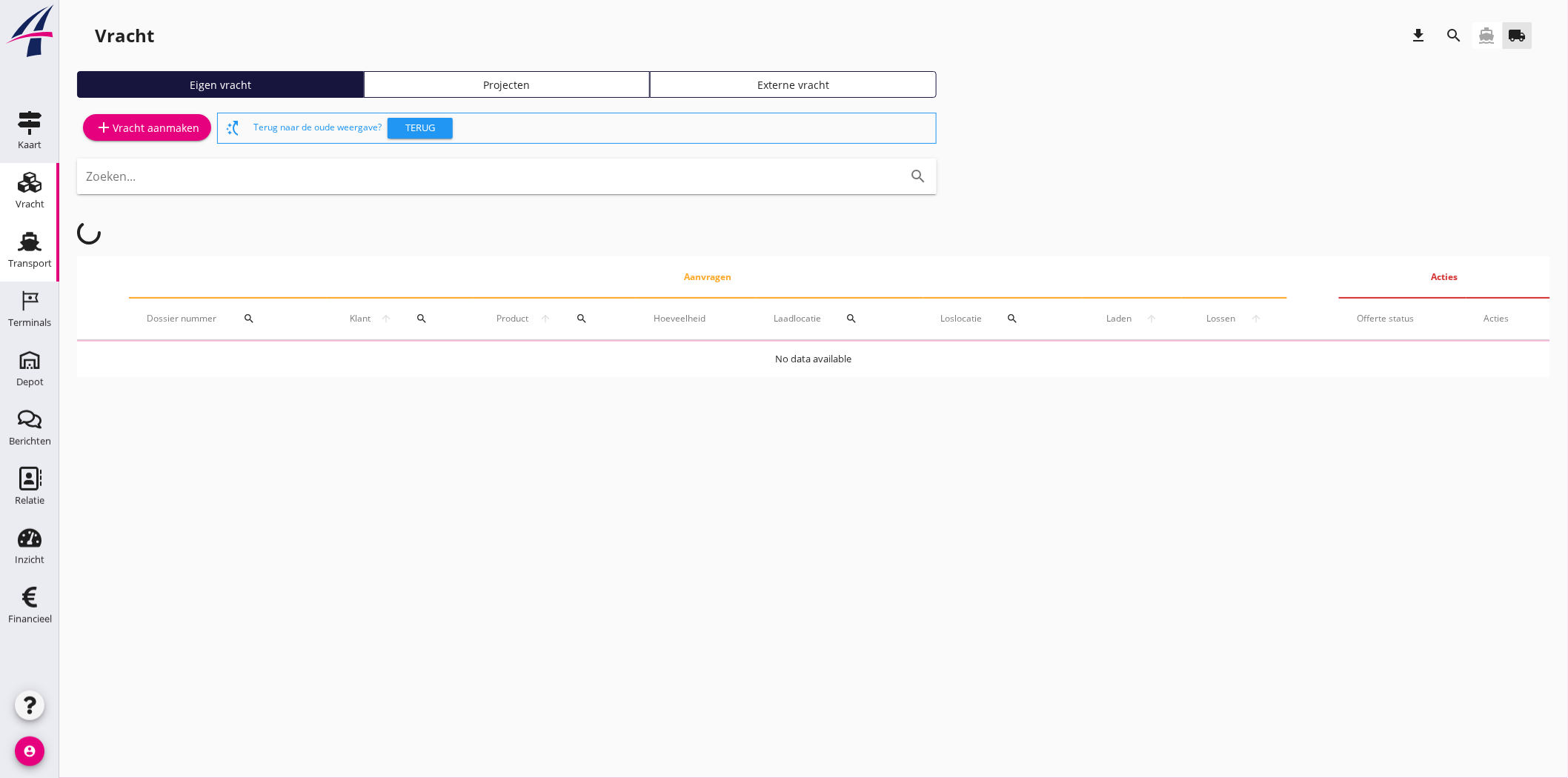
click at [27, 246] on use at bounding box center [30, 241] width 24 height 19
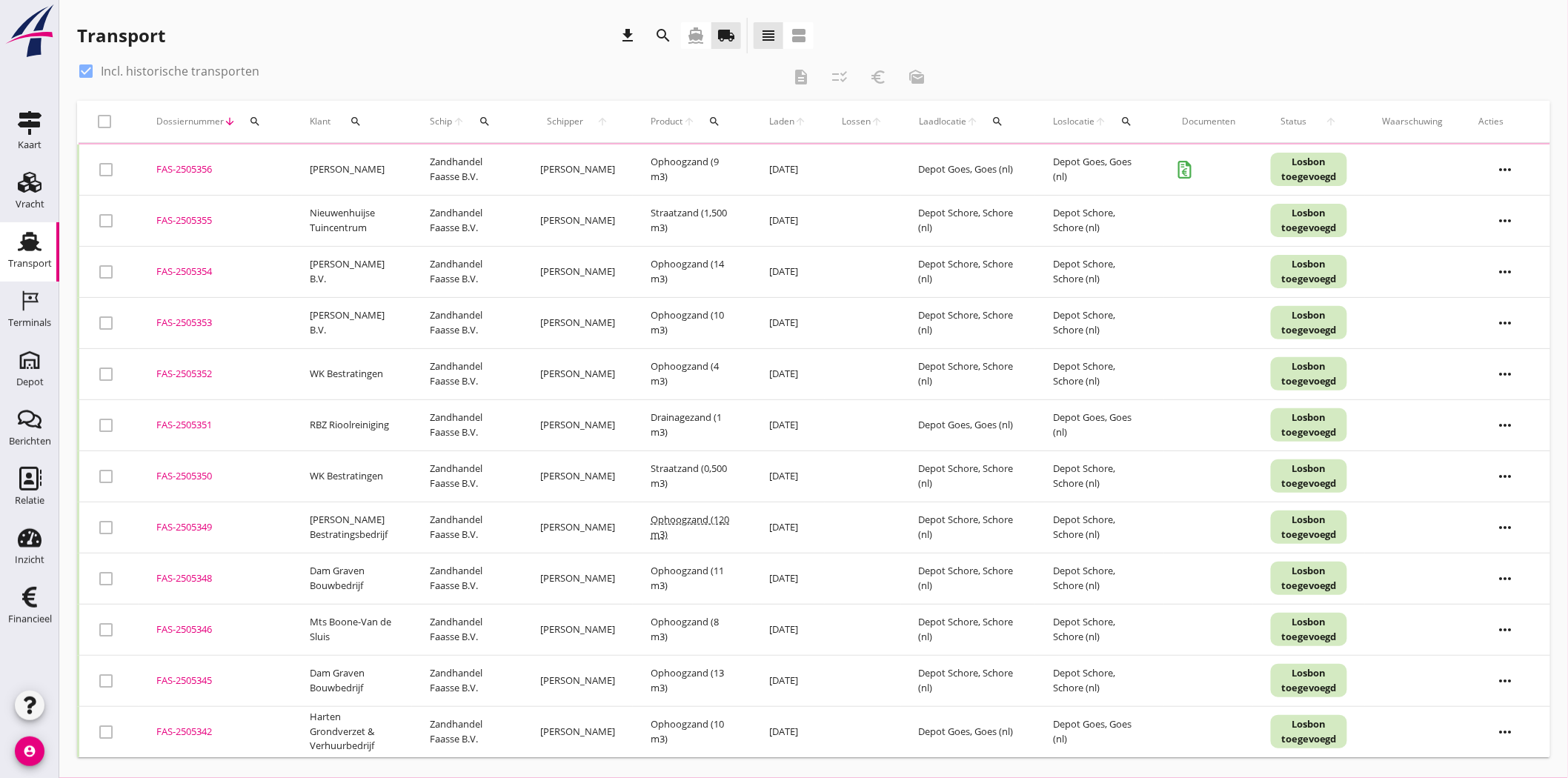
click at [194, 167] on div "FAS-2505356" at bounding box center [215, 169] width 118 height 15
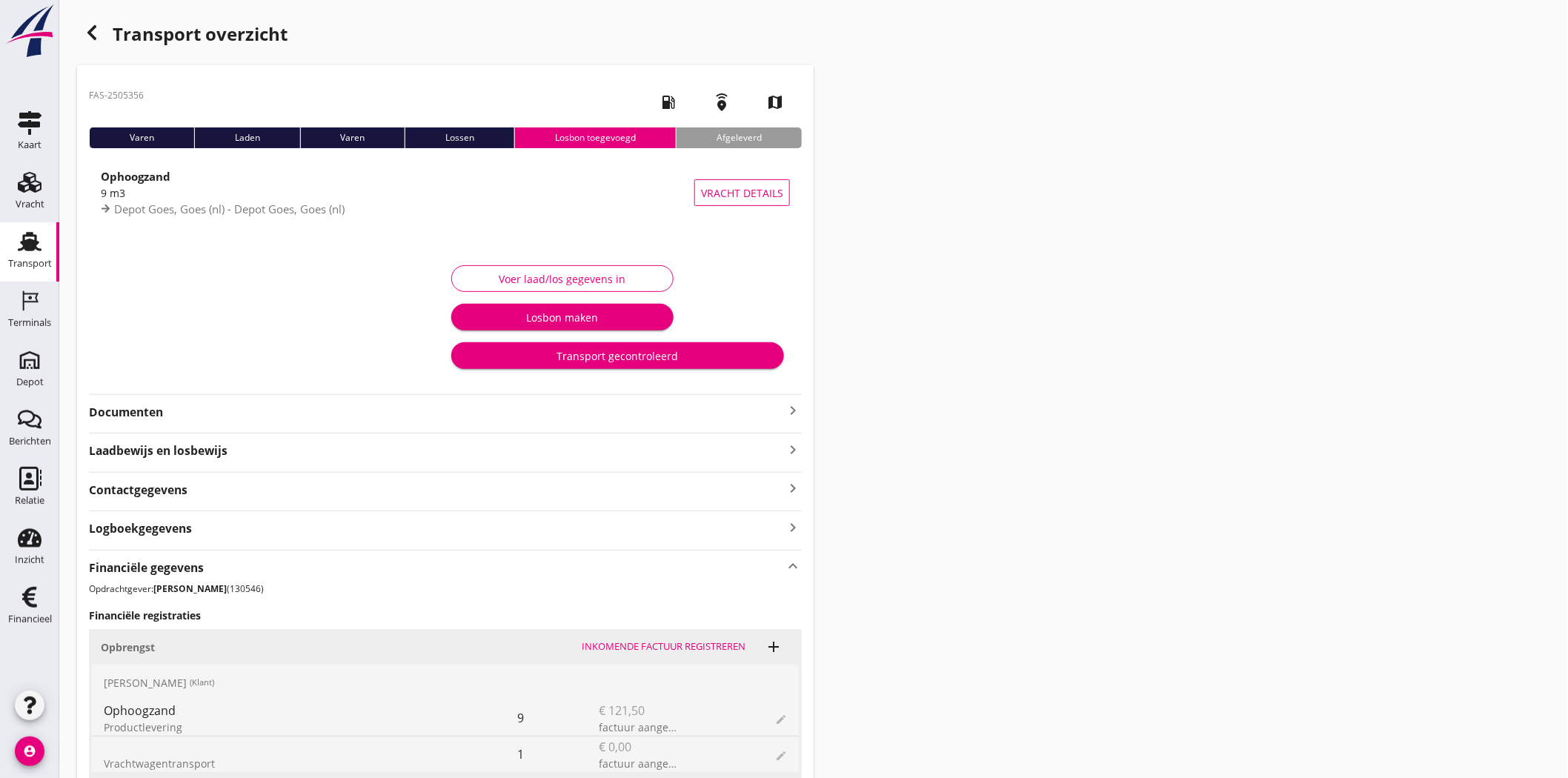
click at [106, 413] on strong "Documenten" at bounding box center [436, 412] width 695 height 17
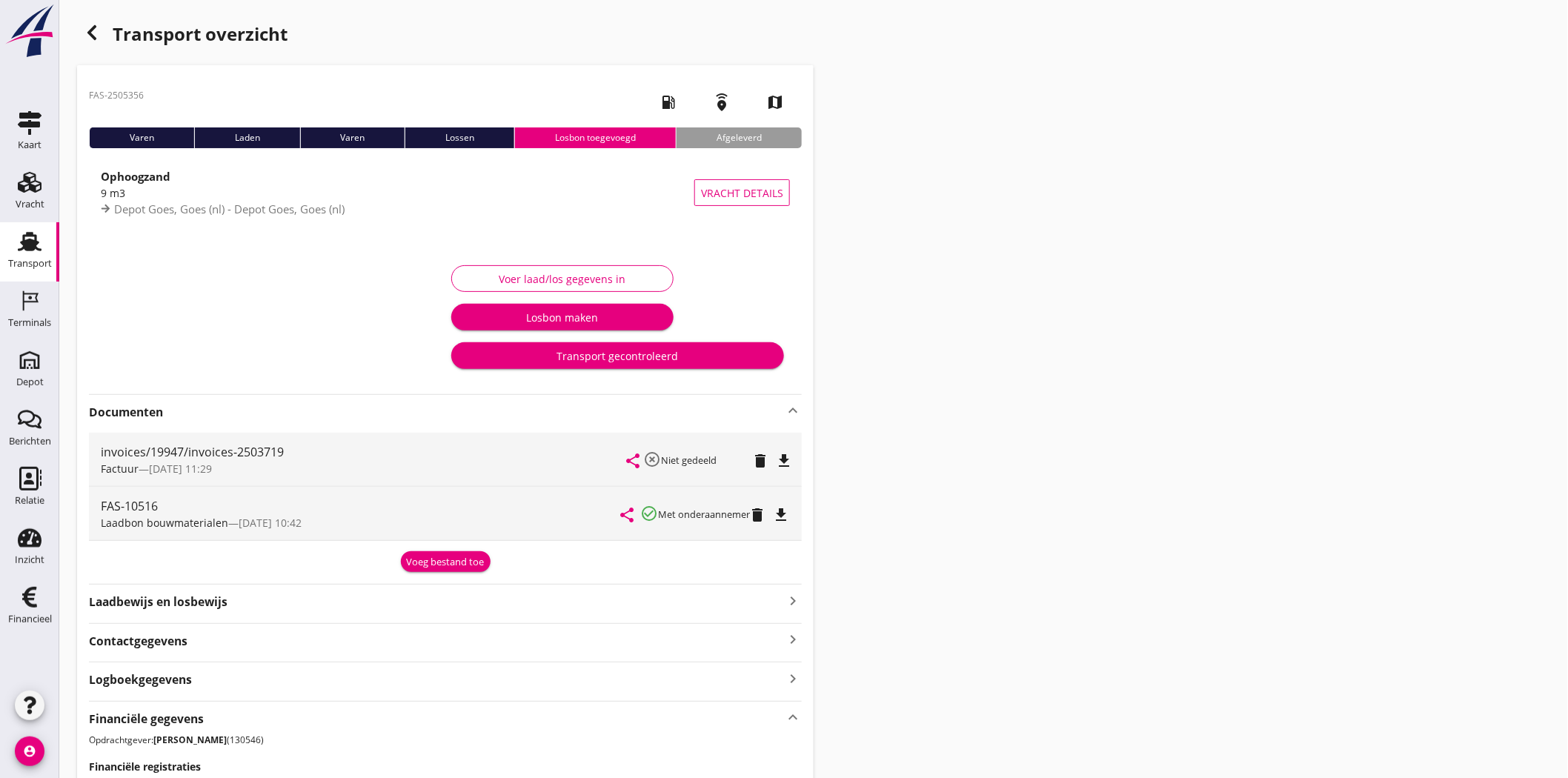
click at [784, 506] on icon "file_download" at bounding box center [781, 514] width 18 height 18
